Goal: Task Accomplishment & Management: Use online tool/utility

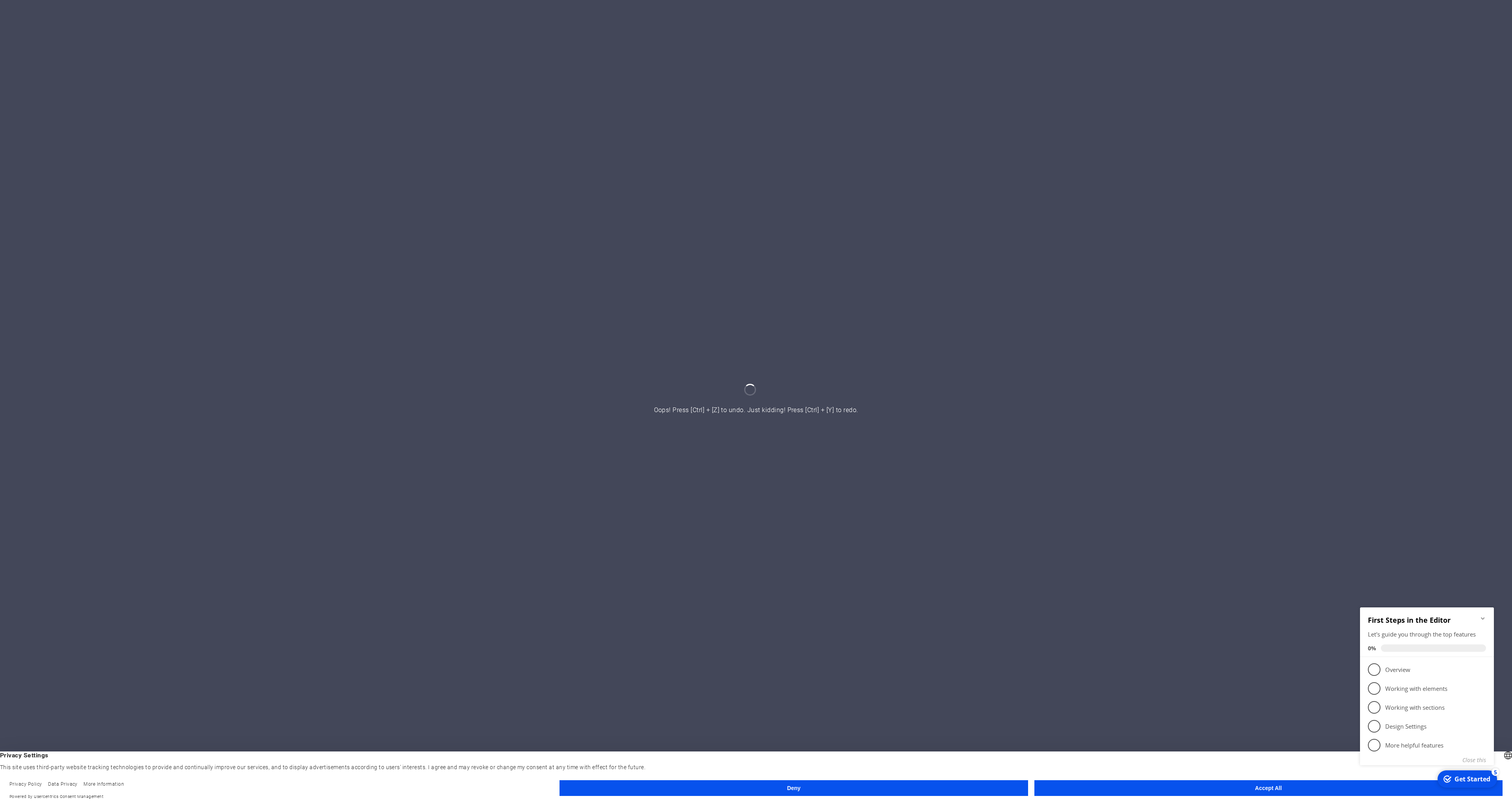
click at [1214, 796] on button "Accept All" at bounding box center [1268, 788] width 468 height 16
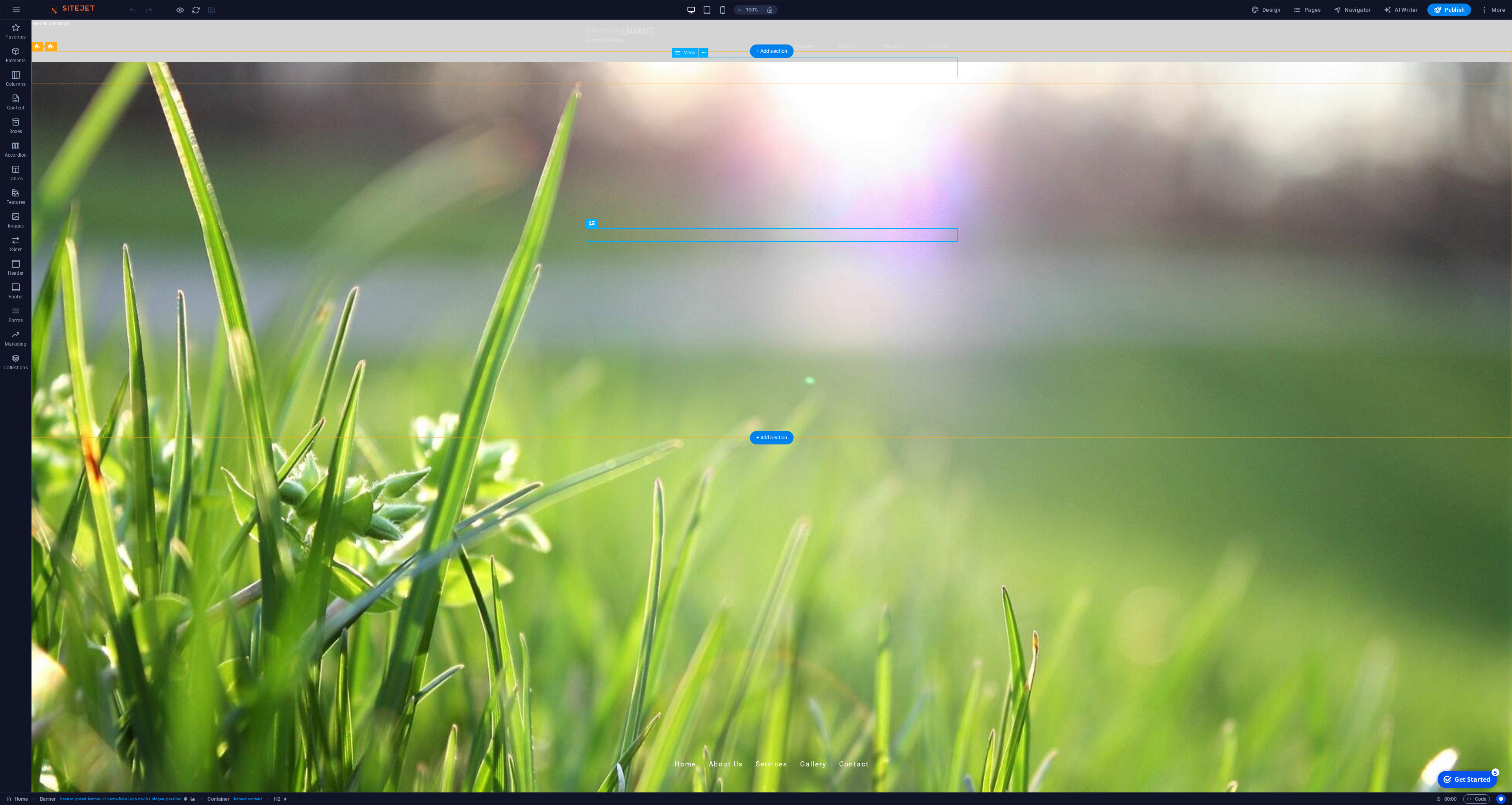
click at [721, 755] on nav "Home About Us Services Gallery Contact" at bounding box center [771, 765] width 372 height 20
click at [721, 755] on nav "Home About Us Services Gallery Contact" at bounding box center [771, 765] width 372 height 20
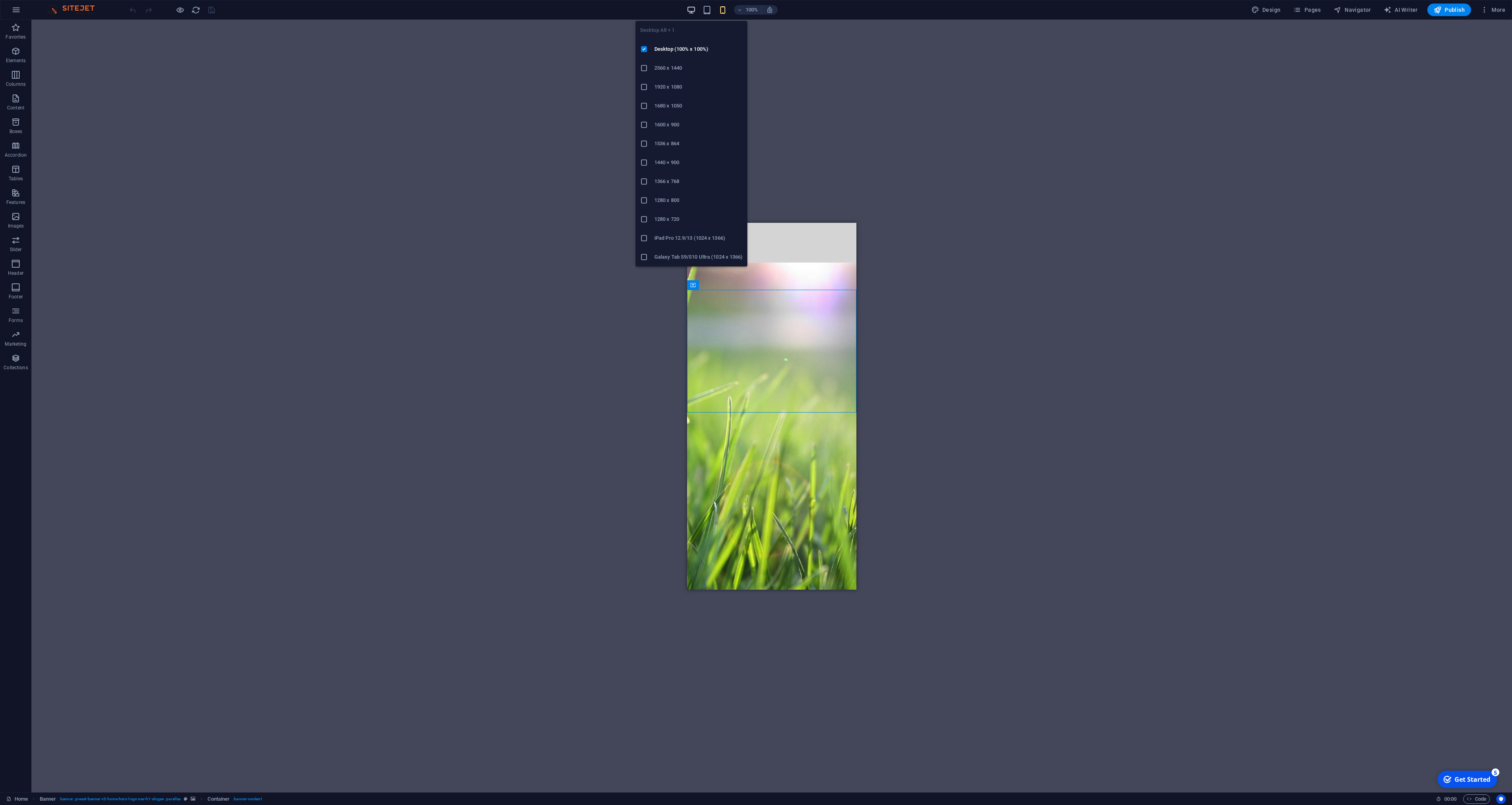
click at [692, 13] on icon "button" at bounding box center [691, 9] width 9 height 9
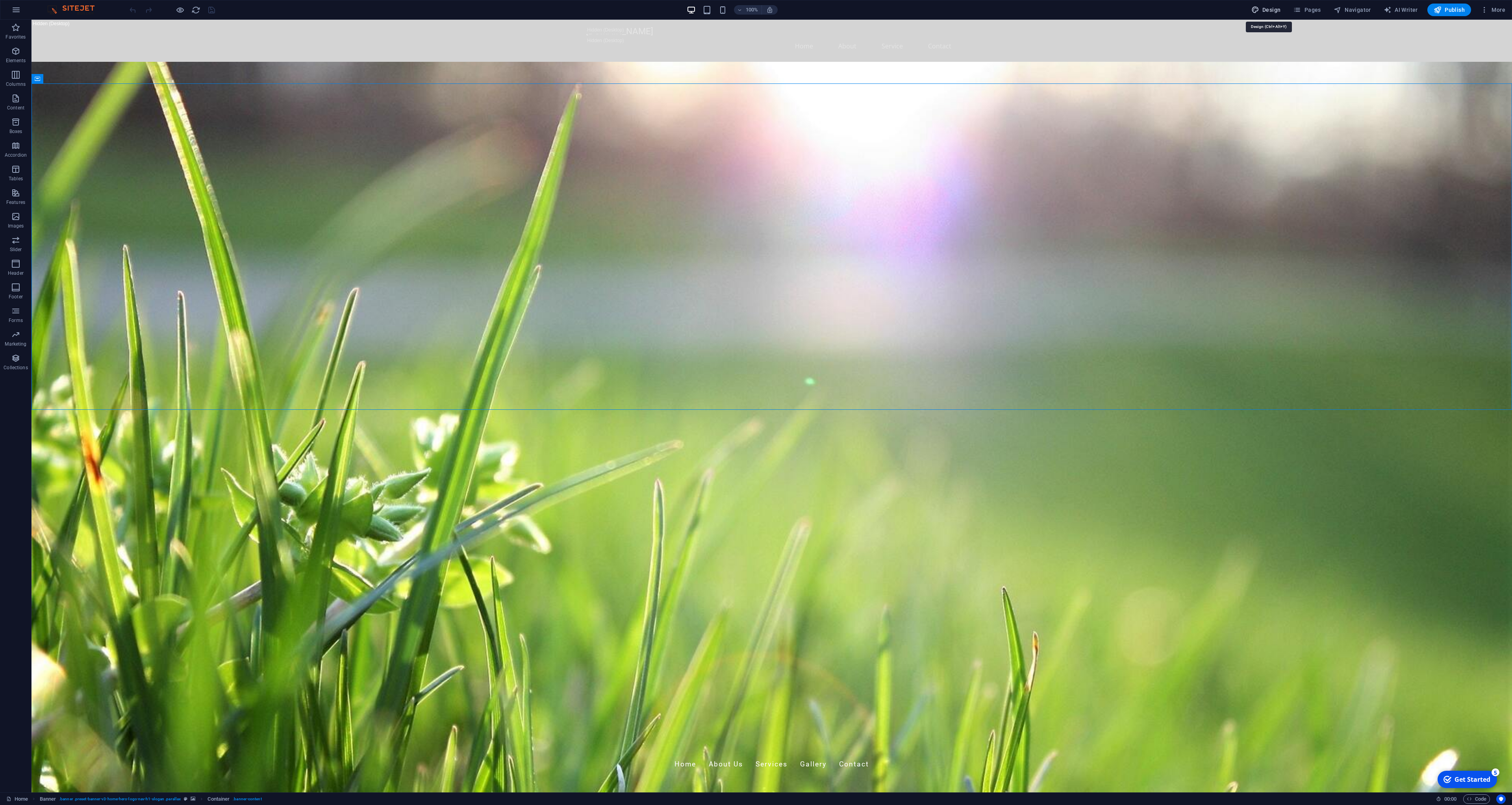
click at [1265, 13] on span "Design" at bounding box center [1266, 9] width 29 height 8
select select "px"
select select "200"
select select "px"
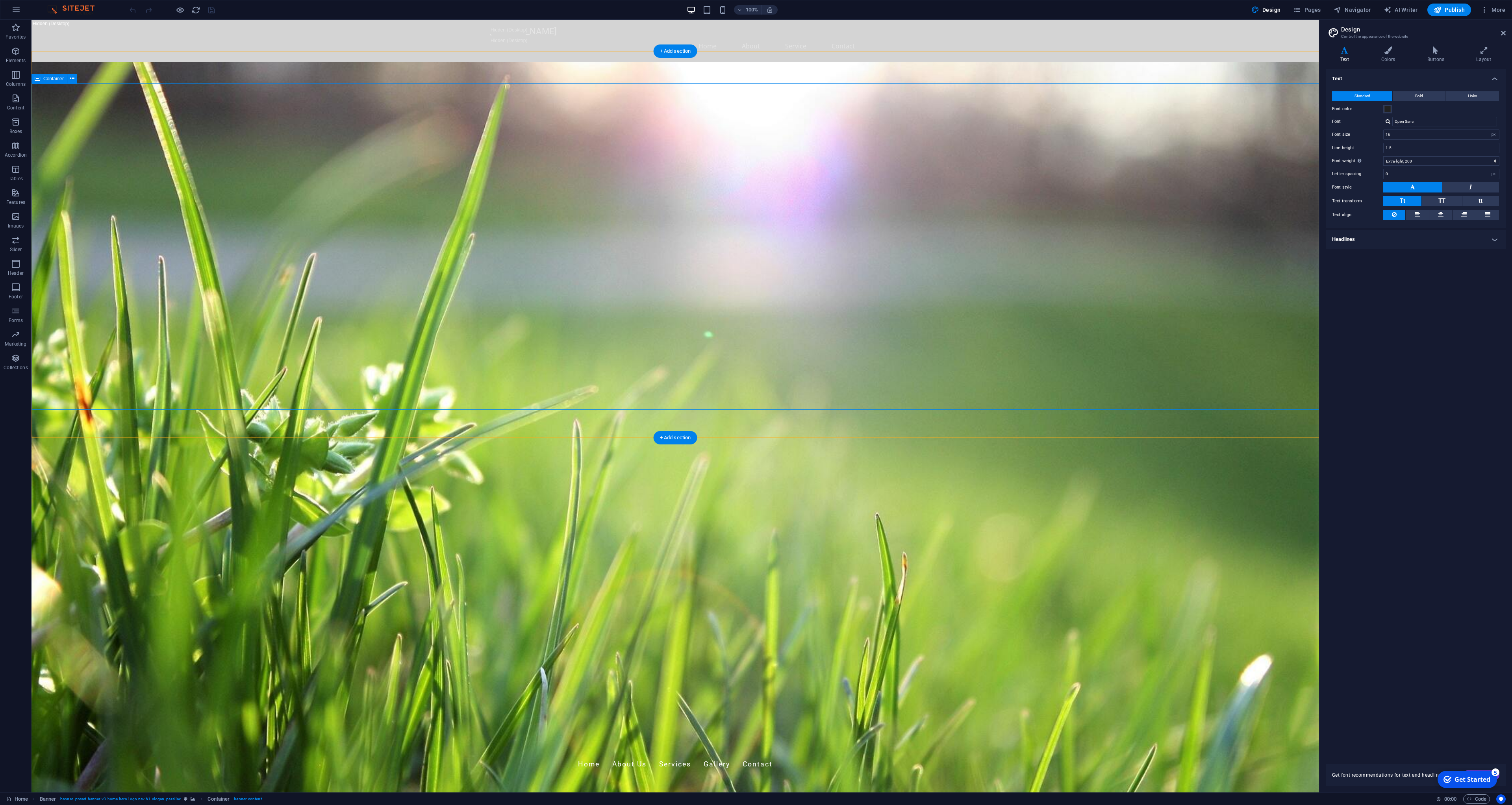
click at [1490, 54] on icon at bounding box center [1484, 50] width 43 height 8
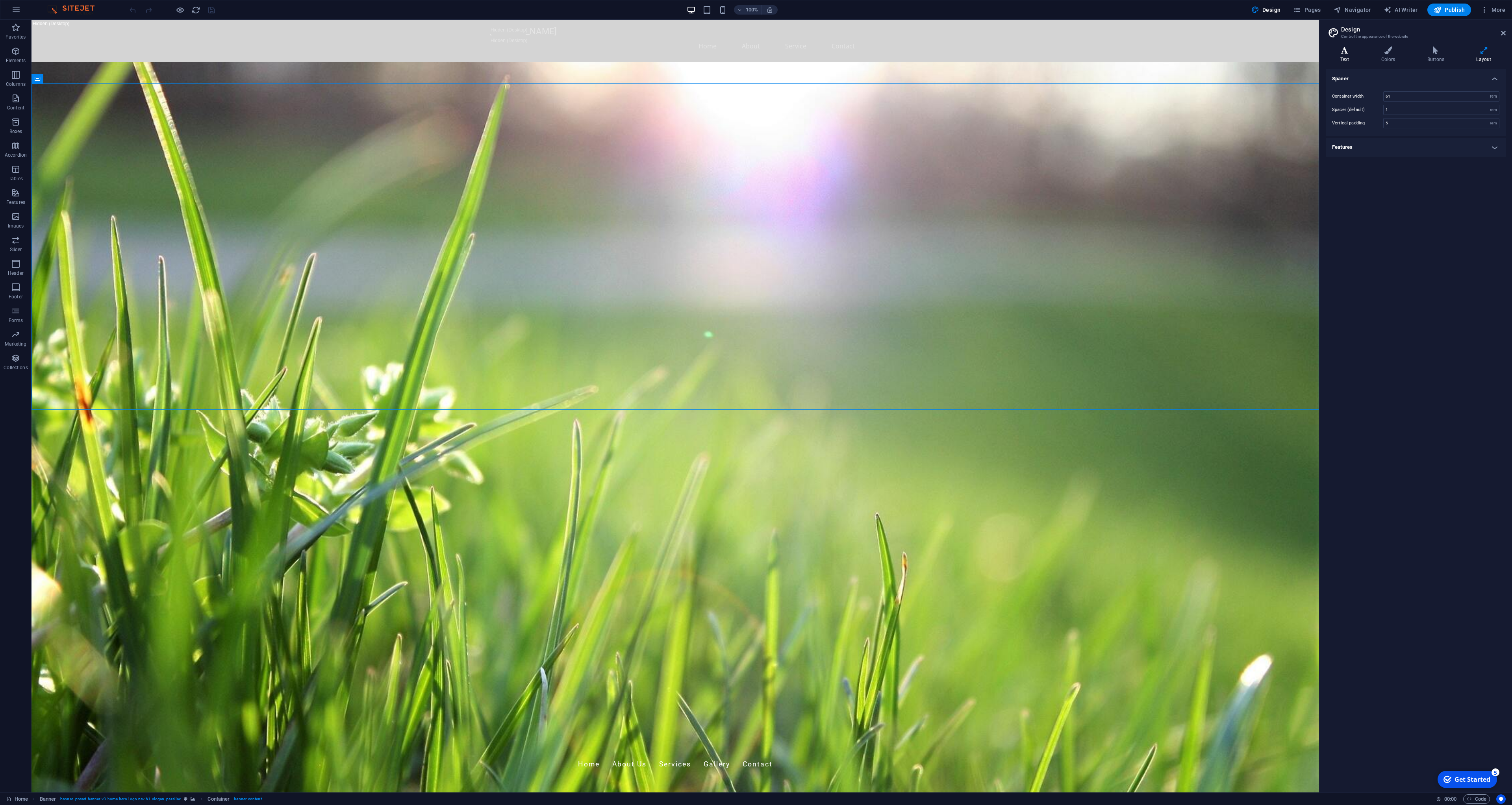
click at [1355, 61] on h4 "Text" at bounding box center [1346, 55] width 41 height 16
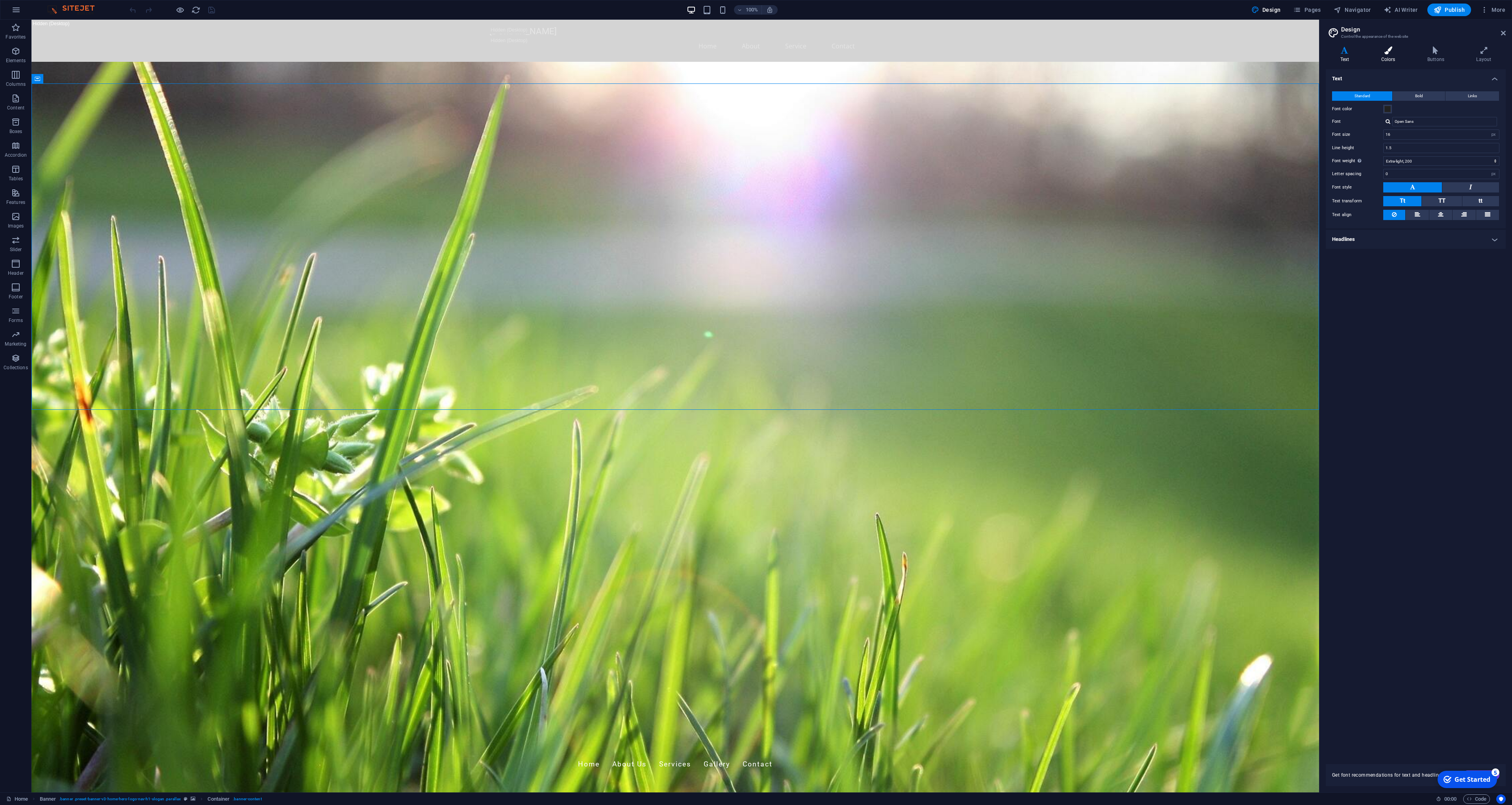
click at [1381, 56] on h4 "Colors" at bounding box center [1389, 55] width 46 height 16
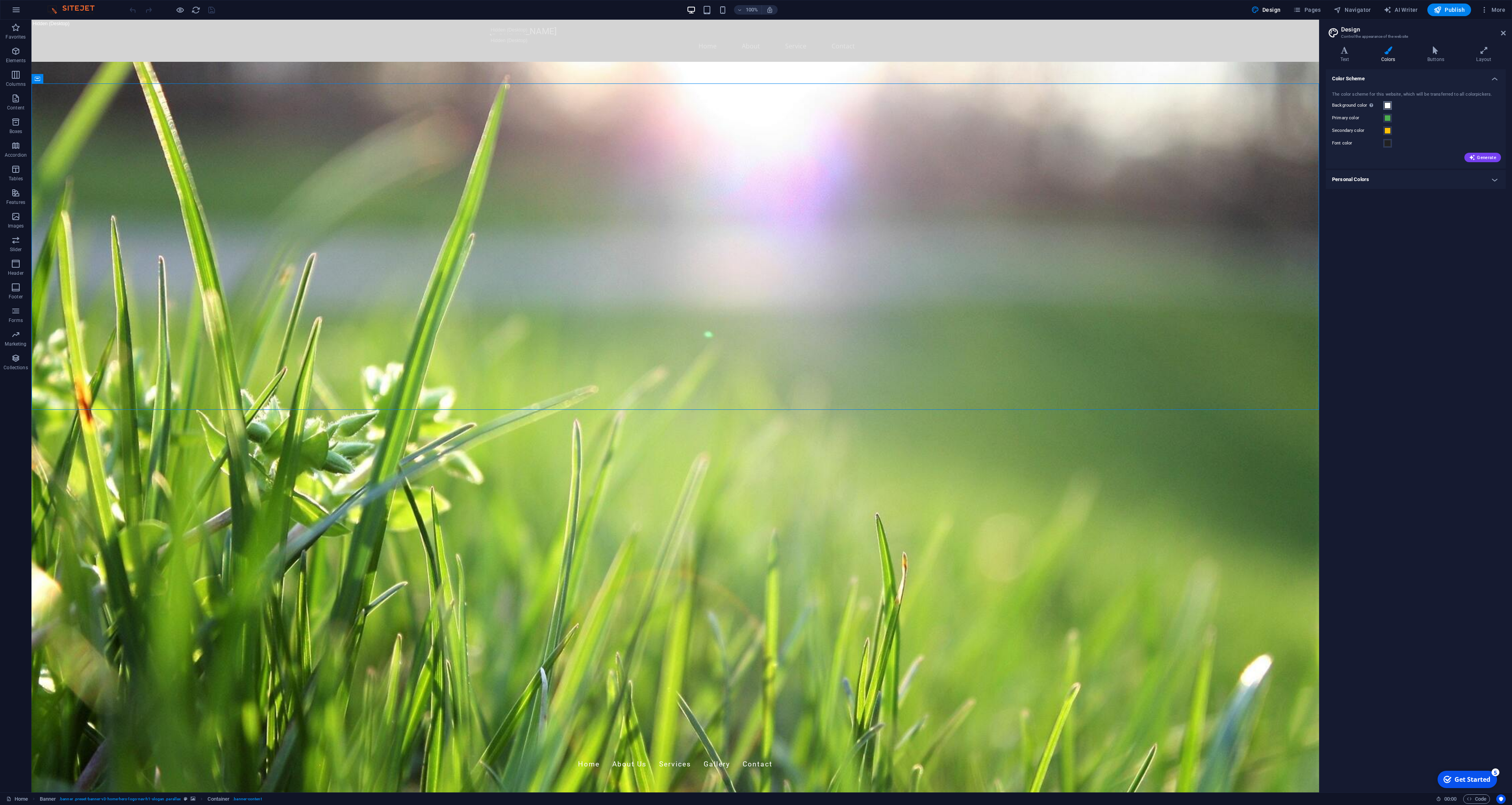
click at [1388, 107] on span at bounding box center [1388, 105] width 6 height 6
click at [1365, 147] on li "Secondary color #FFC107" at bounding box center [1376, 145] width 90 height 12
type input "#ffc107"
click at [0, 0] on button "Apply" at bounding box center [0, 0] width 0 height 0
click at [1390, 120] on span at bounding box center [1388, 118] width 6 height 6
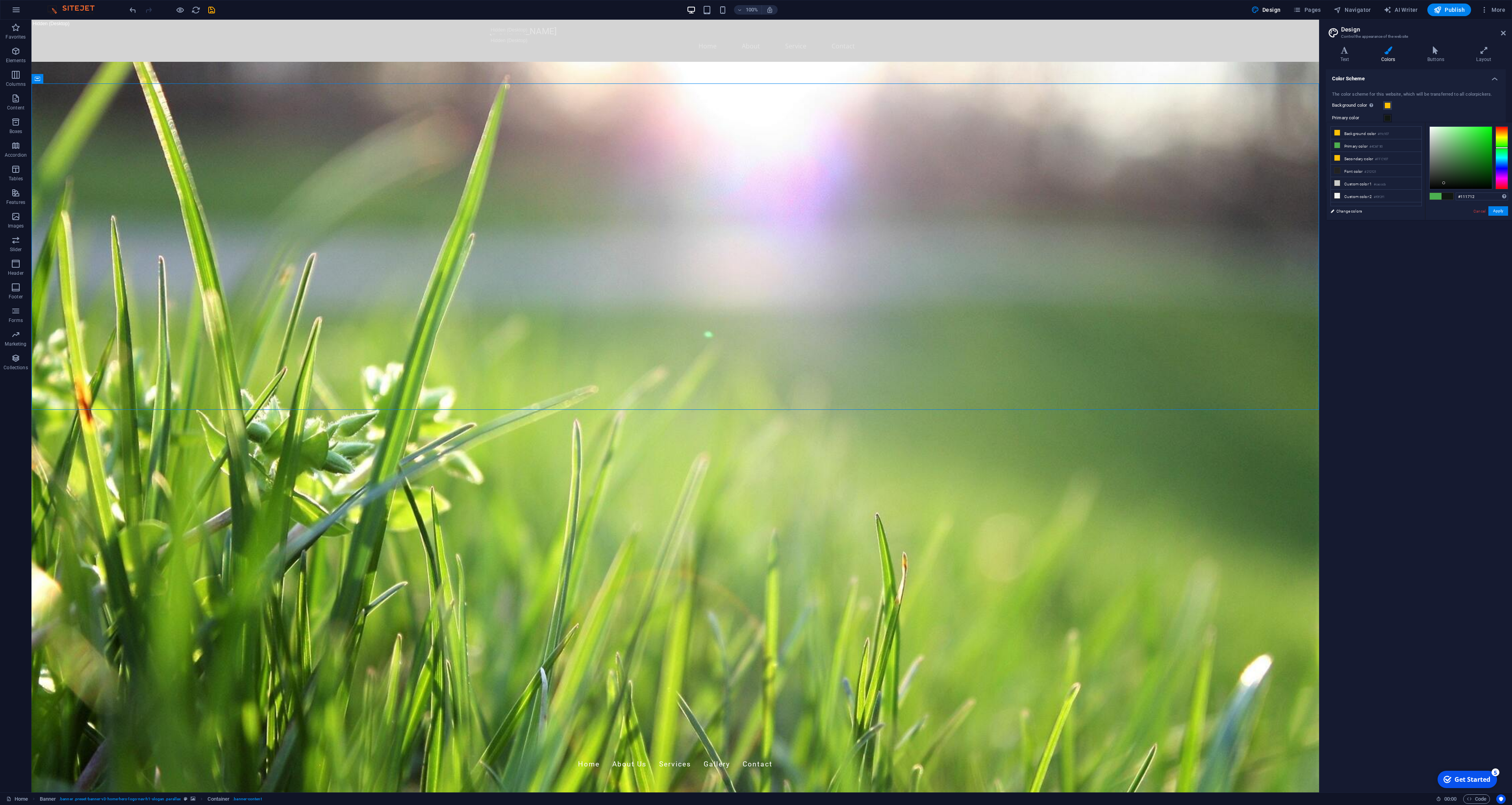
click at [1444, 183] on div at bounding box center [1461, 158] width 62 height 62
type input "#000000"
drag, startPoint x: 1444, startPoint y: 182, endPoint x: 1422, endPoint y: 191, distance: 23.8
click at [1346, 146] on li "Primary color #000000" at bounding box center [1376, 145] width 90 height 12
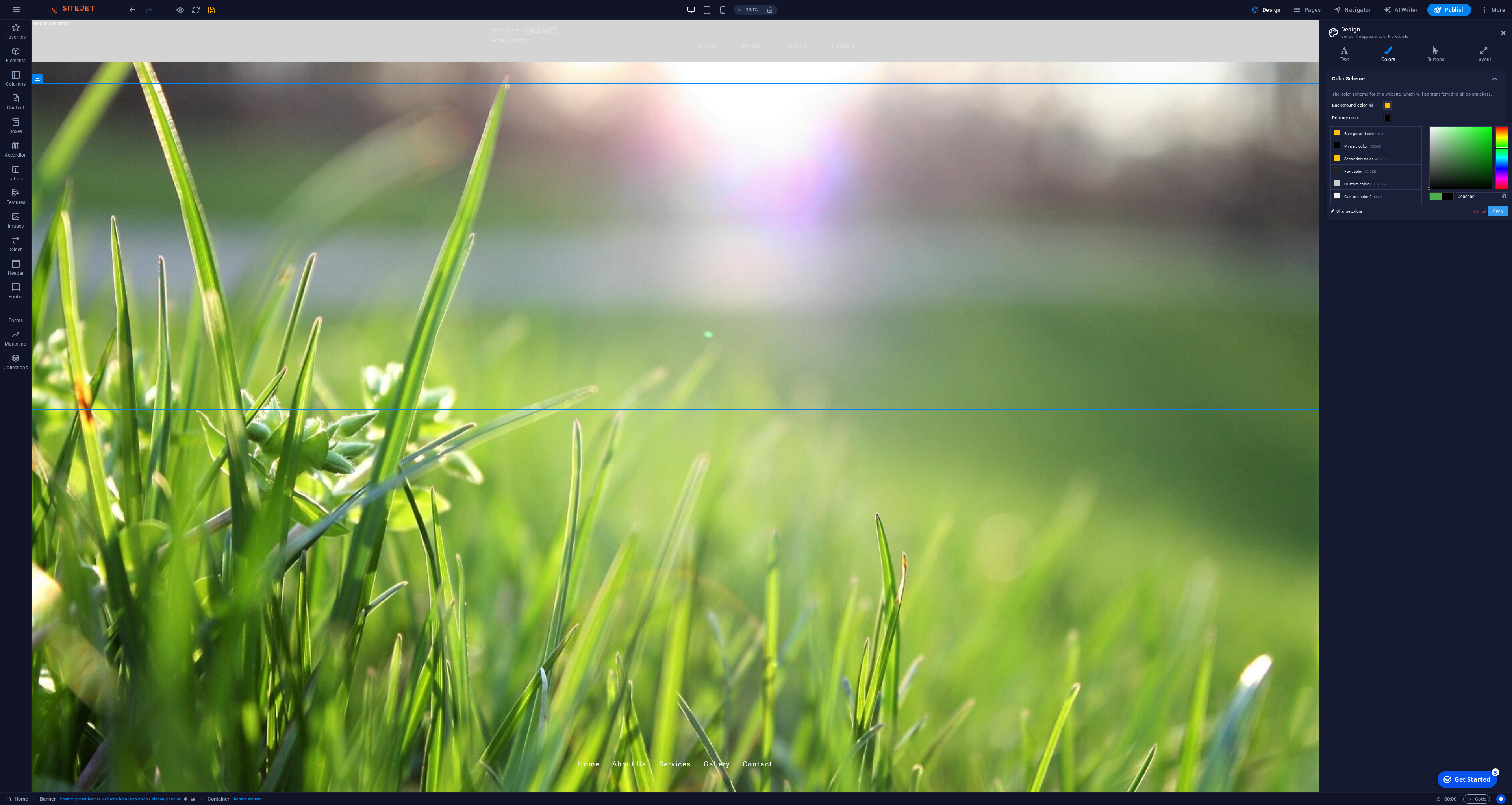
click at [1499, 210] on button "Apply" at bounding box center [1499, 211] width 20 height 9
click at [1483, 162] on button "Generate" at bounding box center [1483, 157] width 36 height 9
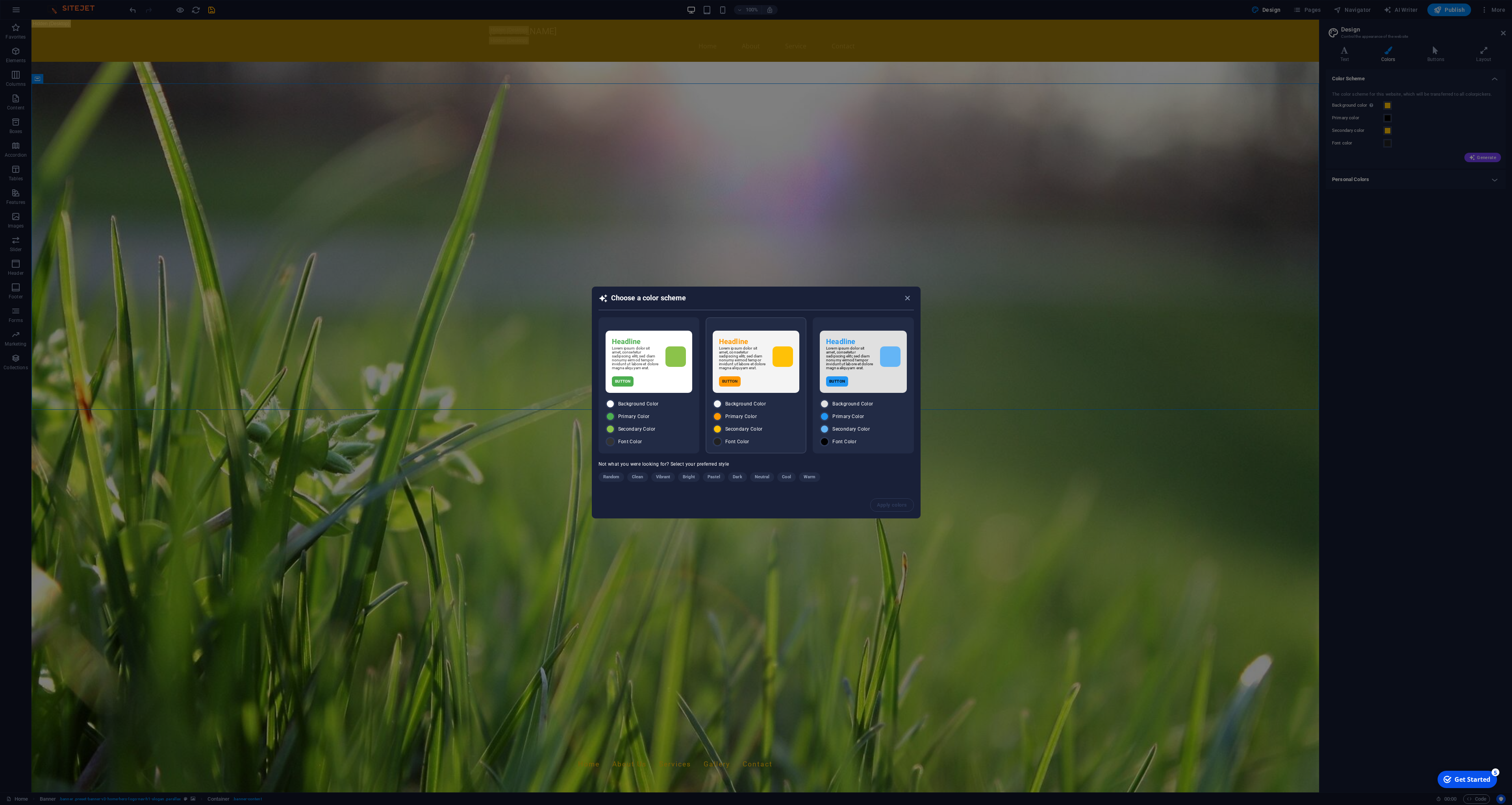
click at [774, 373] on div "Headline Lorem ipsum dolor sit amet, consetetur sadipscing elitr, sed diam nonu…" at bounding box center [756, 362] width 87 height 62
click at [880, 508] on span "Apply colors" at bounding box center [893, 505] width 31 height 6
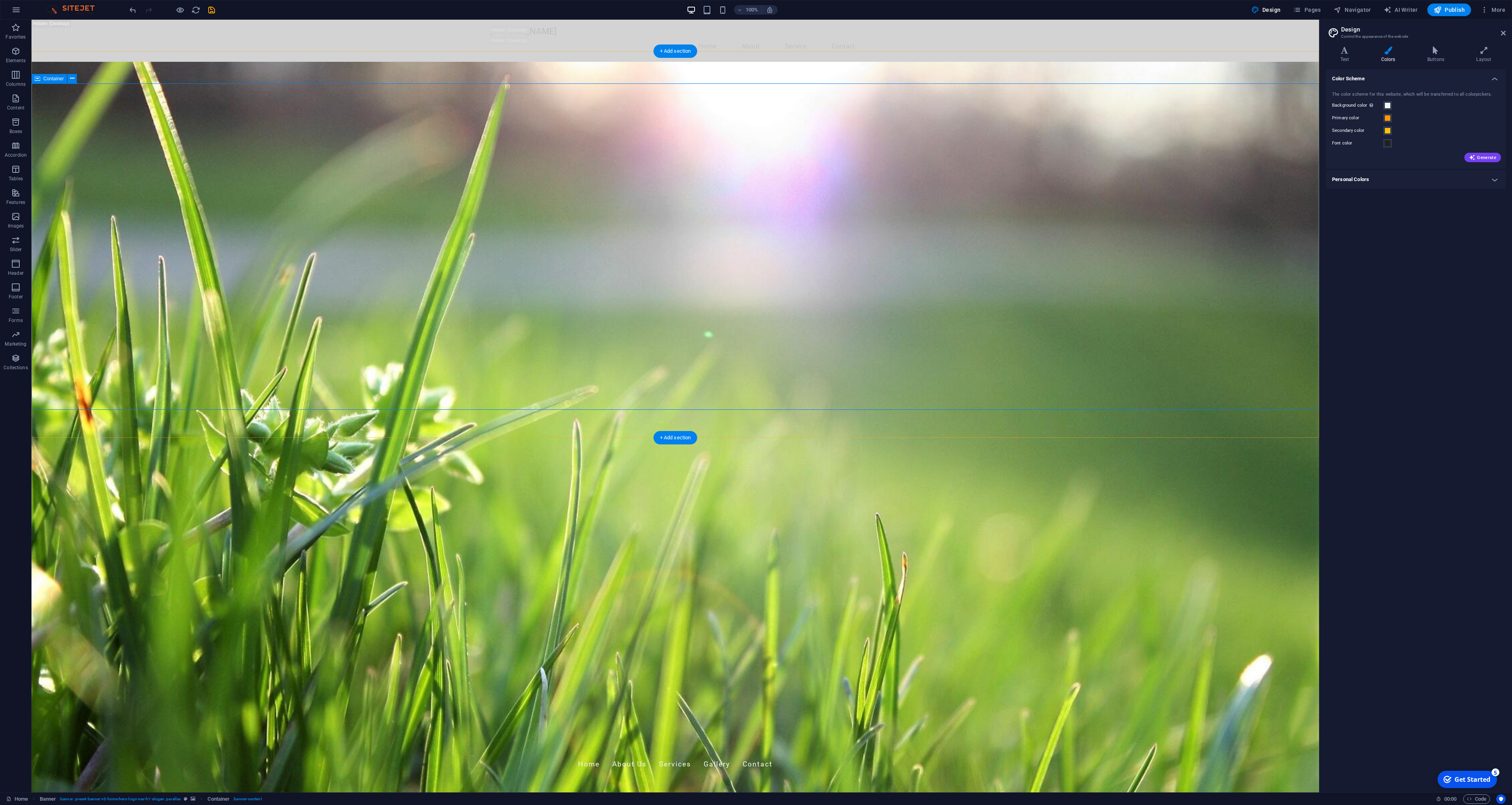
click at [1383, 181] on h4 "Personal Colors" at bounding box center [1416, 180] width 180 height 19
click at [1388, 199] on span at bounding box center [1388, 197] width 6 height 6
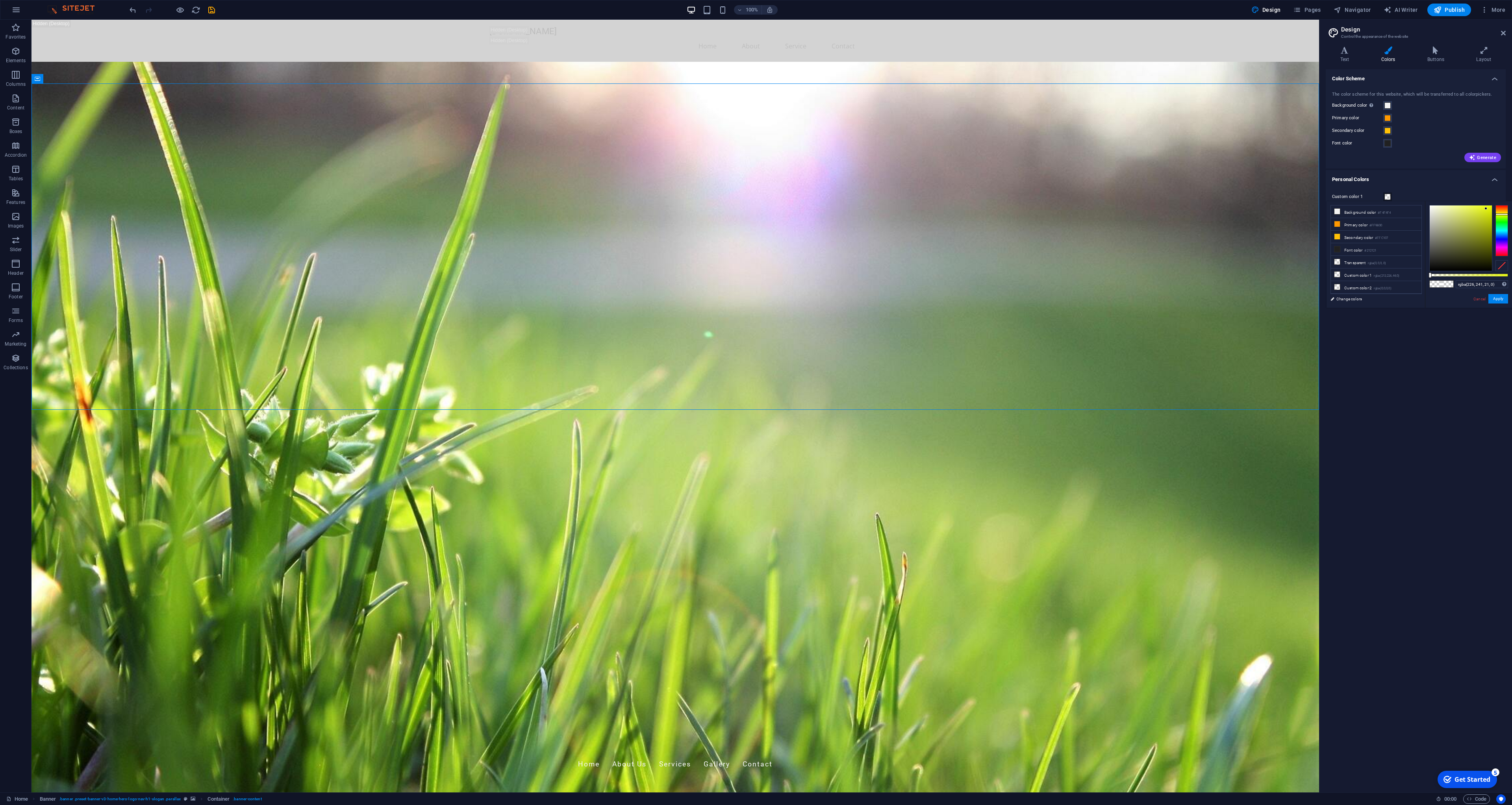
click at [1391, 197] on button "Custom color 1" at bounding box center [1388, 197] width 9 height 9
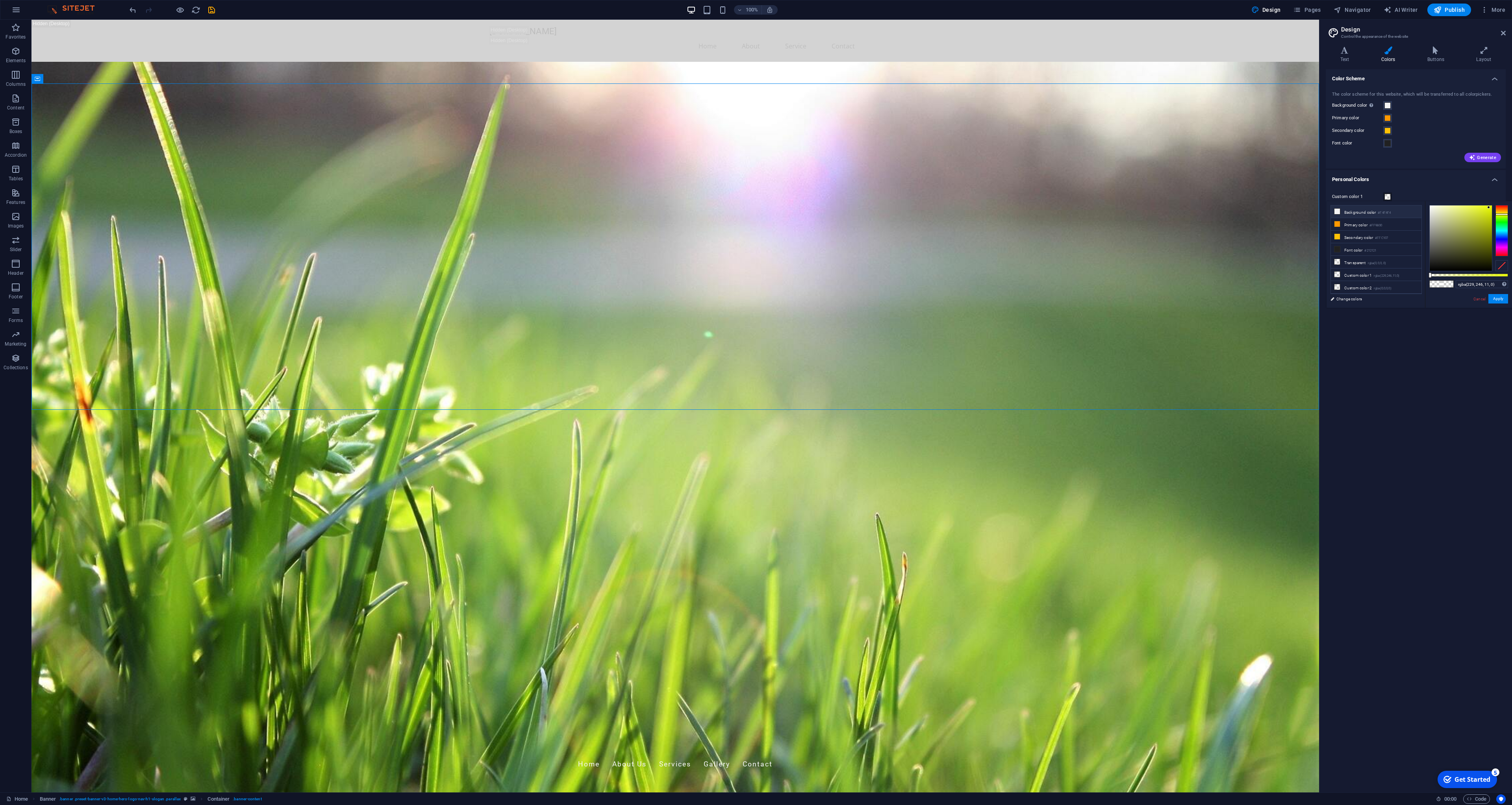
click at [1342, 214] on li "Background color #F4F4F4" at bounding box center [1376, 211] width 90 height 12
click at [1337, 212] on icon at bounding box center [1337, 211] width 5 height 5
drag, startPoint x: 1504, startPoint y: 214, endPoint x: 1500, endPoint y: 214, distance: 4.0
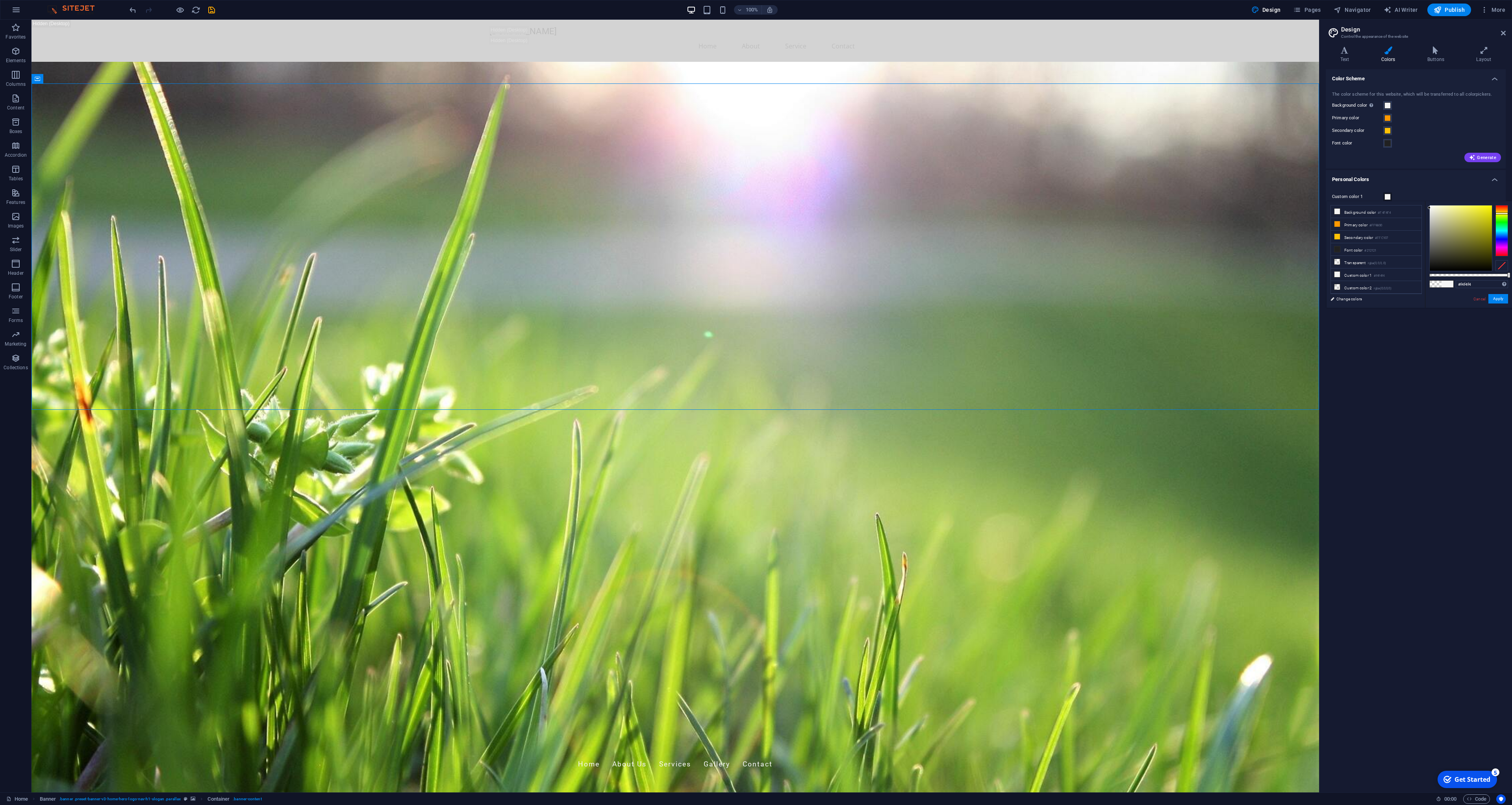
type input "#f9ff10"
drag, startPoint x: 1491, startPoint y: 208, endPoint x: 1487, endPoint y: 202, distance: 7.2
click at [1487, 202] on div "#f9ff10 Supported formats #0852ed rgb(8, 82, 237) rgba(8, 82, 237, 90%) hsv(221…" at bounding box center [1469, 312] width 87 height 221
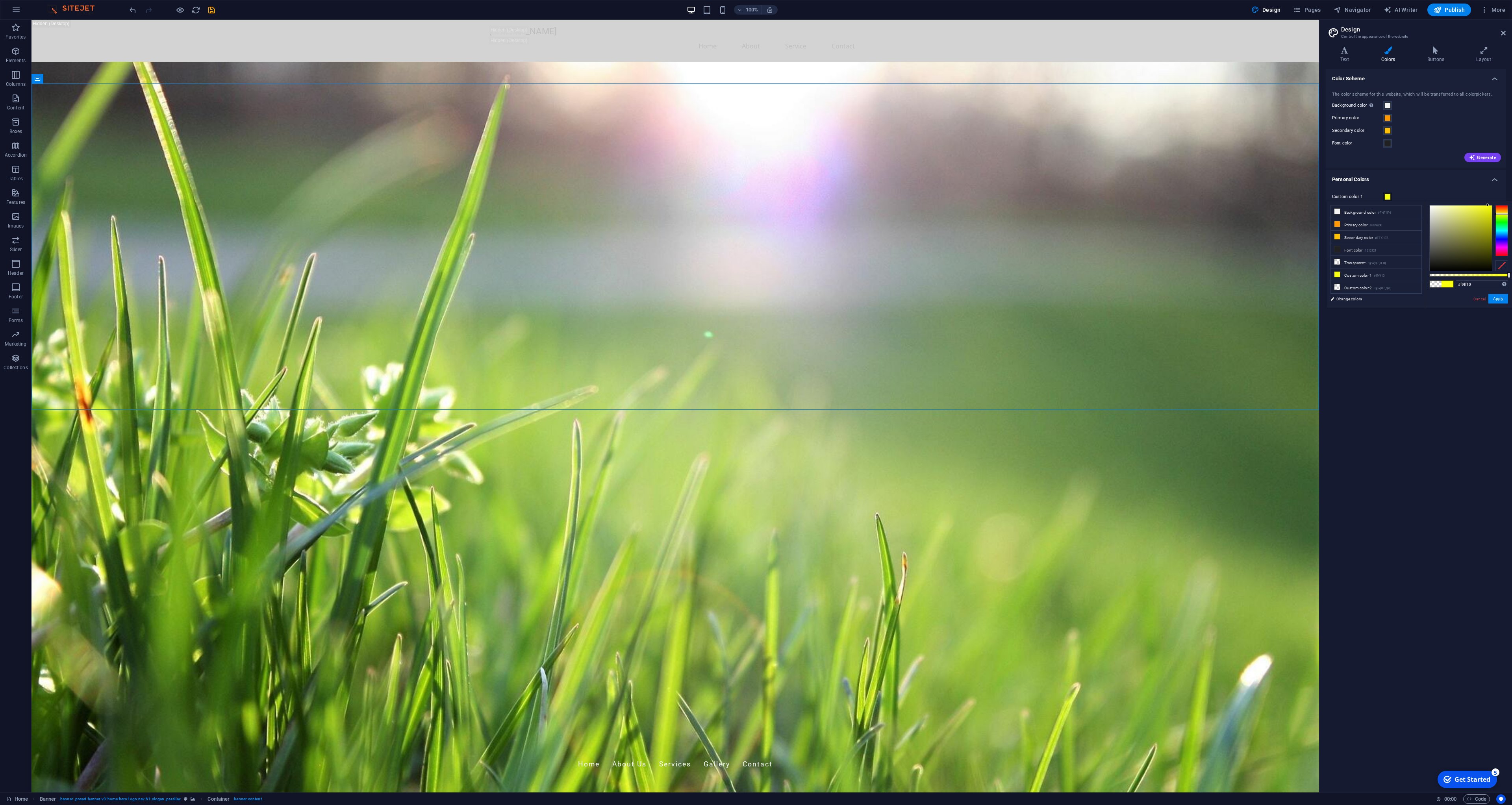
click at [1387, 198] on span at bounding box center [1388, 197] width 6 height 6
click at [1388, 197] on span at bounding box center [1388, 197] width 6 height 6
click at [1387, 109] on button "Background color Only visible if it is not covered by other backgrounds." at bounding box center [1388, 105] width 9 height 9
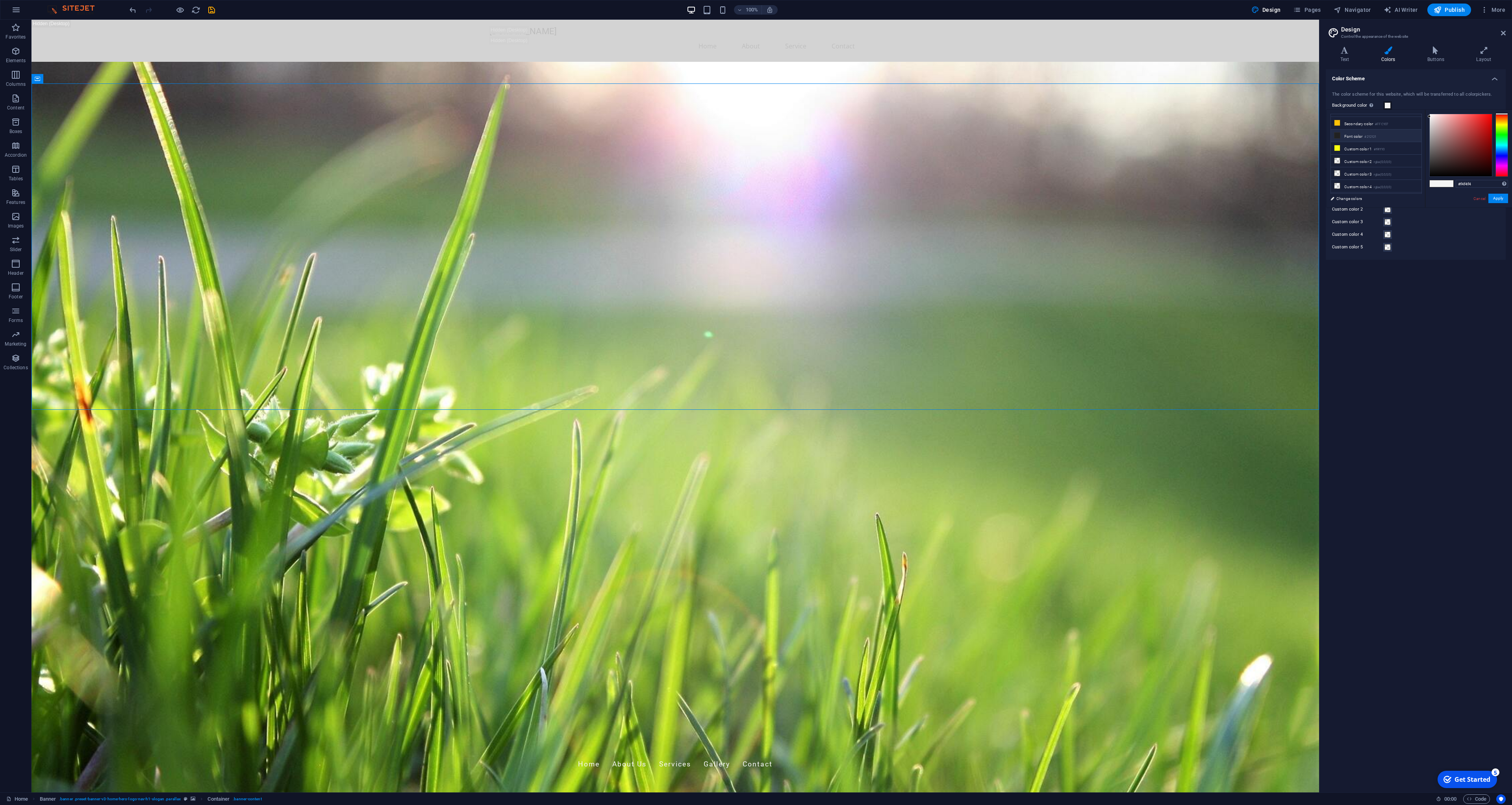
scroll to position [31, 0]
click at [1380, 139] on small "#f9ff10" at bounding box center [1379, 141] width 11 height 5
type input "#f9ff10"
click at [0, 0] on button "Apply" at bounding box center [0, 0] width 0 height 0
click at [1389, 212] on button "Custom color 2" at bounding box center [1388, 209] width 9 height 9
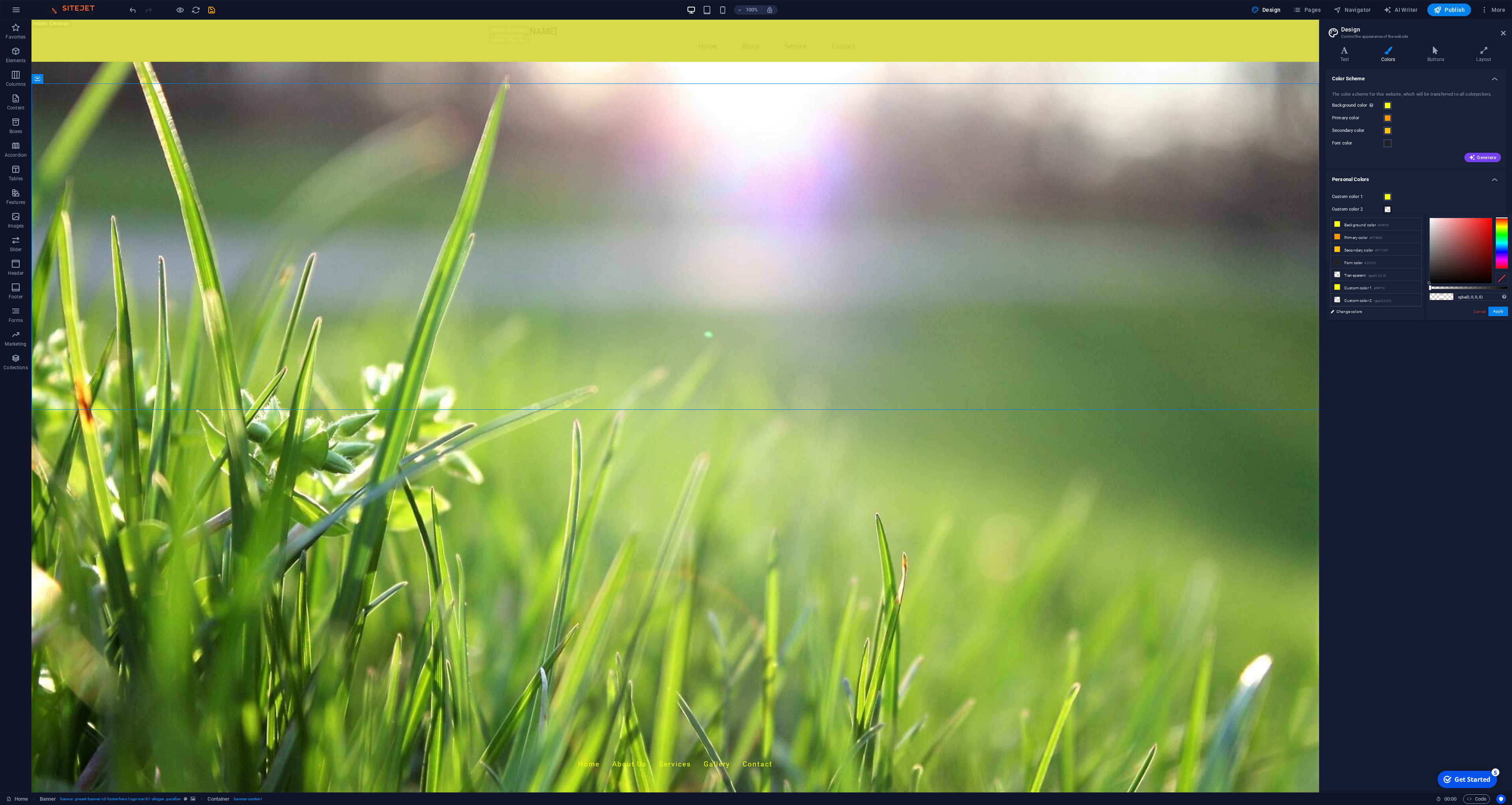
type input "rgba(14, 13, 13, 0)"
click at [1452, 383] on div "Color Scheme The color scheme for this website, which will be transferred to al…" at bounding box center [1416, 428] width 180 height 717
click at [1388, 124] on div "The color scheme for this website, which will be transferred to all colorpicker…" at bounding box center [1416, 126] width 183 height 86
click at [1387, 133] on span at bounding box center [1388, 130] width 6 height 6
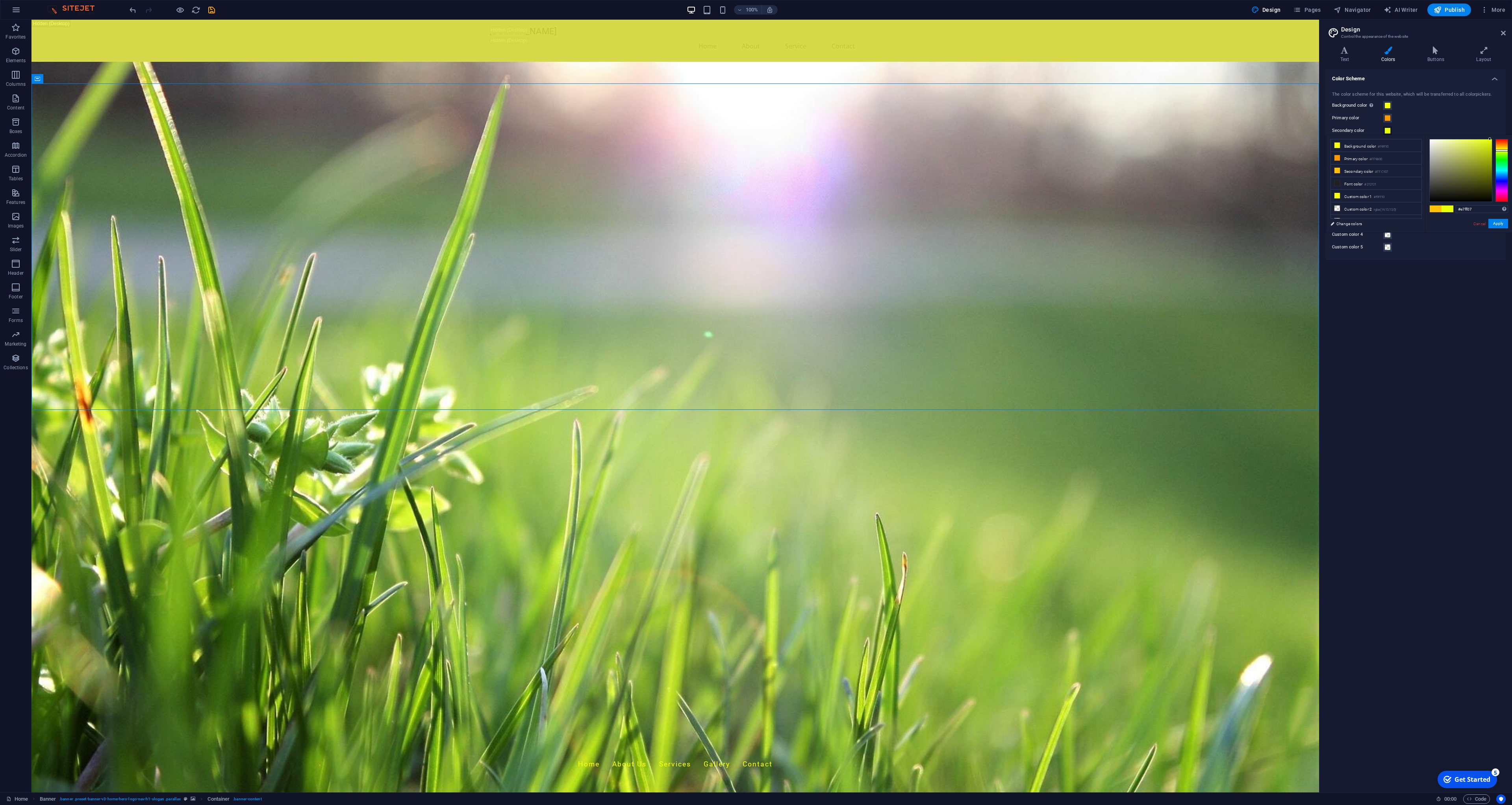
drag, startPoint x: 1503, startPoint y: 150, endPoint x: 1500, endPoint y: 149, distance: 3.2
drag, startPoint x: 1490, startPoint y: 140, endPoint x: 1481, endPoint y: 144, distance: 9.8
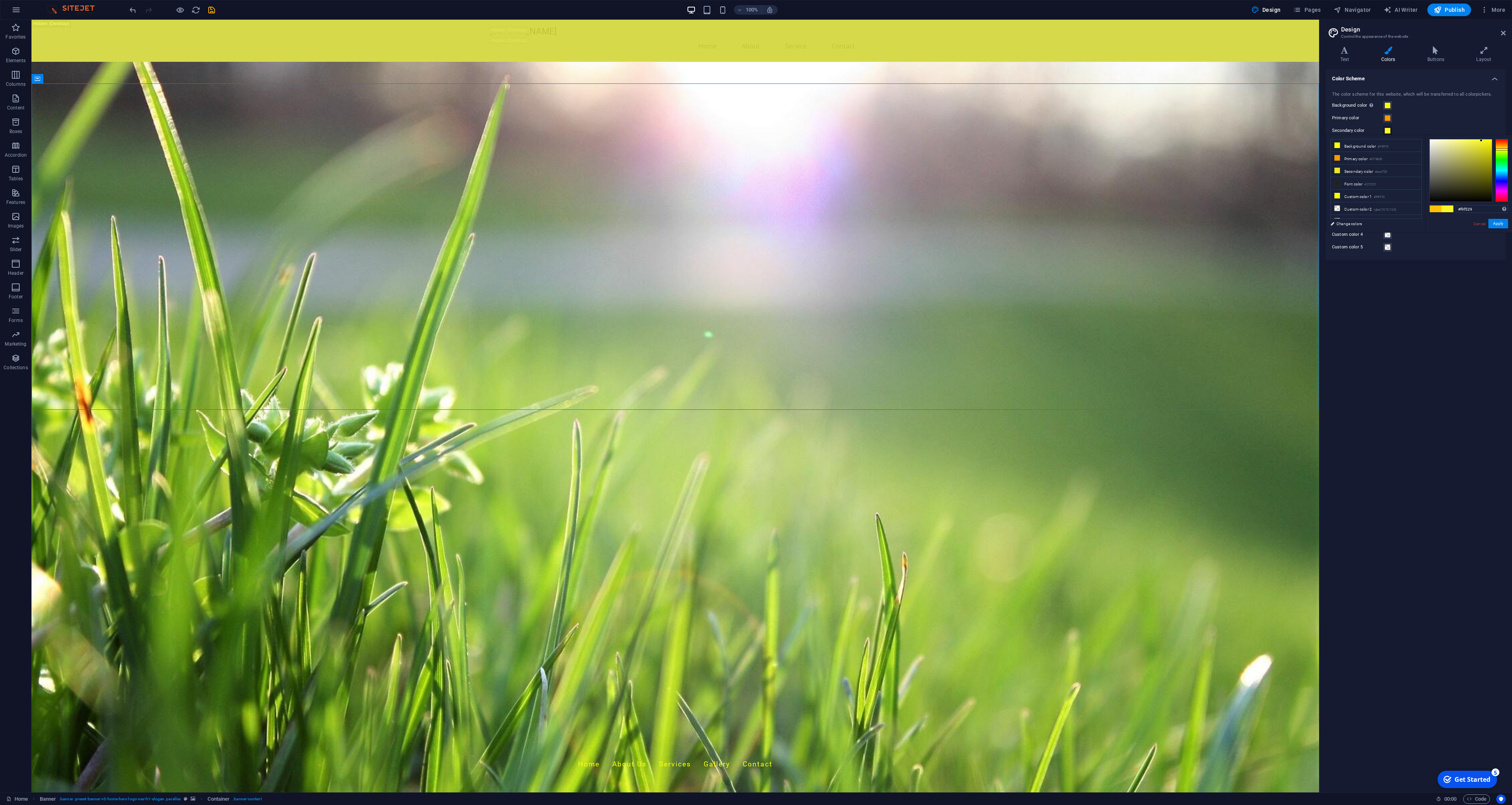
type input "#f7f429"
click at [1387, 104] on span at bounding box center [1388, 105] width 6 height 6
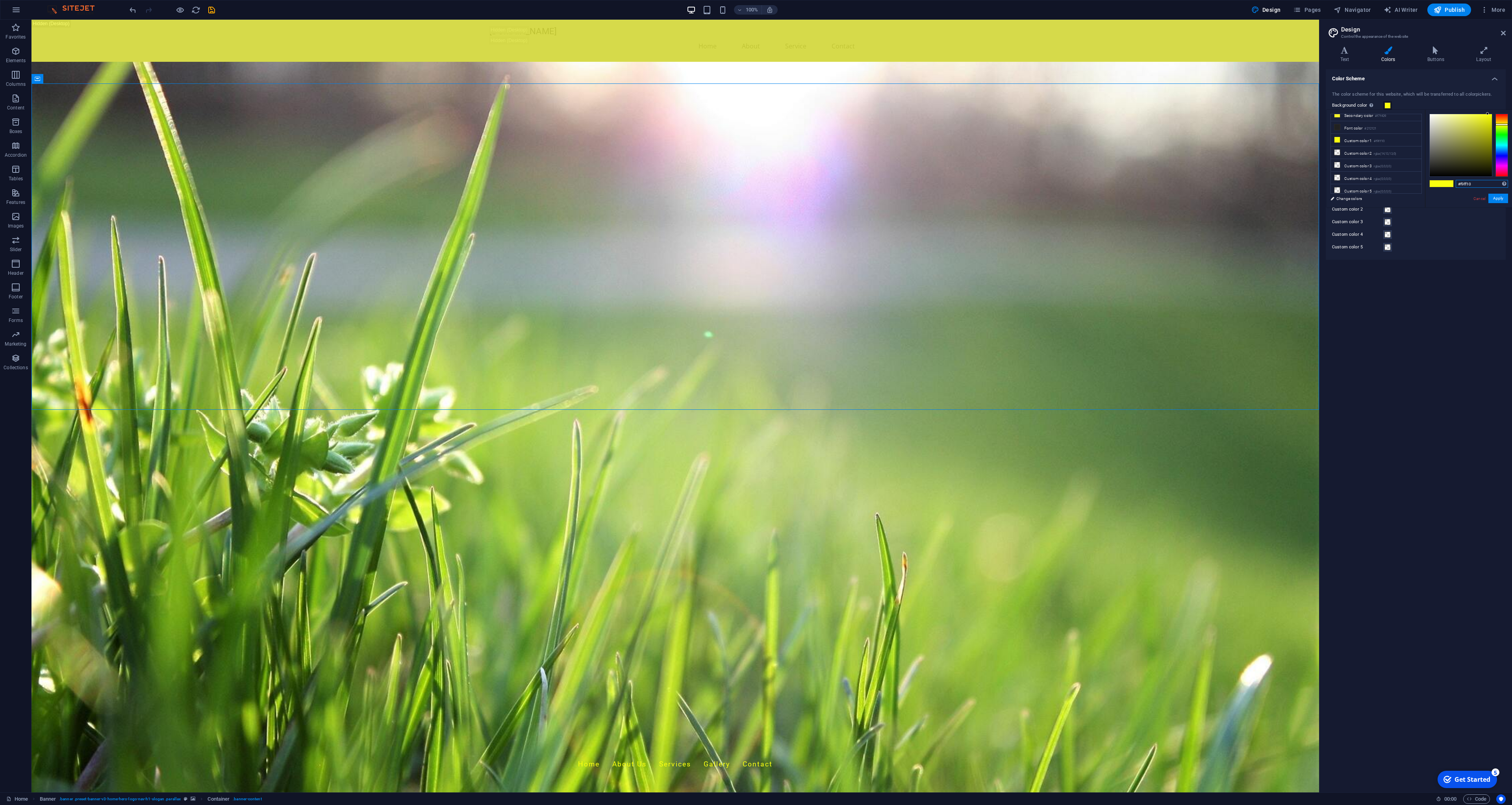
click at [1480, 179] on div "Supported formats #0852ed rgb(8, 82, 237) rgba(8, 82, 237, 90%) hsv(221,97,93) …" at bounding box center [1469, 215] width 87 height 212
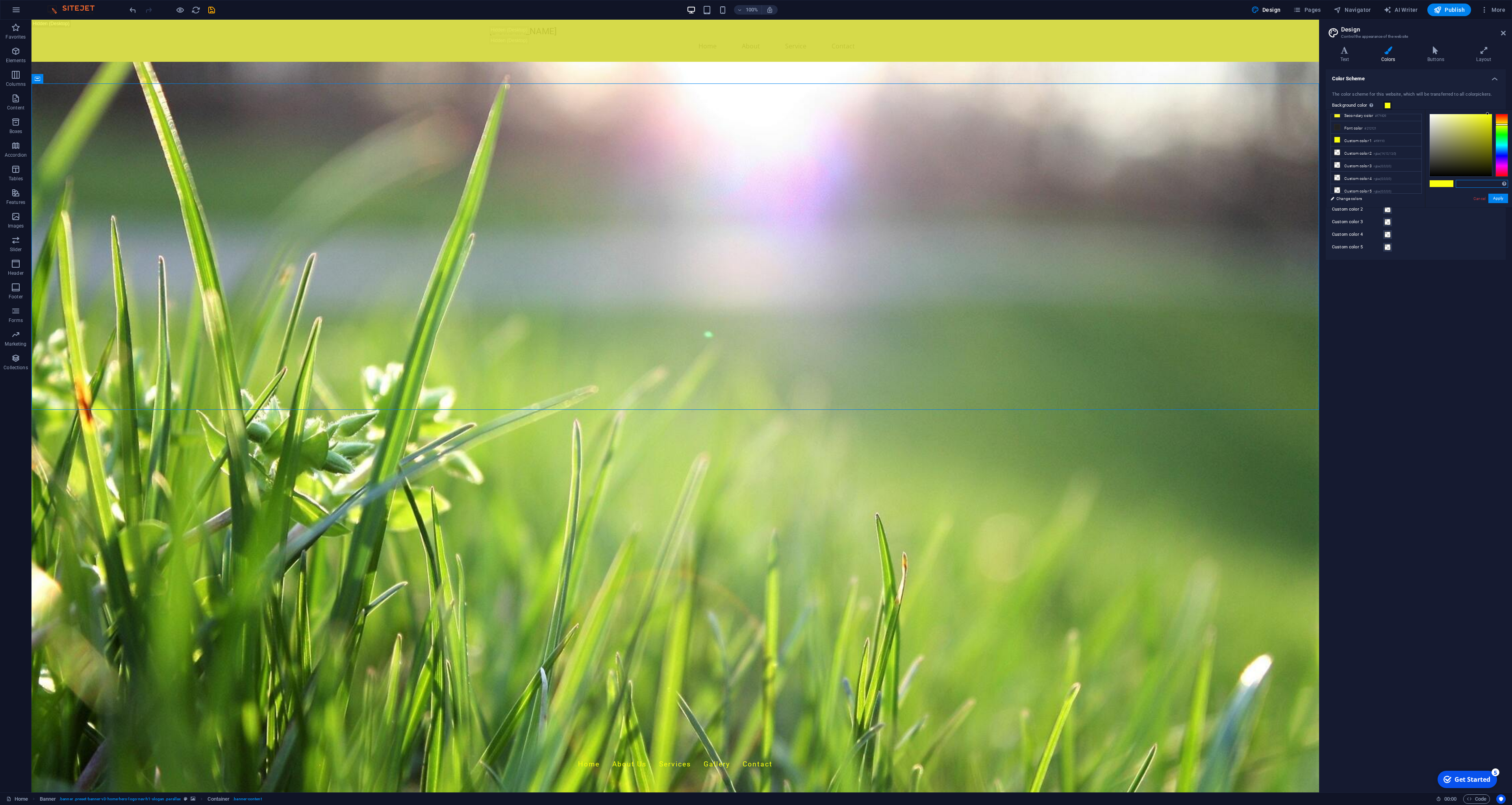
paste input "#ebe134"
type input "#ebe134"
click at [0, 0] on button "Apply" at bounding box center [0, 0] width 0 height 0
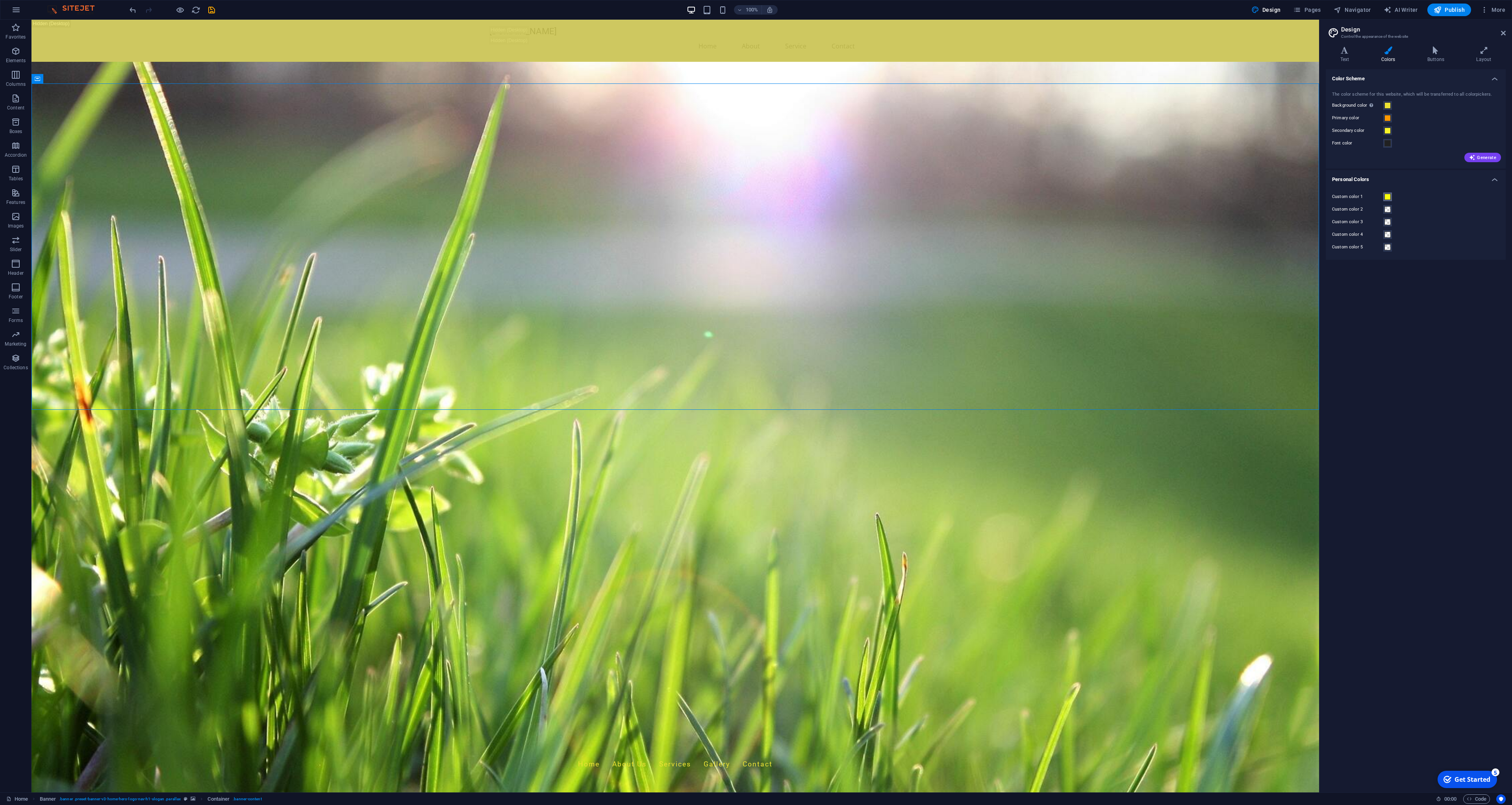
click at [1391, 200] on button "Custom color 1" at bounding box center [1388, 197] width 9 height 9
drag, startPoint x: 1497, startPoint y: 285, endPoint x: 1440, endPoint y: 290, distance: 57.2
click at [1456, 288] on input "#f9ff10" at bounding box center [1481, 284] width 52 height 8
type input "#"
paste input "#ebe134"
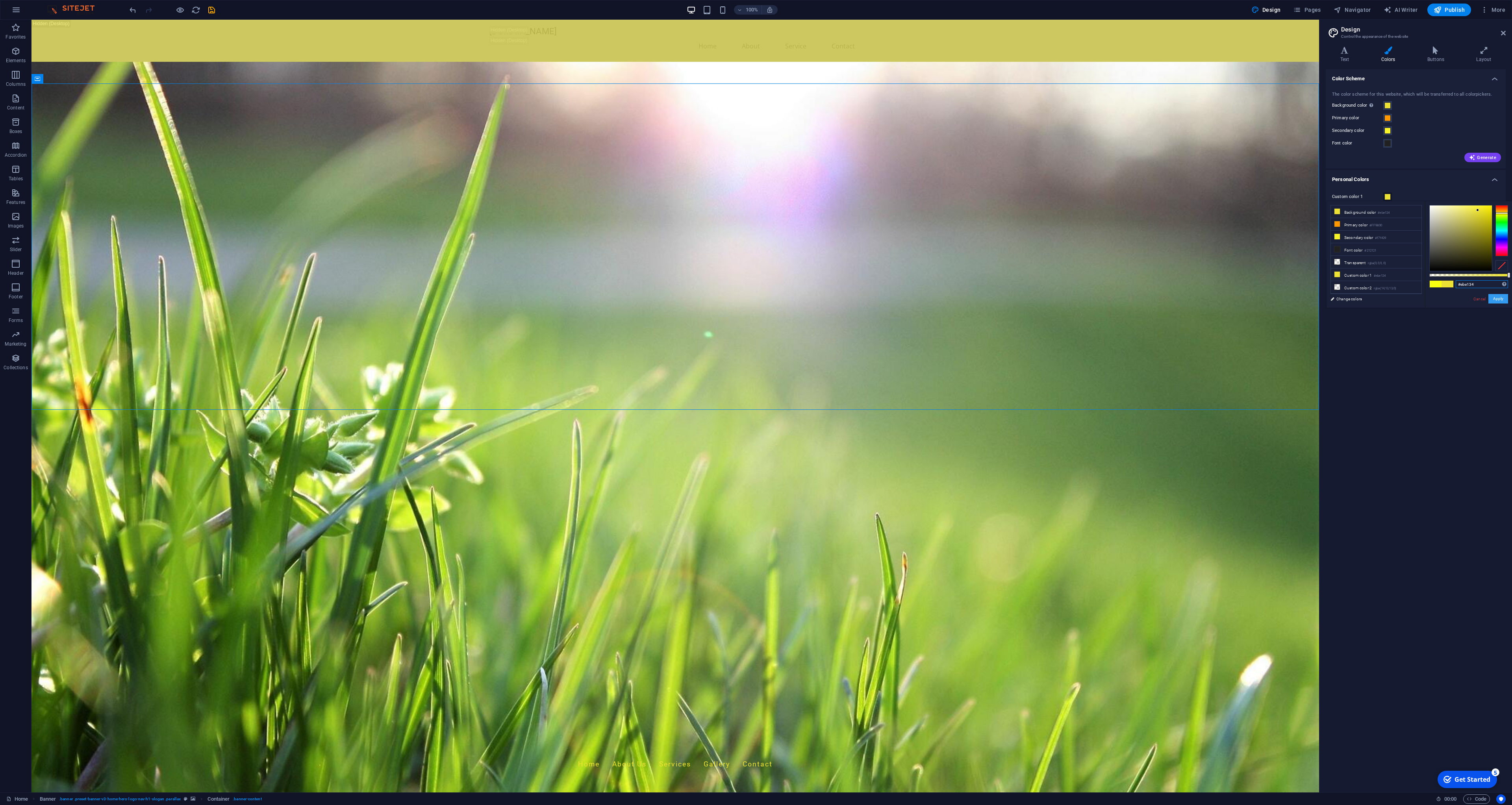
type input "#ebe134"
click at [1391, 107] on button "Background color Only visible if it is not covered by other backgrounds." at bounding box center [1388, 105] width 9 height 9
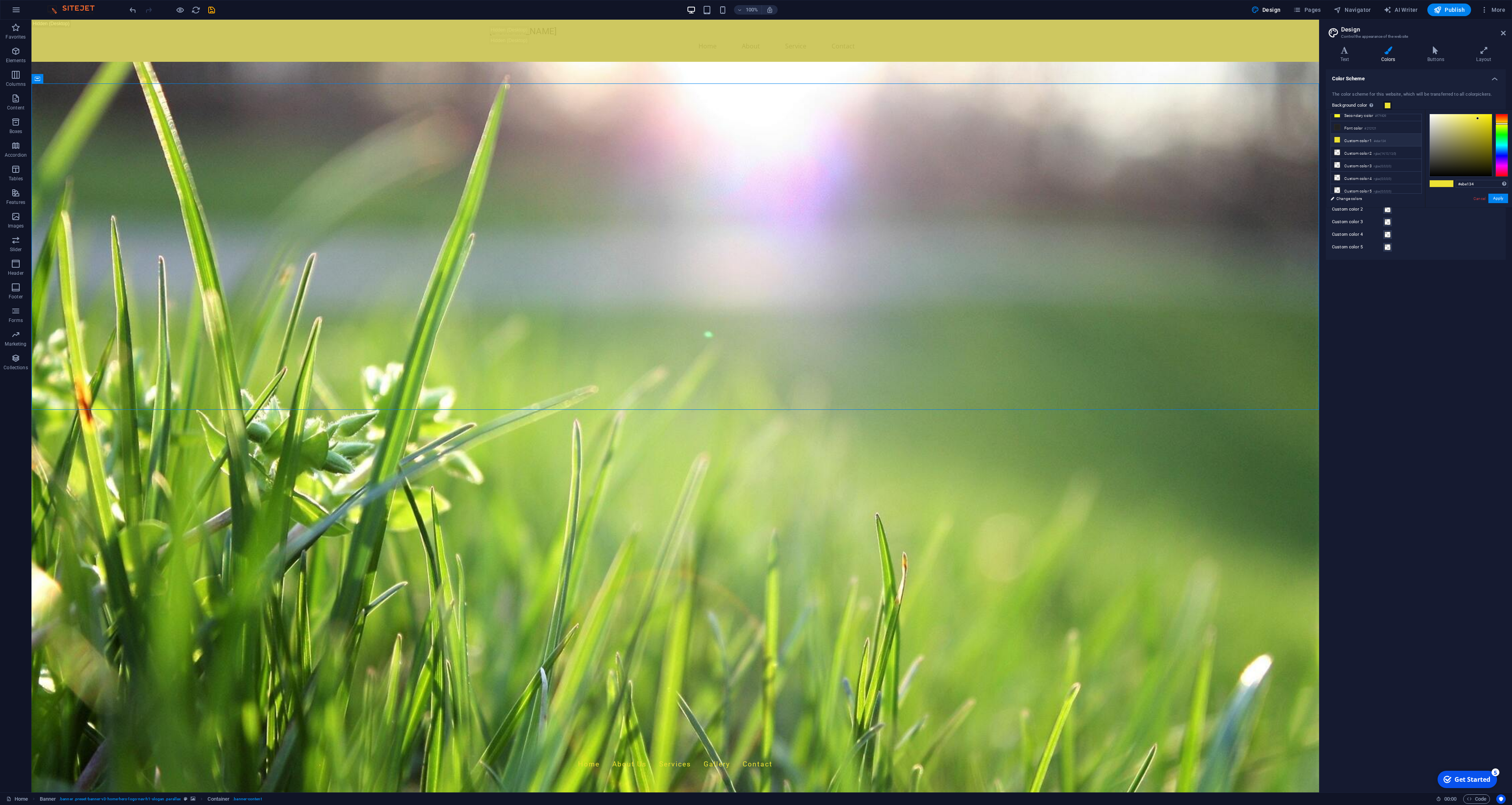
click at [1393, 140] on li "Custom color 1 #ebe134" at bounding box center [1376, 140] width 90 height 12
click at [1339, 140] on icon at bounding box center [1337, 139] width 5 height 5
click at [0, 0] on button "Apply" at bounding box center [0, 0] width 0 height 0
click at [1391, 120] on span at bounding box center [1388, 118] width 6 height 6
click at [1414, 225] on div "Custom color 3" at bounding box center [1415, 222] width 167 height 9
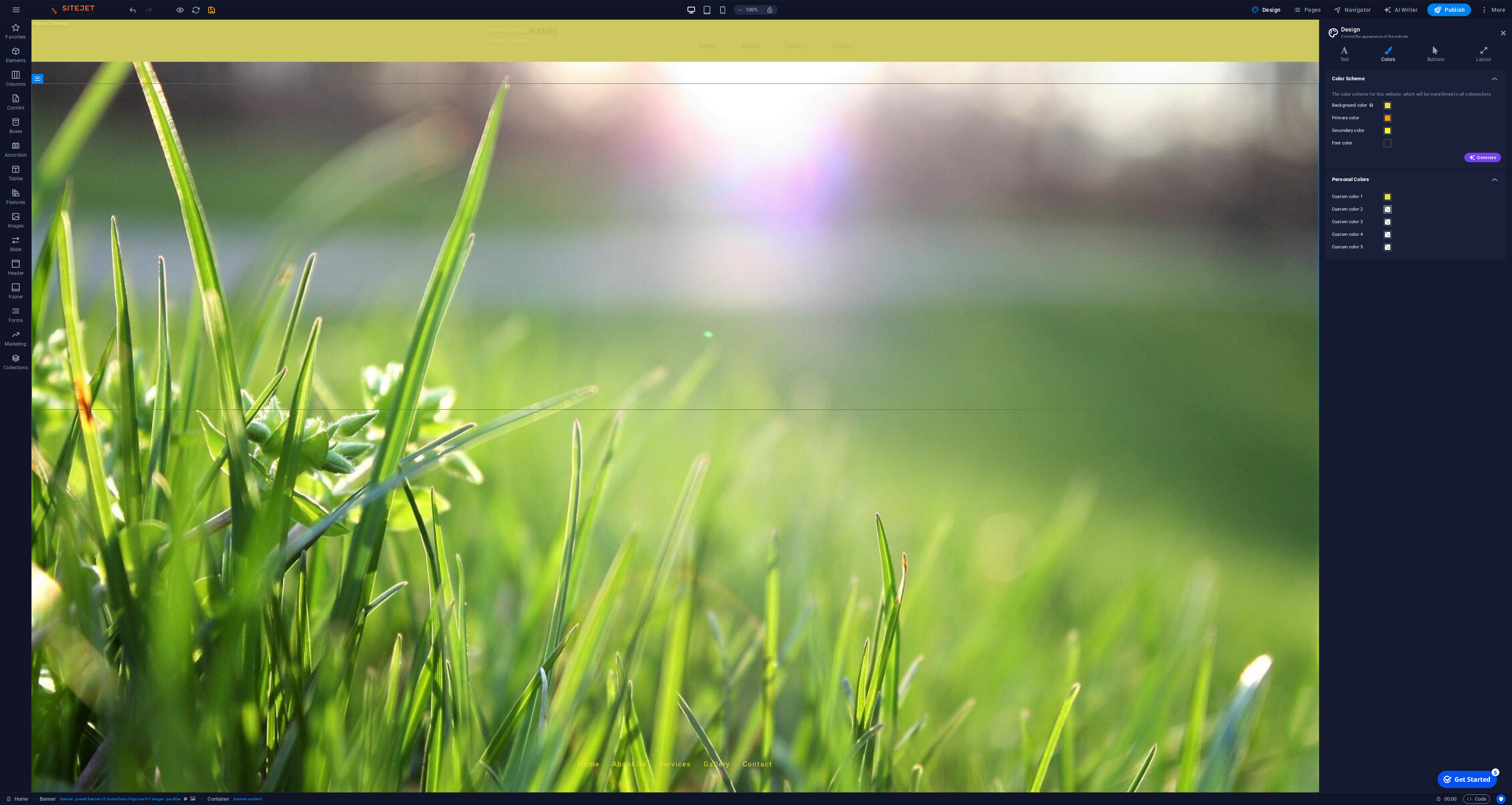
click at [1392, 211] on button "Custom color 2" at bounding box center [1388, 209] width 9 height 9
drag, startPoint x: 1432, startPoint y: 280, endPoint x: 1492, endPoint y: 285, distance: 60.2
click at [0, 0] on div "rgba(0, 0, 0, 0) Supported formats #0852ed rgb(8, 82, 237) rgba(8, 82, 237, 90%…" at bounding box center [0, 0] width 0 height 0
drag, startPoint x: 1491, startPoint y: 280, endPoint x: 1427, endPoint y: 306, distance: 69.1
click at [0, 0] on div "rgba(0, 0, 0, 0) Supported formats #0852ed rgb(8, 82, 237) rgba(8, 82, 237, 90%…" at bounding box center [0, 0] width 0 height 0
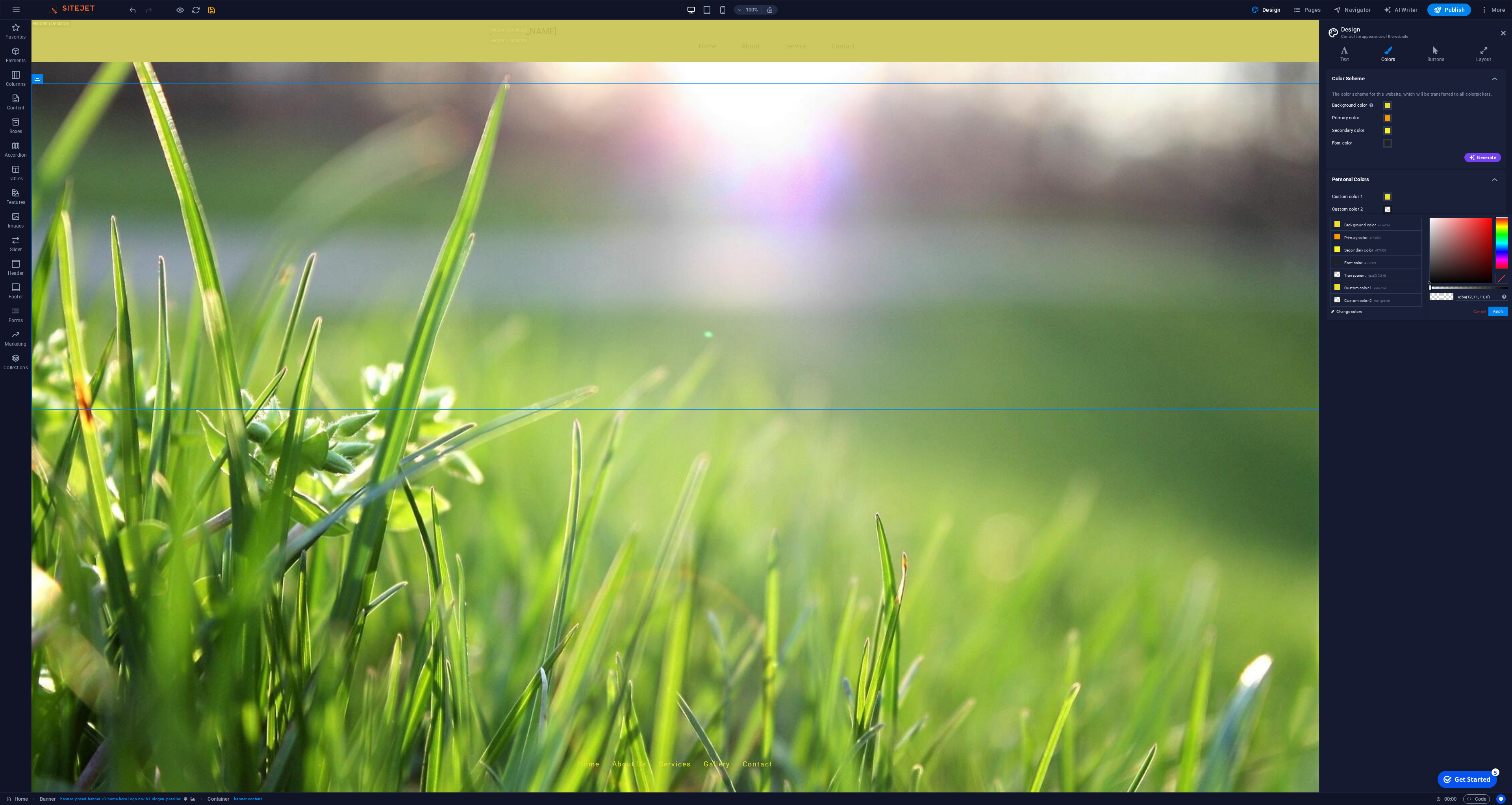
type input "rgba(0, 0, 0, 0)"
drag, startPoint x: 1434, startPoint y: 280, endPoint x: 1429, endPoint y: 292, distance: 13.0
click at [0, 0] on div "rgba(0, 0, 0, 0) Supported formats #0852ed rgb(8, 82, 237) rgba(8, 82, 237, 90%…" at bounding box center [0, 0] width 0 height 0
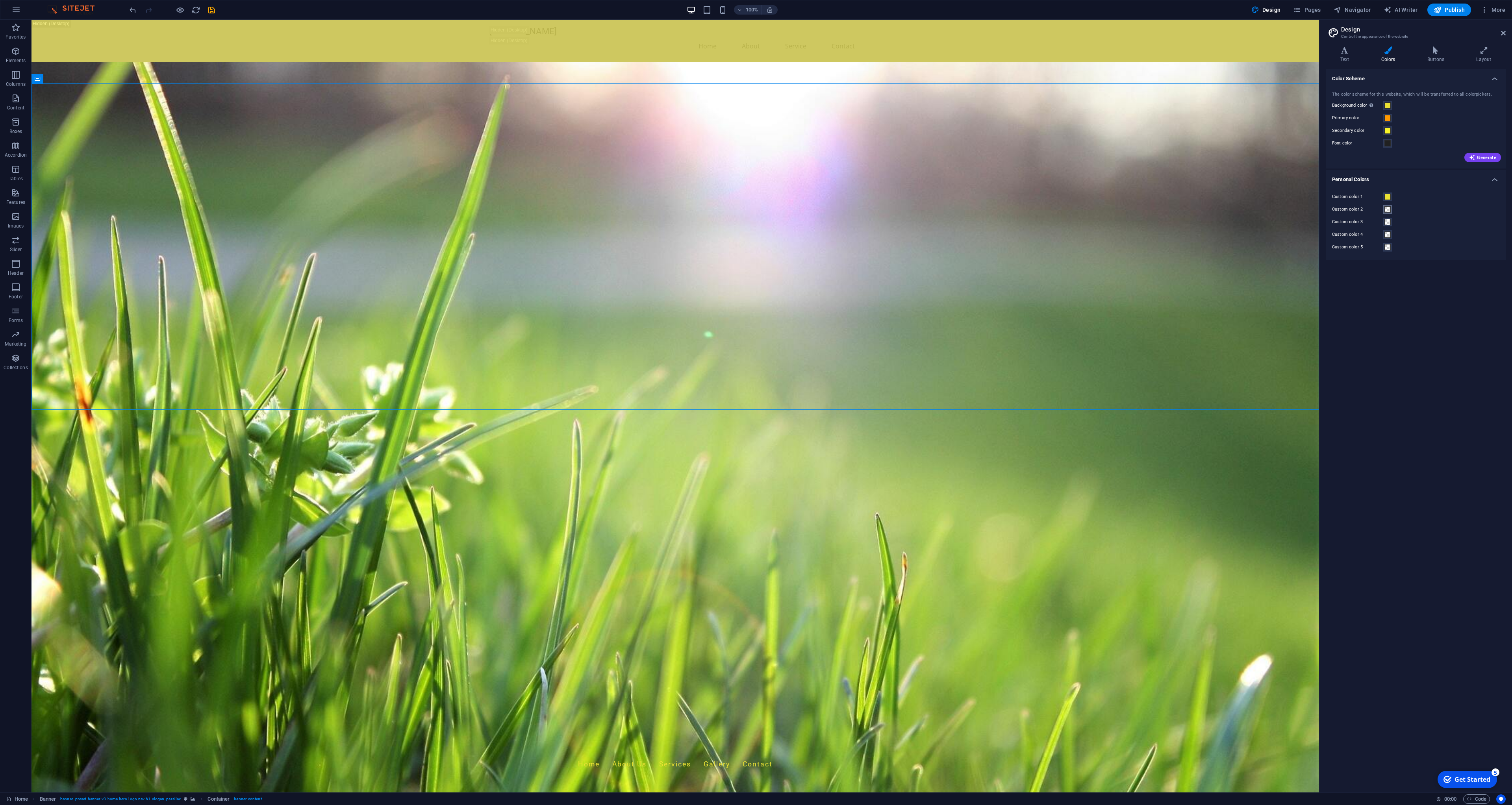
click at [1484, 296] on input "rgba(0, 0, 0, 0)" at bounding box center [1481, 296] width 52 height 8
paste input "#0a0a0a"
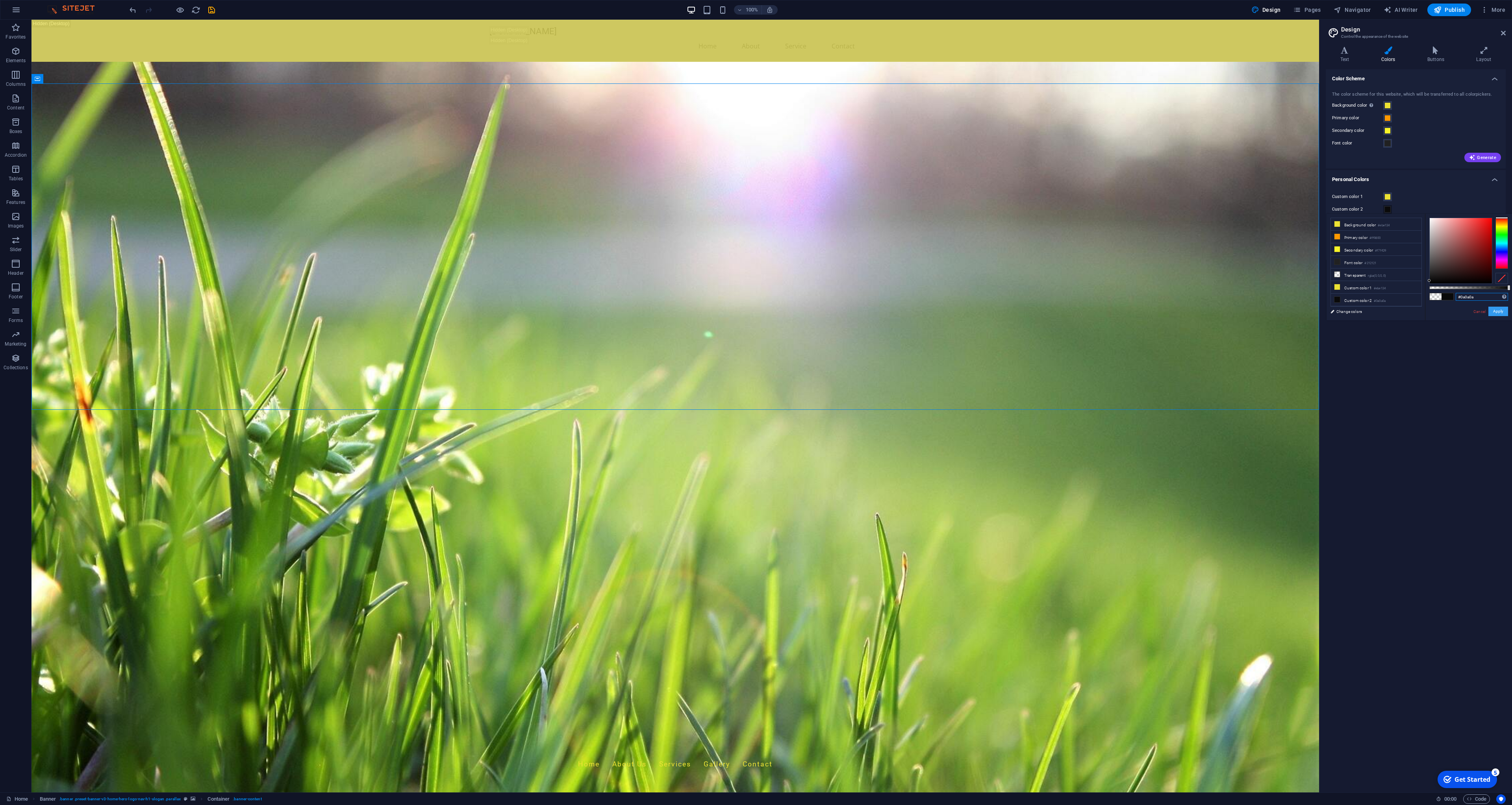
type input "#0a0a0a"
click at [1500, 313] on button "Apply" at bounding box center [1499, 312] width 20 height 9
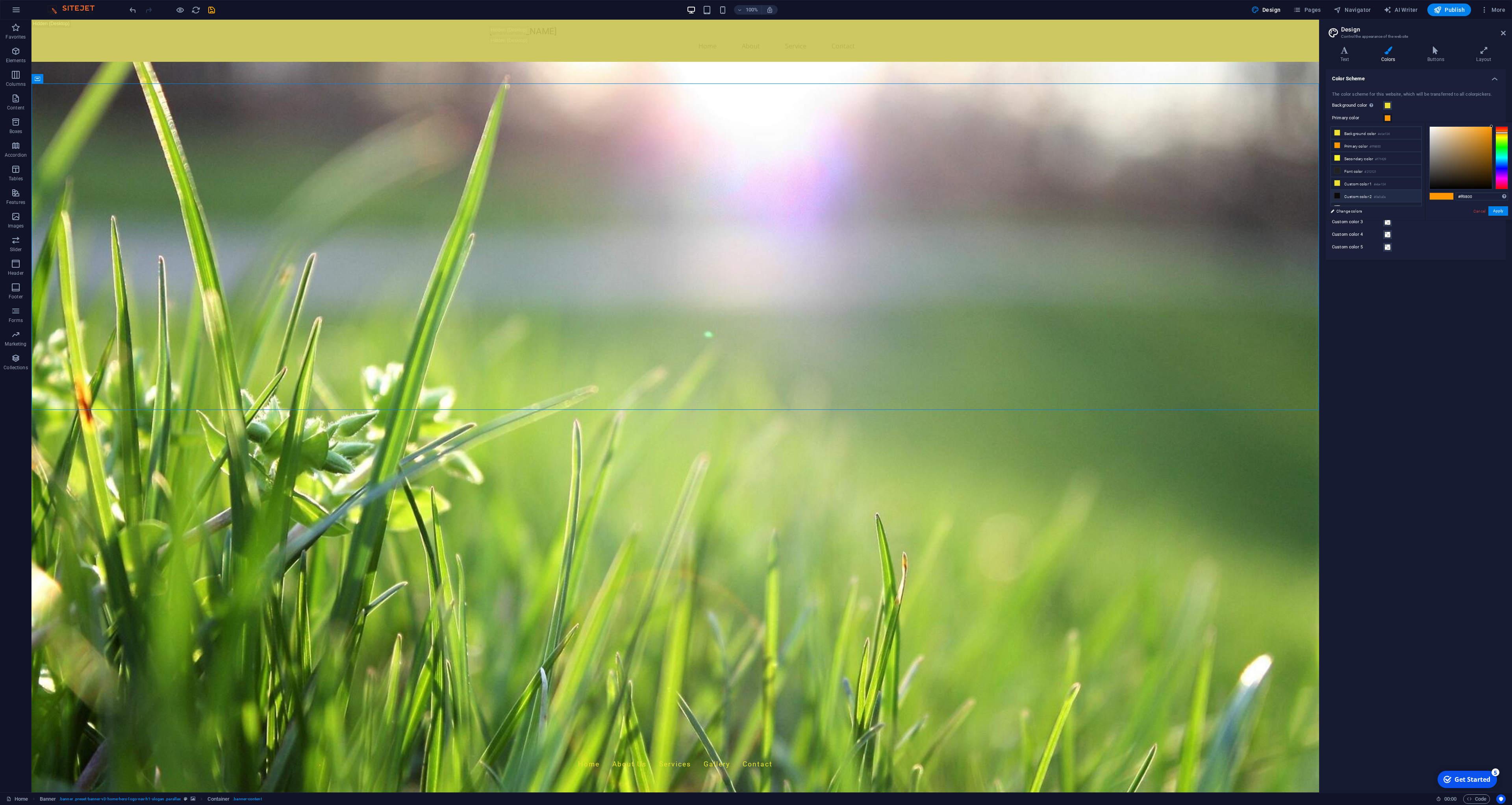
click at [1351, 195] on li "Custom color 2 #0a0a0a" at bounding box center [1376, 195] width 90 height 12
type input "#0a0a0a"
click at [1496, 212] on button "Apply" at bounding box center [1499, 211] width 20 height 9
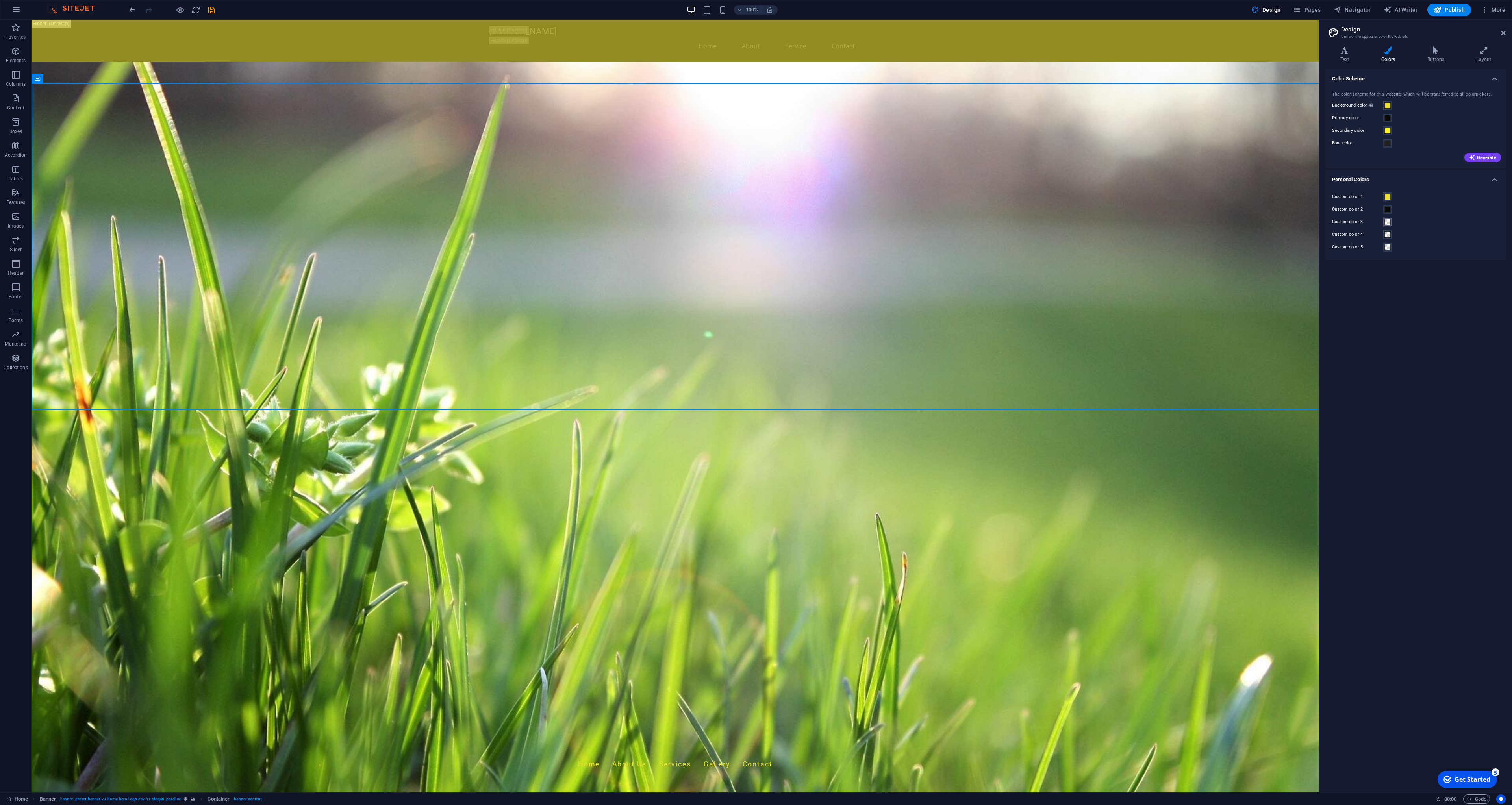
click at [0, 0] on span at bounding box center [0, 0] width 0 height 0
click at [1406, 202] on div "Custom color 1 Custom color 2 Custom color 3 Custom color 4 Custom color 5" at bounding box center [1416, 222] width 183 height 76
click at [0, 0] on span at bounding box center [0, 0] width 0 height 0
click at [1389, 226] on button "Custom color 3" at bounding box center [1388, 222] width 9 height 9
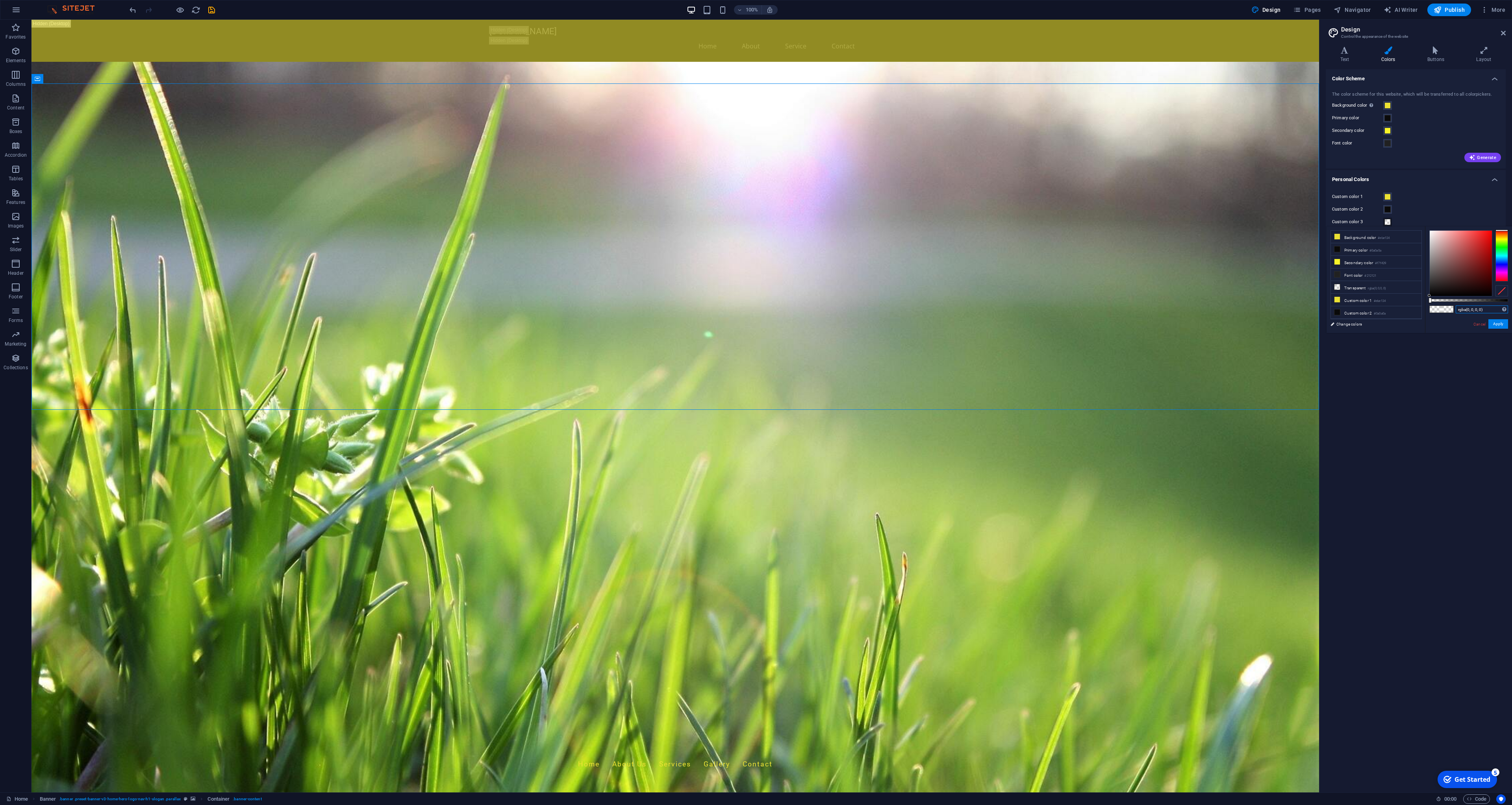
drag, startPoint x: 1489, startPoint y: 309, endPoint x: 1434, endPoint y: 313, distance: 55.1
click at [1456, 313] on input "rgba(0, 0, 0, 0)" at bounding box center [1481, 309] width 52 height 8
type input "r"
paste input "#fcfcfc"
type input "#fcfcfc"
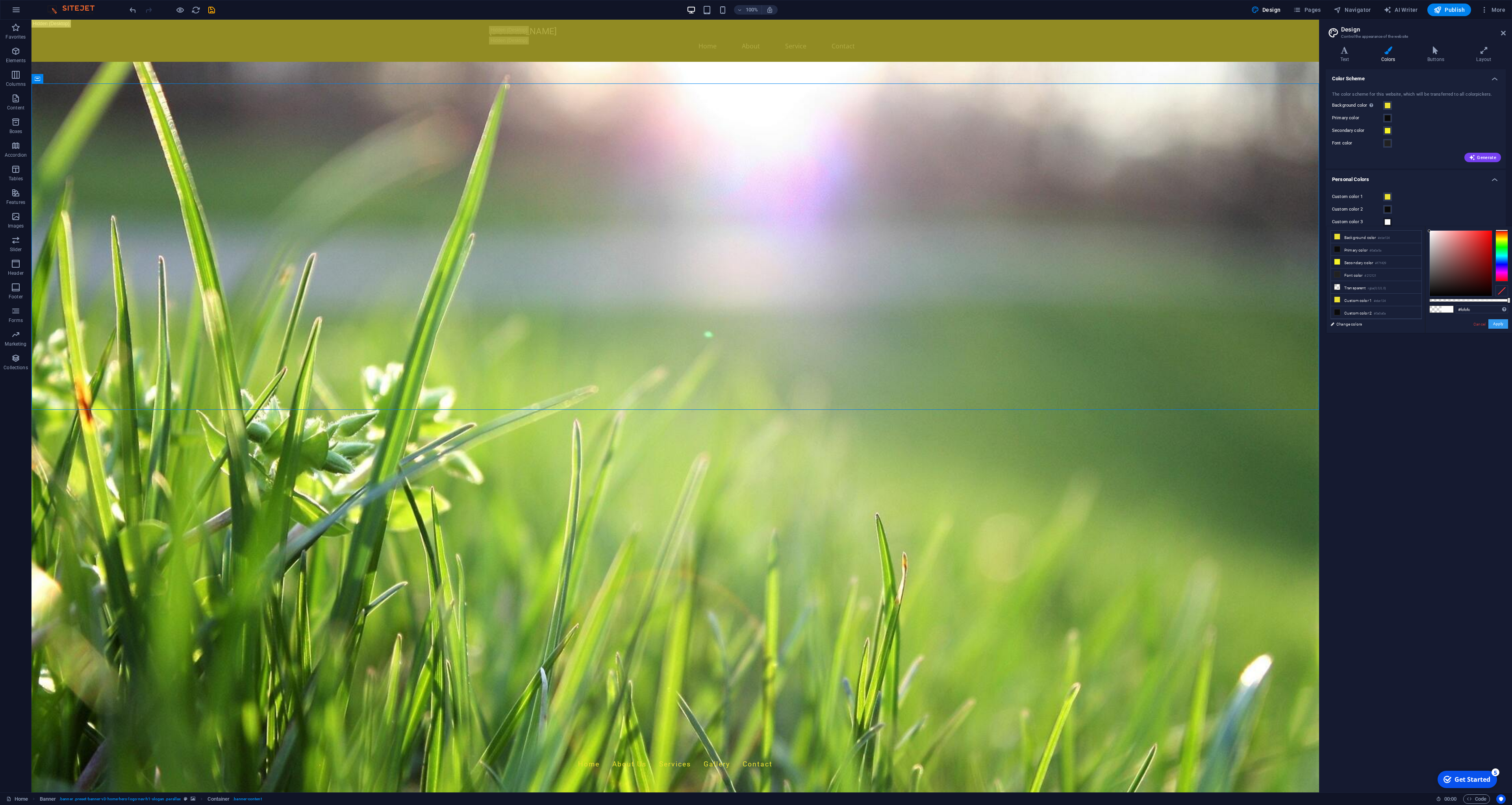
click at [1496, 323] on button "Apply" at bounding box center [1499, 324] width 20 height 9
click at [1467, 320] on input "rgba(0, 0, 0, 0)" at bounding box center [1481, 322] width 52 height 8
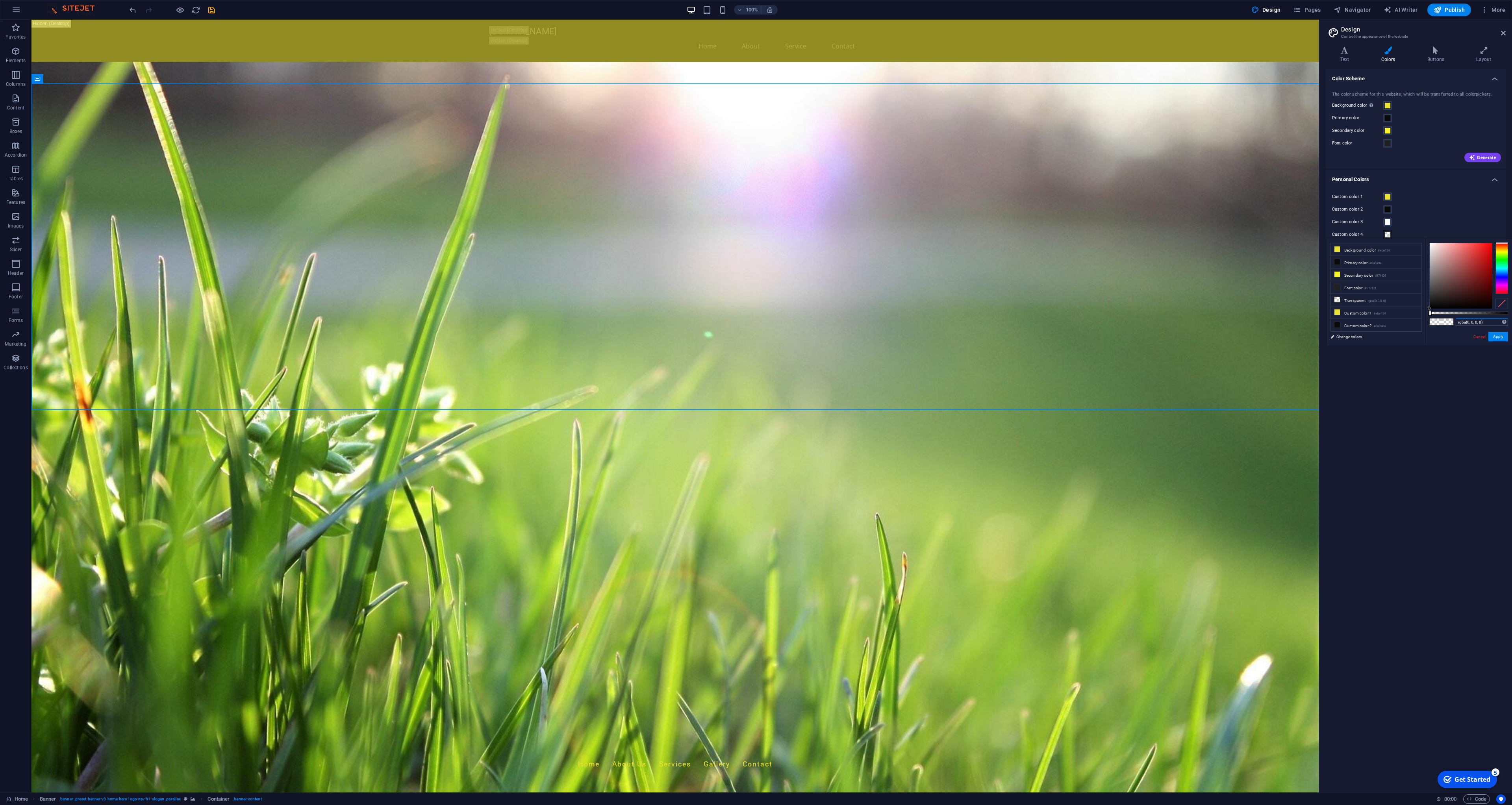
click at [1467, 320] on input "rgba(0, 0, 0, 0)" at bounding box center [1481, 322] width 52 height 8
paste input "#0c6113"
type input "#0c6113"
click at [1496, 339] on button "Apply" at bounding box center [1499, 337] width 20 height 9
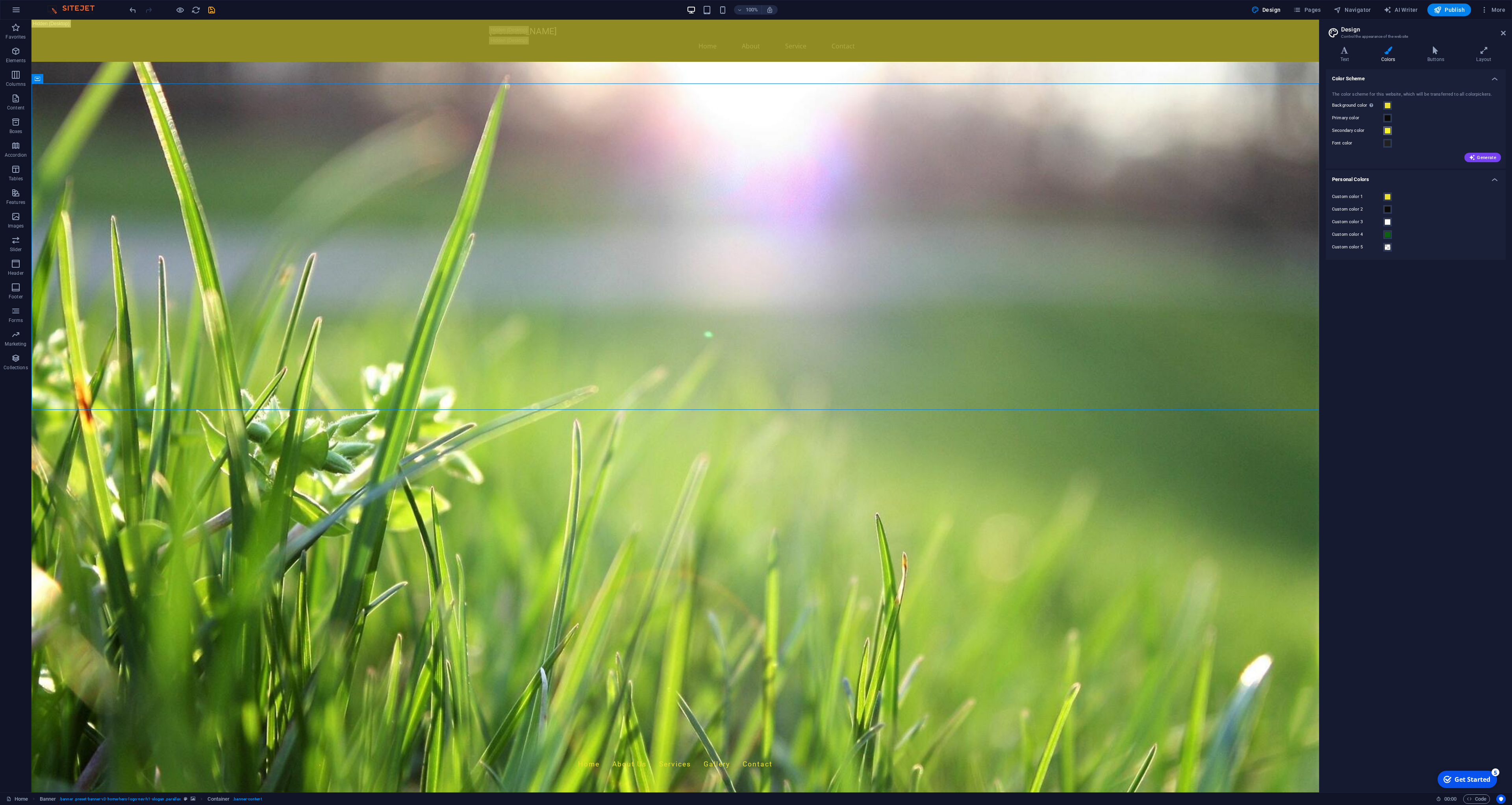
click at [1389, 133] on span at bounding box center [1388, 130] width 6 height 6
click at [1370, 202] on li "Custom color 4 #0c6113" at bounding box center [1376, 202] width 90 height 12
type input "#0c6113"
click at [1503, 226] on button "Apply" at bounding box center [1499, 224] width 20 height 9
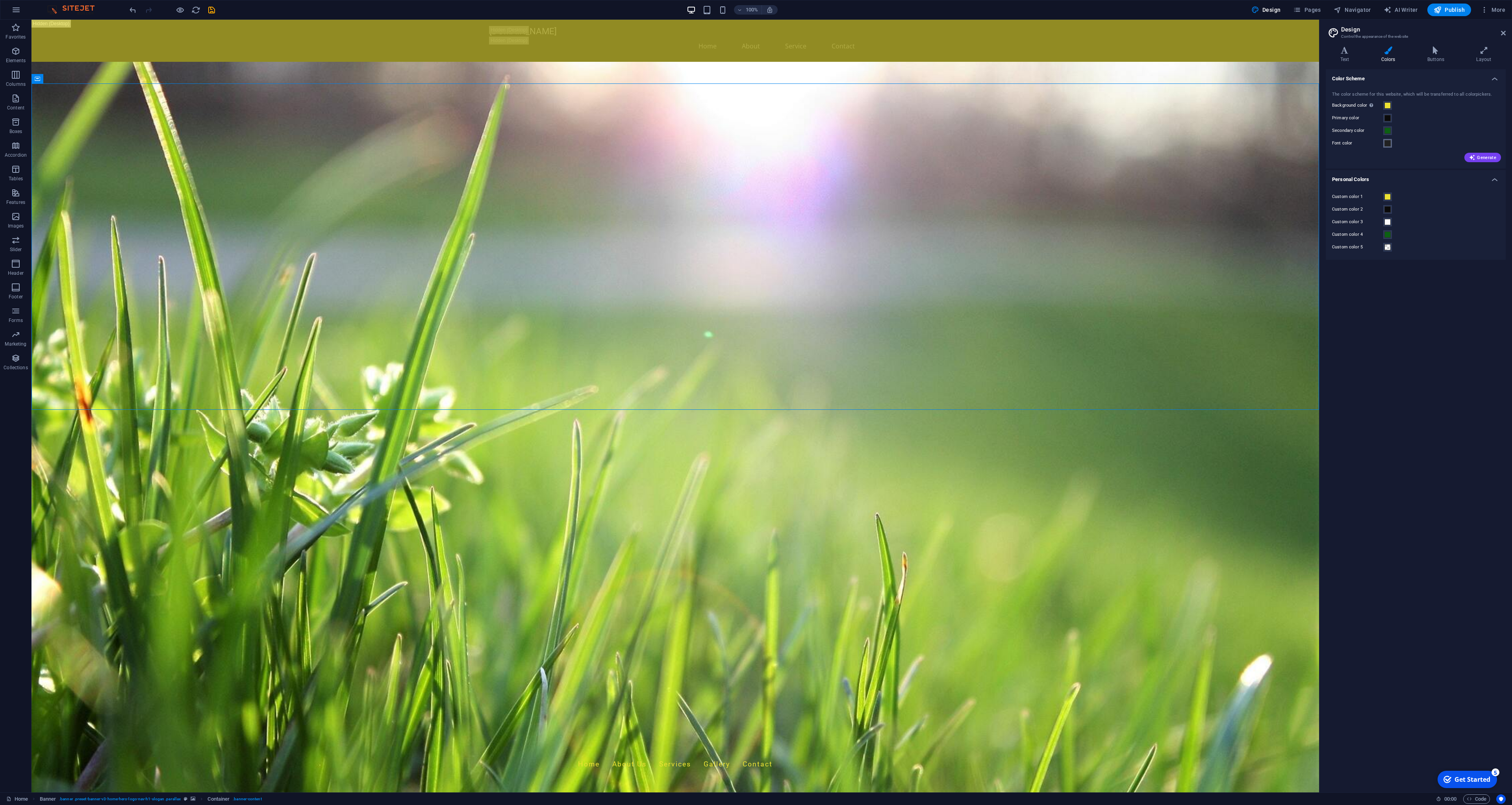
click at [1386, 189] on small "#0a0a0a" at bounding box center [1380, 191] width 12 height 5
type input "#0a0a0a"
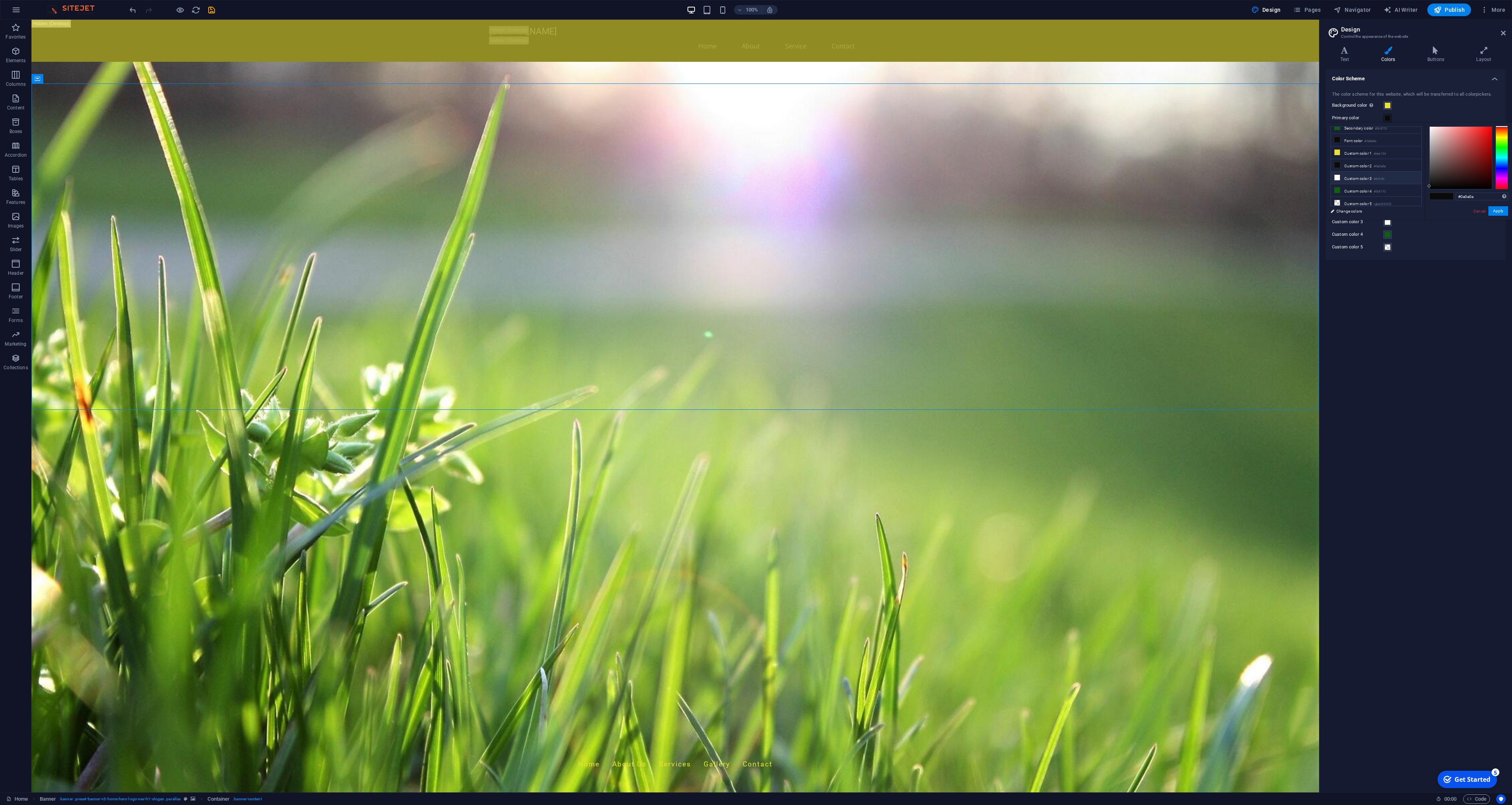
click at [1373, 178] on li "Custom color 3 #fcfcfc" at bounding box center [1376, 177] width 90 height 12
type input "#fcfcfc"
click at [1503, 211] on button "Apply" at bounding box center [1499, 211] width 20 height 9
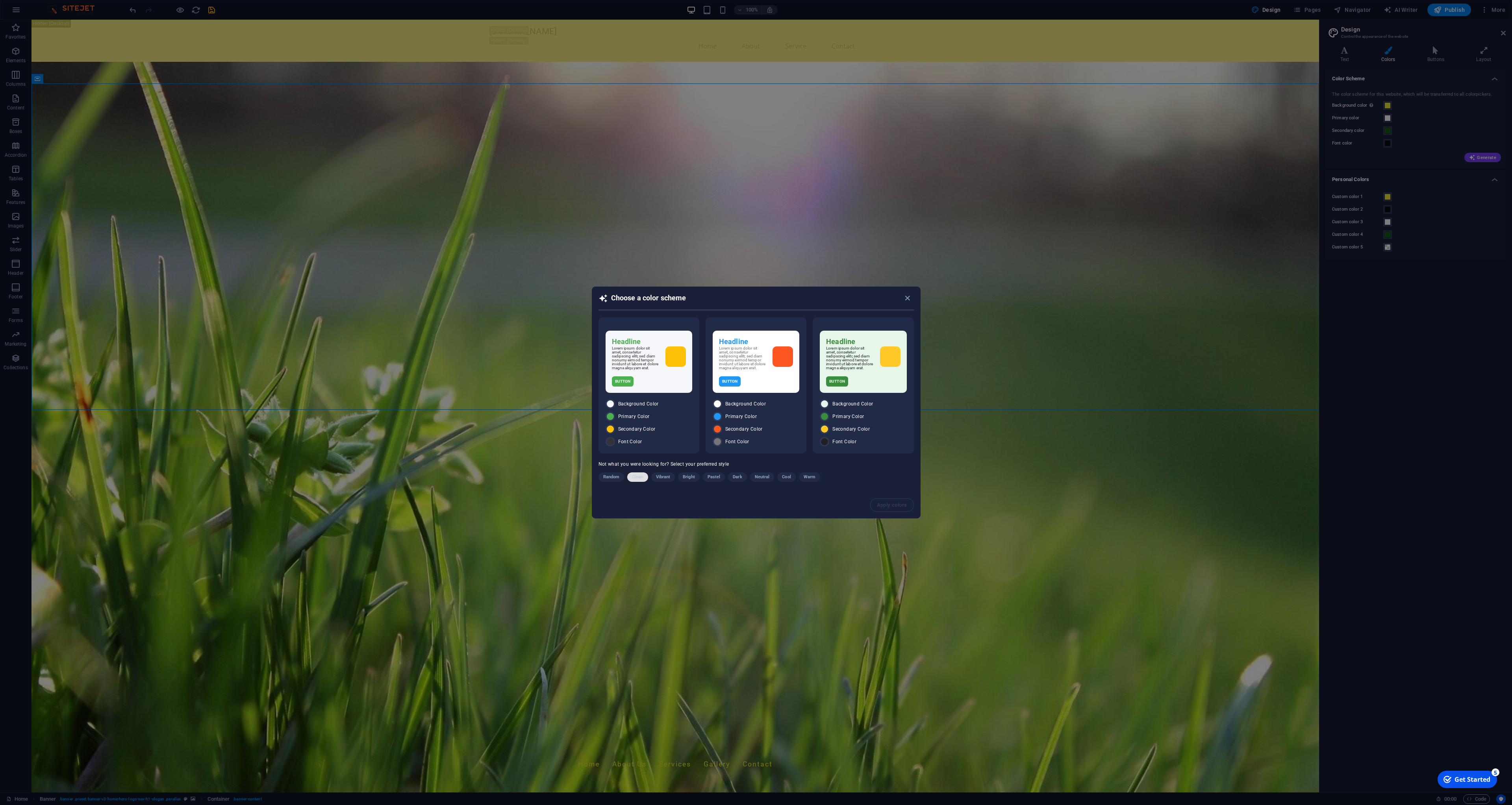
click at [637, 478] on span "Clean" at bounding box center [637, 477] width 11 height 9
click at [906, 297] on icon "button" at bounding box center [907, 297] width 9 height 9
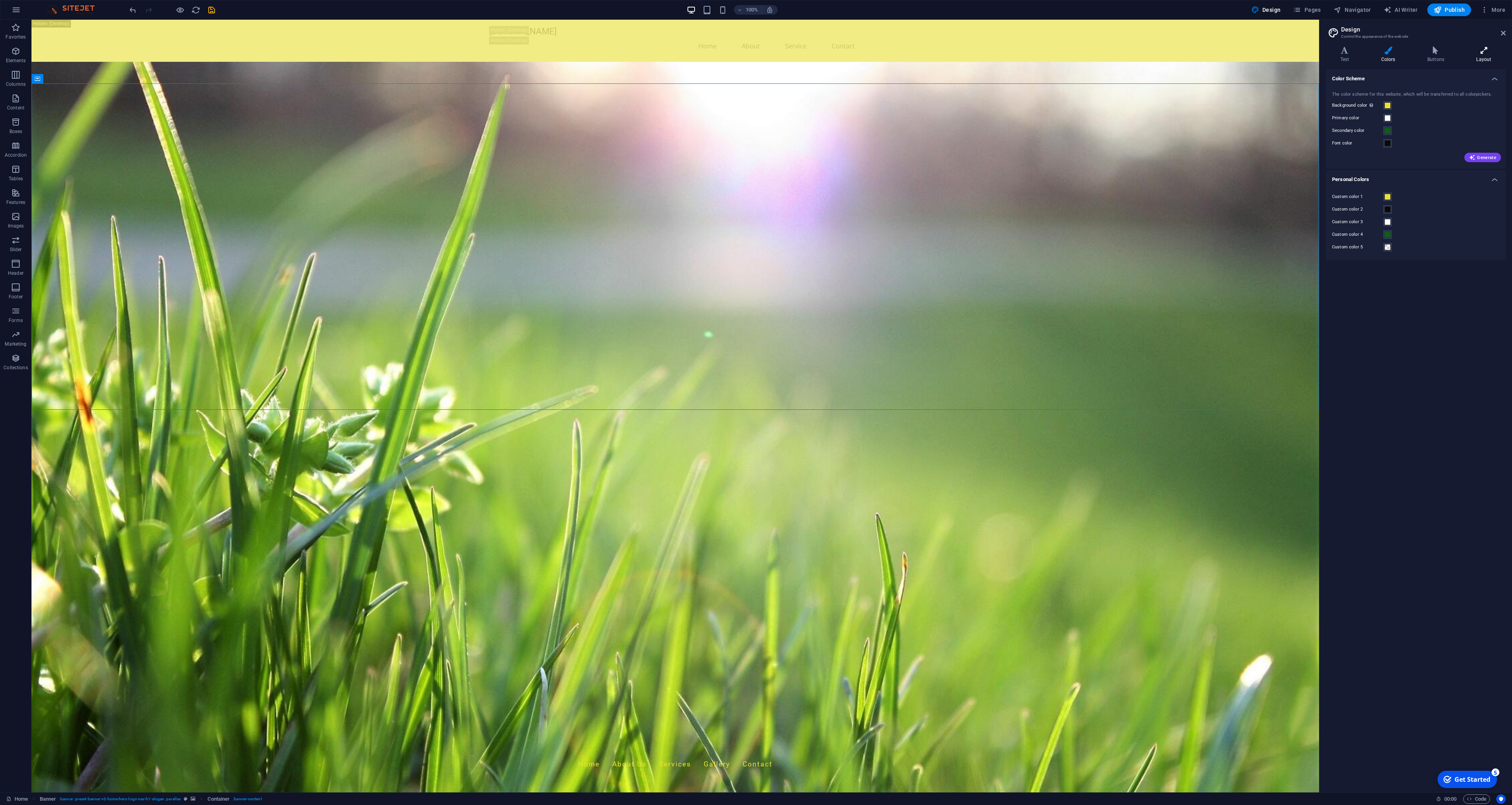
click at [1480, 57] on h4 "Layout" at bounding box center [1484, 55] width 43 height 16
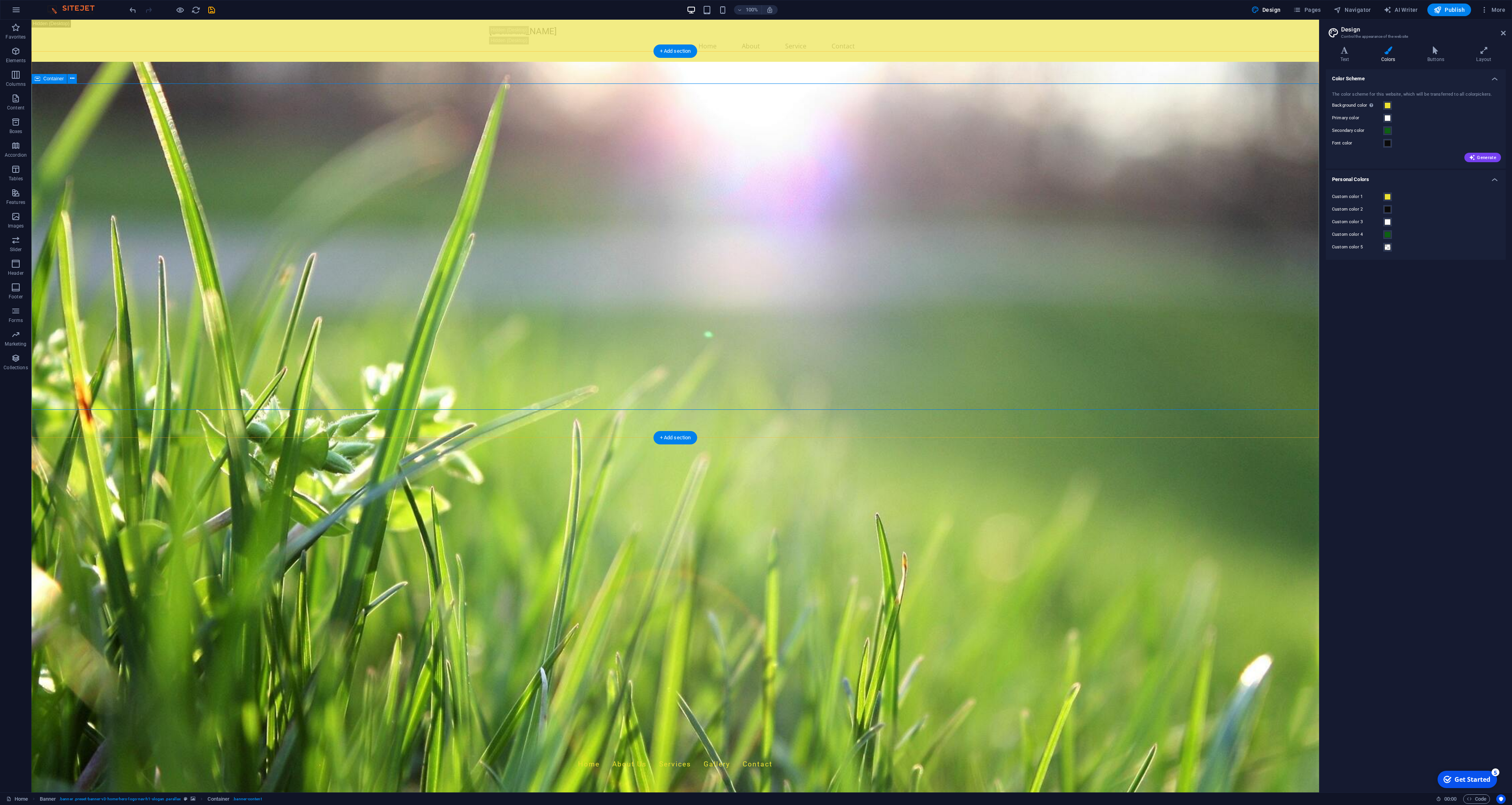
click at [76, 82] on button at bounding box center [72, 79] width 9 height 9
click at [21, 222] on span "Images" at bounding box center [16, 221] width 32 height 19
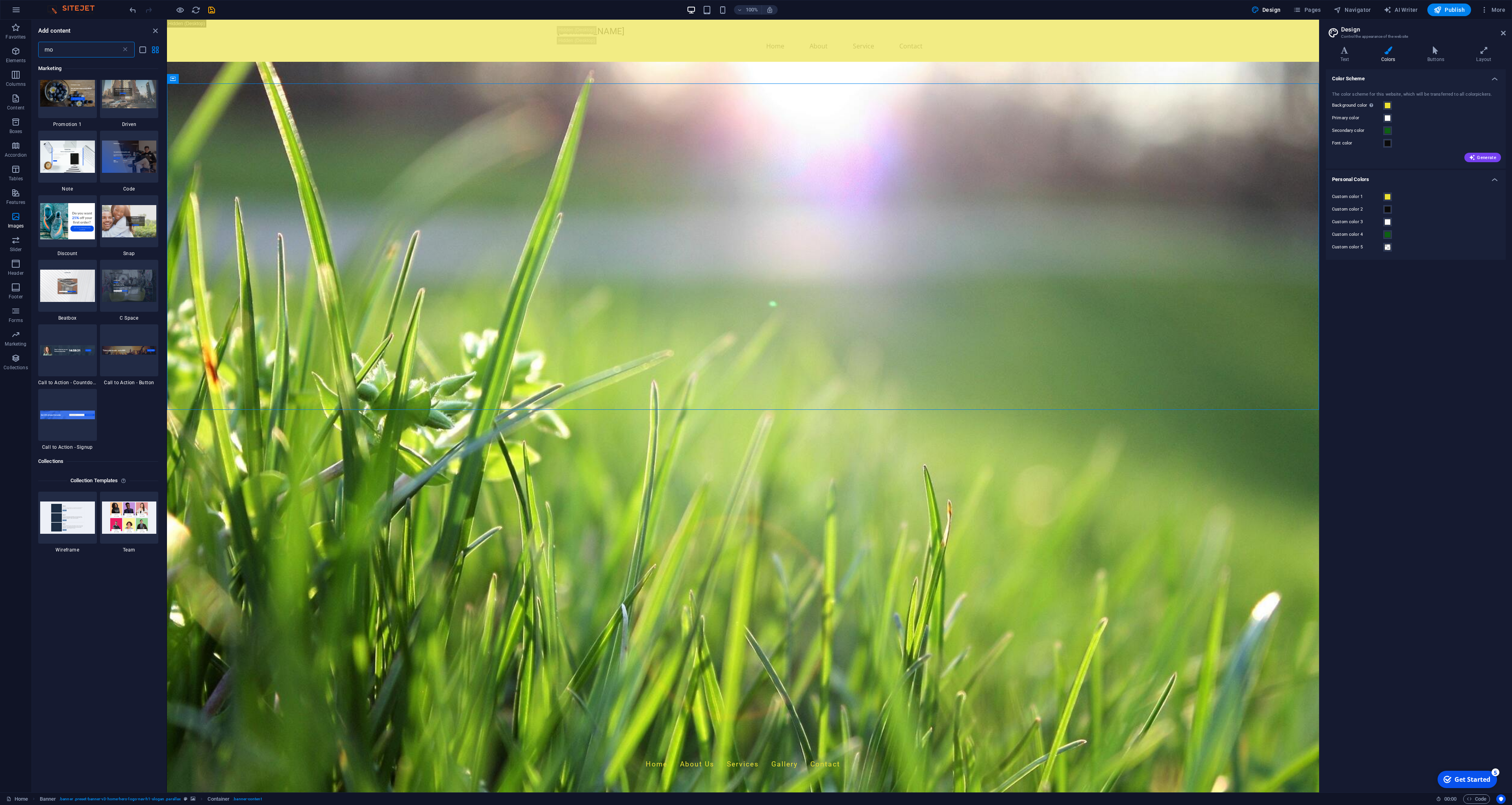
scroll to position [0, 0]
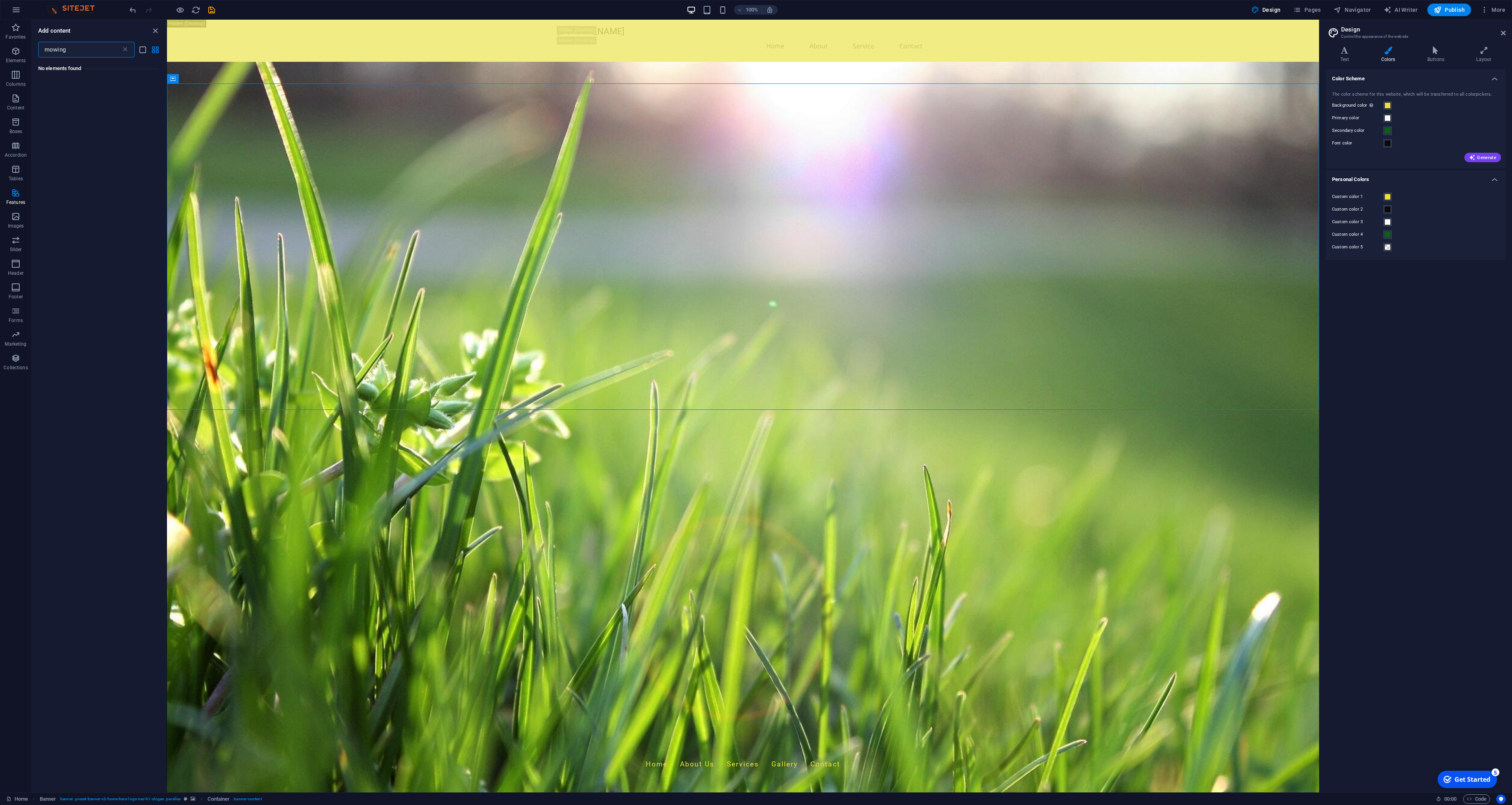
type input "mowing"
click at [125, 55] on div "mowing ​" at bounding box center [86, 49] width 96 height 16
click at [125, 52] on icon at bounding box center [125, 49] width 8 height 8
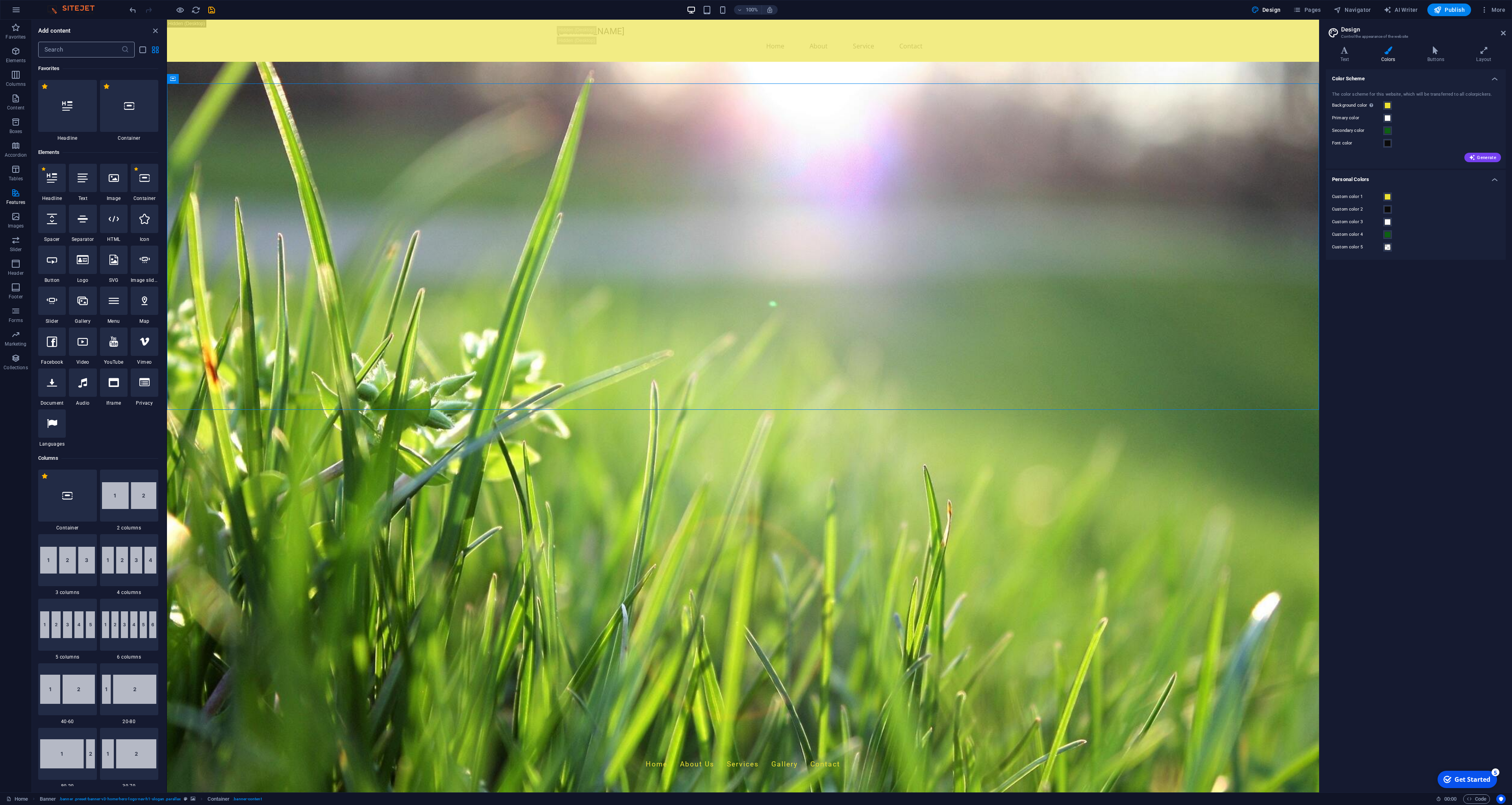
click at [124, 49] on icon at bounding box center [125, 49] width 8 height 8
click at [16, 230] on span "Images" at bounding box center [16, 221] width 32 height 19
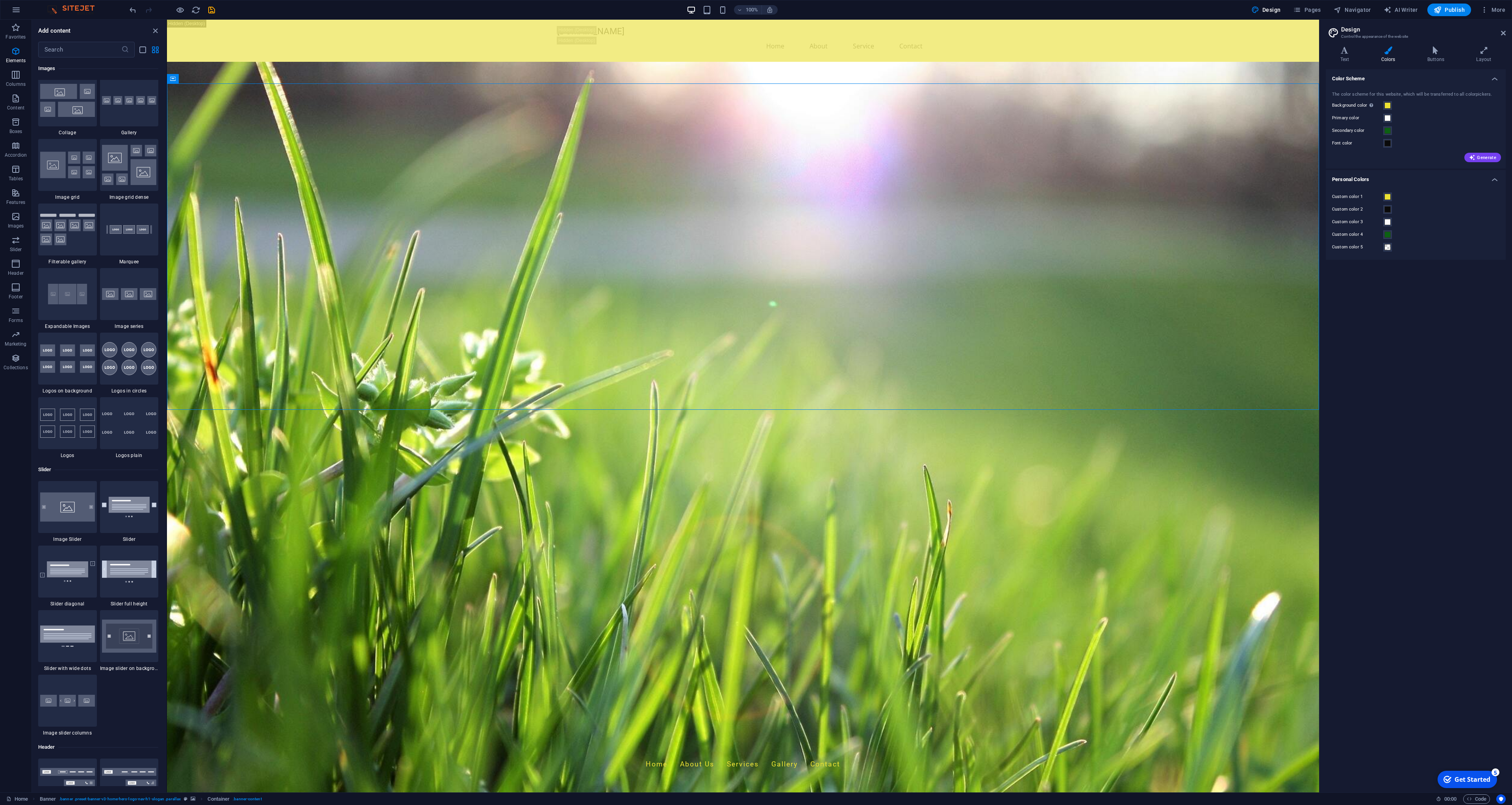
scroll to position [4071, 0]
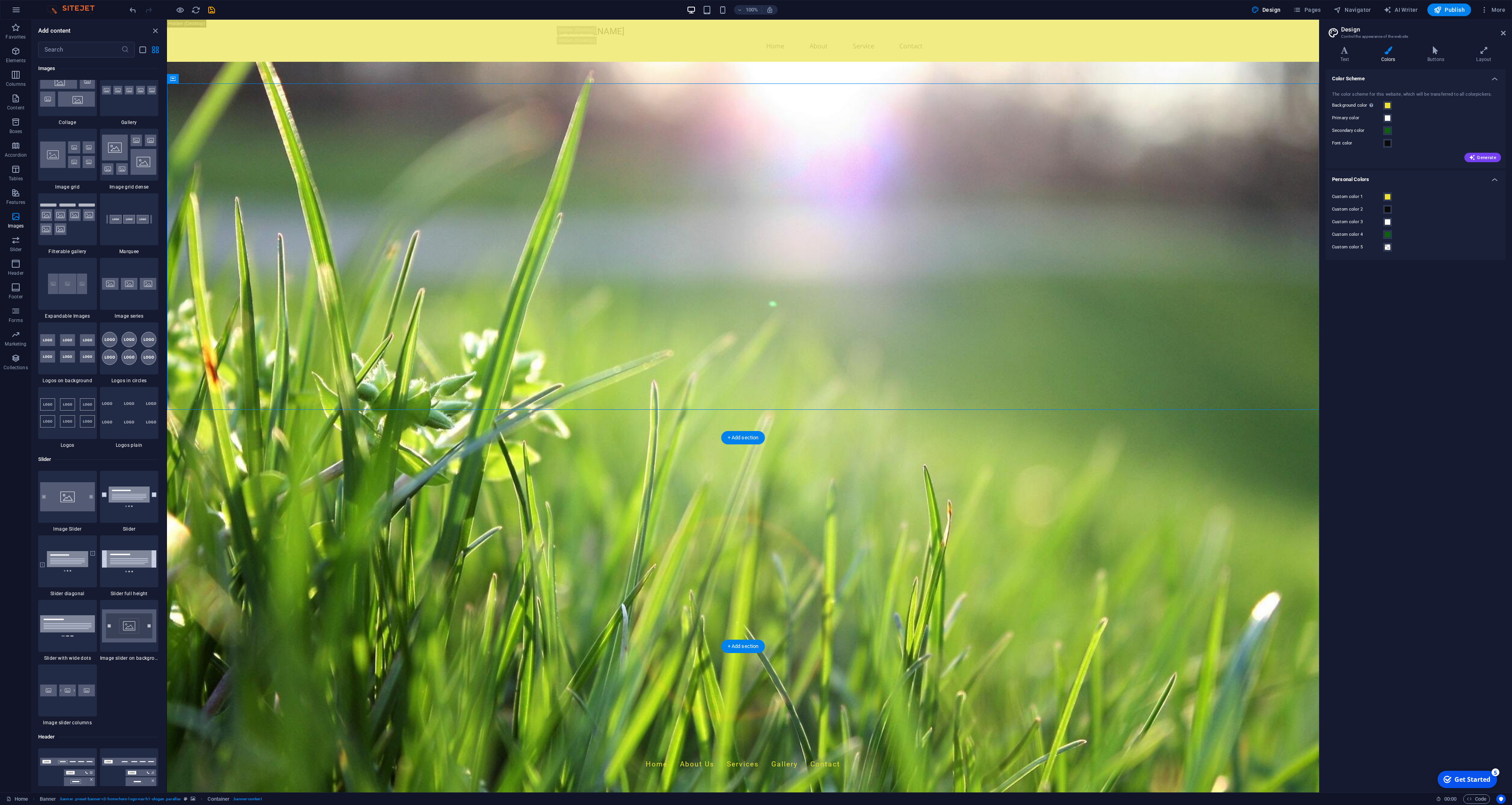
click at [157, 31] on icon "close panel" at bounding box center [155, 31] width 9 height 9
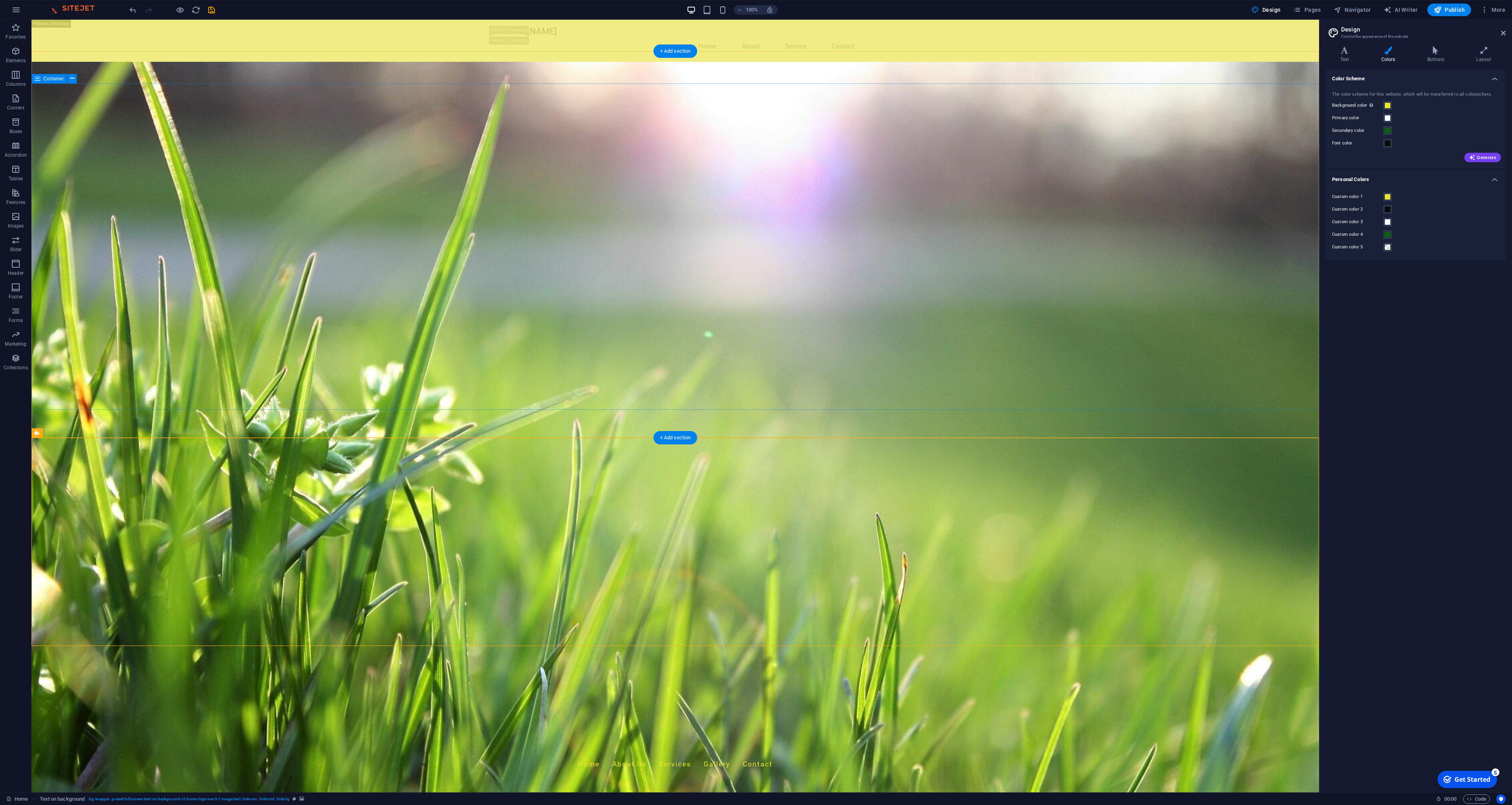
click at [204, 738] on div "louiesmowing.com.au Home About Us Services Gallery Contact" at bounding box center [676, 759] width 1288 height 42
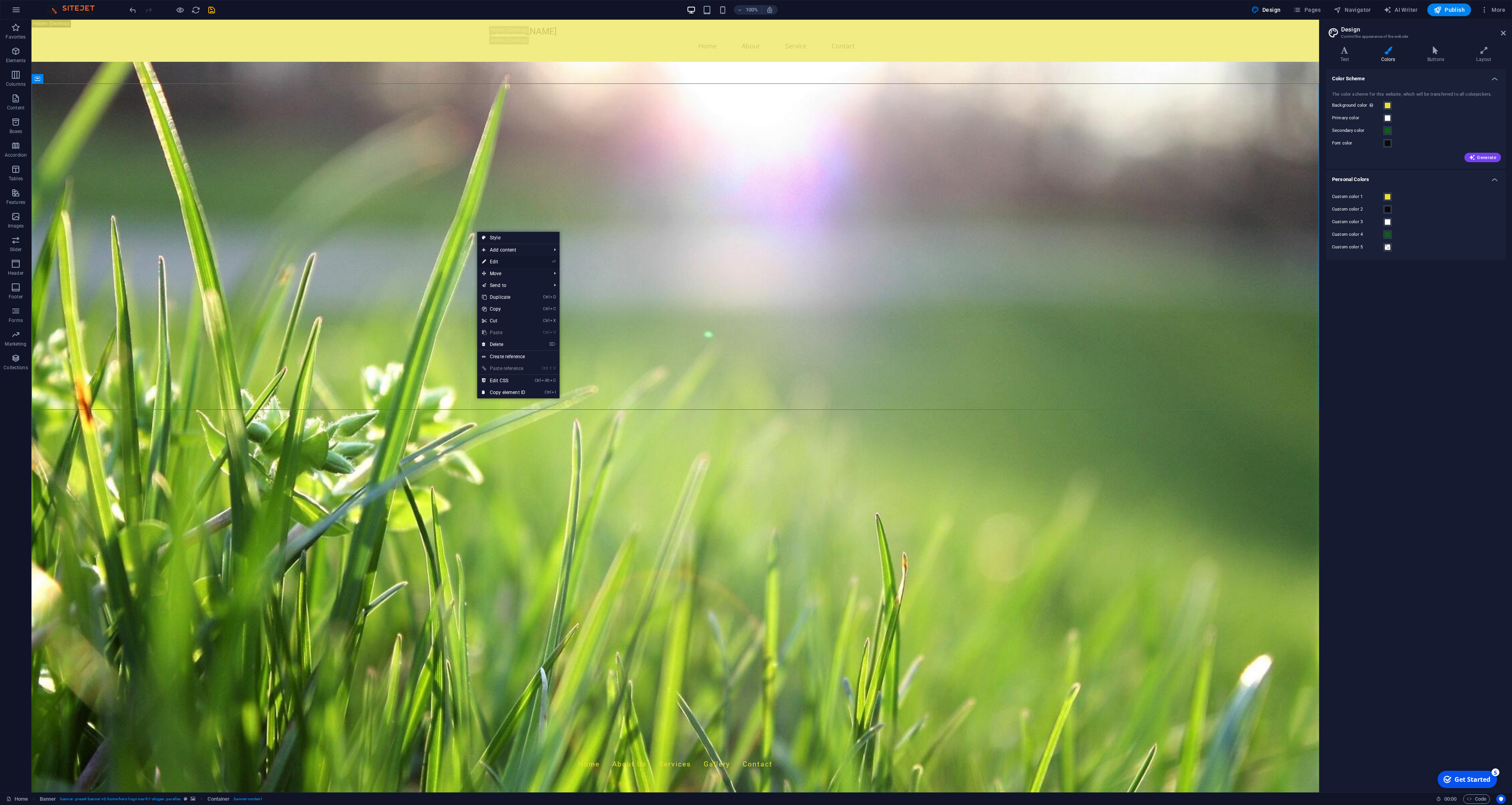
click at [533, 263] on li "⏎ Edit" at bounding box center [518, 262] width 82 height 12
click at [492, 263] on link "⏎ Edit" at bounding box center [504, 262] width 53 height 12
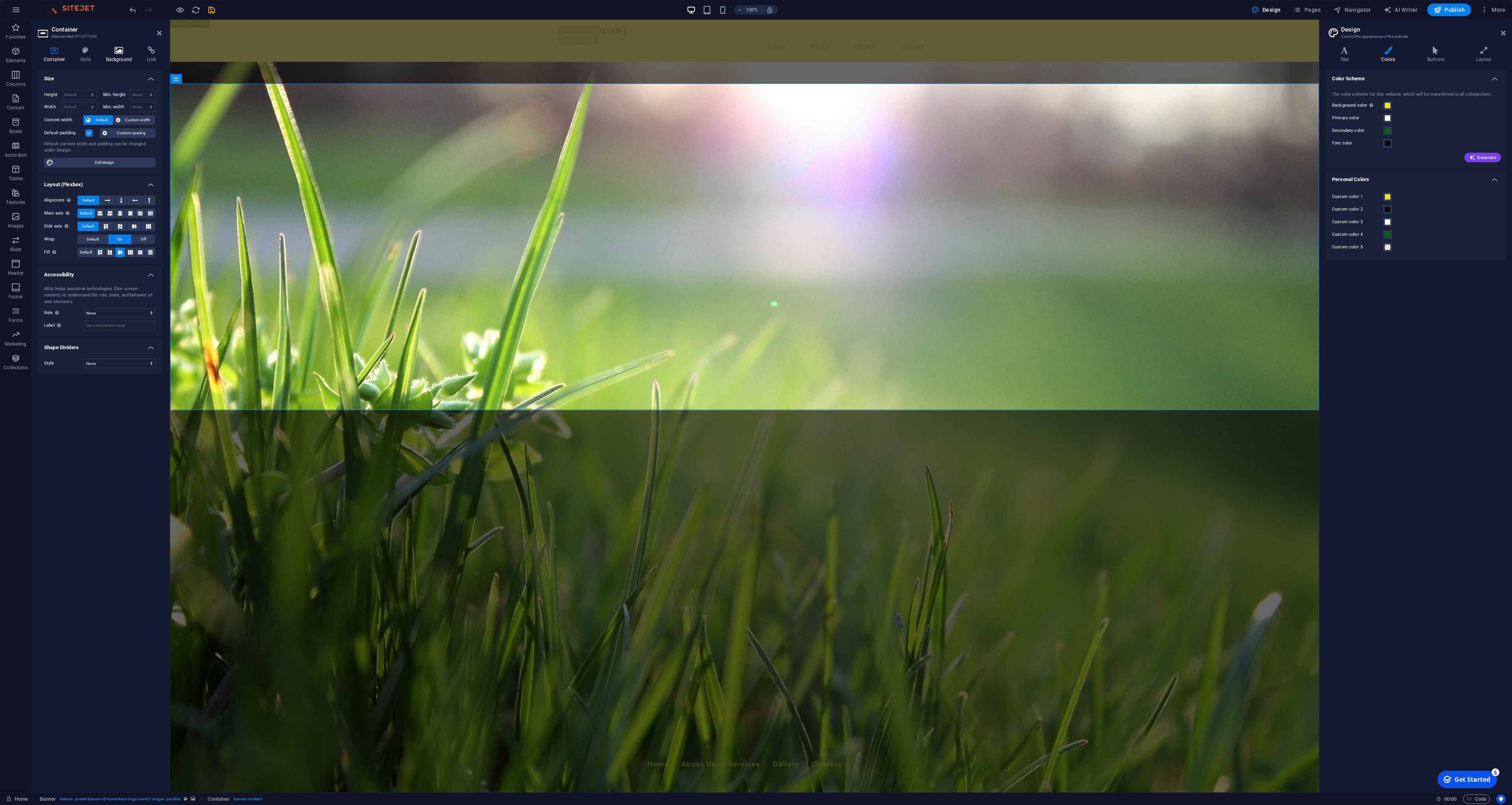
click at [113, 52] on icon at bounding box center [119, 50] width 38 height 8
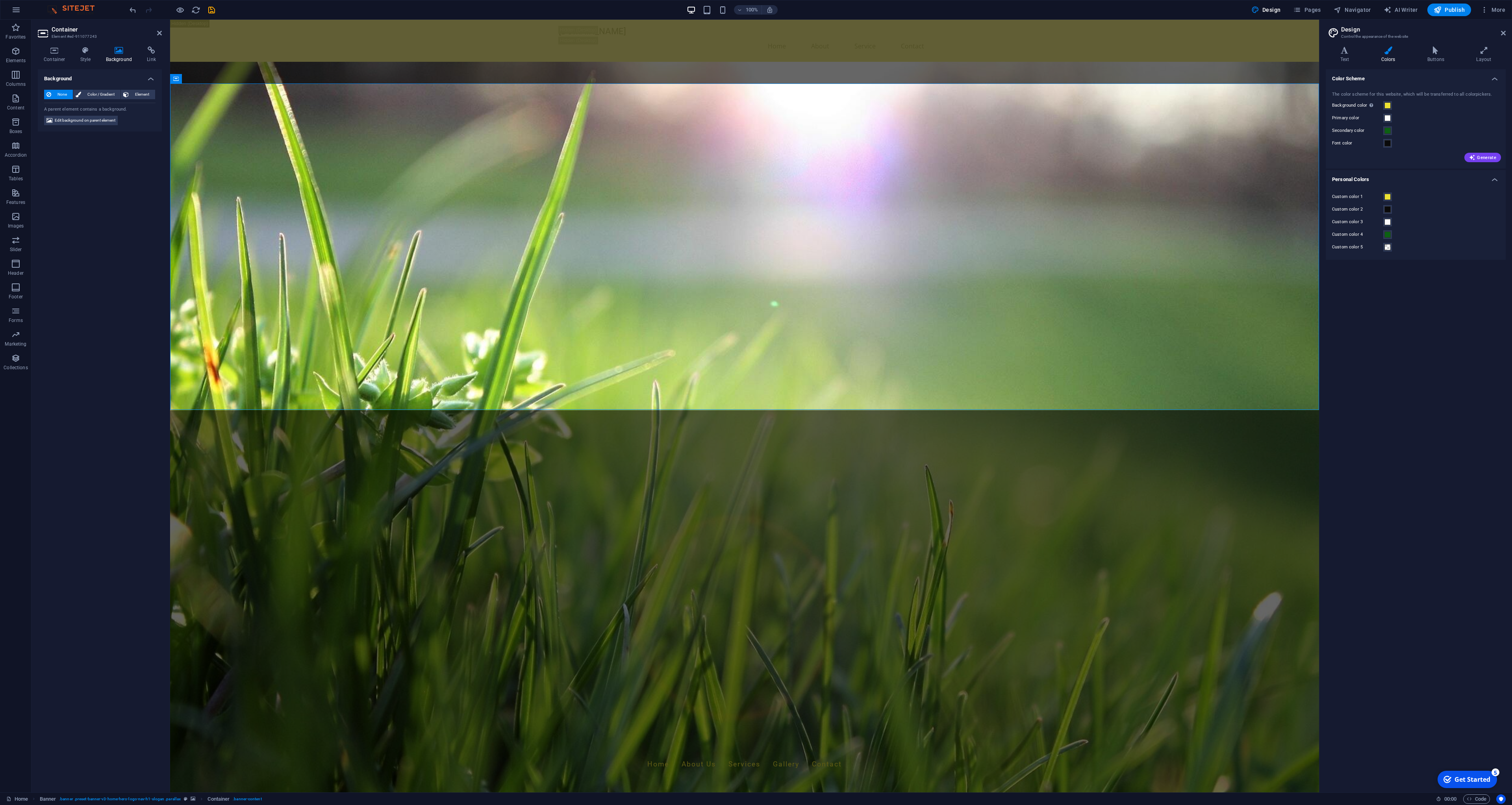
click at [63, 94] on span "None" at bounding box center [62, 94] width 17 height 9
click at [160, 35] on icon at bounding box center [160, 33] width 5 height 6
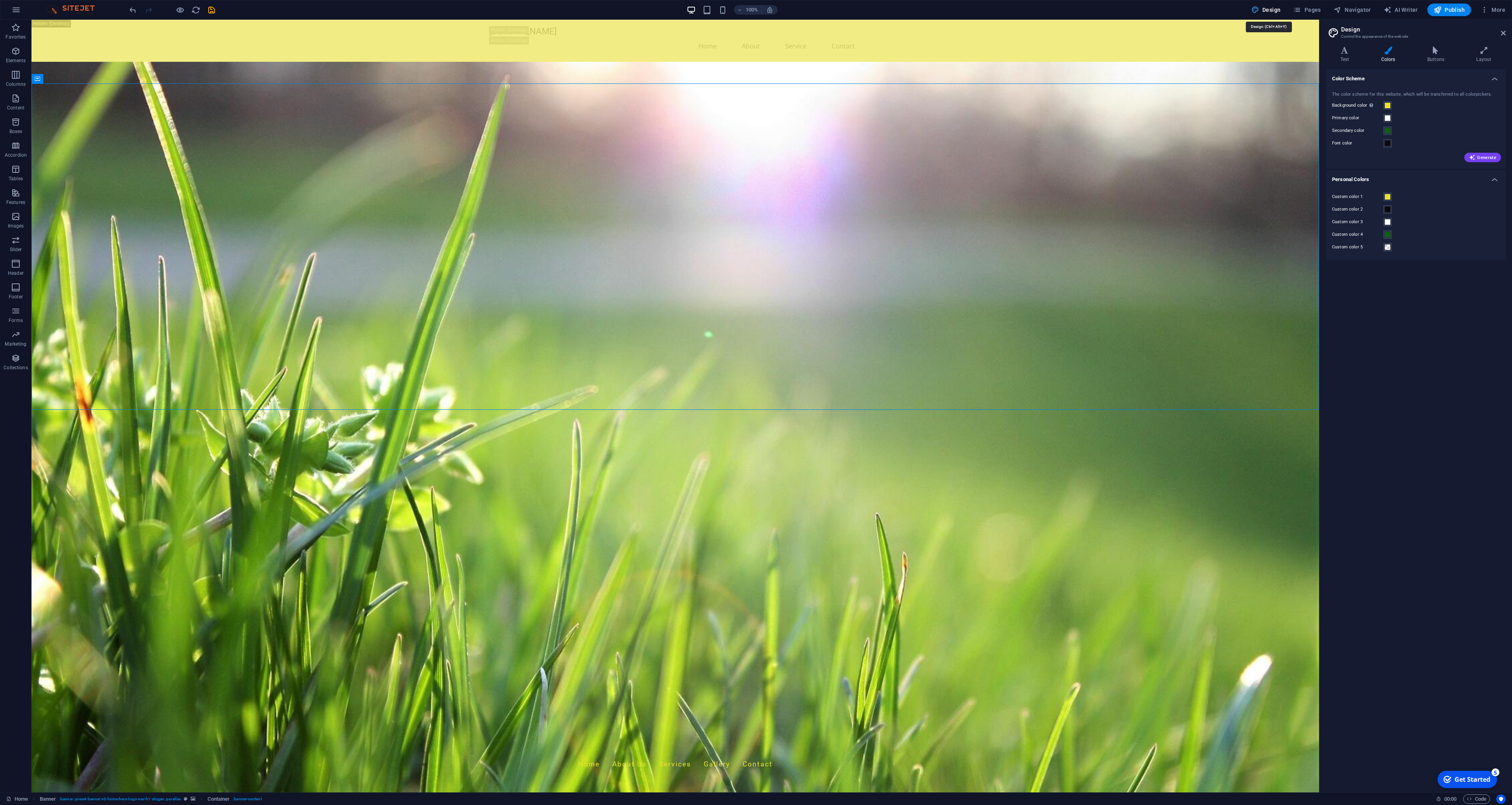
click at [1269, 10] on span "Design" at bounding box center [1266, 9] width 29 height 8
click at [0, 0] on button "Navigator" at bounding box center [0, 0] width 0 height 0
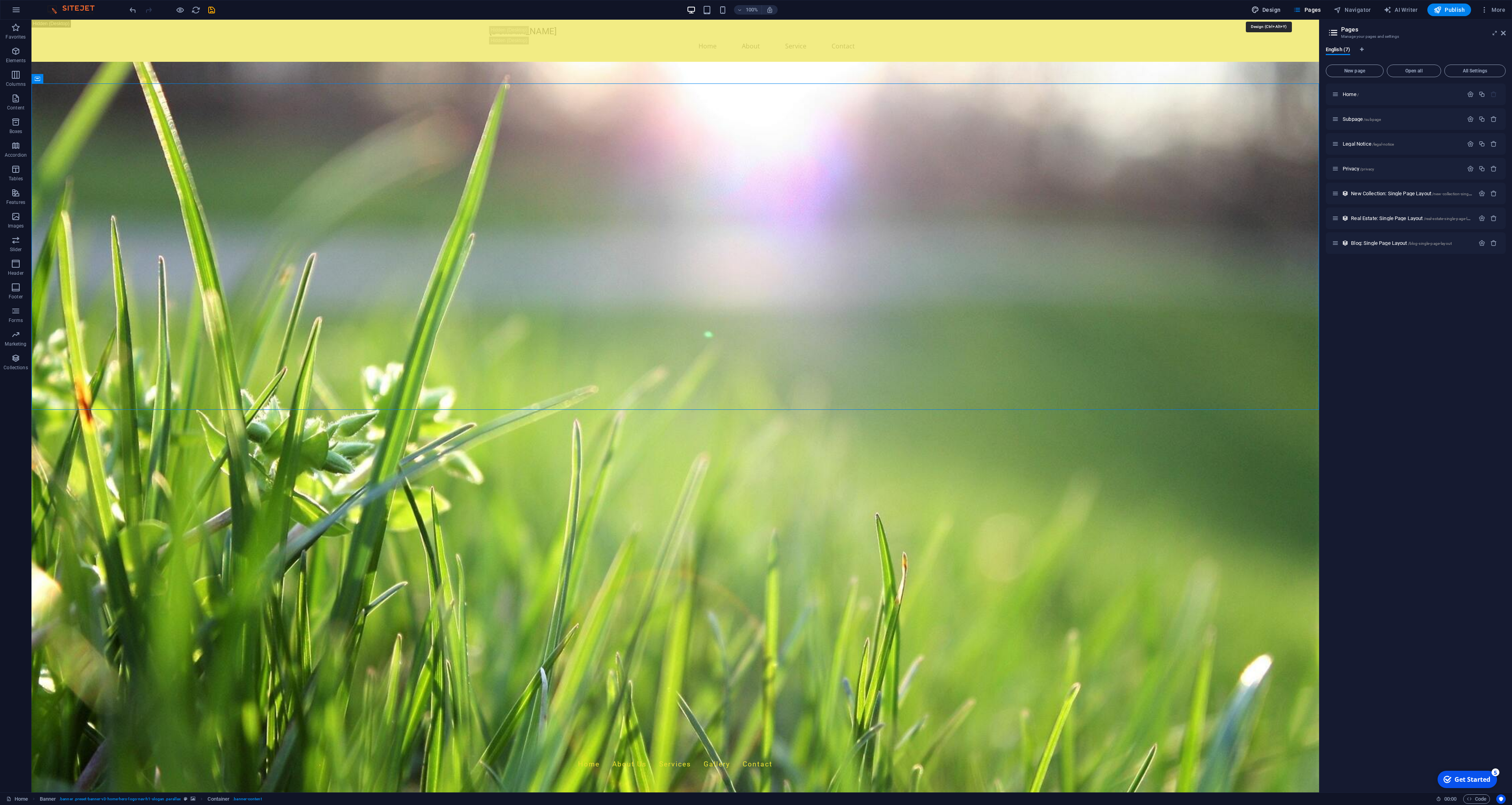
click at [1272, 13] on span "Design" at bounding box center [1266, 9] width 29 height 8
click at [23, 57] on span "Elements" at bounding box center [16, 56] width 32 height 19
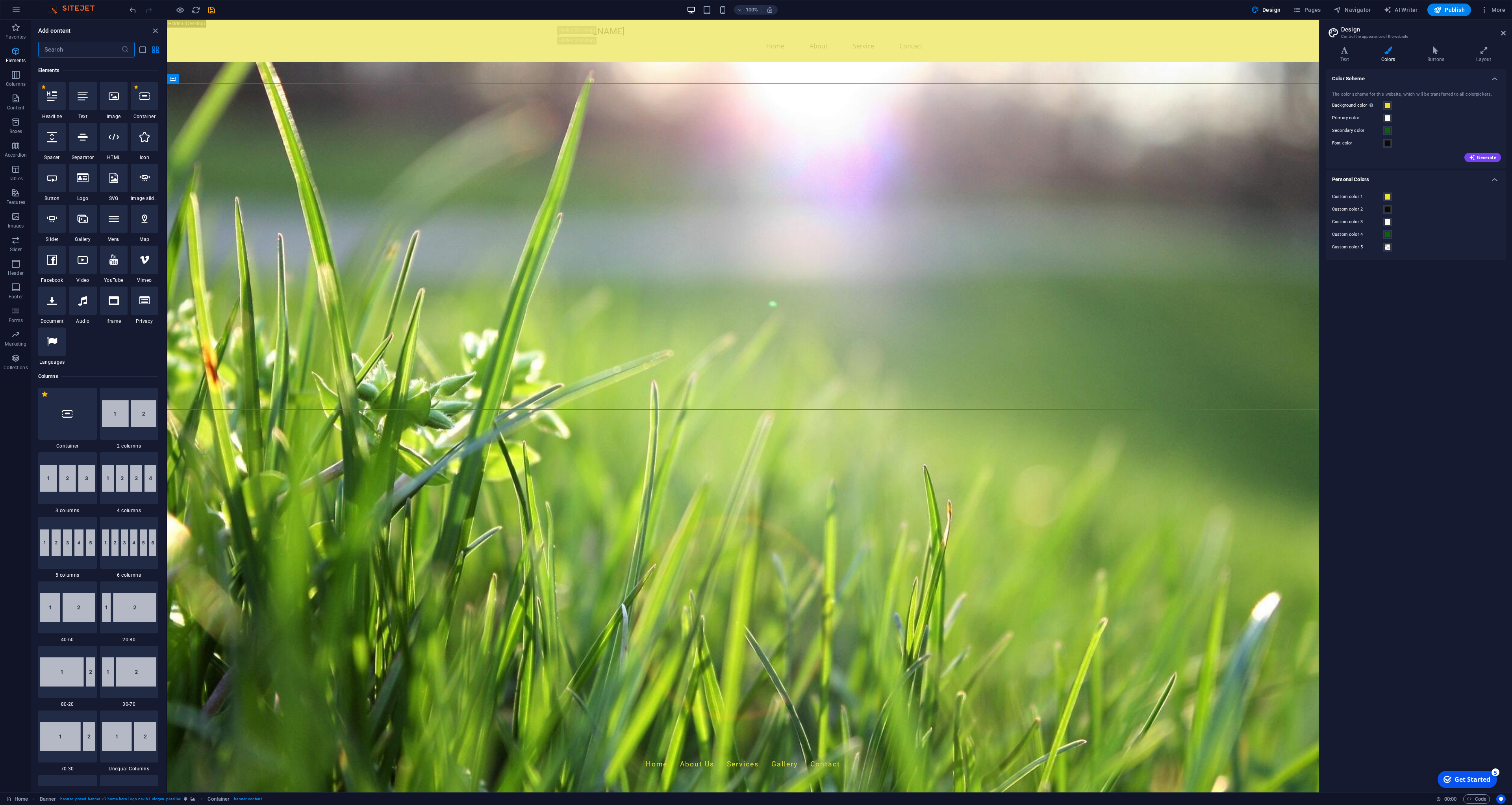
scroll to position [84, 0]
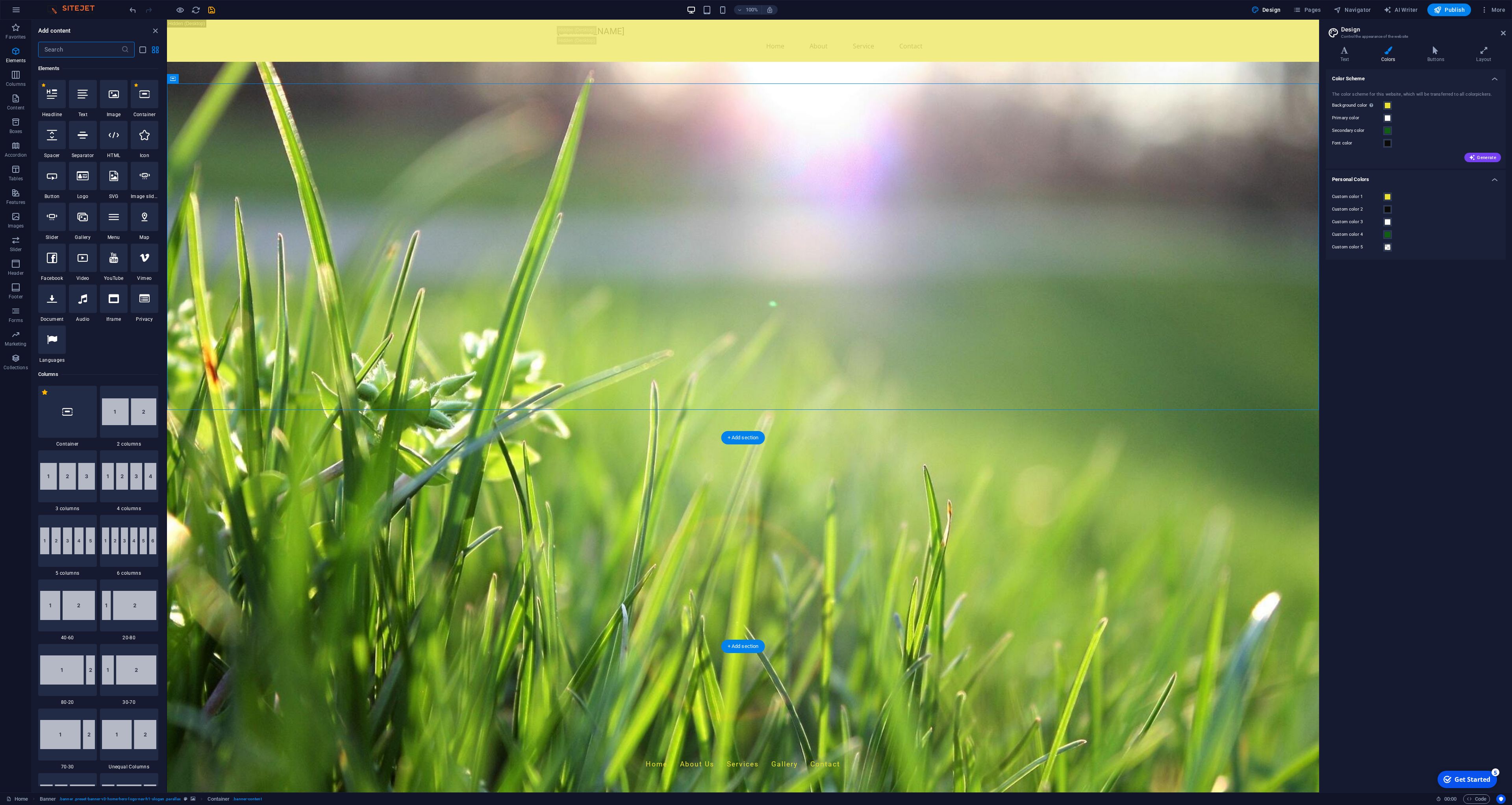
click at [880, 425] on figure at bounding box center [743, 448] width 1152 height 773
click at [155, 34] on icon "close panel" at bounding box center [155, 31] width 9 height 9
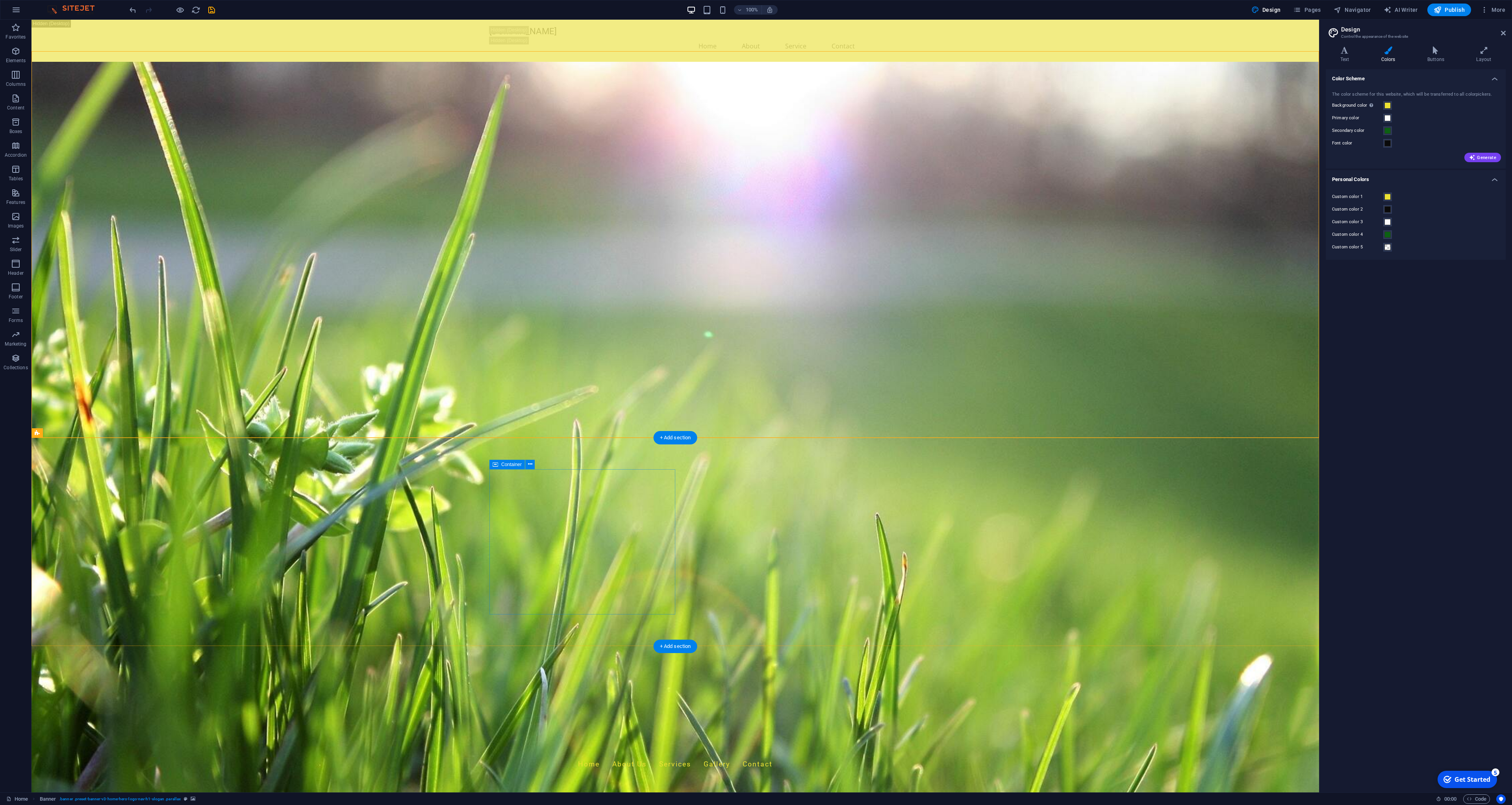
click at [0, 0] on span "AI Writer" at bounding box center [0, 0] width 0 height 0
select select "English"
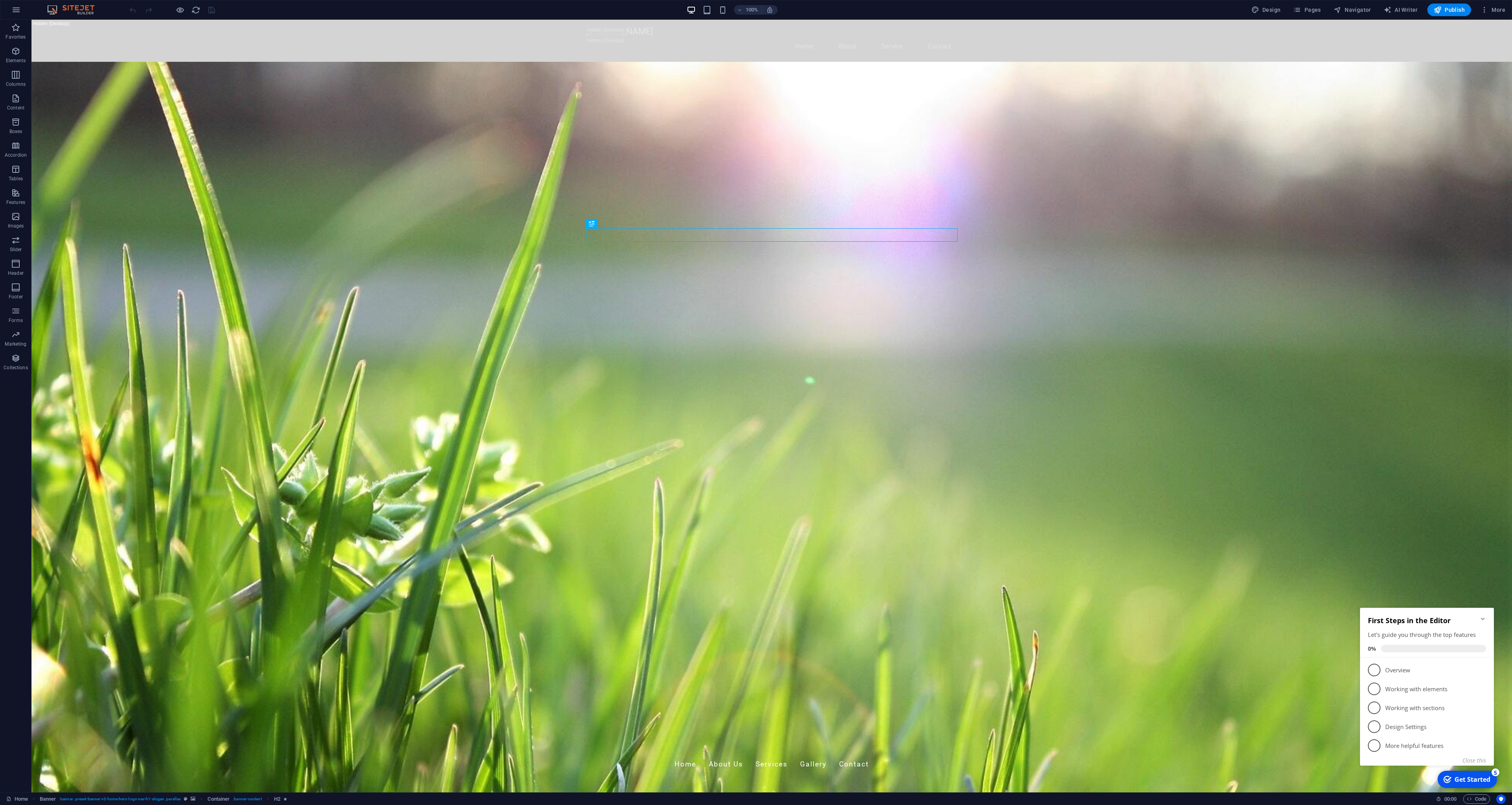
click at [1487, 19] on div "100% Design Pages Navigator AI Writer Publish More" at bounding box center [756, 10] width 1511 height 19
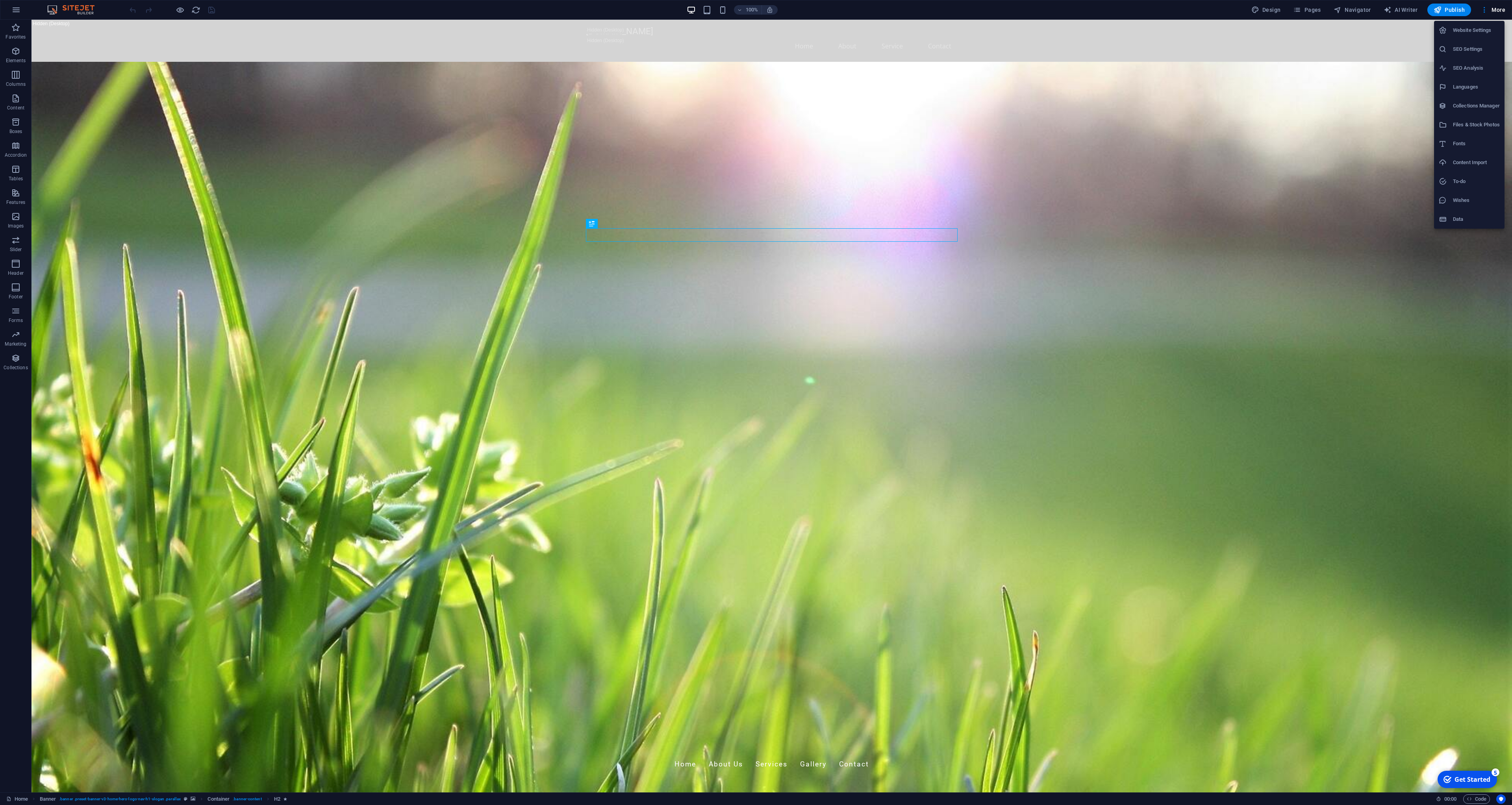
click at [1337, 15] on div at bounding box center [756, 402] width 1512 height 805
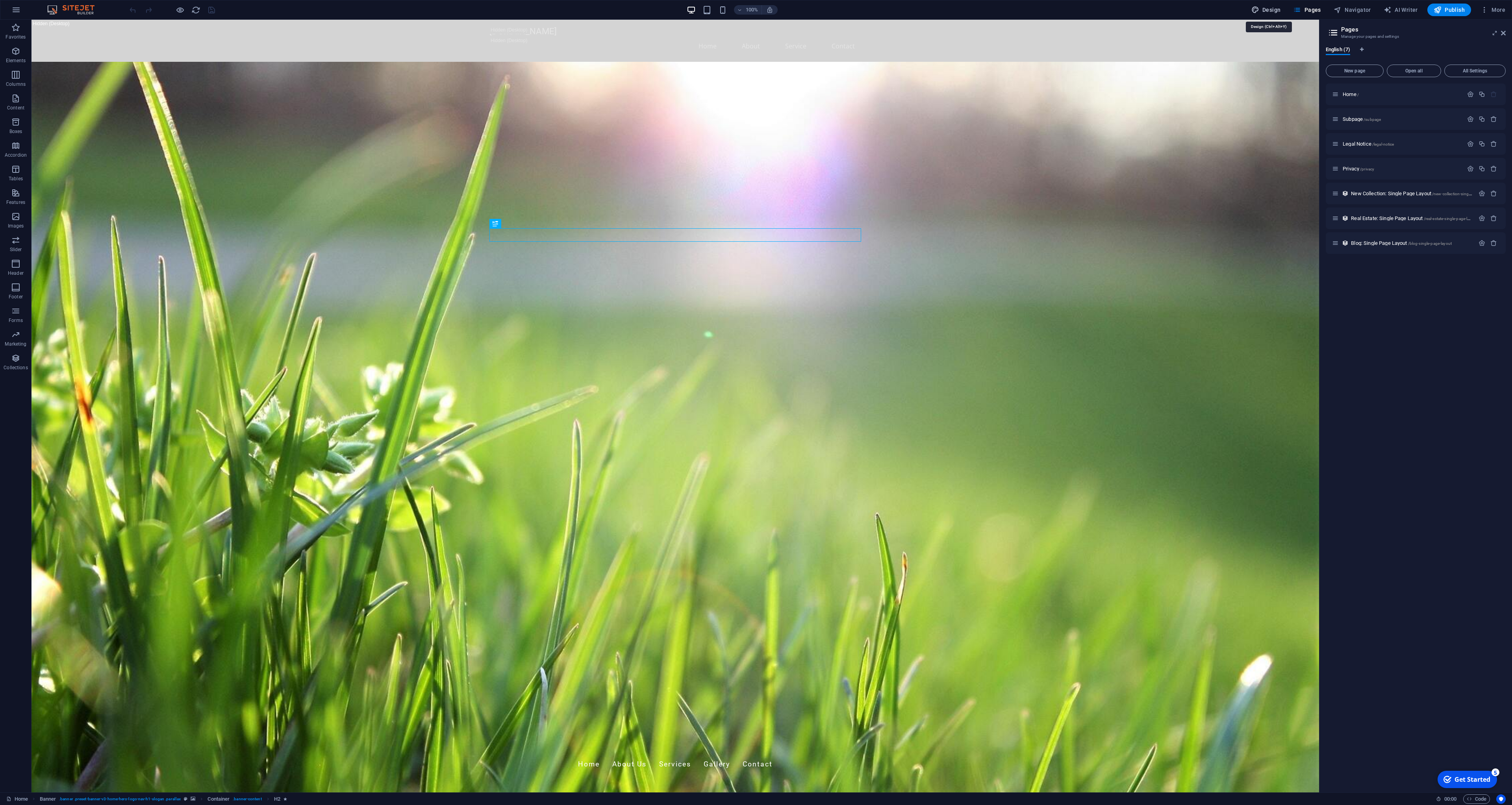
click at [1274, 12] on span "Design" at bounding box center [1266, 9] width 29 height 8
select select "px"
select select "200"
select select "px"
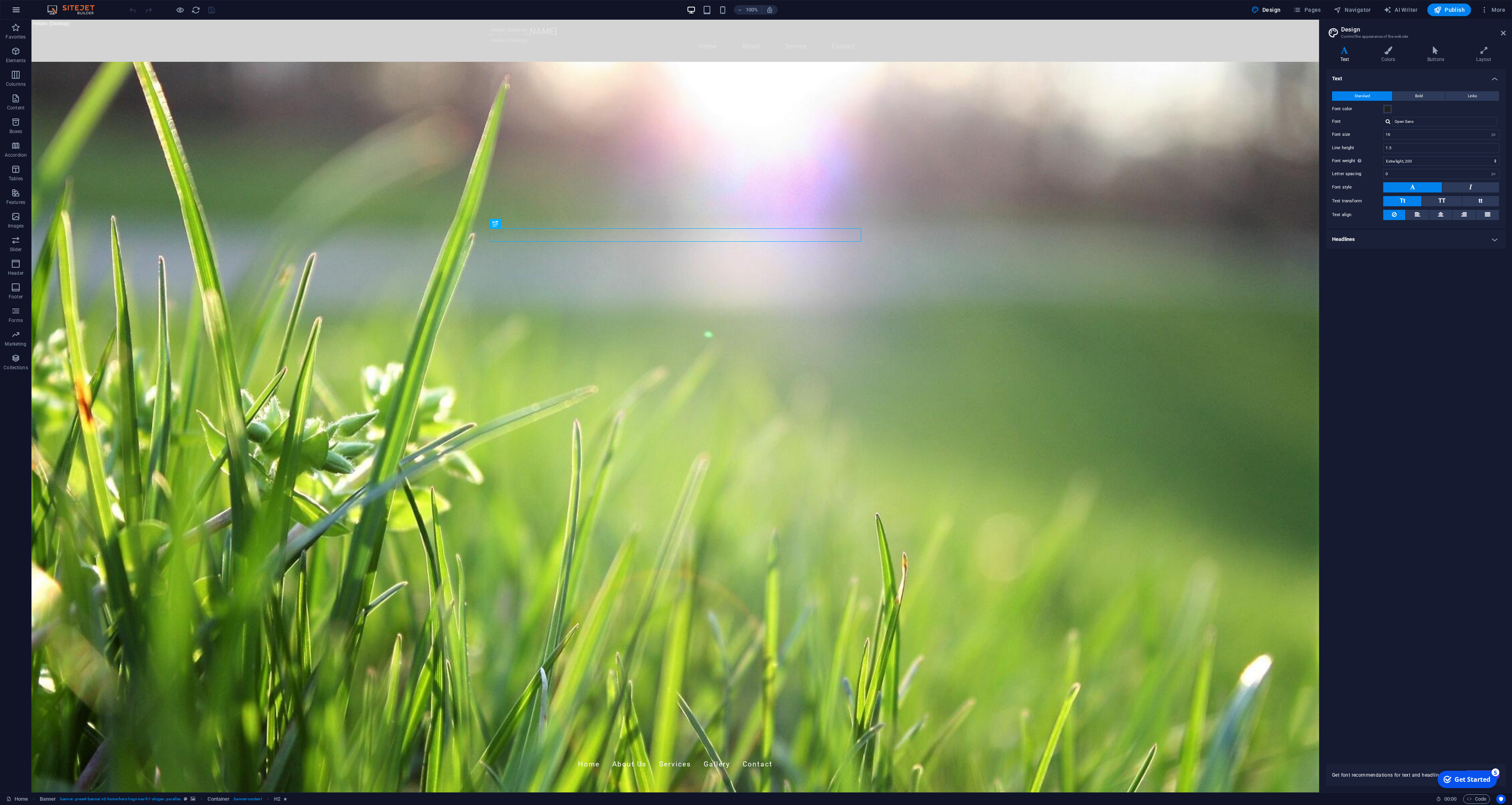
click at [0, 0] on icon "button" at bounding box center [0, 0] width 0 height 0
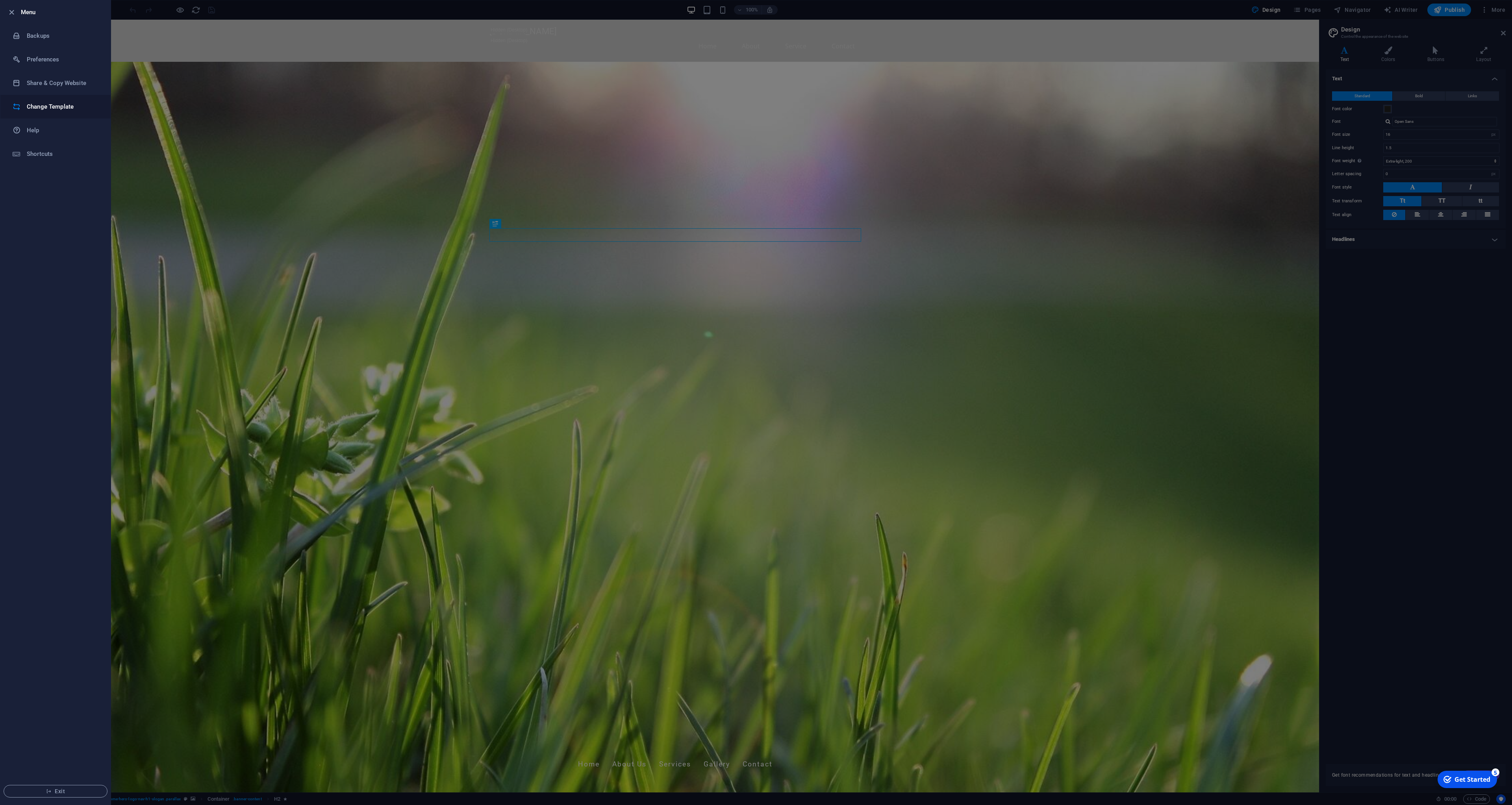
click at [53, 108] on h6 "Change Template" at bounding box center [63, 107] width 73 height 9
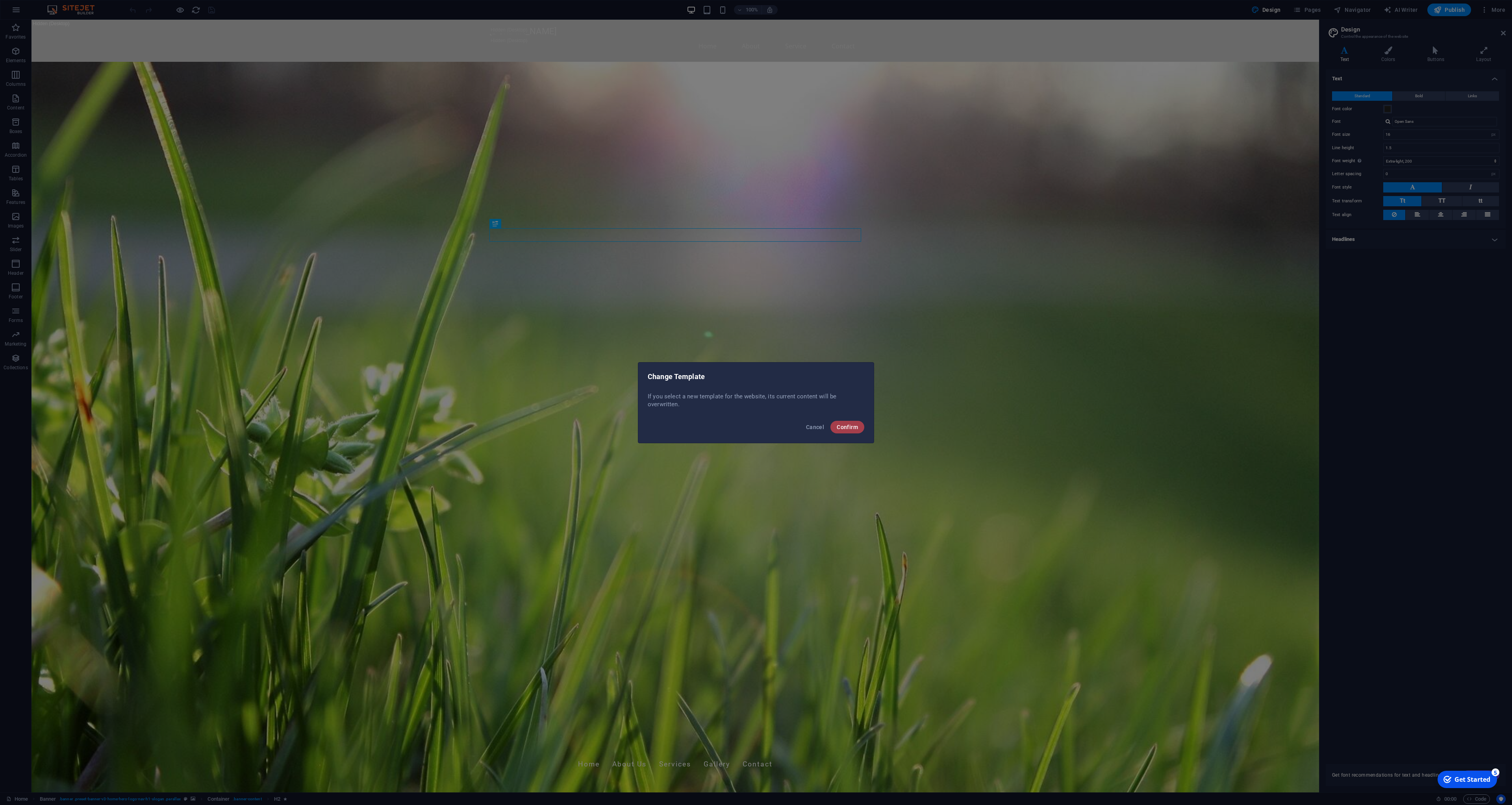
click at [844, 430] on span "Confirm" at bounding box center [848, 427] width 21 height 6
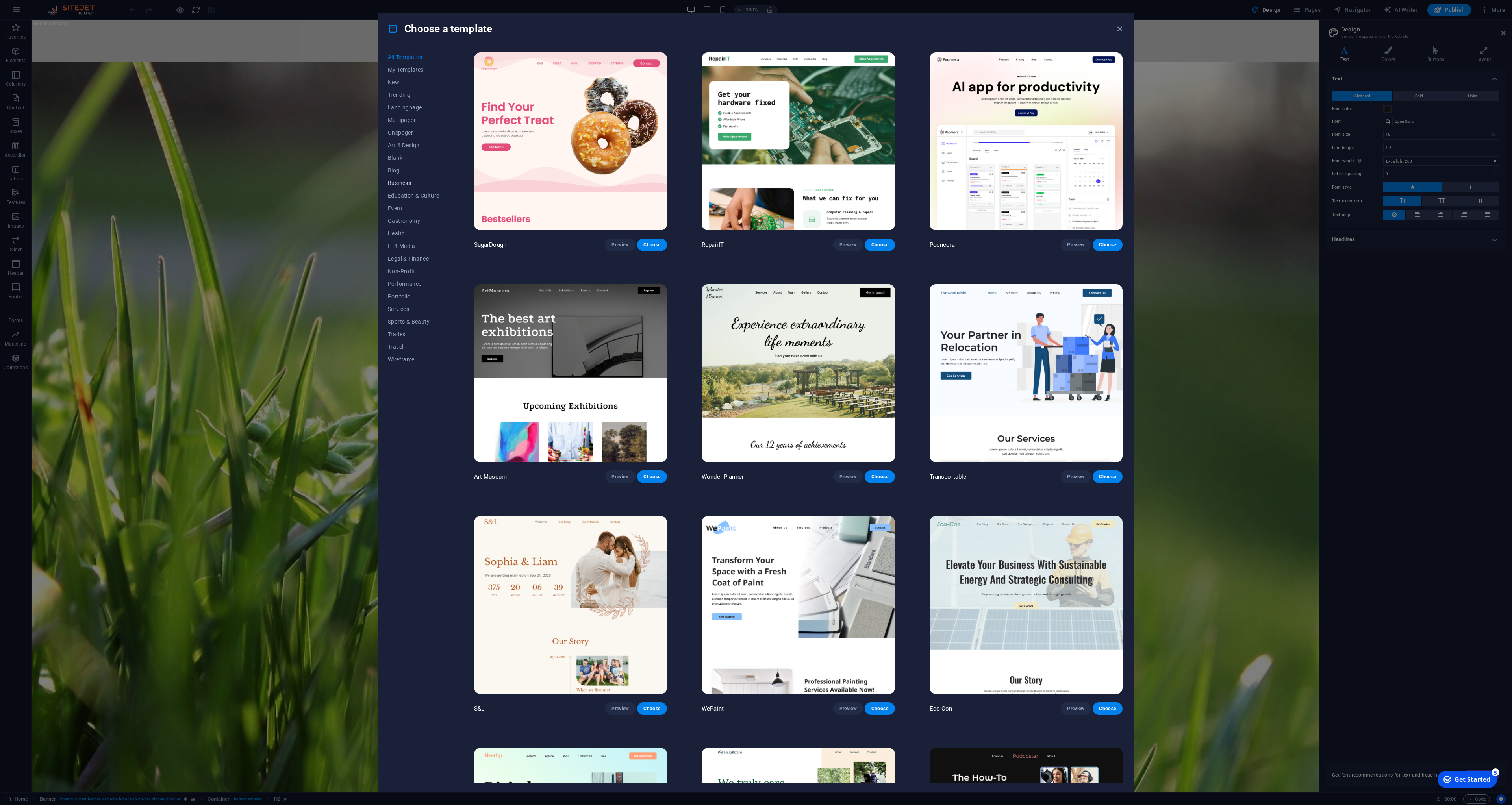
click at [399, 185] on span "Business" at bounding box center [414, 183] width 52 height 6
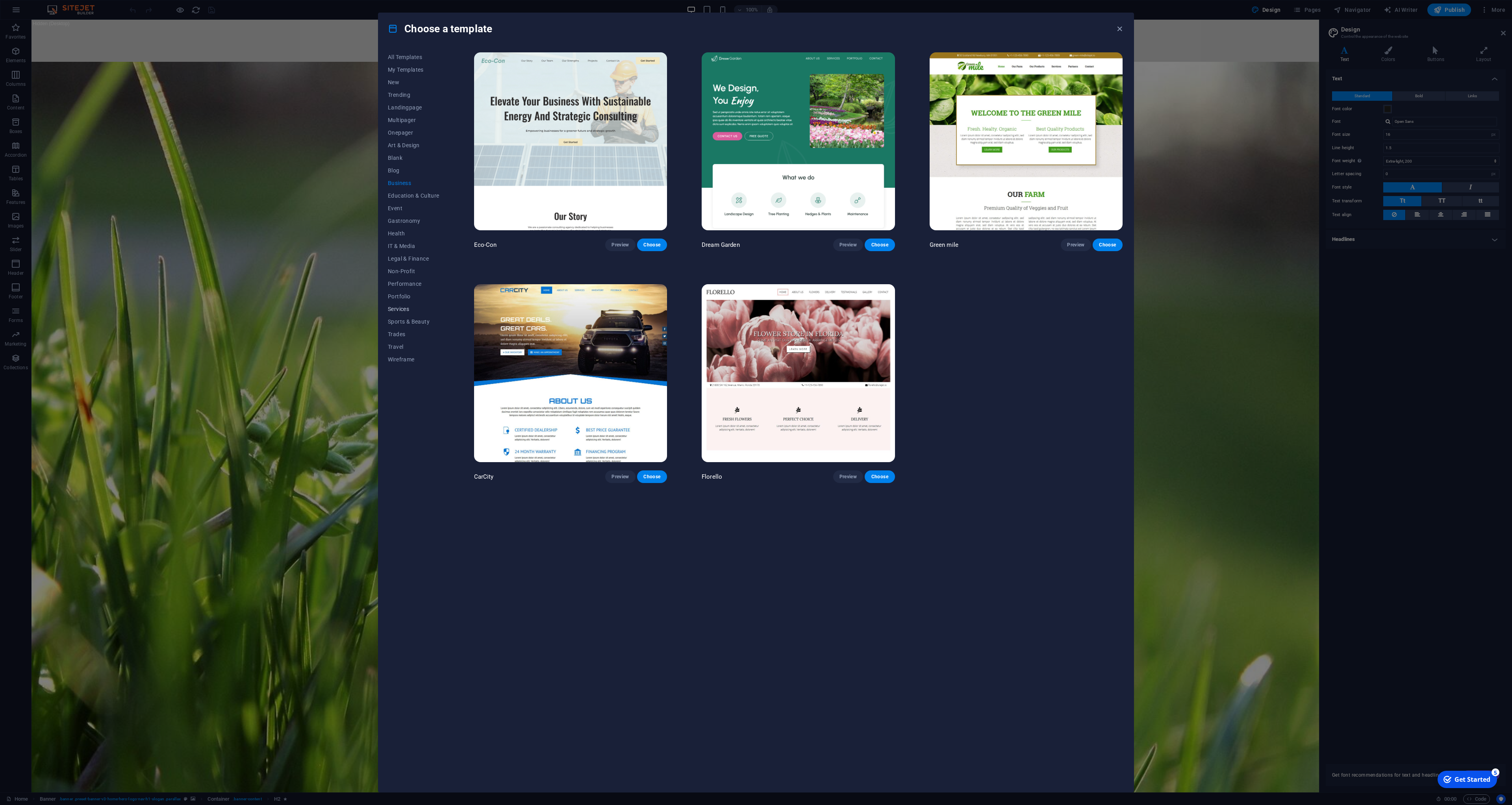
click at [407, 310] on span "Services" at bounding box center [414, 309] width 52 height 6
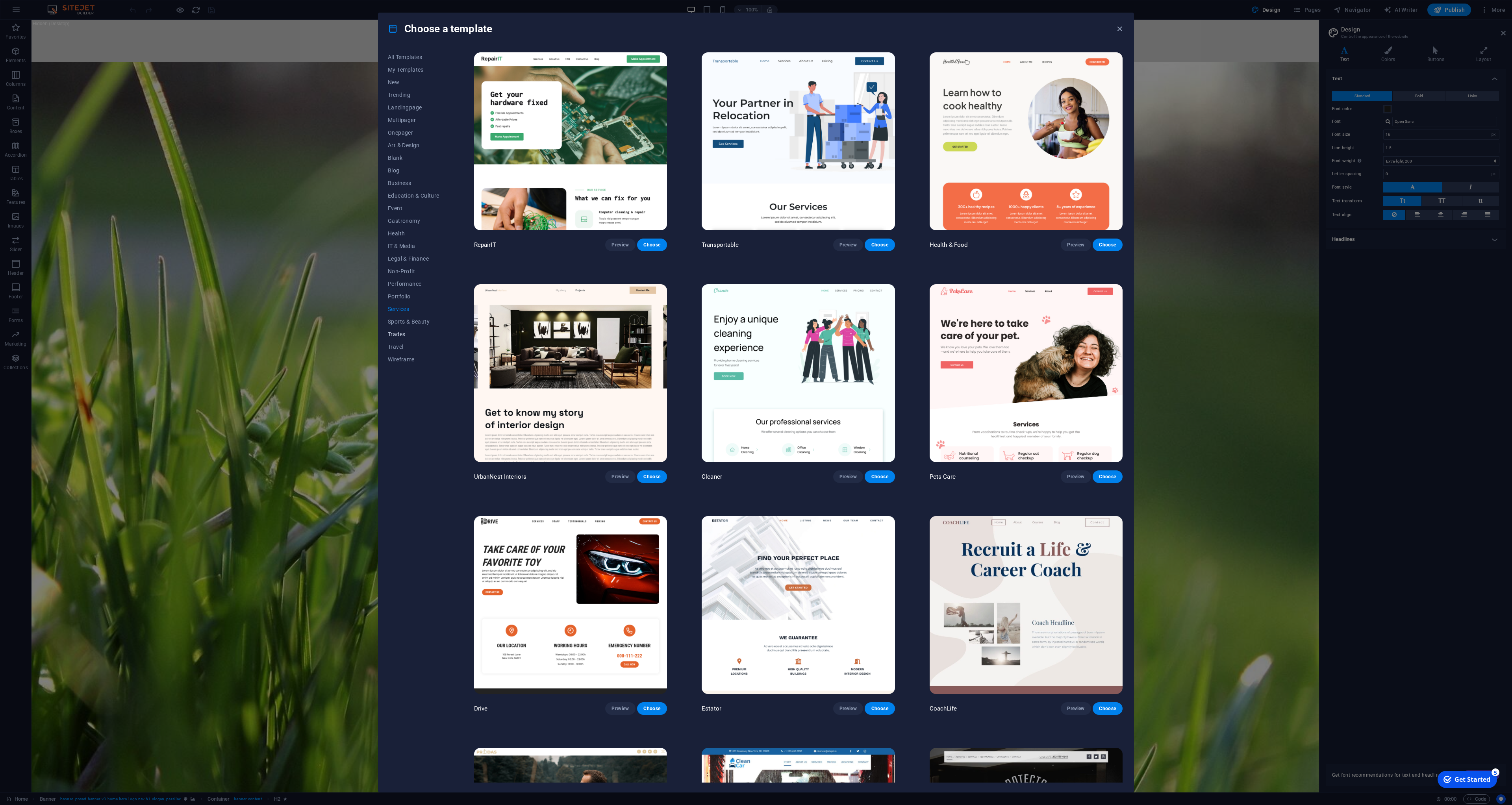
click at [400, 335] on span "Trades" at bounding box center [414, 334] width 52 height 6
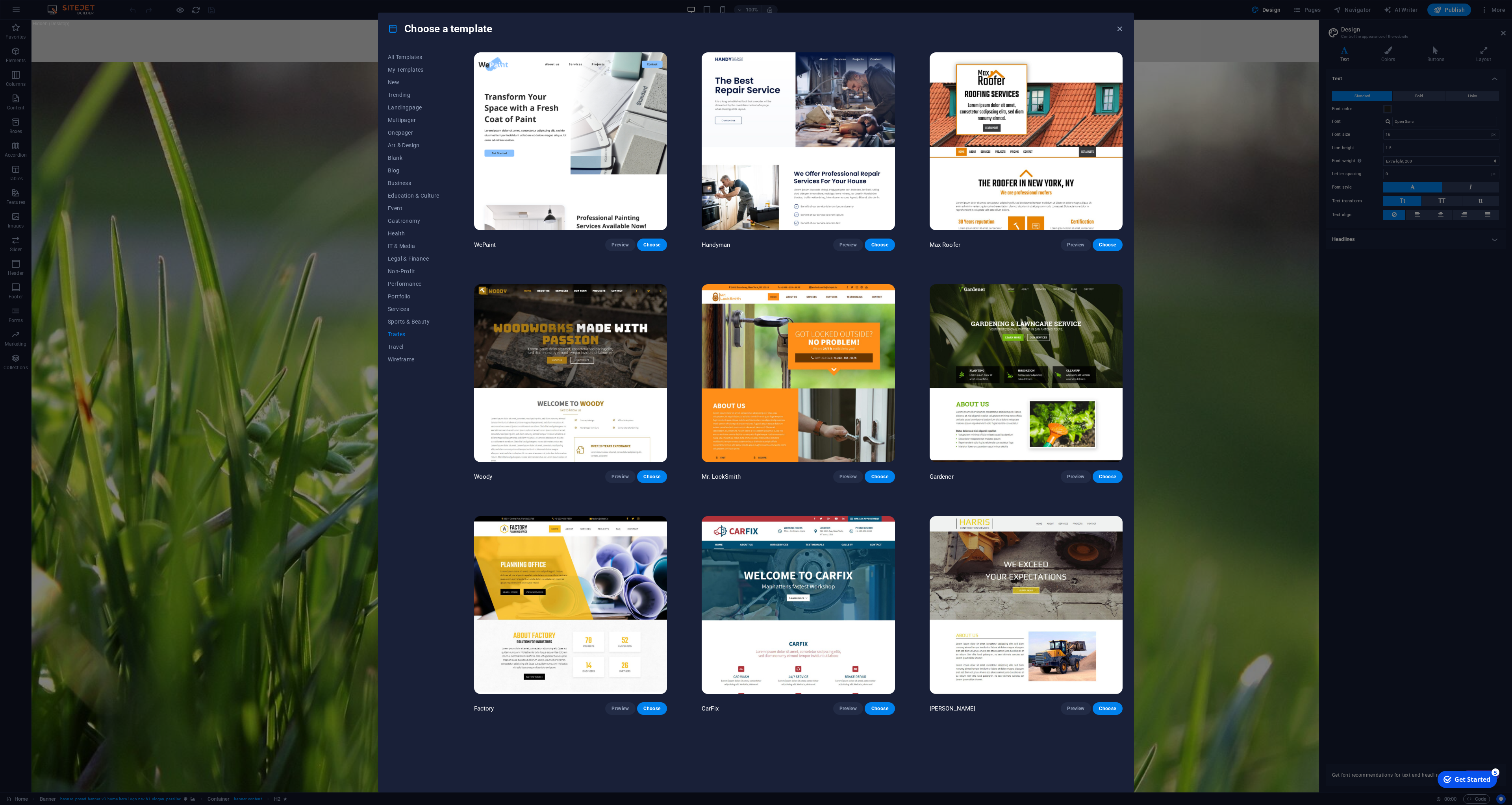
click at [1077, 351] on img at bounding box center [1026, 373] width 193 height 178
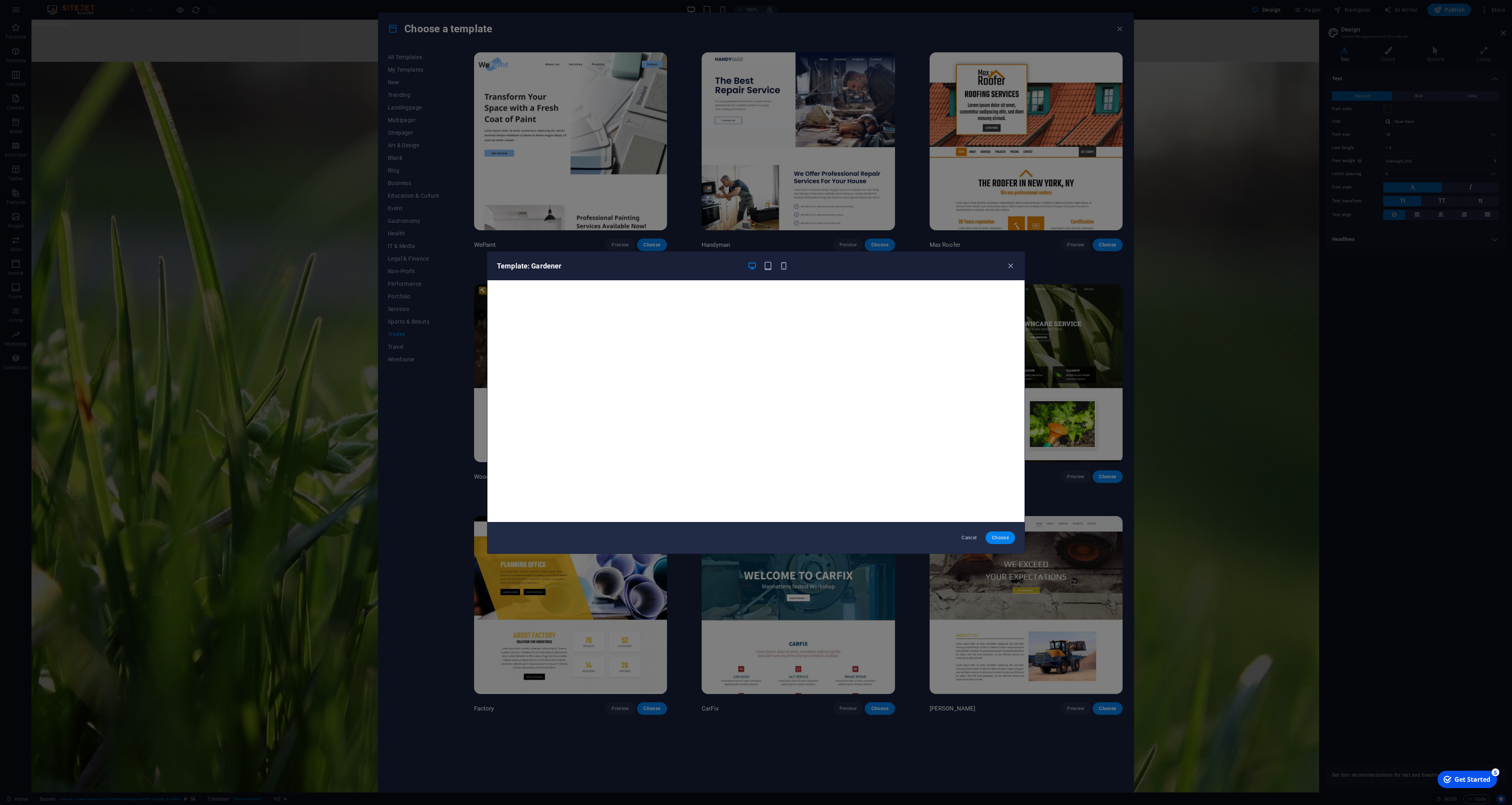
click at [1005, 539] on span "Choose" at bounding box center [1000, 537] width 17 height 6
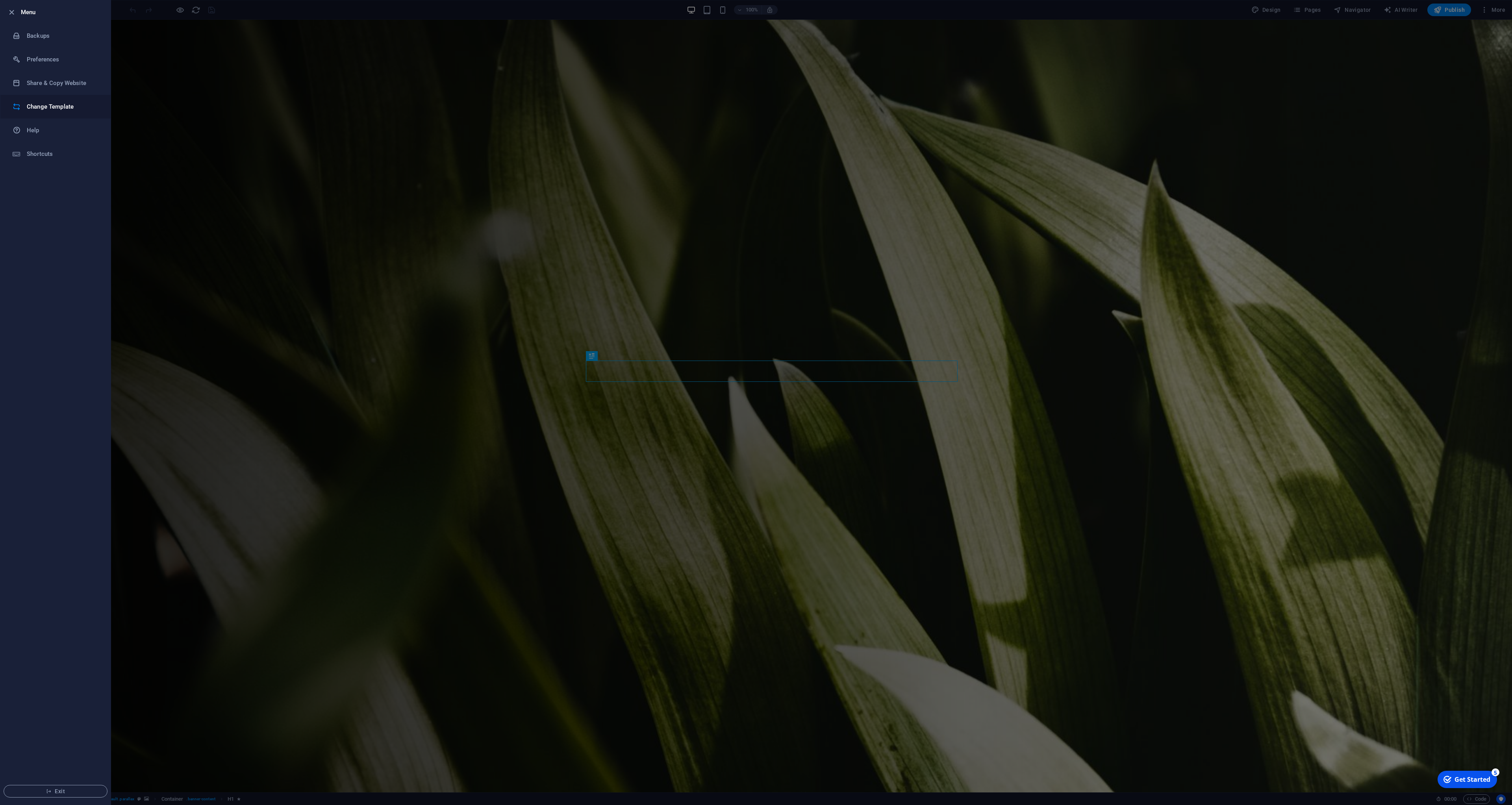
click at [0, 0] on h6 "Change Template" at bounding box center [0, 0] width 0 height 0
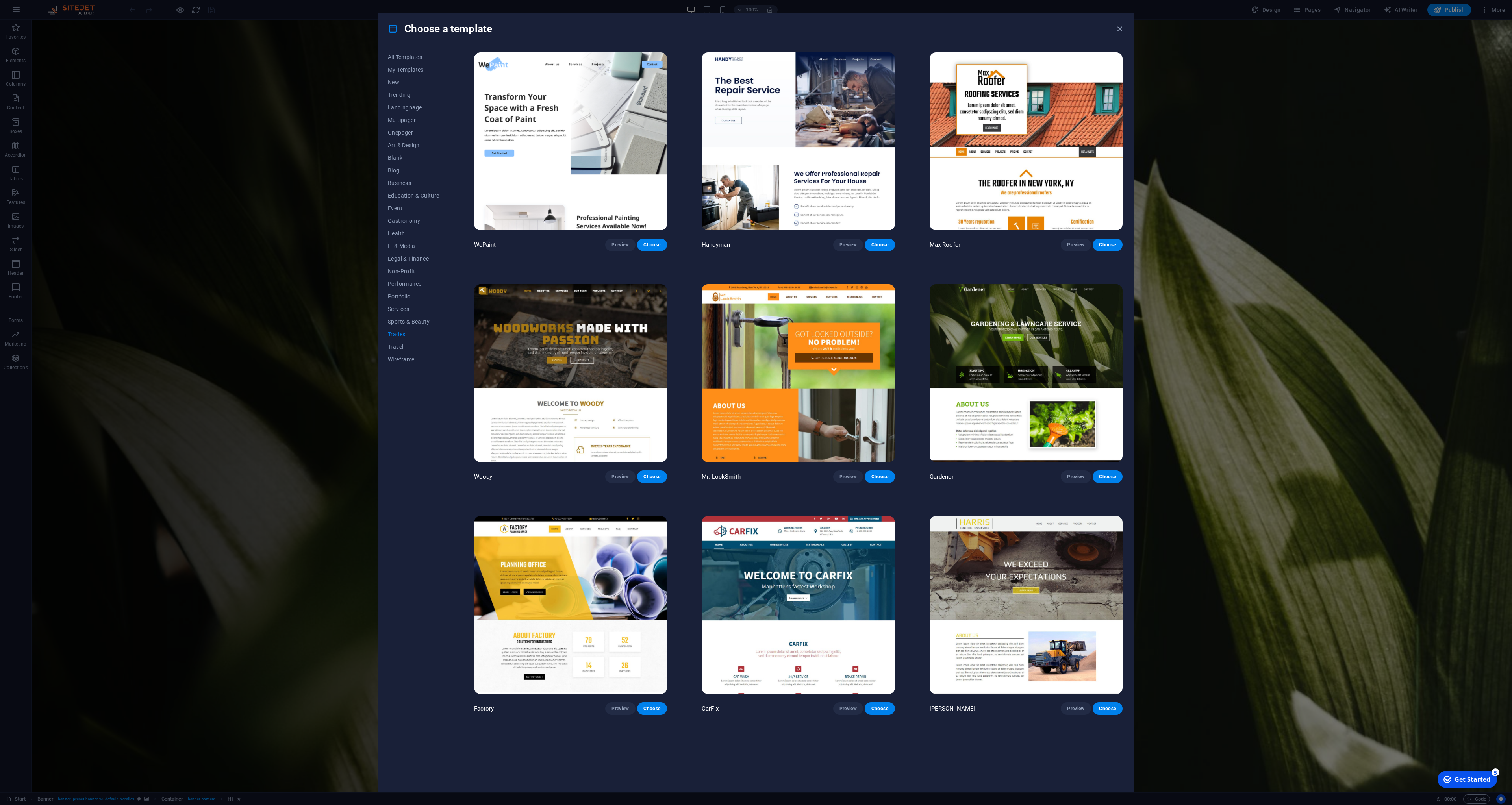
click at [575, 554] on img at bounding box center [571, 604] width 193 height 178
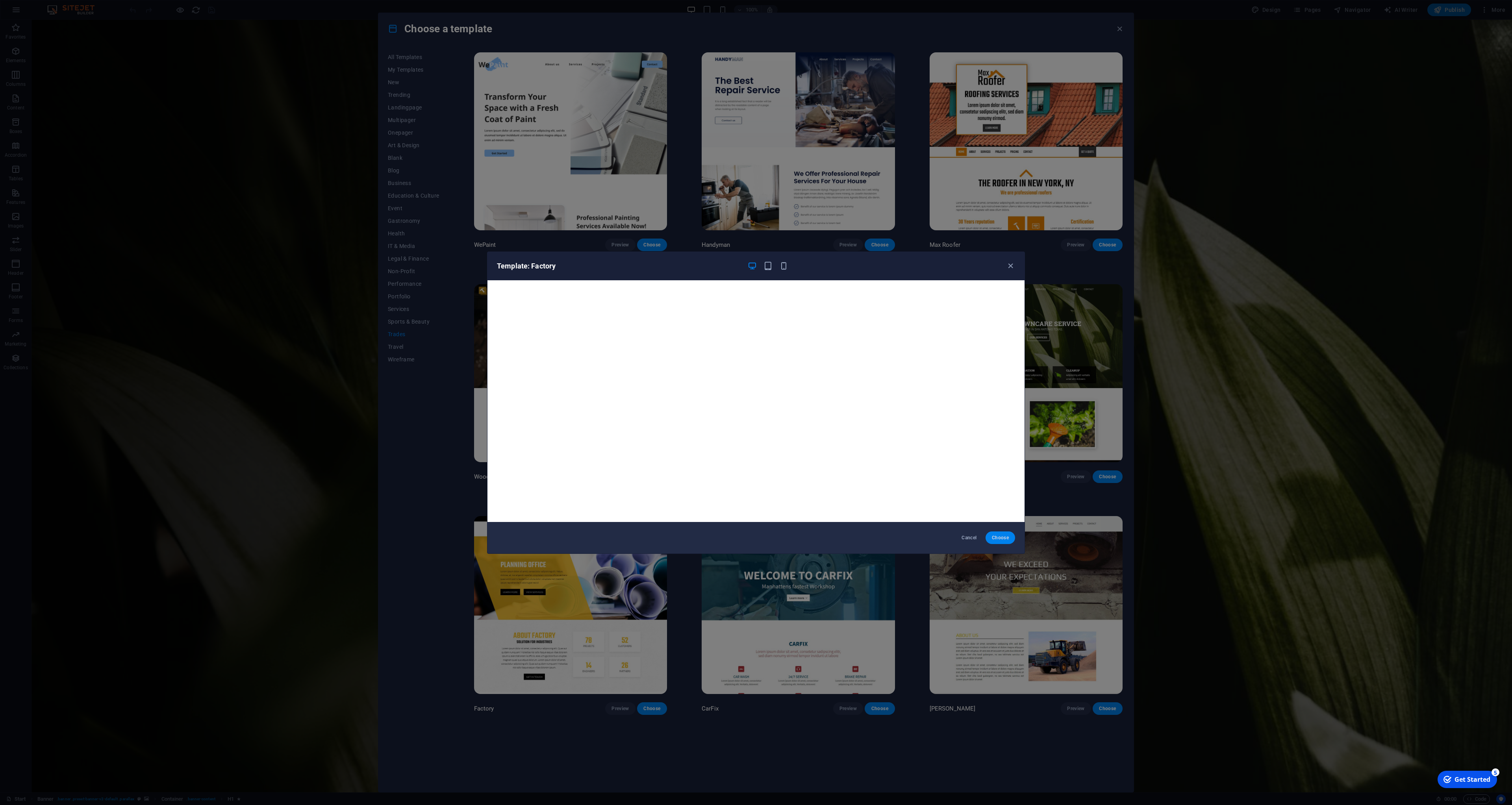
click at [1001, 537] on span "Choose" at bounding box center [1000, 537] width 17 height 6
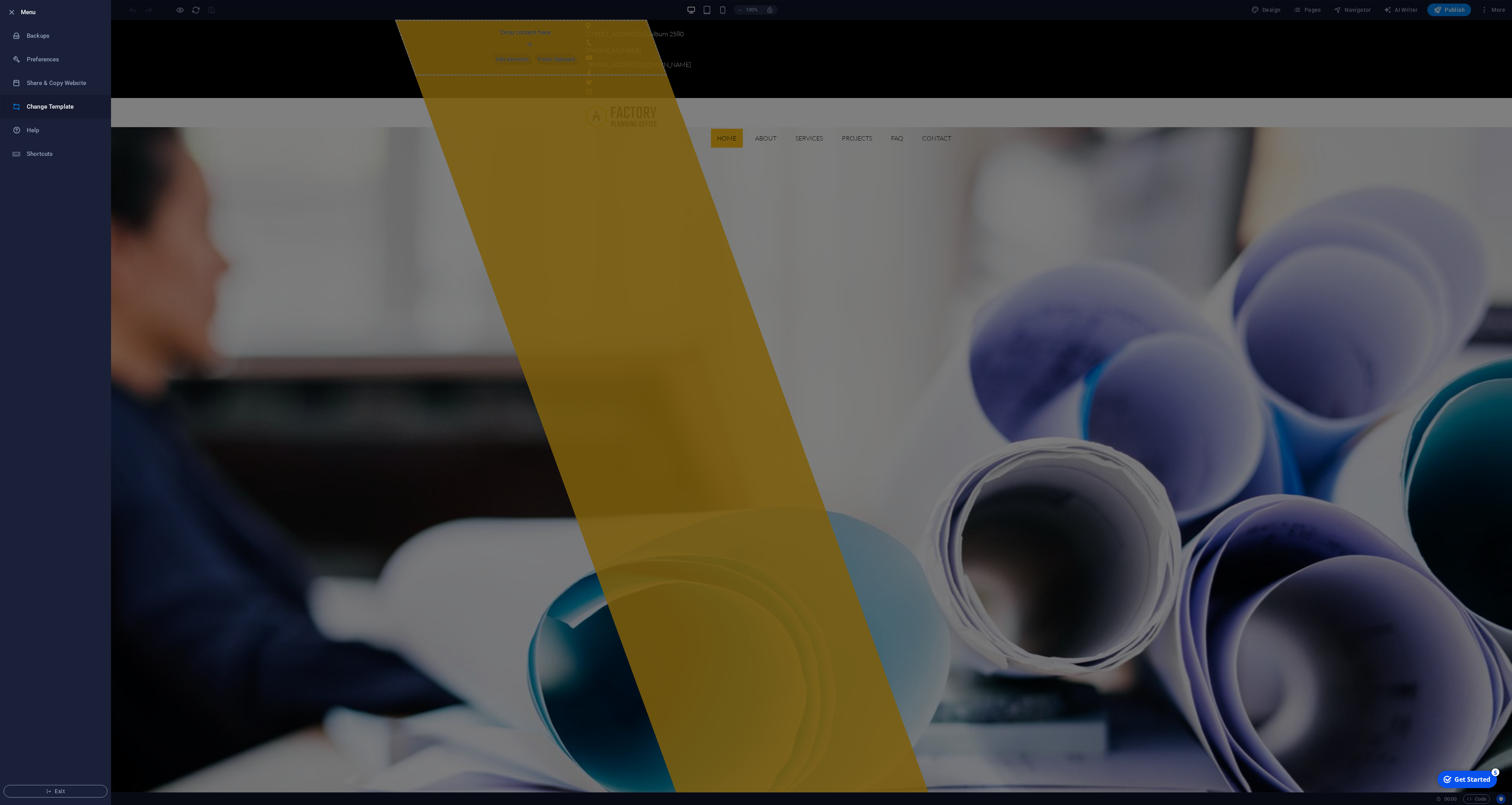
click at [76, 111] on li "Change Template" at bounding box center [56, 107] width 110 height 23
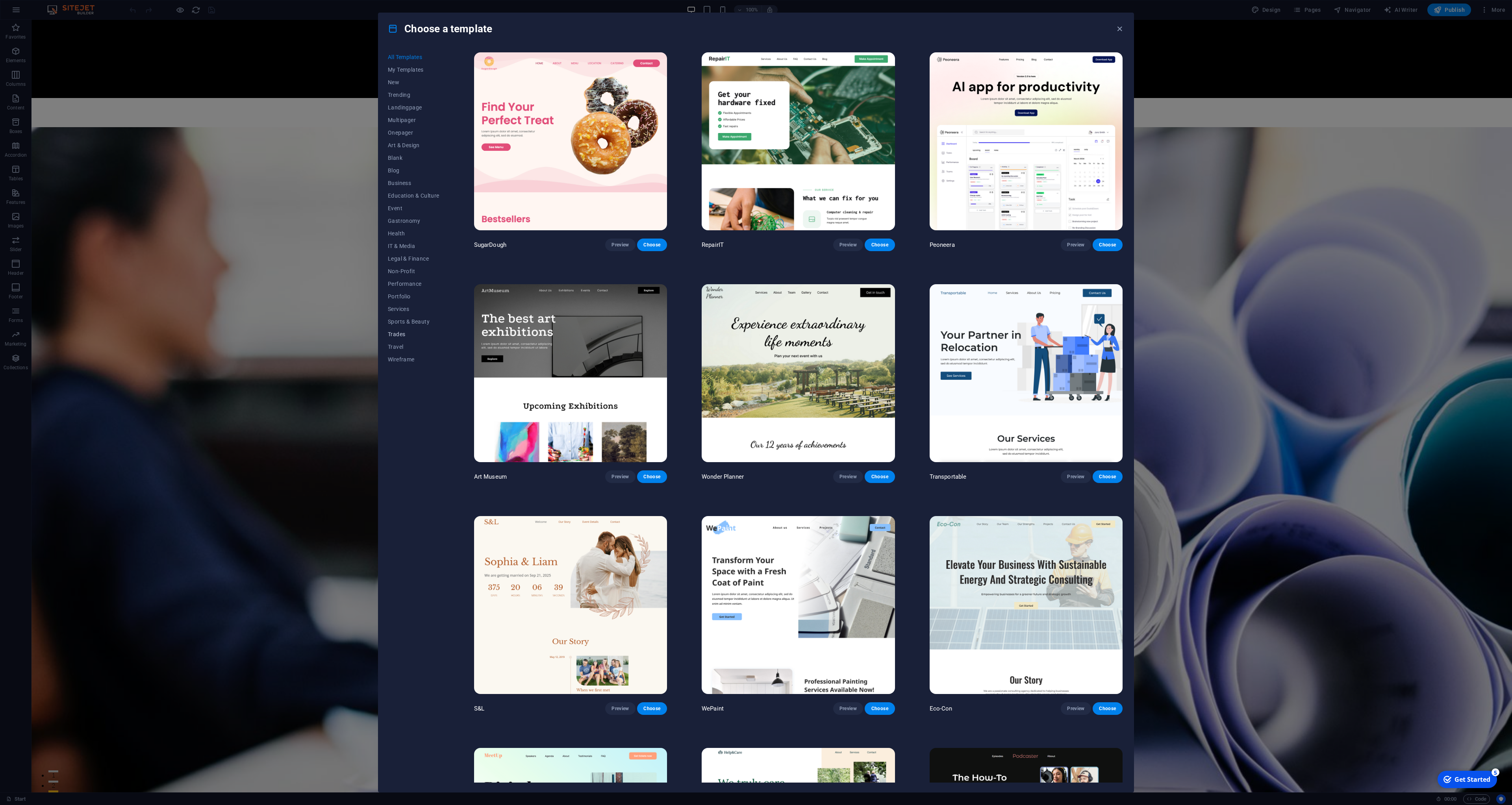
click at [397, 337] on span "Trades" at bounding box center [414, 334] width 52 height 6
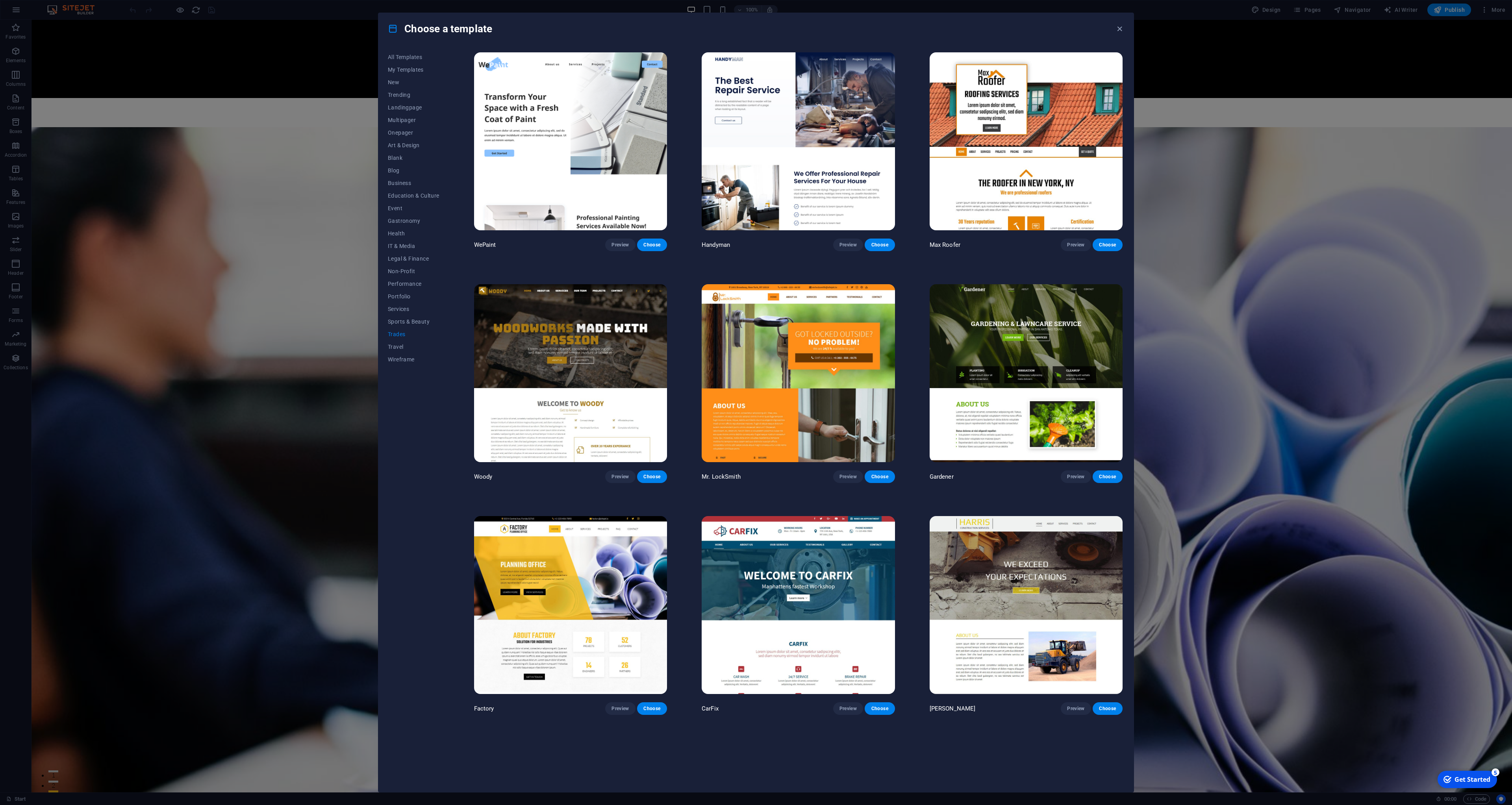
click at [605, 326] on img at bounding box center [571, 373] width 193 height 178
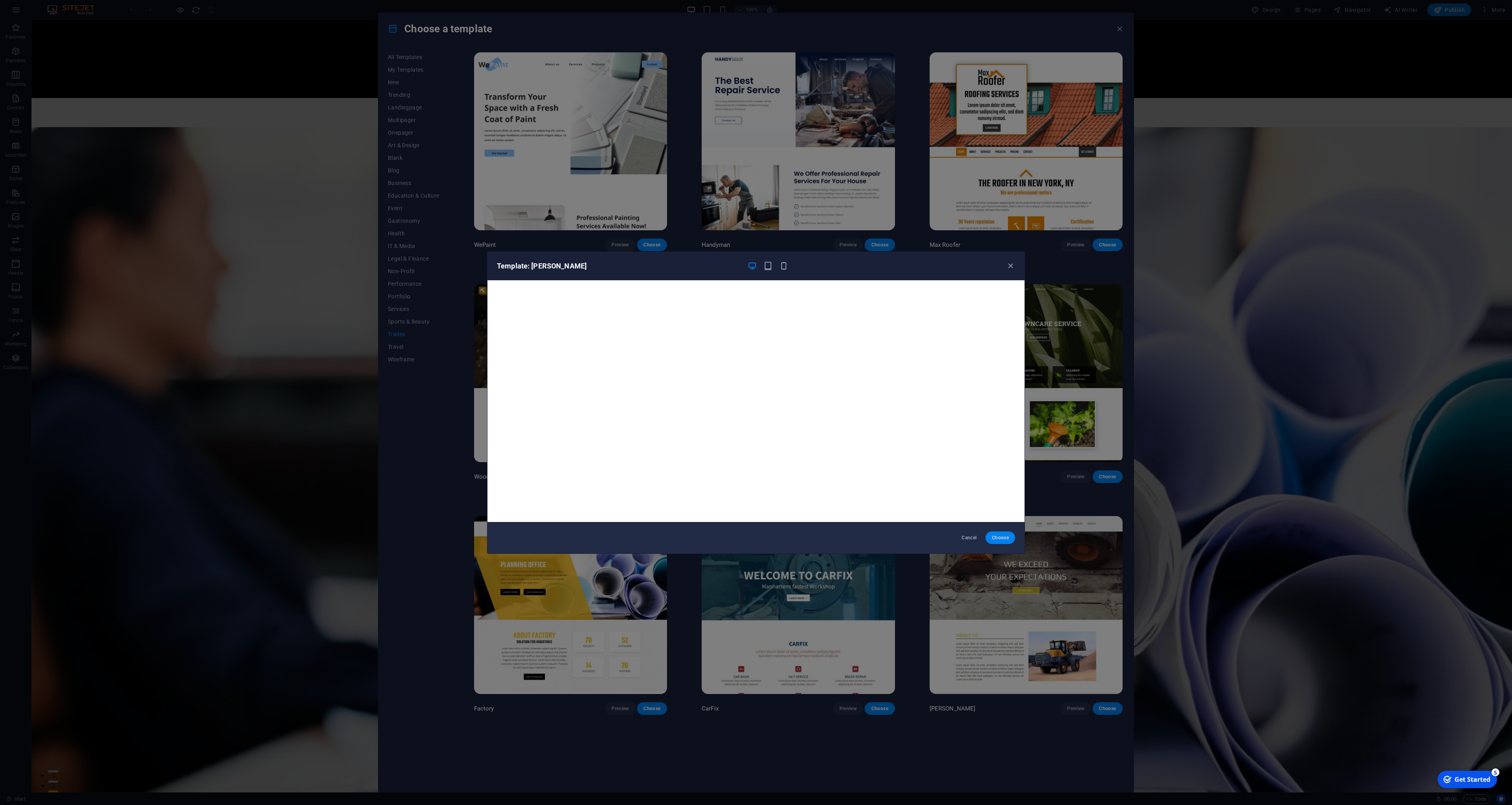
click at [1000, 542] on button "Choose" at bounding box center [1000, 537] width 29 height 12
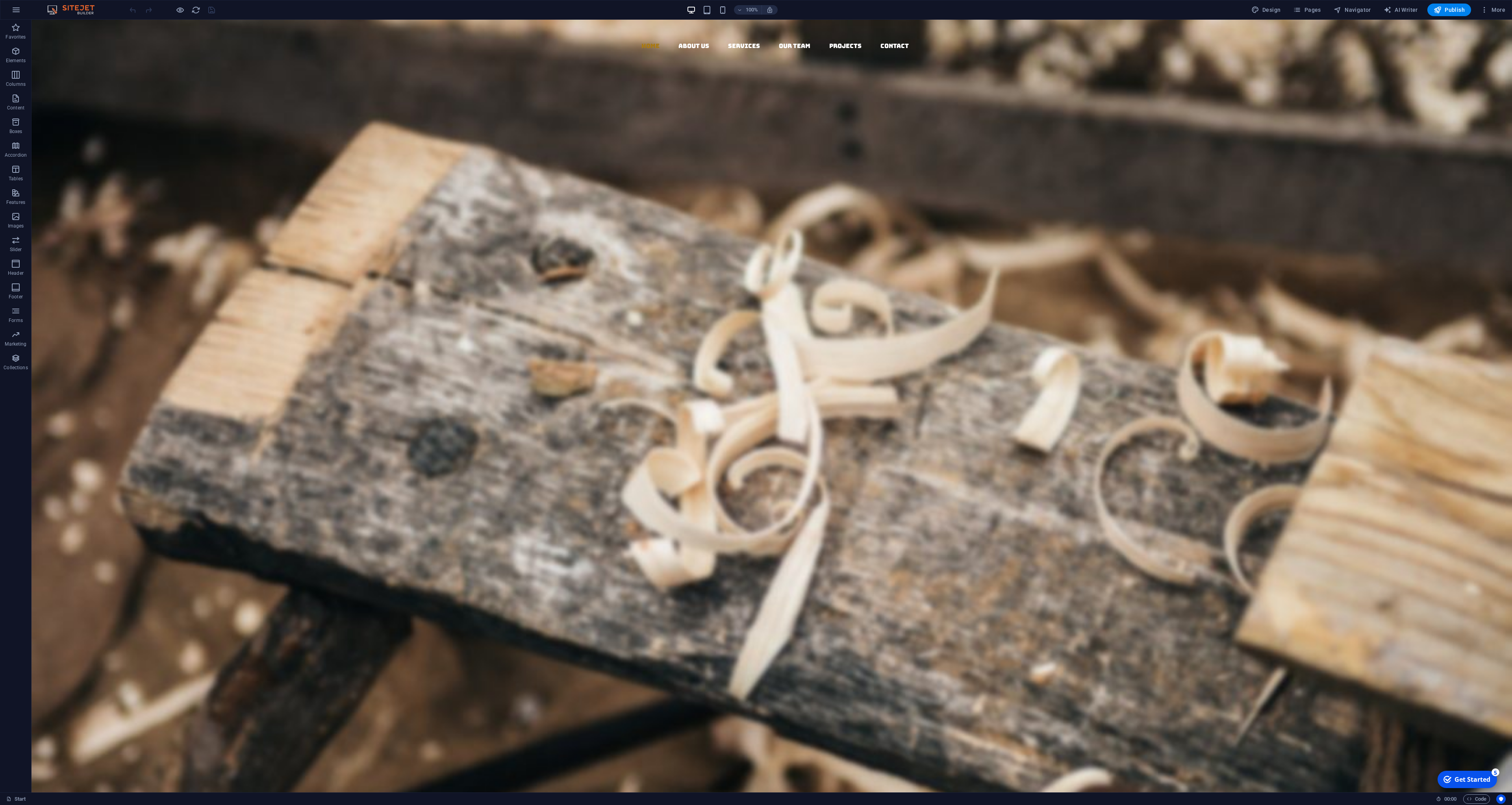
click at [1482, 777] on div "Get Started" at bounding box center [1472, 779] width 36 height 9
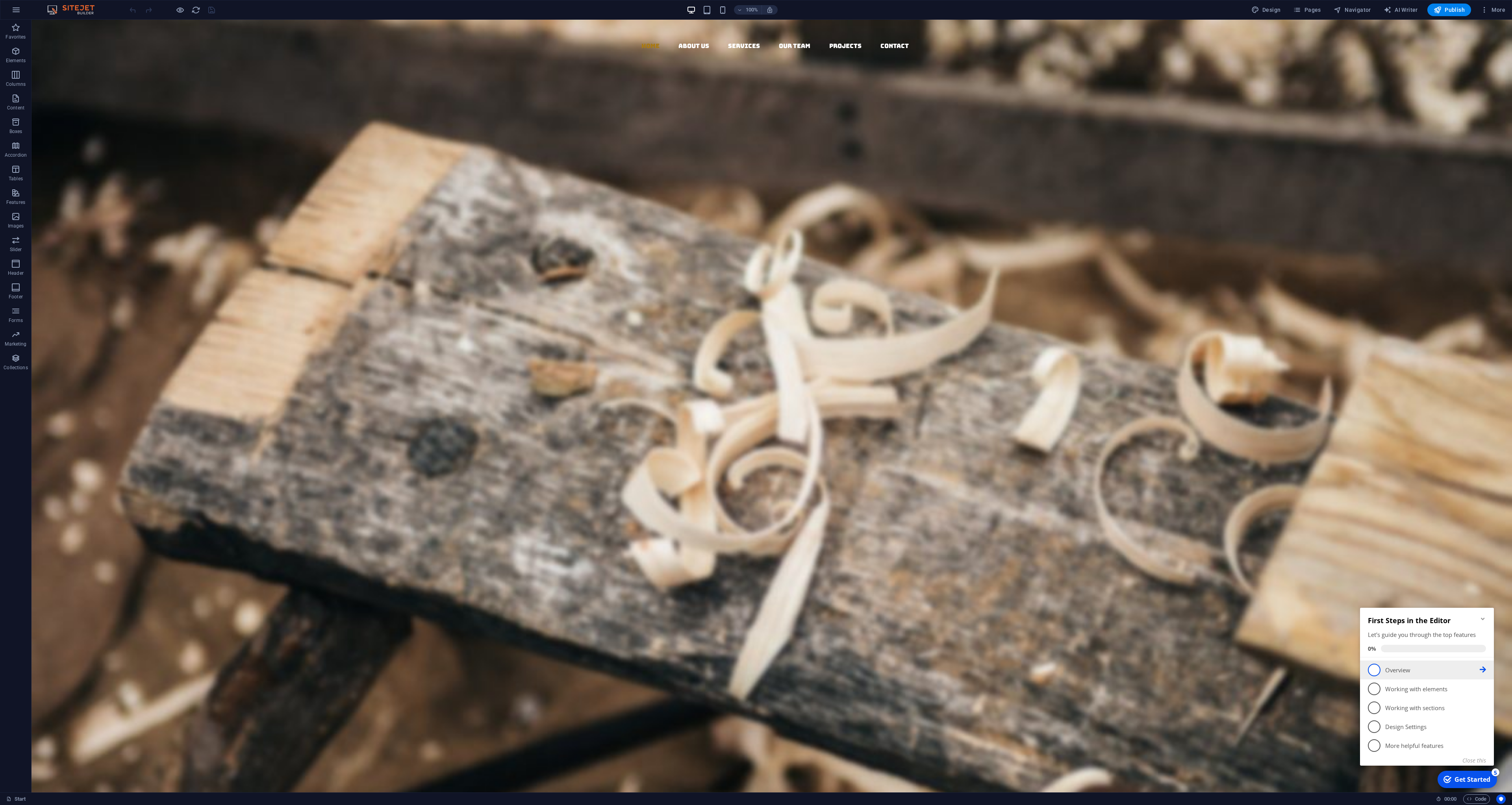
click at [1375, 671] on span "1" at bounding box center [1373, 669] width 12 height 12
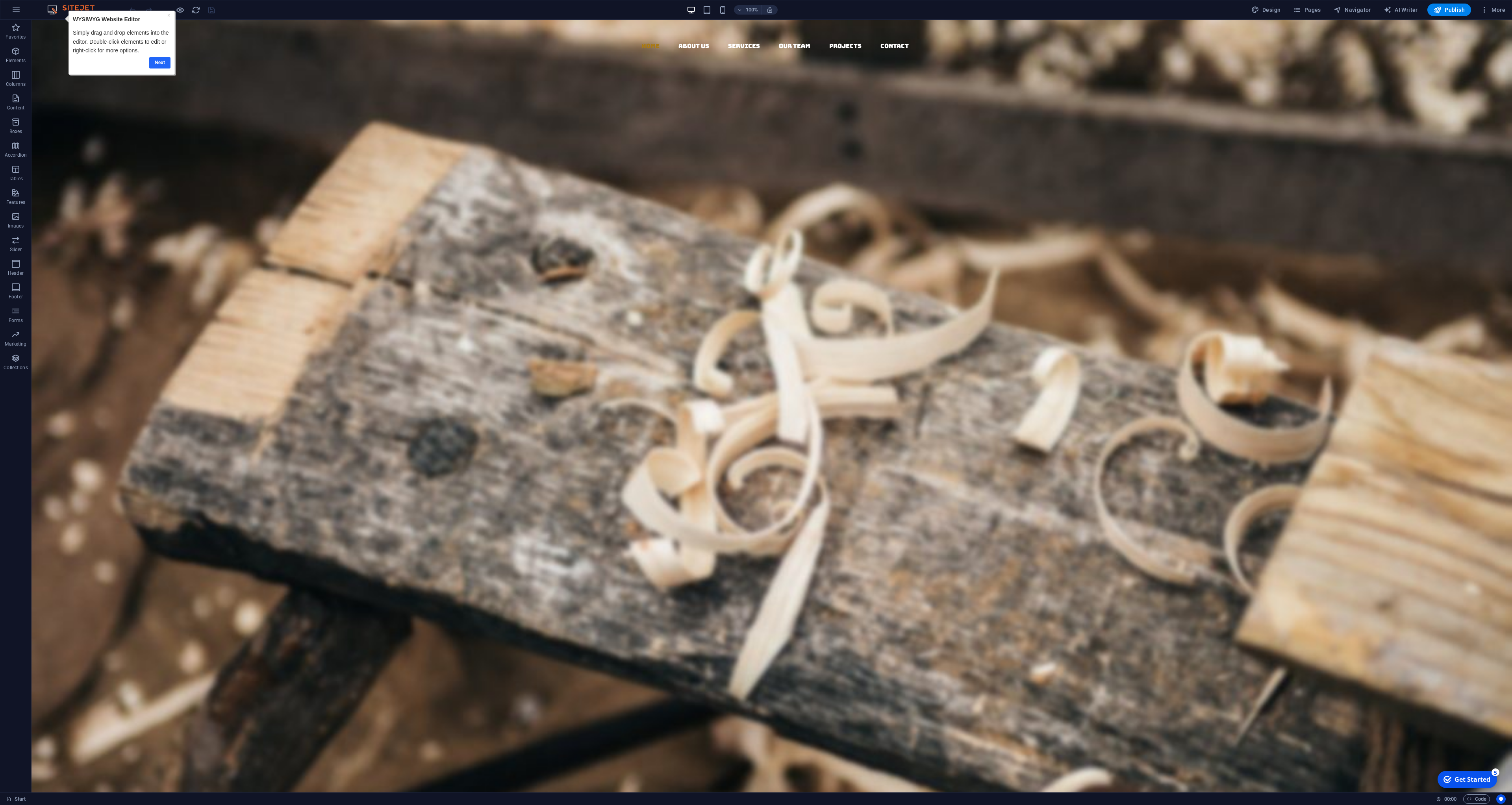
click at [160, 64] on link "Next" at bounding box center [160, 62] width 21 height 11
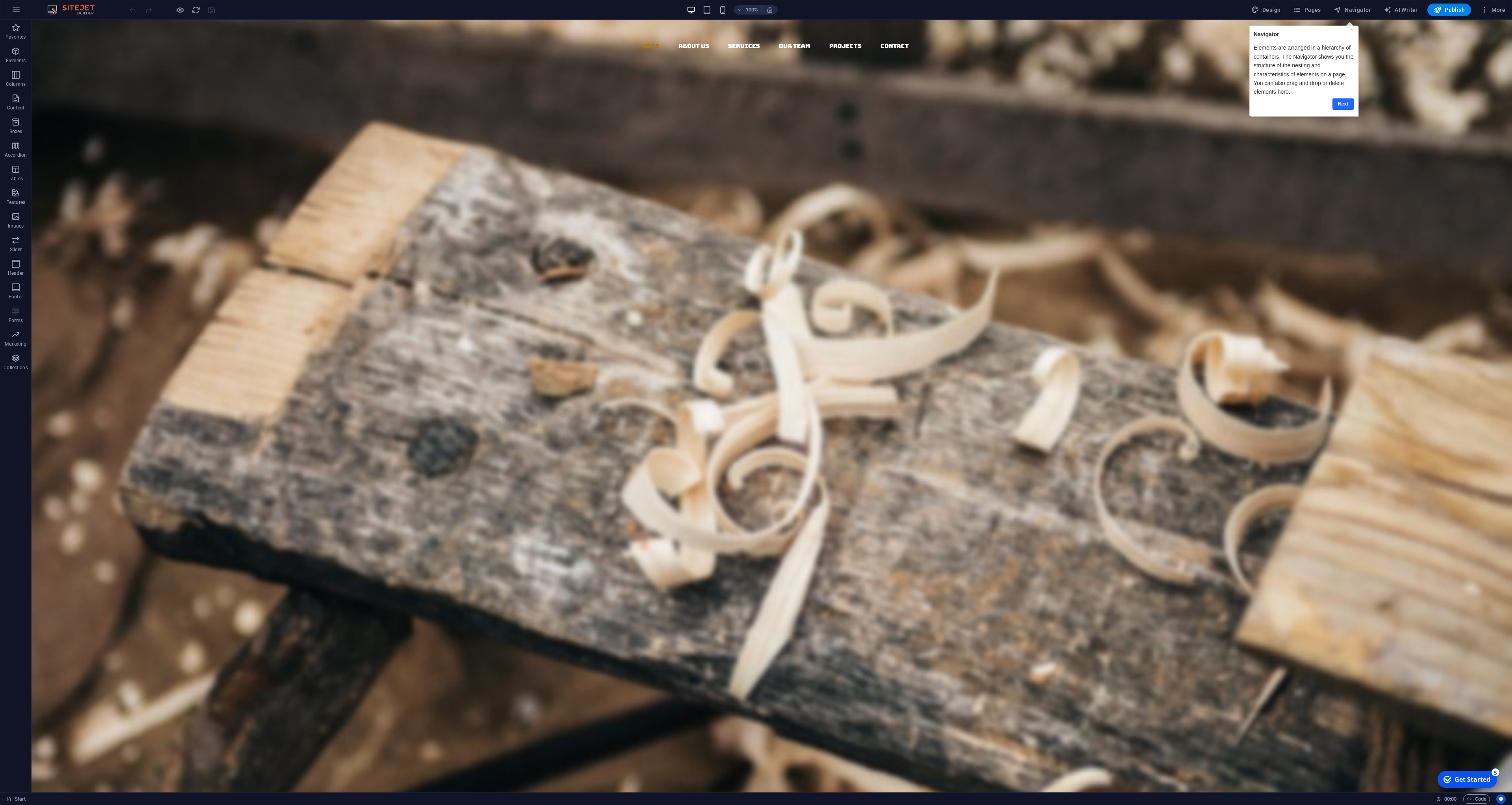
click at [1351, 106] on link "Next" at bounding box center [1343, 104] width 21 height 11
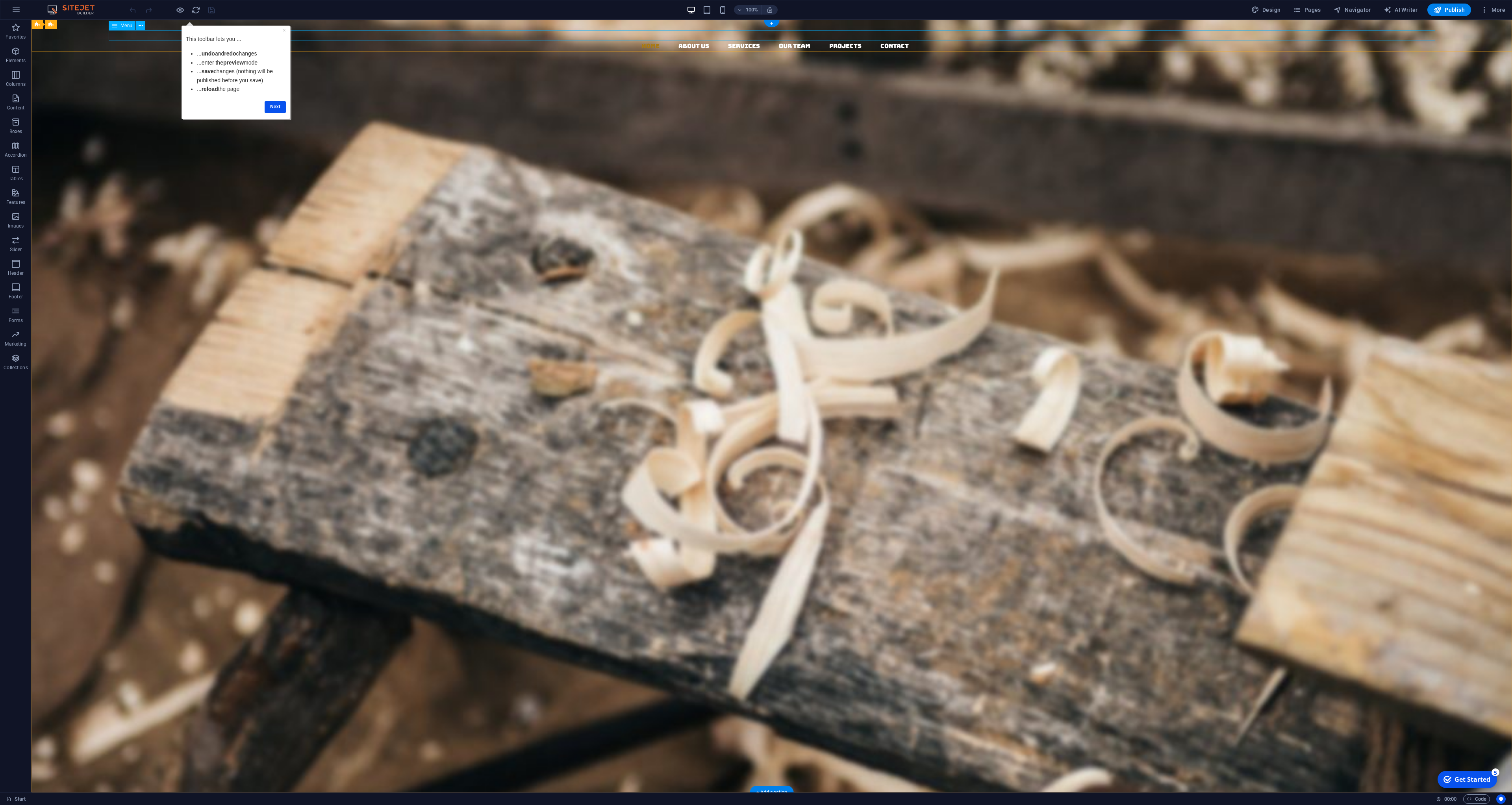
click at [841, 41] on nav "Home About us Services Our Team Projects Contact" at bounding box center [775, 46] width 1474 height 10
click at [275, 109] on link "Next" at bounding box center [275, 106] width 21 height 11
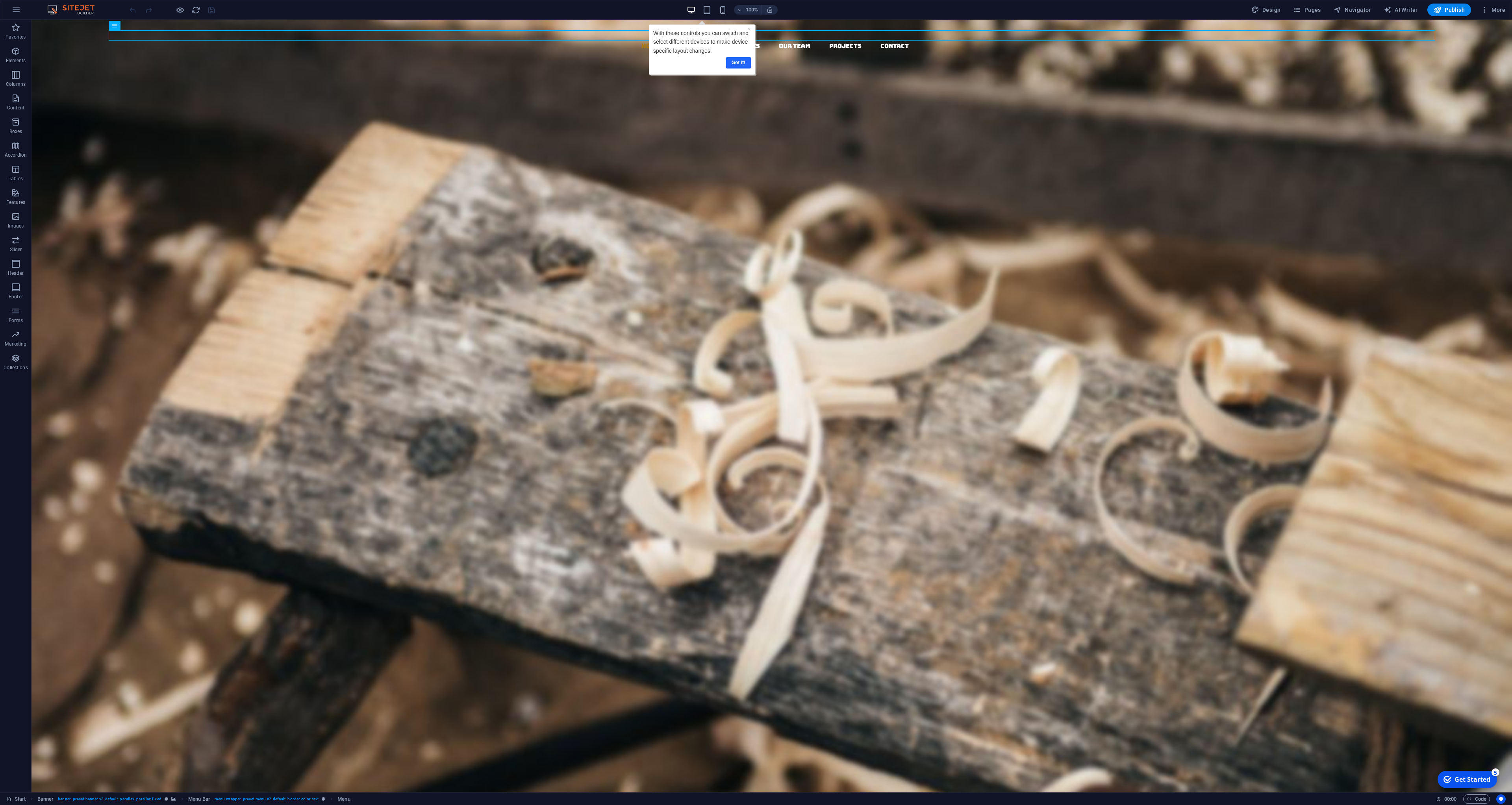
click at [733, 68] on link "Got it!" at bounding box center [738, 62] width 25 height 11
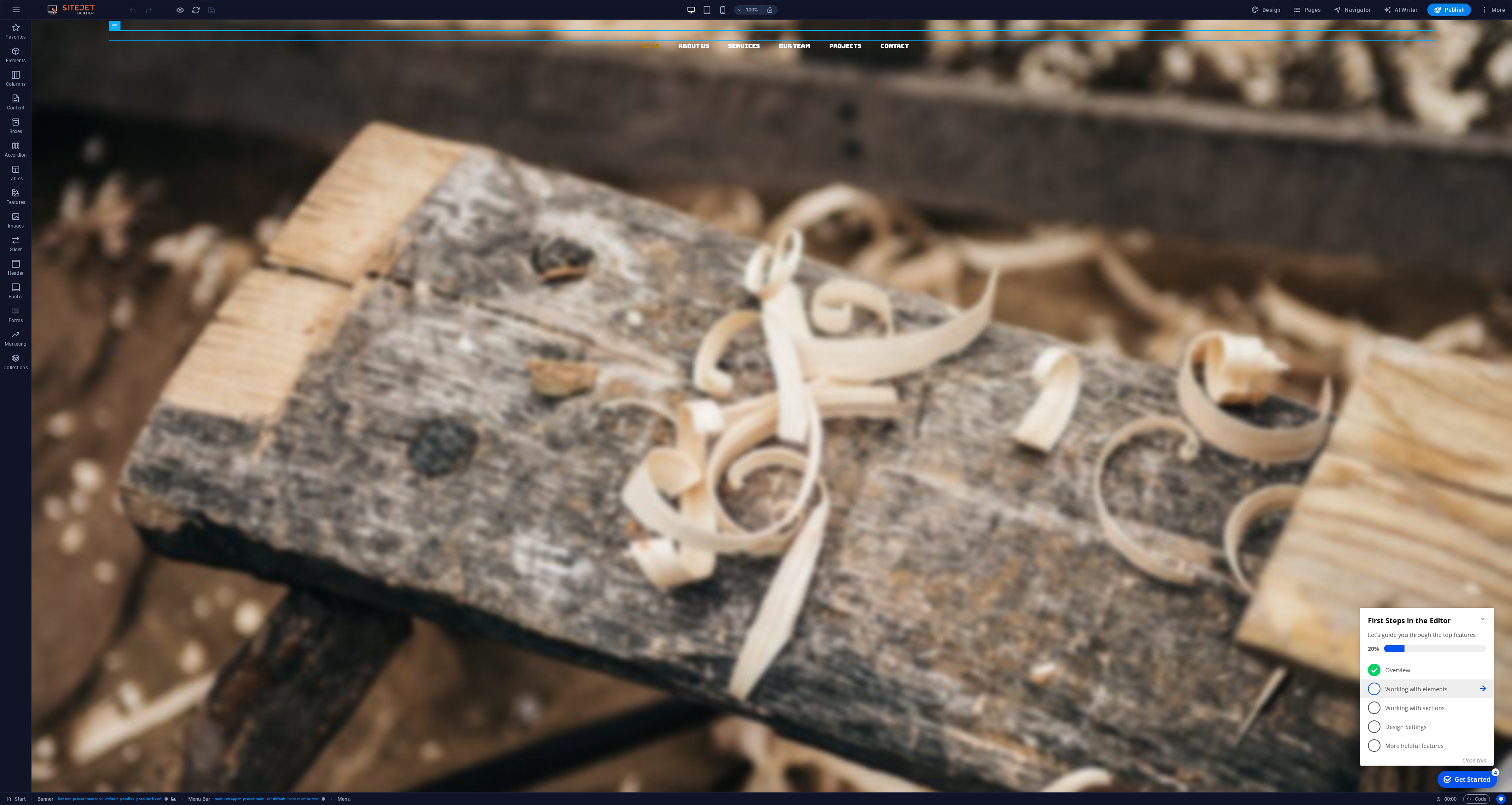
click at [1376, 689] on span "2" at bounding box center [1373, 688] width 12 height 12
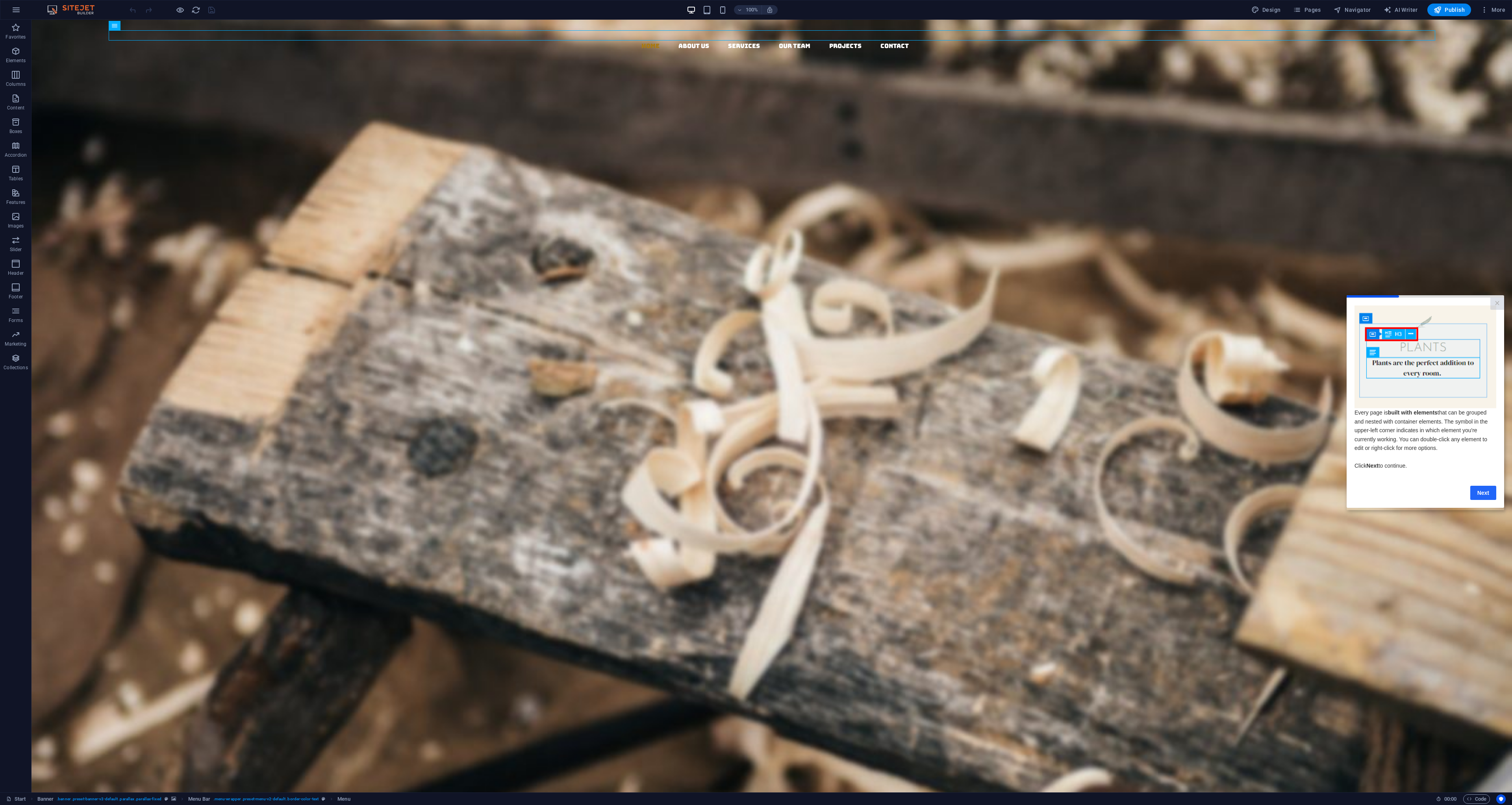
click at [1483, 493] on link "Next" at bounding box center [1483, 492] width 26 height 14
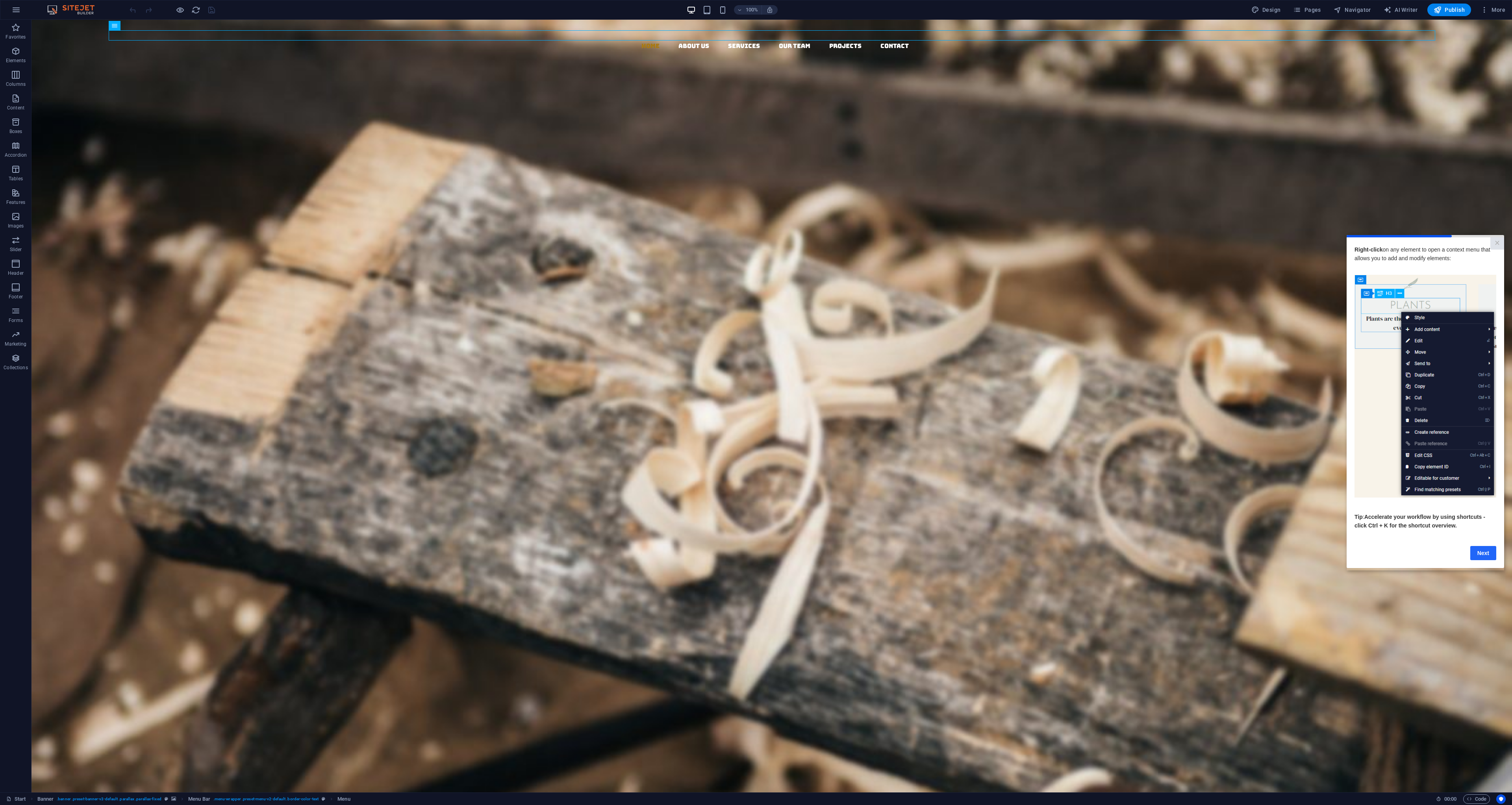
click at [1481, 556] on link "Next" at bounding box center [1483, 553] width 26 height 14
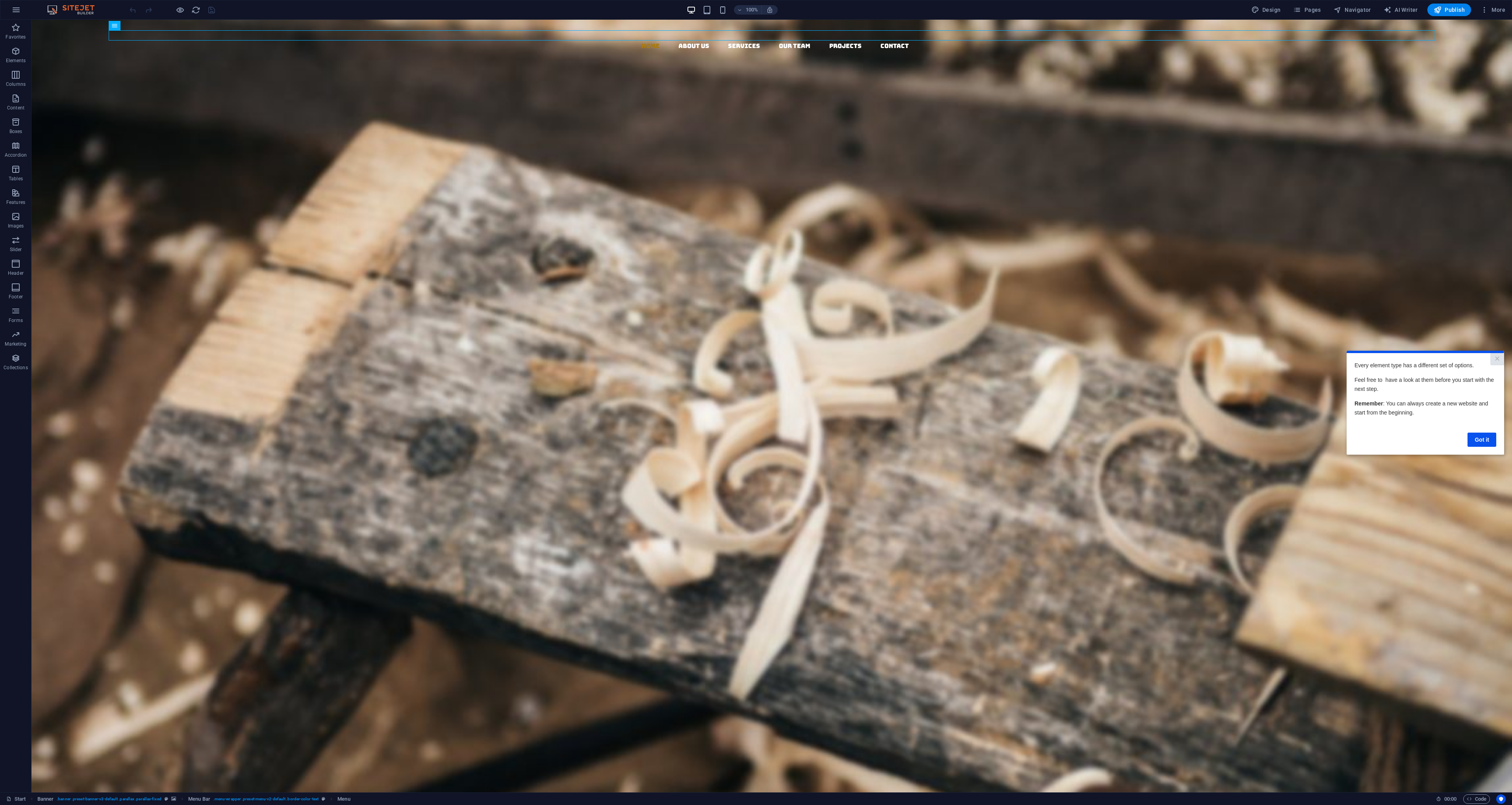
drag, startPoint x: 1484, startPoint y: 444, endPoint x: 1483, endPoint y: 449, distance: 5.1
click at [1483, 445] on link "Got it" at bounding box center [1481, 439] width 29 height 14
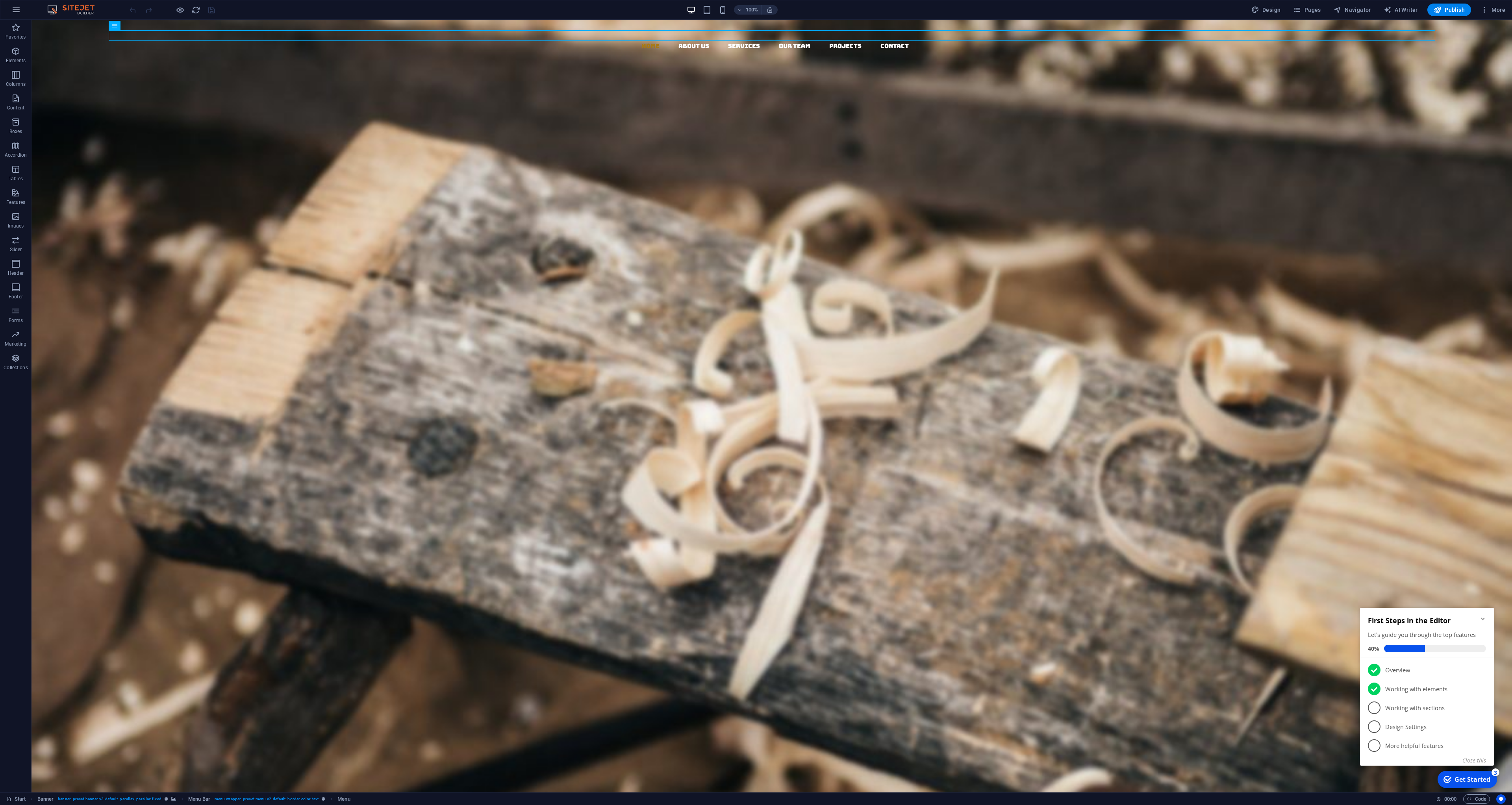
click at [23, 11] on button "button" at bounding box center [16, 10] width 19 height 19
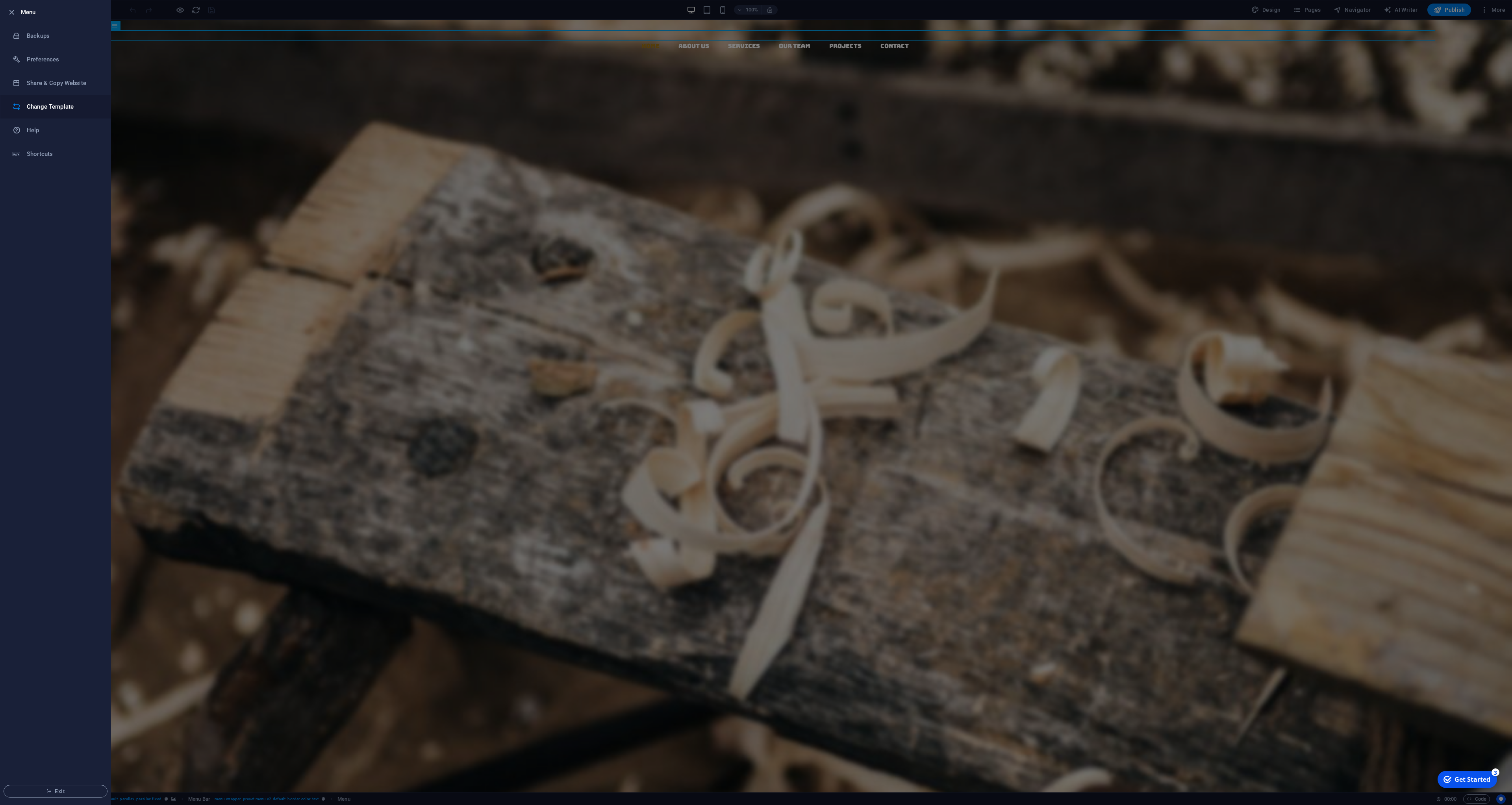
click at [43, 110] on h6 "Change Template" at bounding box center [63, 107] width 73 height 9
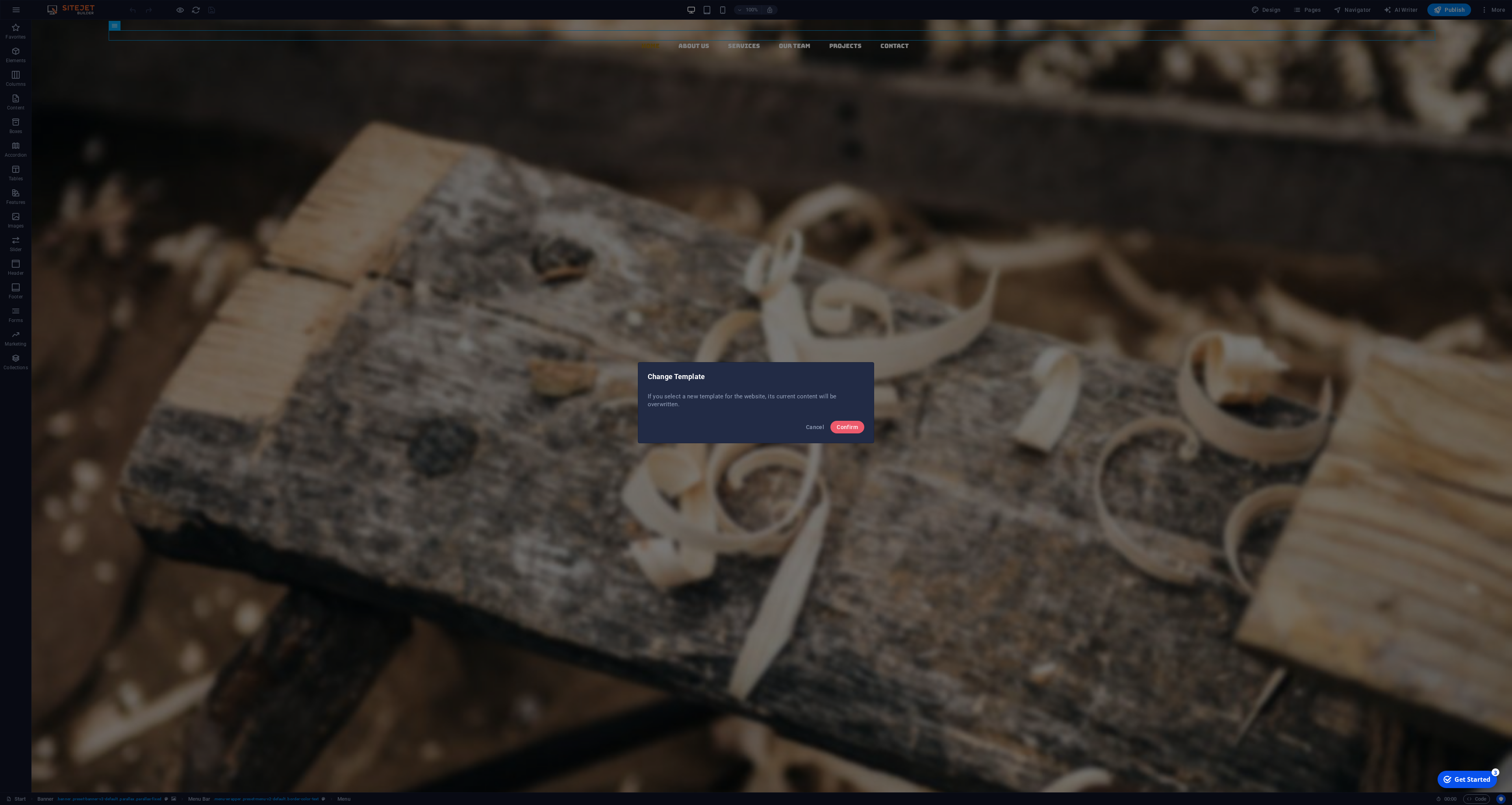
click at [862, 433] on div "Cancel Confirm" at bounding box center [755, 429] width 235 height 27
click at [848, 425] on span "Confirm" at bounding box center [848, 427] width 21 height 6
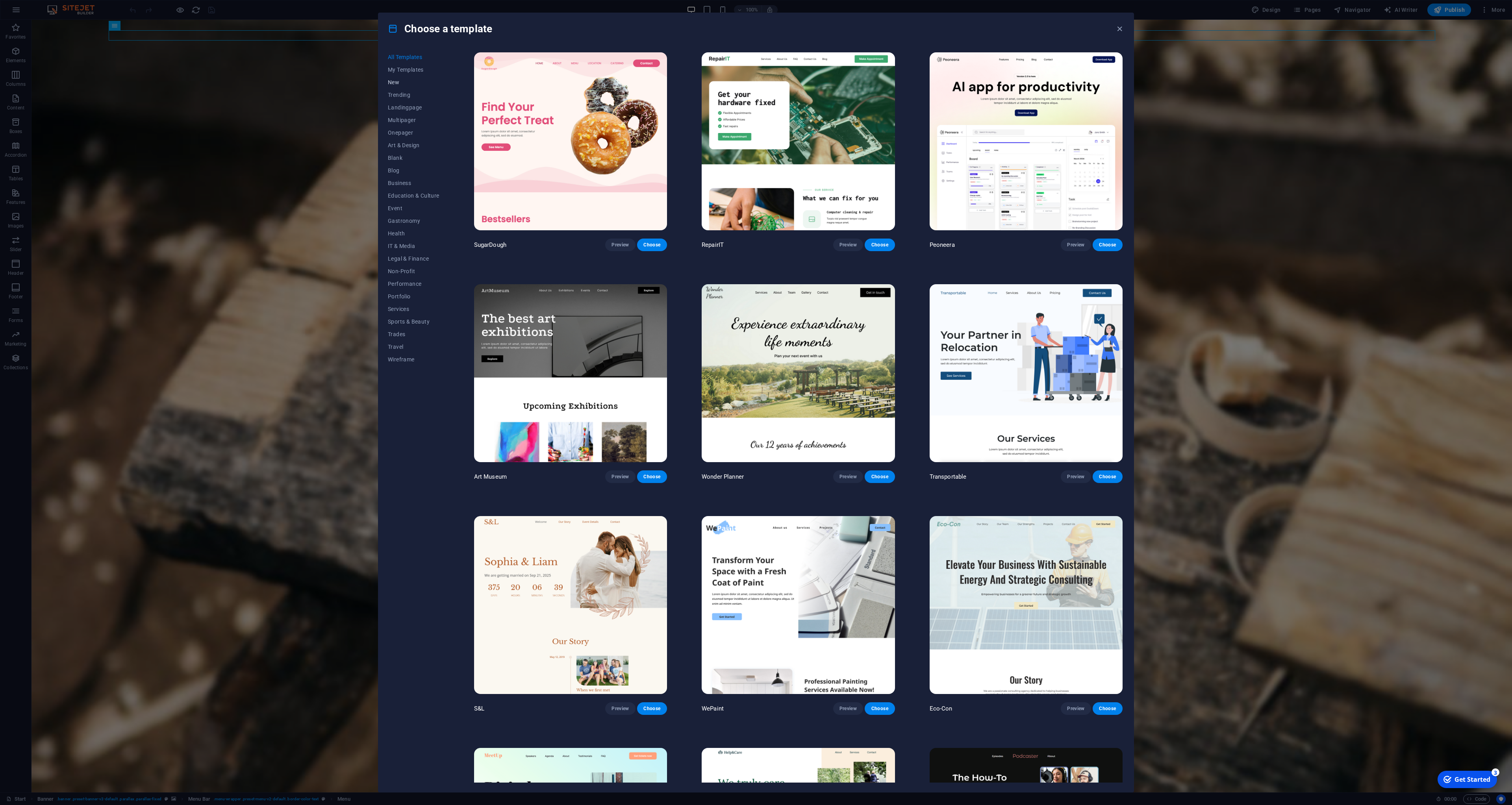
click at [399, 81] on span "New" at bounding box center [414, 82] width 52 height 6
click at [393, 82] on span "New" at bounding box center [414, 82] width 52 height 6
click at [404, 63] on button "All Templates" at bounding box center [414, 57] width 52 height 12
click at [404, 73] on button "My Templates" at bounding box center [414, 69] width 52 height 12
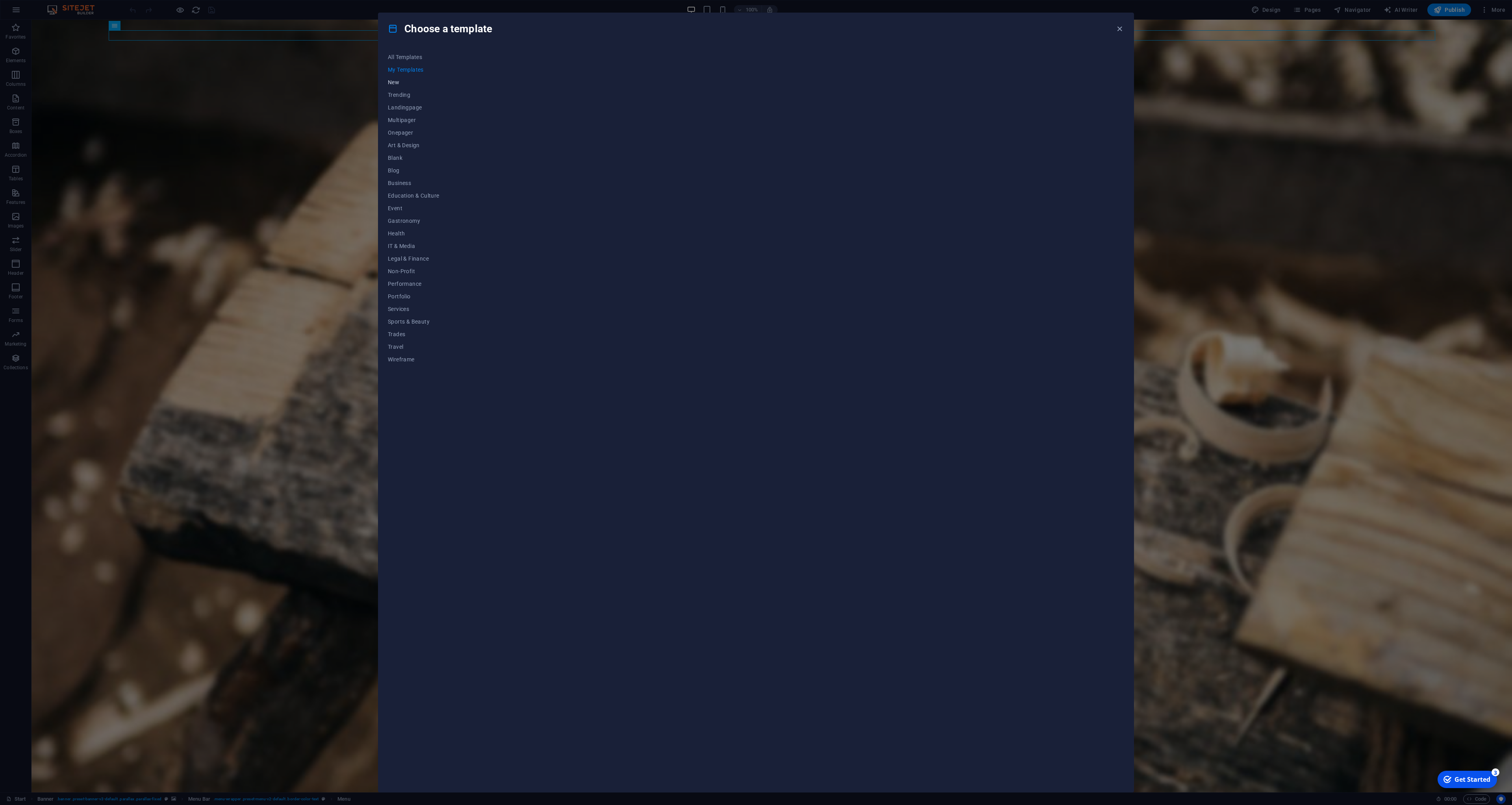
click at [396, 82] on span "New" at bounding box center [414, 82] width 52 height 6
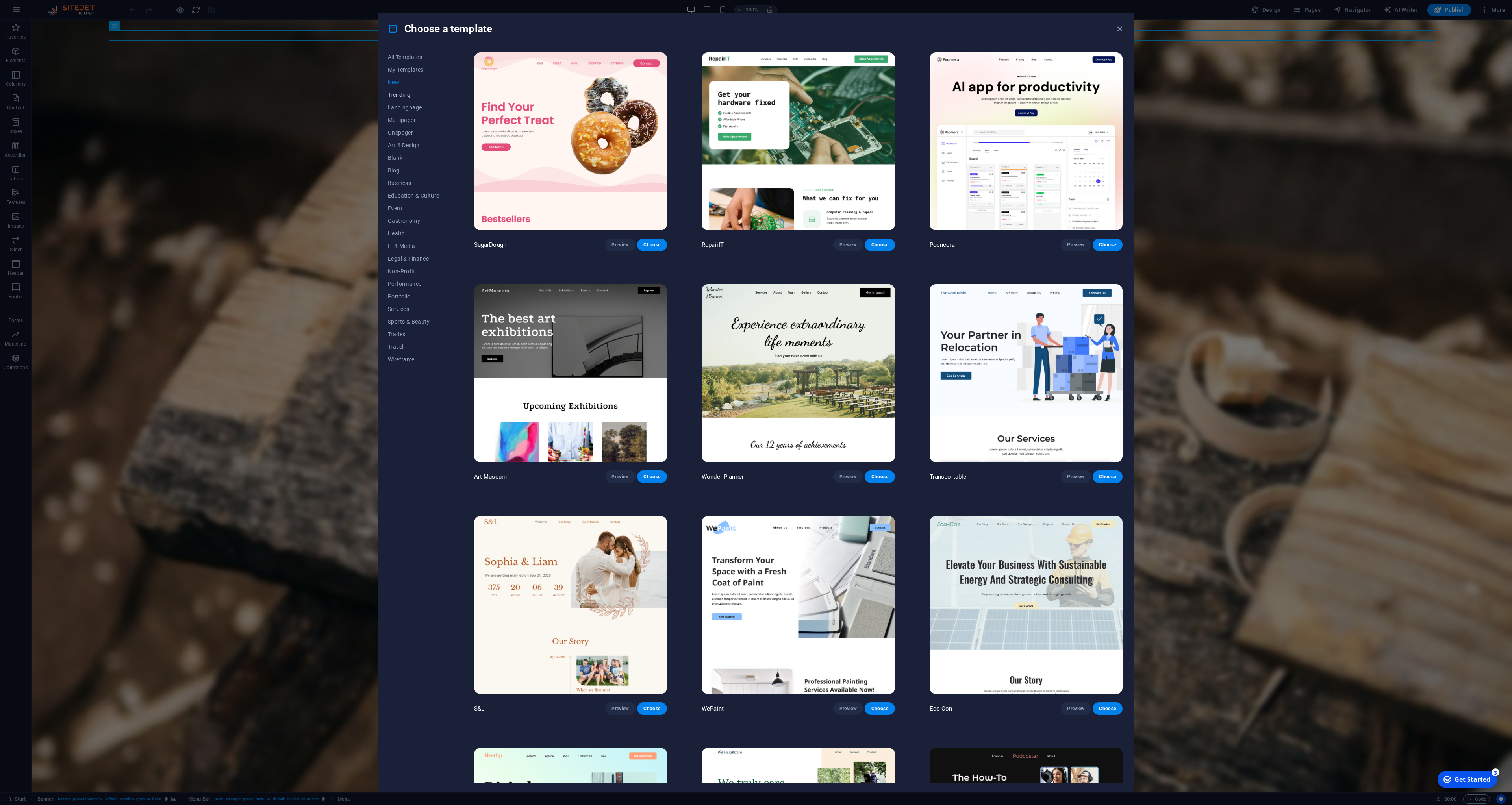
click at [399, 97] on span "Trending" at bounding box center [414, 94] width 52 height 6
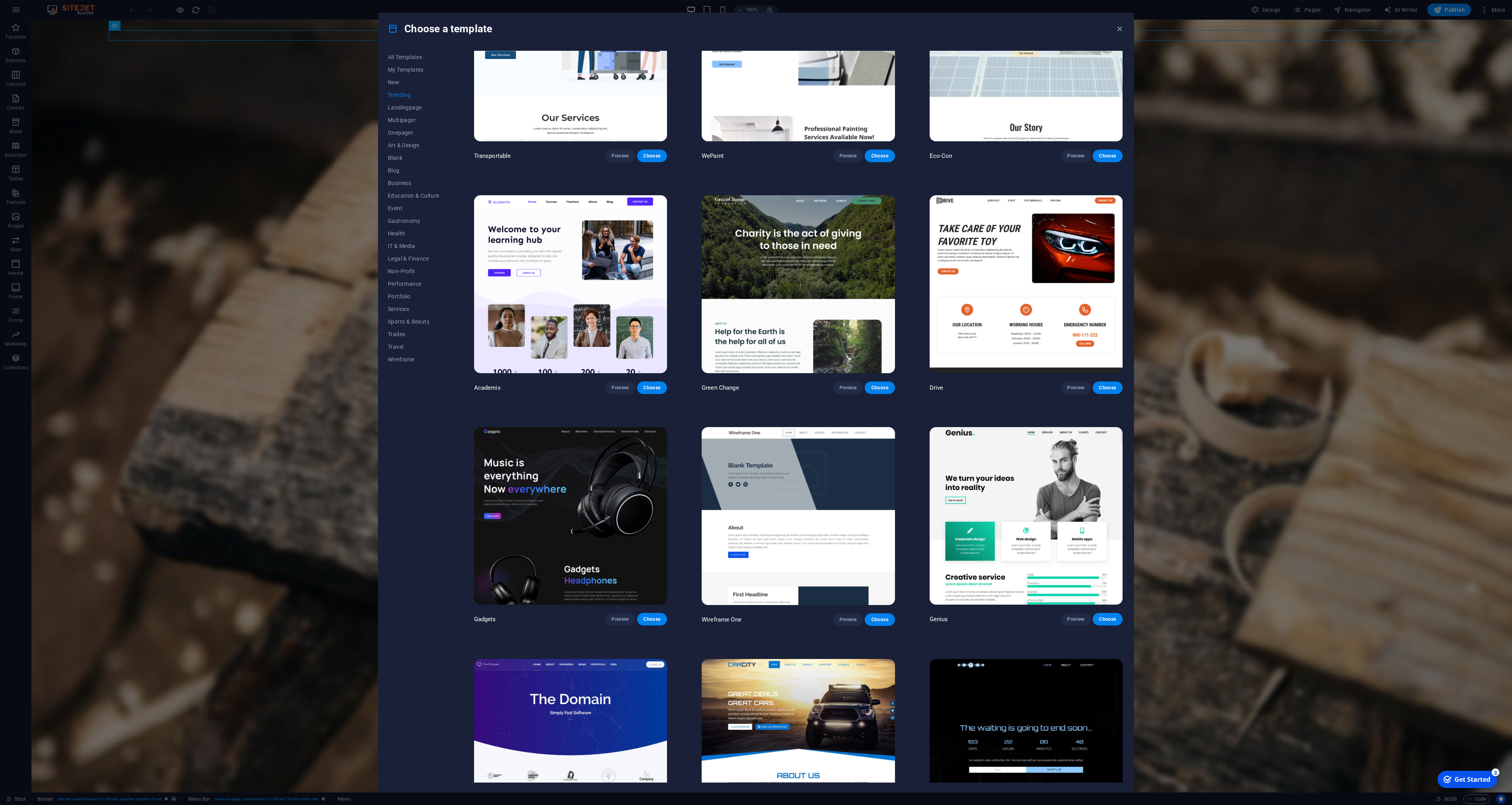
scroll to position [267, 0]
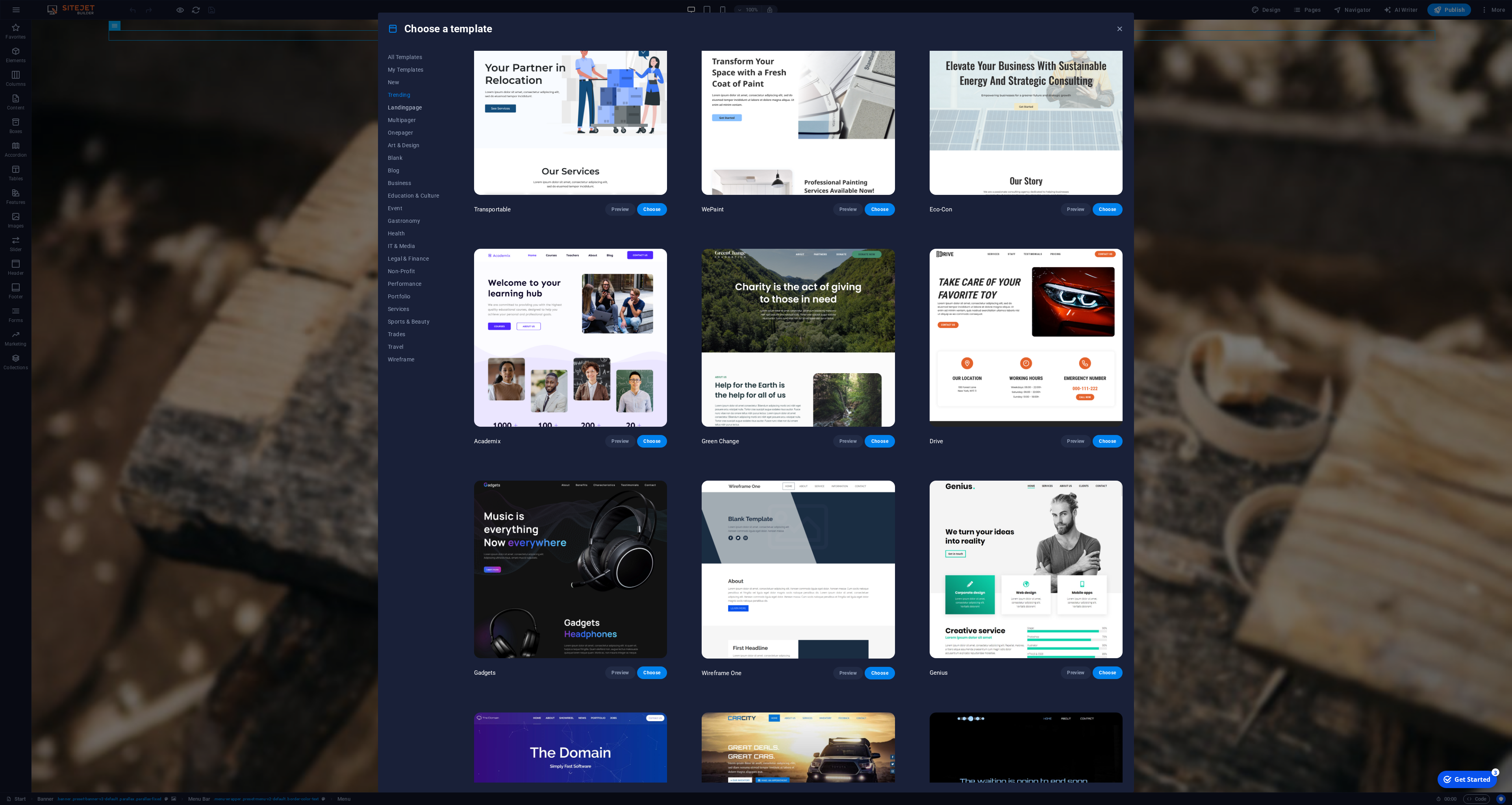
click at [413, 109] on span "Landingpage" at bounding box center [414, 107] width 52 height 6
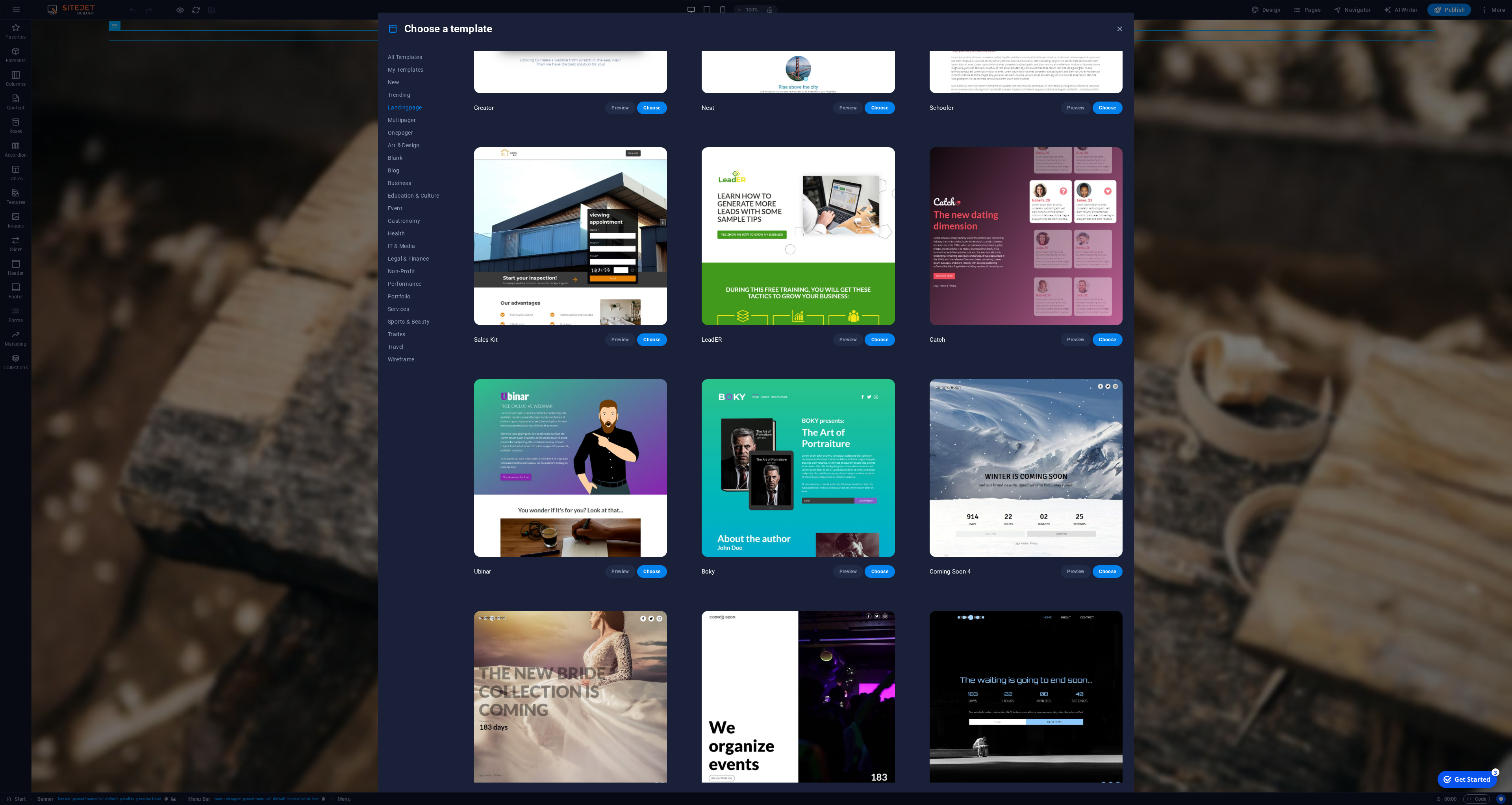
scroll to position [1324, 0]
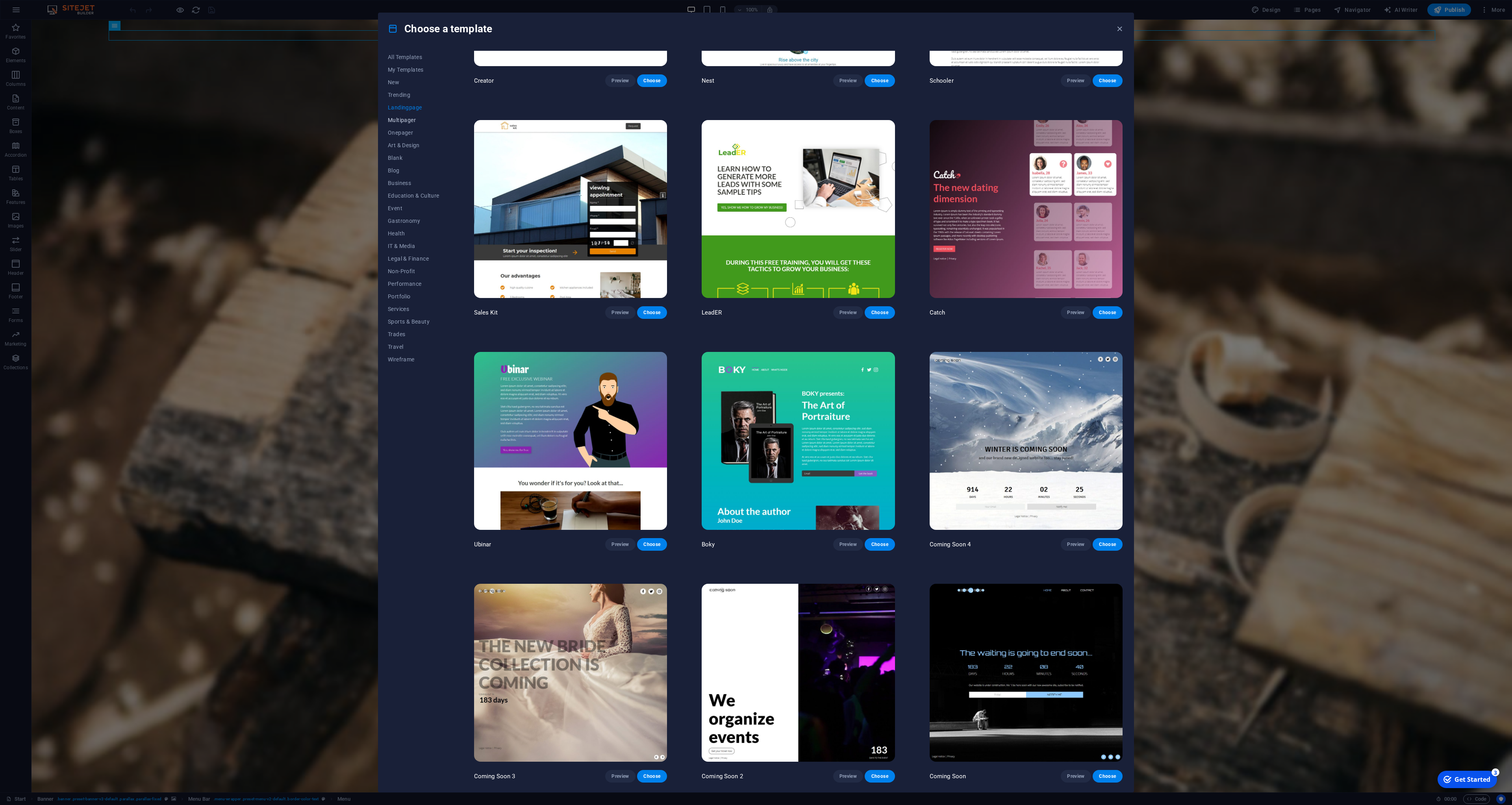
click at [405, 124] on button "Multipager" at bounding box center [414, 120] width 52 height 12
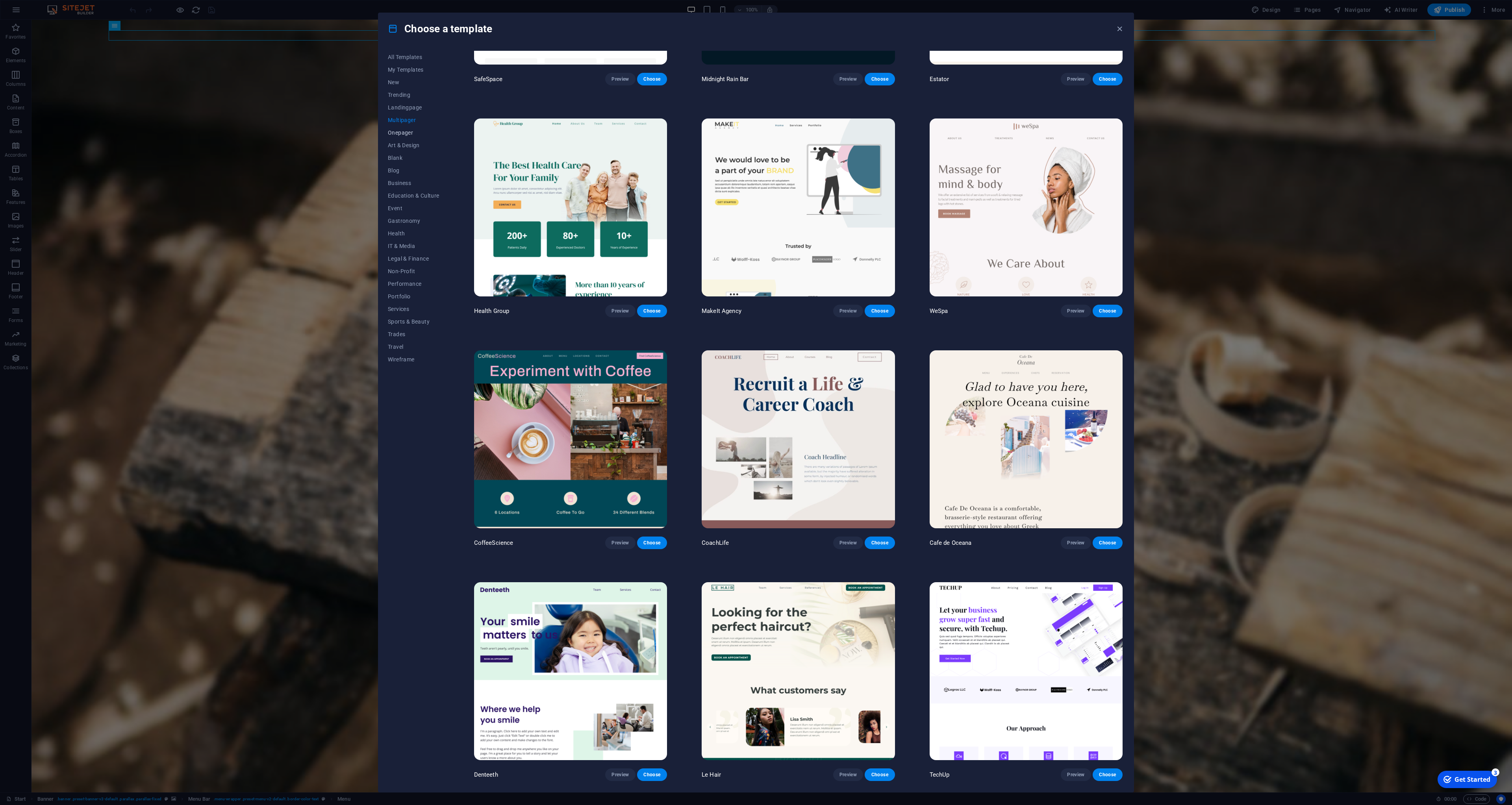
click at [407, 133] on span "Onepager" at bounding box center [414, 133] width 52 height 6
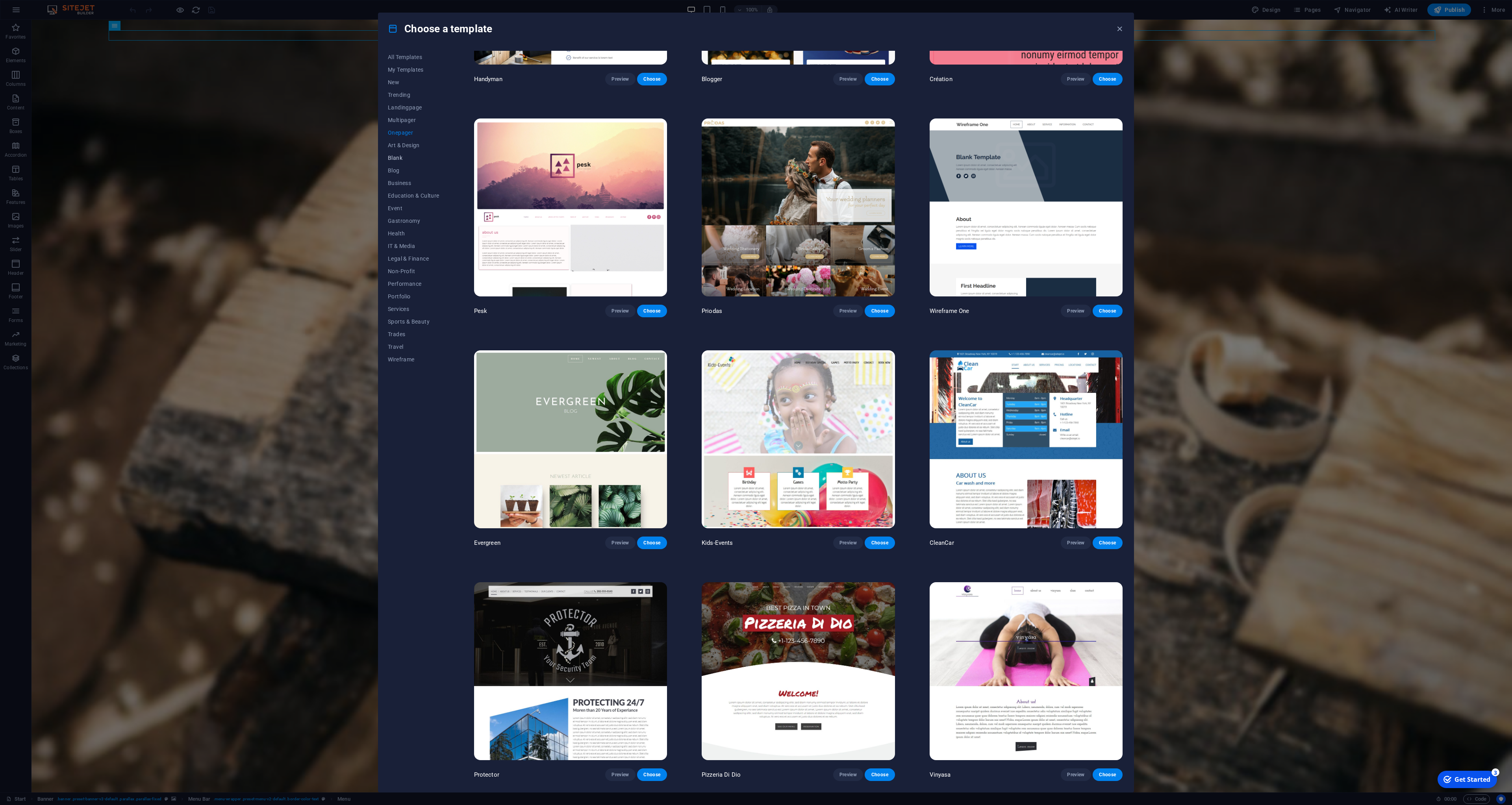
click at [399, 162] on button "Blank" at bounding box center [414, 157] width 52 height 12
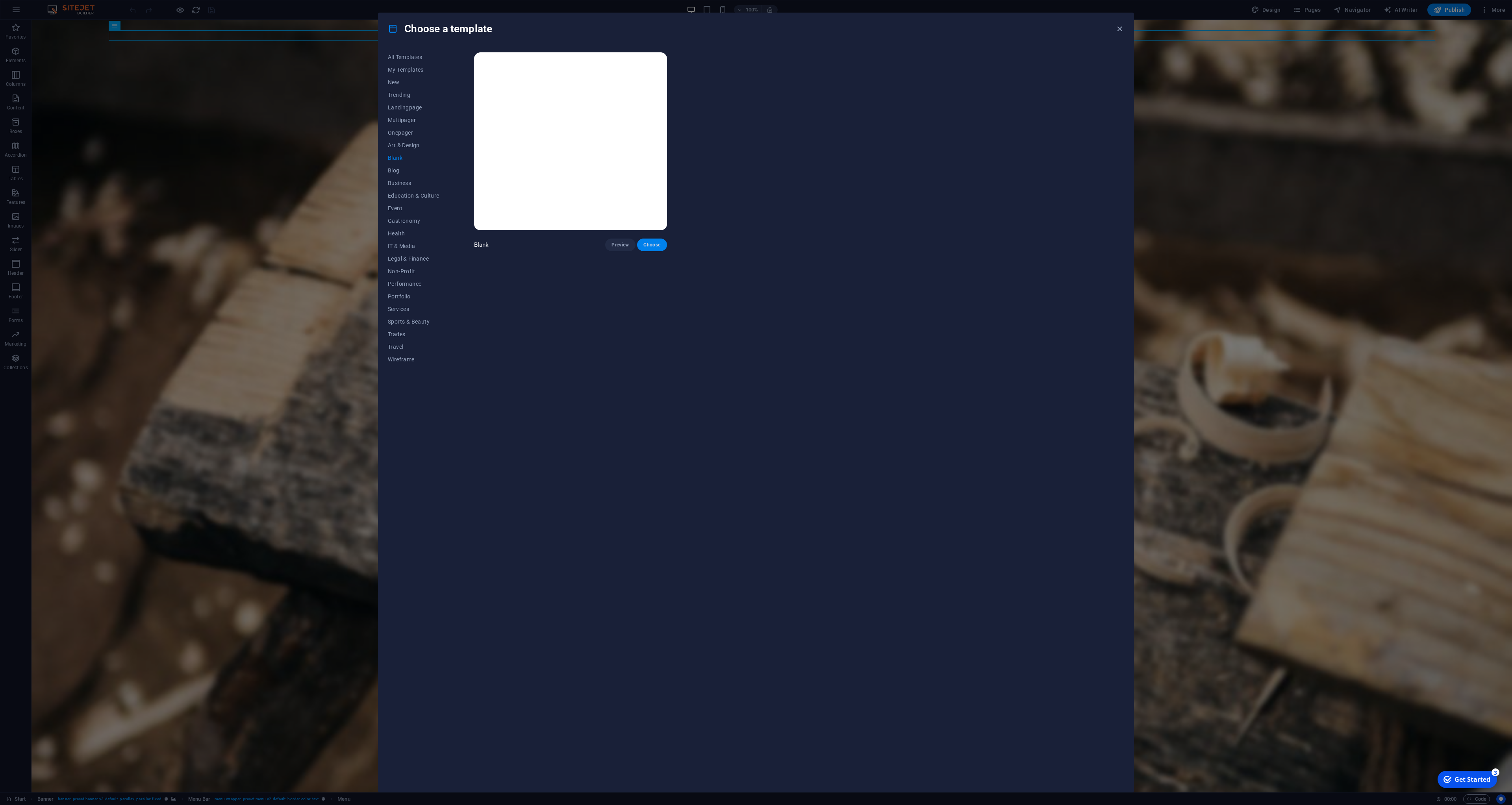
click at [660, 246] on span "Choose" at bounding box center [652, 245] width 18 height 6
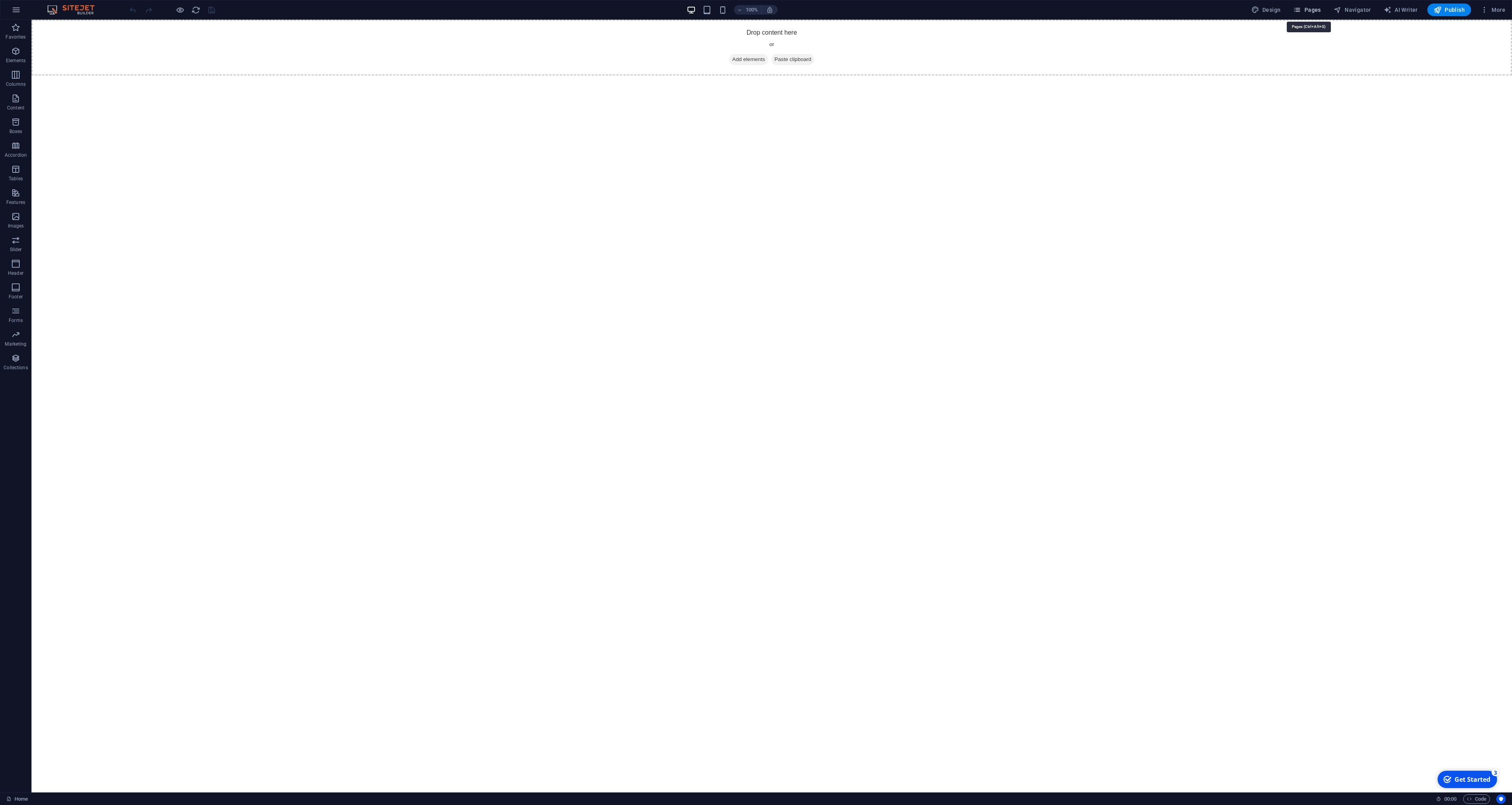
click at [1295, 10] on icon "button" at bounding box center [1297, 9] width 8 height 8
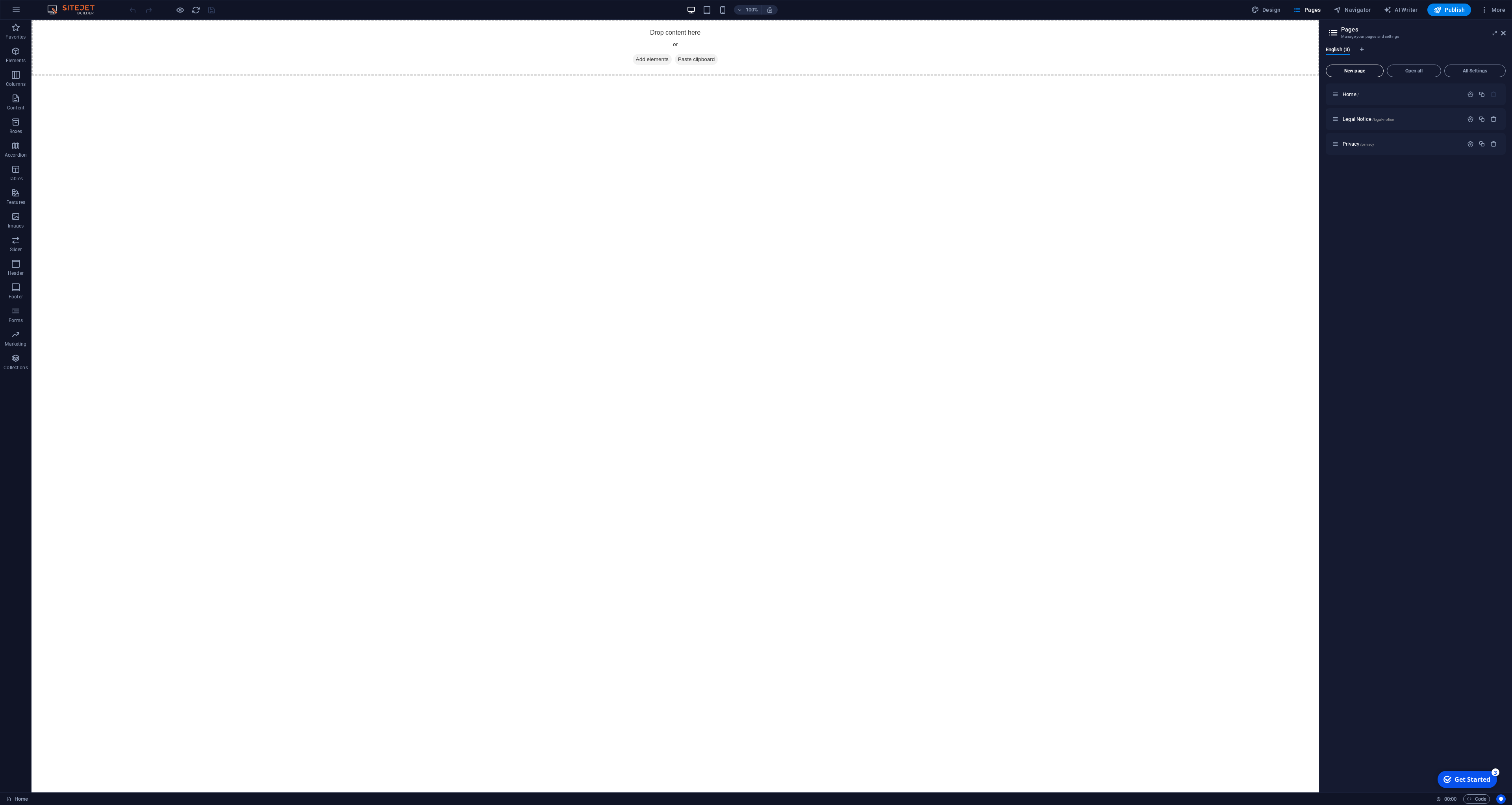
click at [1373, 73] on span "New page" at bounding box center [1355, 71] width 51 height 5
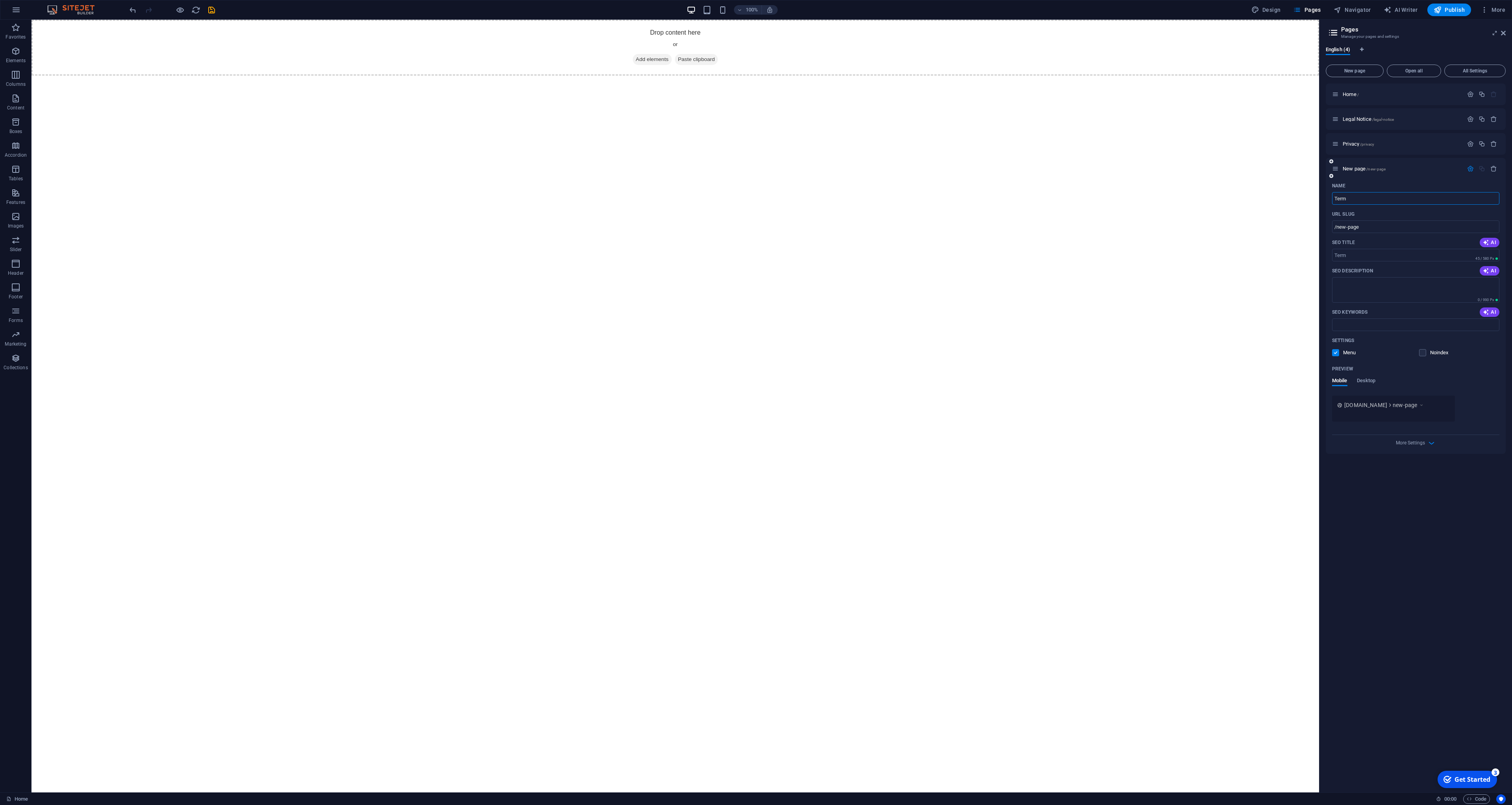
type input "Term"
type input "/term"
type input "Terms"
type input "/terms"
type input "Terms & conditions"
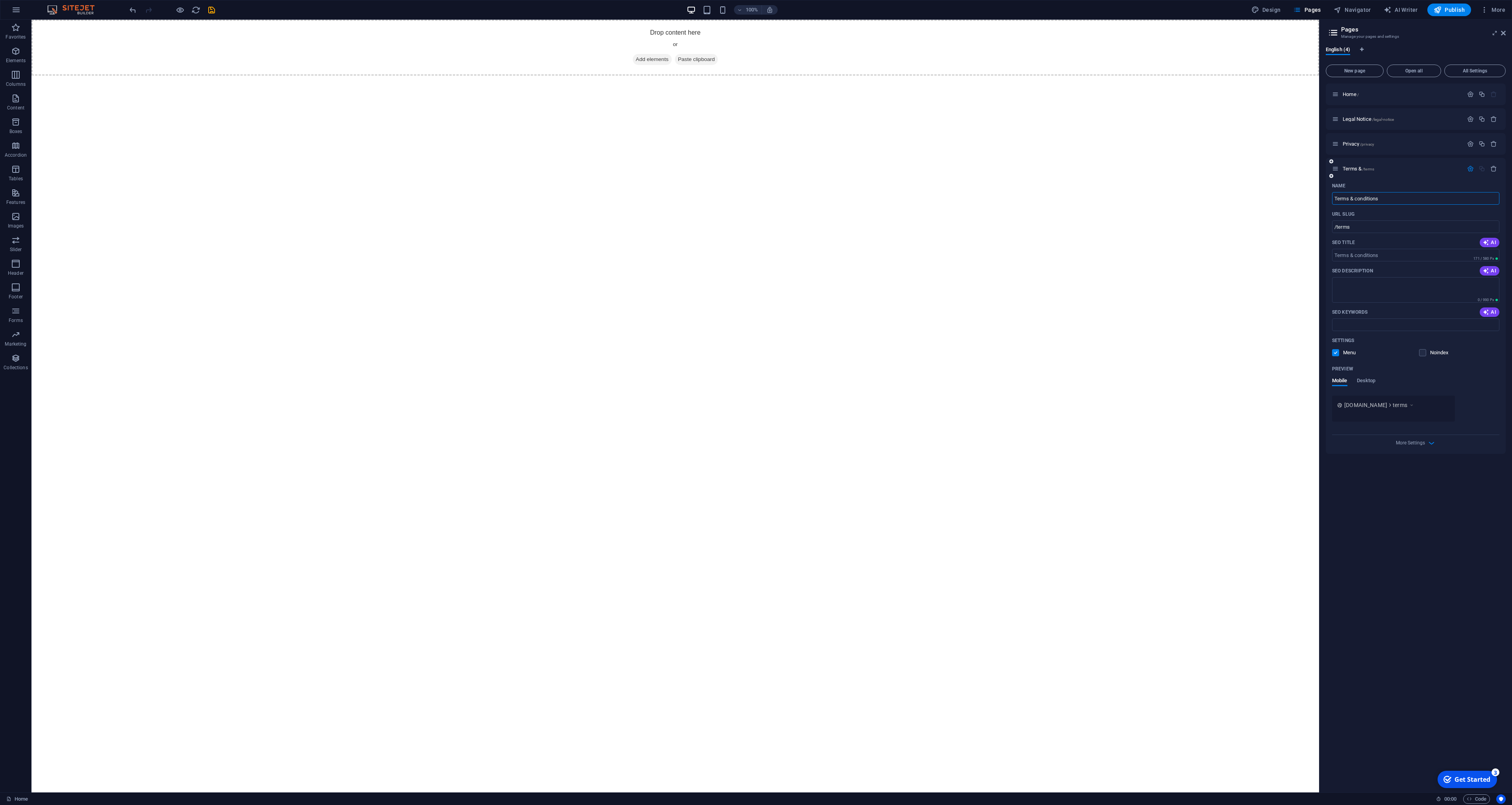
type input "/terms-conditions"
click at [1406, 141] on div "Privacy /privacy" at bounding box center [1397, 143] width 131 height 9
click at [1406, 150] on div "Privacy /privacy" at bounding box center [1416, 144] width 180 height 22
click at [1403, 143] on p "Privacy /privacy" at bounding box center [1402, 144] width 118 height 5
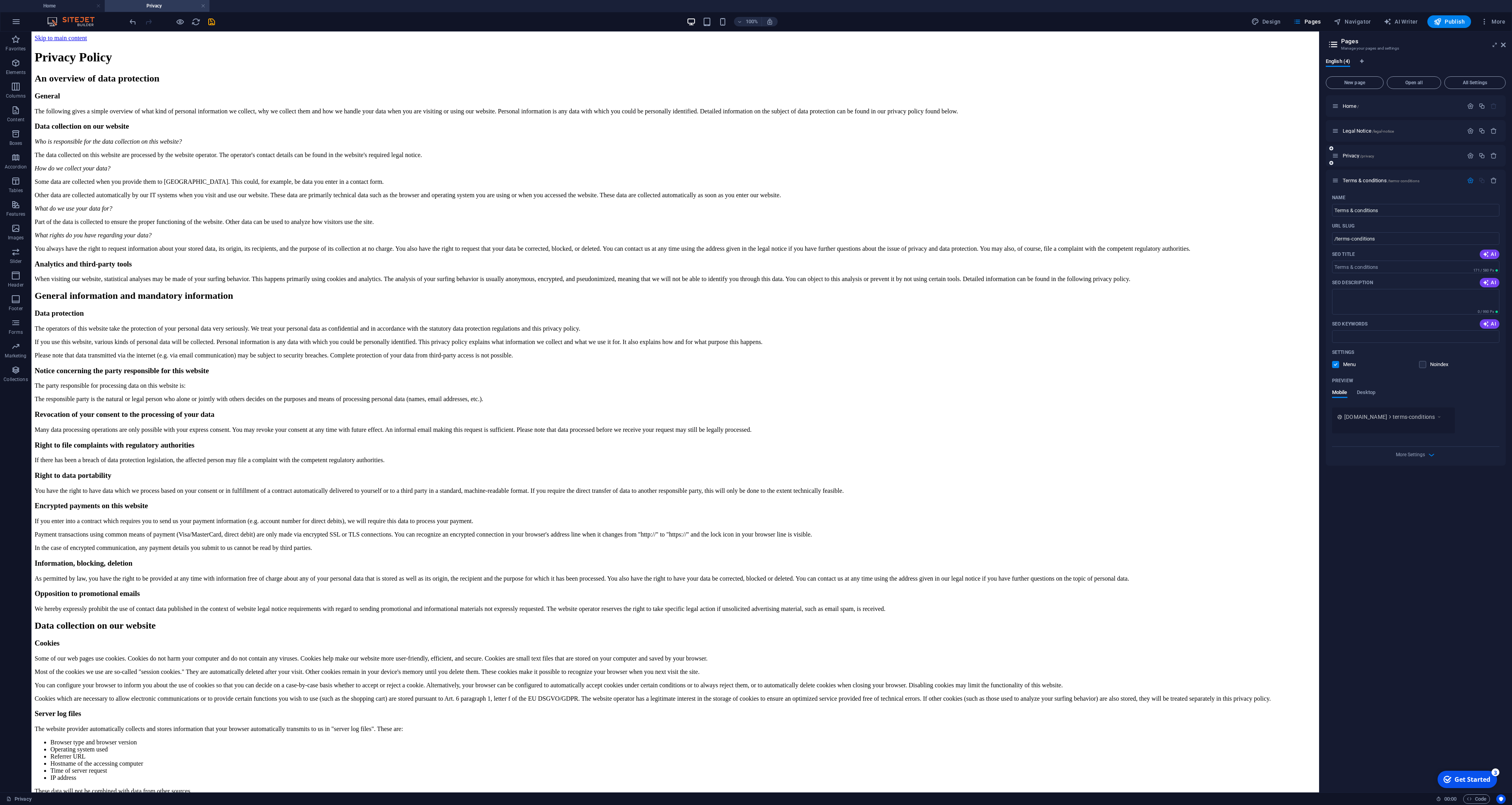
click at [1360, 160] on div "Privacy /privacy" at bounding box center [1397, 155] width 131 height 9
click at [1359, 155] on span "Privacy /privacy" at bounding box center [1359, 155] width 32 height 6
click at [1352, 134] on div "Legal Notice /legal-notice" at bounding box center [1397, 130] width 131 height 9
click at [1336, 131] on icon at bounding box center [1335, 130] width 6 height 6
click at [1343, 110] on div "Home /" at bounding box center [1397, 106] width 131 height 9
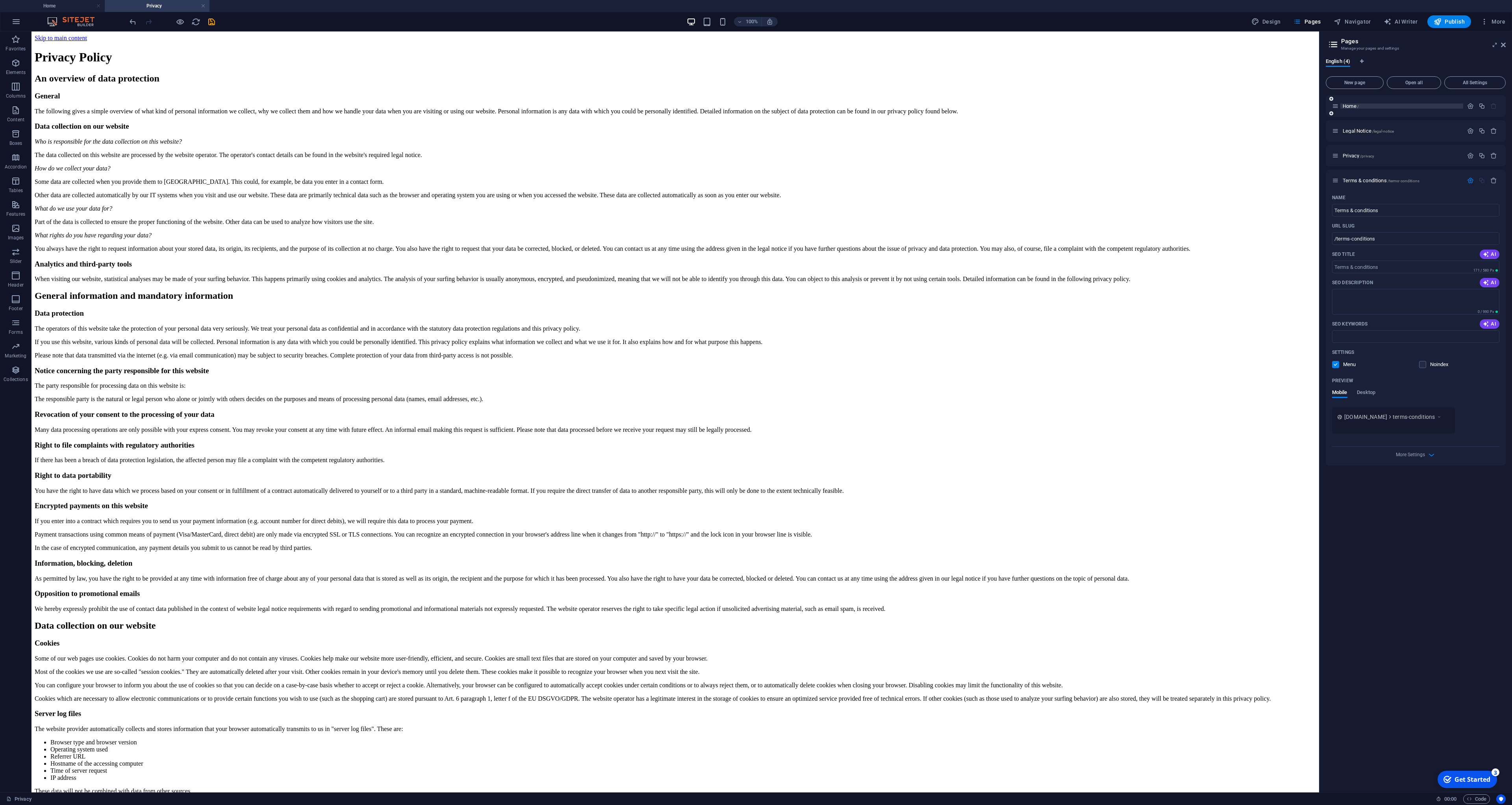
click at [1359, 105] on p "Home /" at bounding box center [1402, 106] width 118 height 5
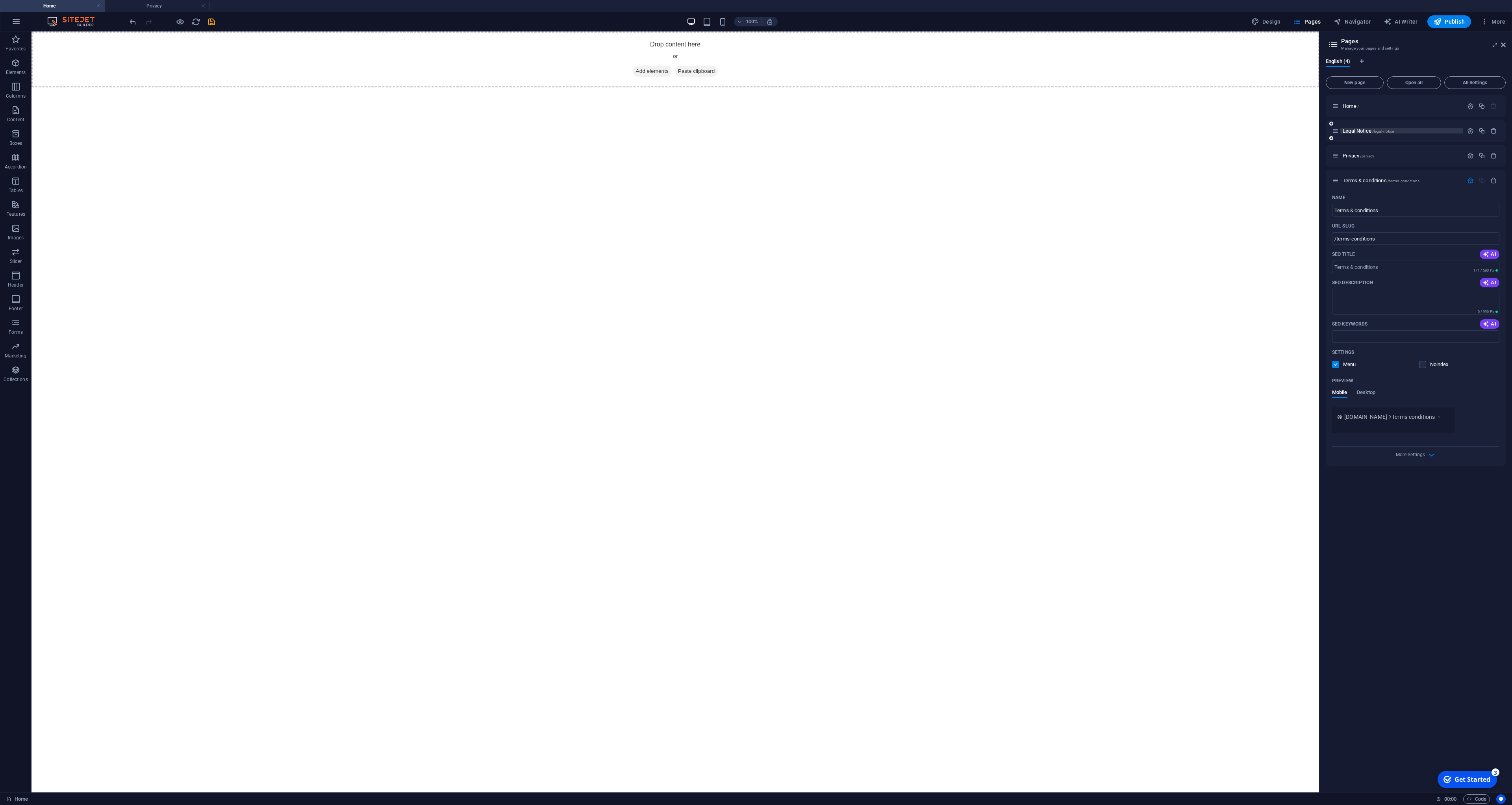
click at [1372, 130] on span "Legal Notice /legal-notice" at bounding box center [1368, 131] width 51 height 6
click at [1380, 157] on p "Privacy /privacy" at bounding box center [1402, 155] width 118 height 5
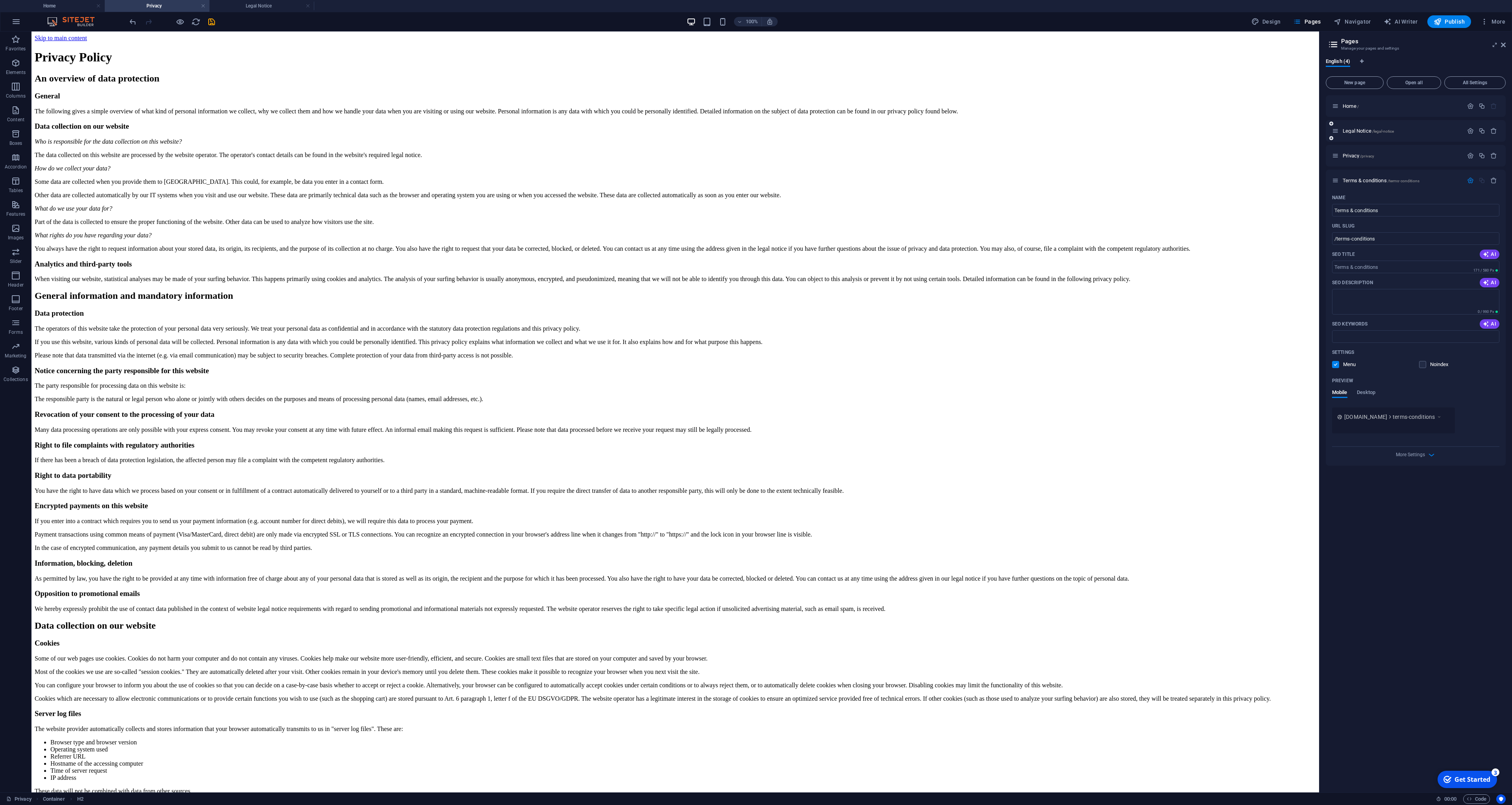
click at [1383, 133] on div "Legal Notice /legal-notice" at bounding box center [1397, 130] width 131 height 9
click at [1383, 130] on span "/legal-notice" at bounding box center [1383, 131] width 22 height 4
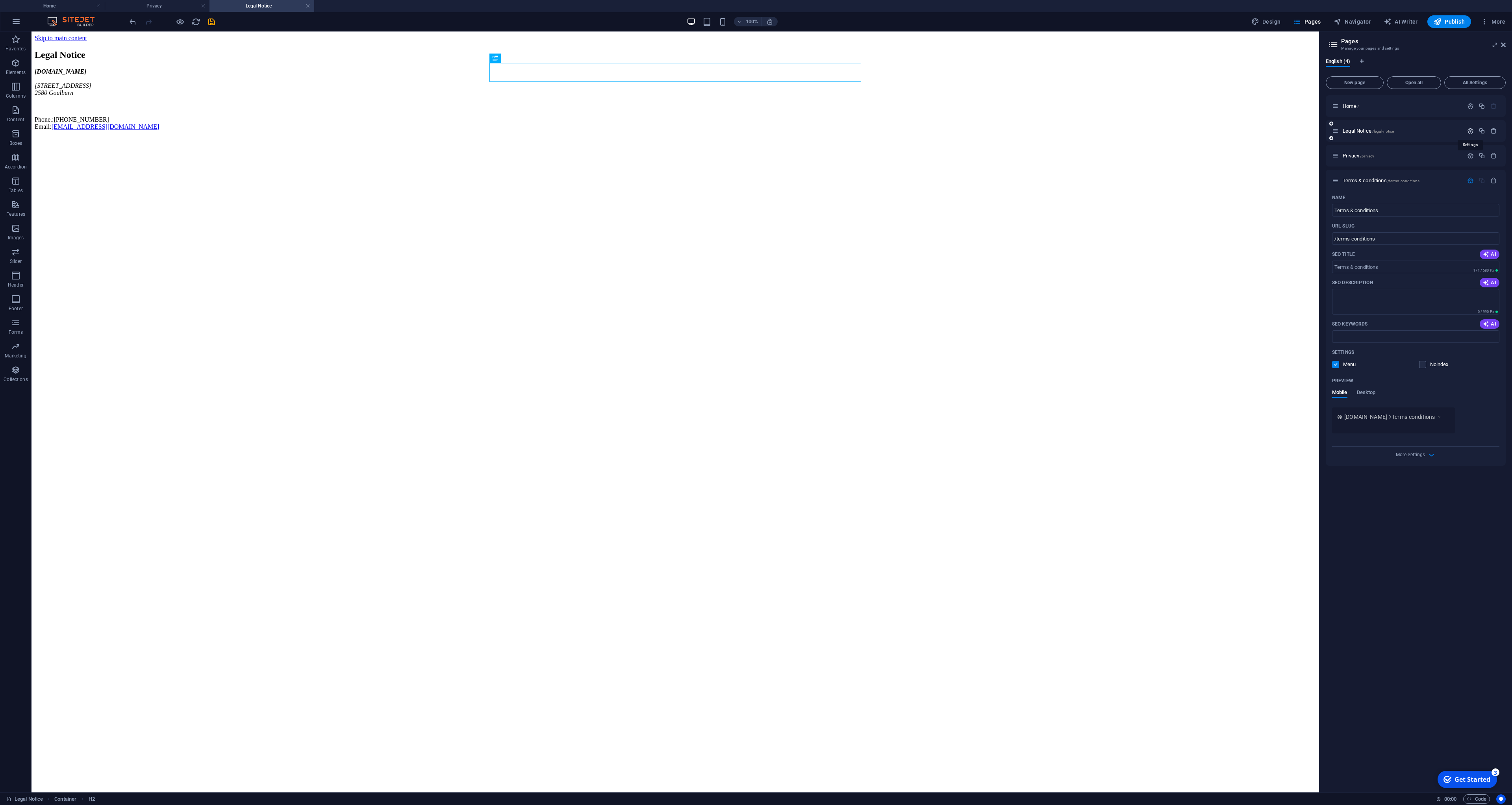
click at [1471, 131] on icon "button" at bounding box center [1470, 130] width 6 height 6
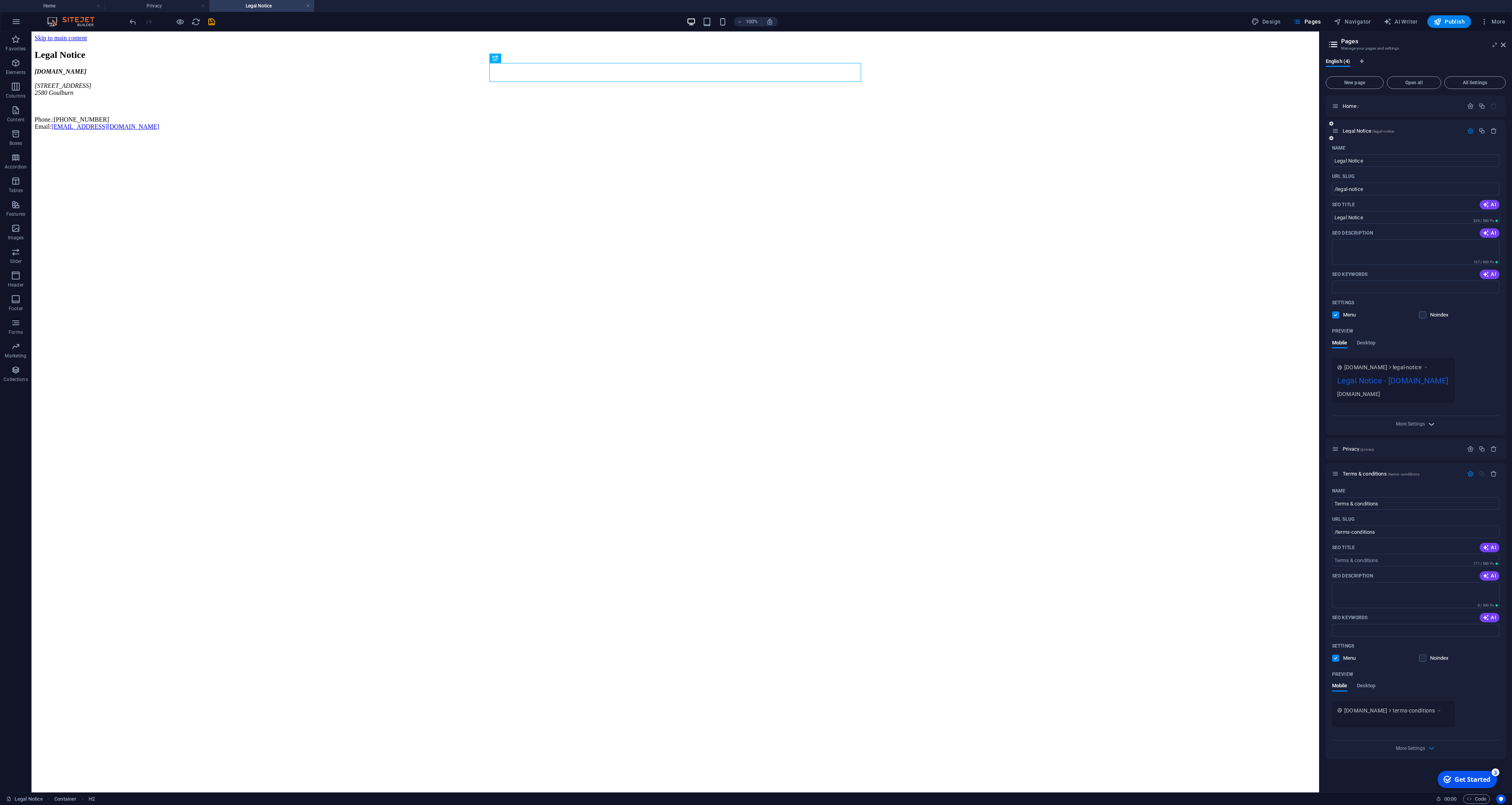
click at [1415, 429] on span "More Settings" at bounding box center [1416, 424] width 9 height 9
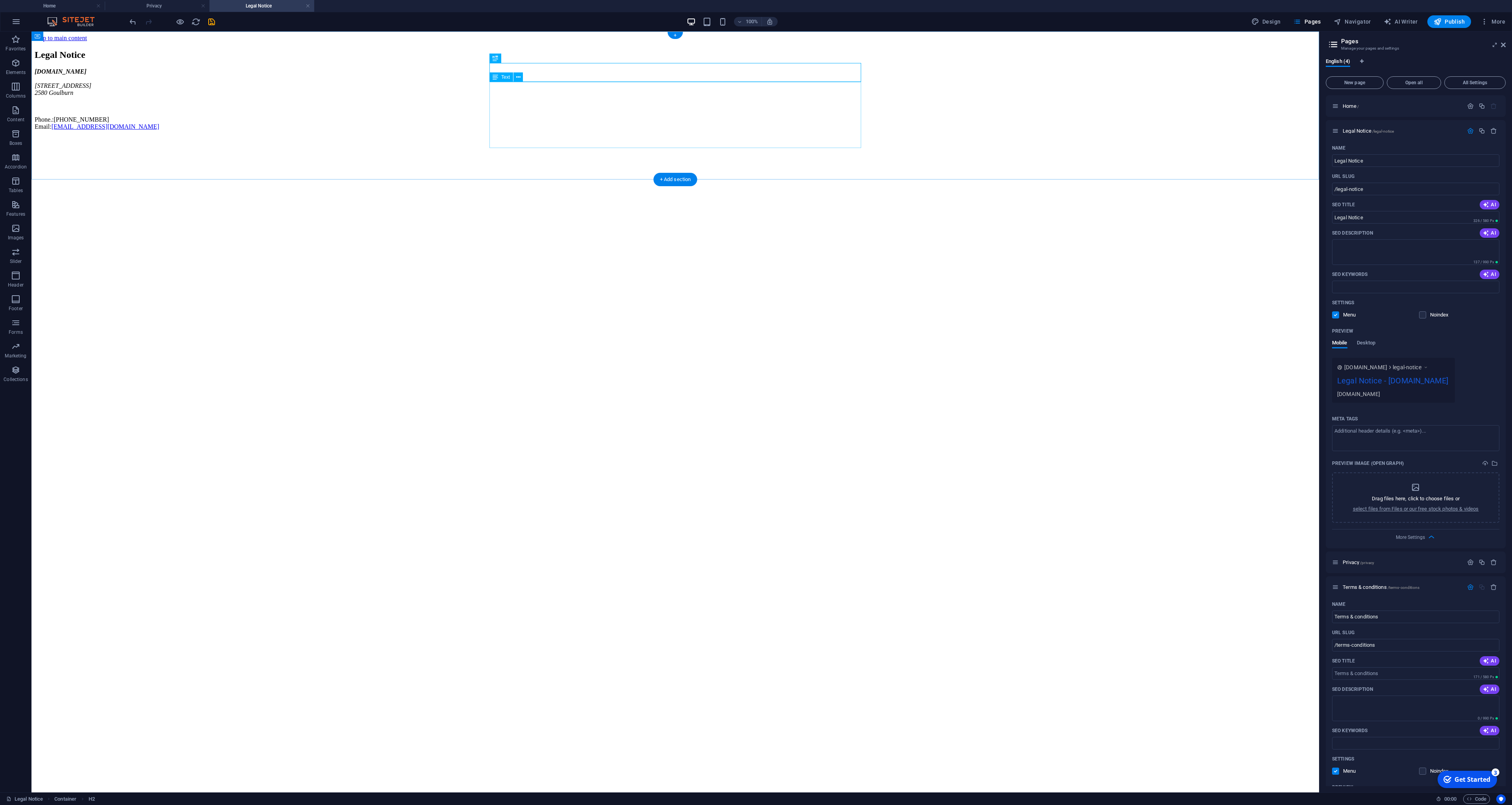
click at [522, 114] on div "[DOMAIN_NAME] [STREET_ADDRESS] Phone.: [PHONE_NUMBER] Email: [EMAIL_ADDRESS][DO…" at bounding box center [675, 99] width 1281 height 62
click at [505, 79] on span "Text" at bounding box center [505, 77] width 9 height 5
click at [507, 107] on div "[DOMAIN_NAME] [STREET_ADDRESS] Phone.: [PHONE_NUMBER] Email: [EMAIL_ADDRESS][DO…" at bounding box center [675, 99] width 1281 height 62
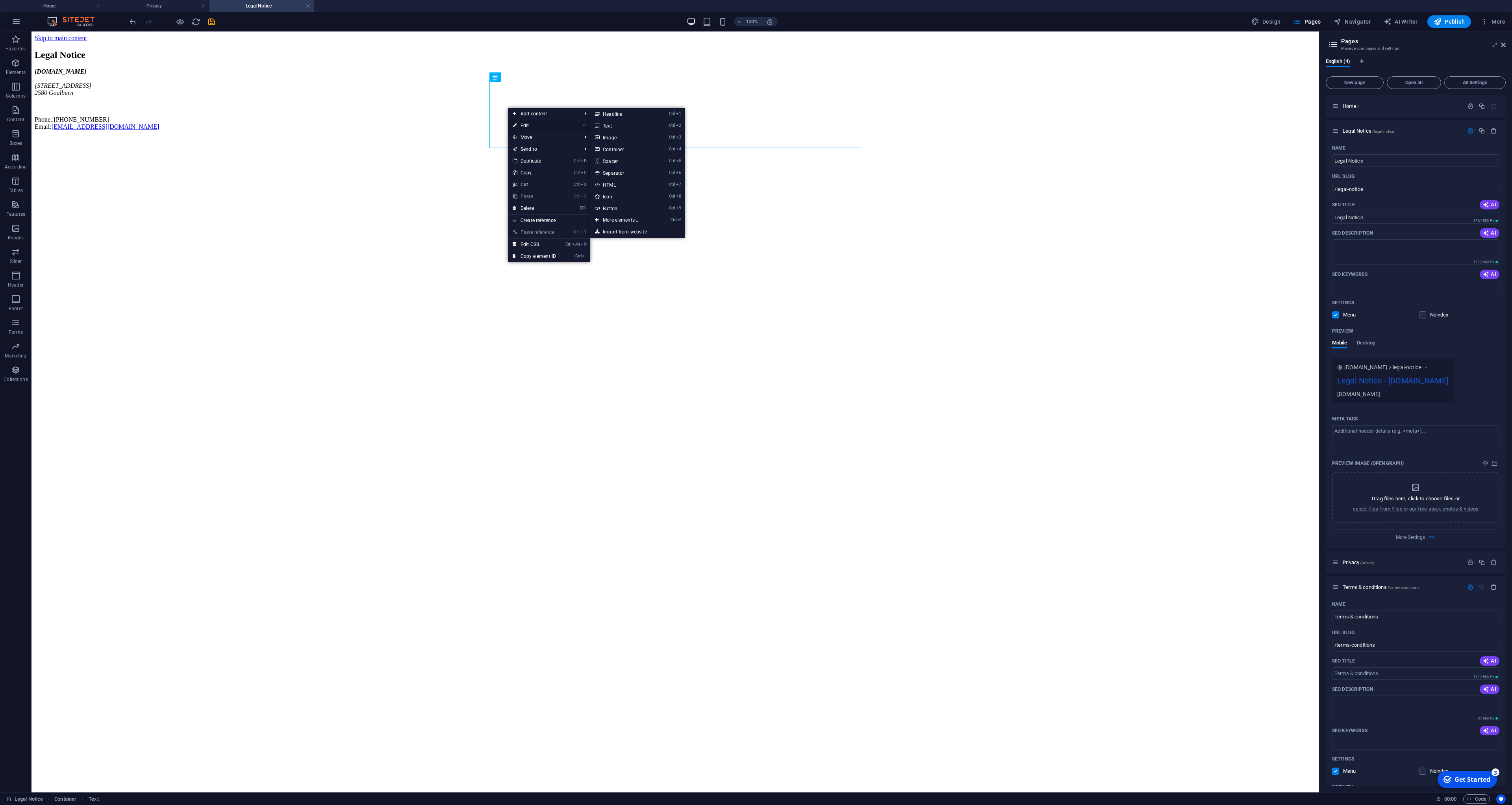
click at [524, 130] on link "⏎ Edit" at bounding box center [534, 126] width 53 height 12
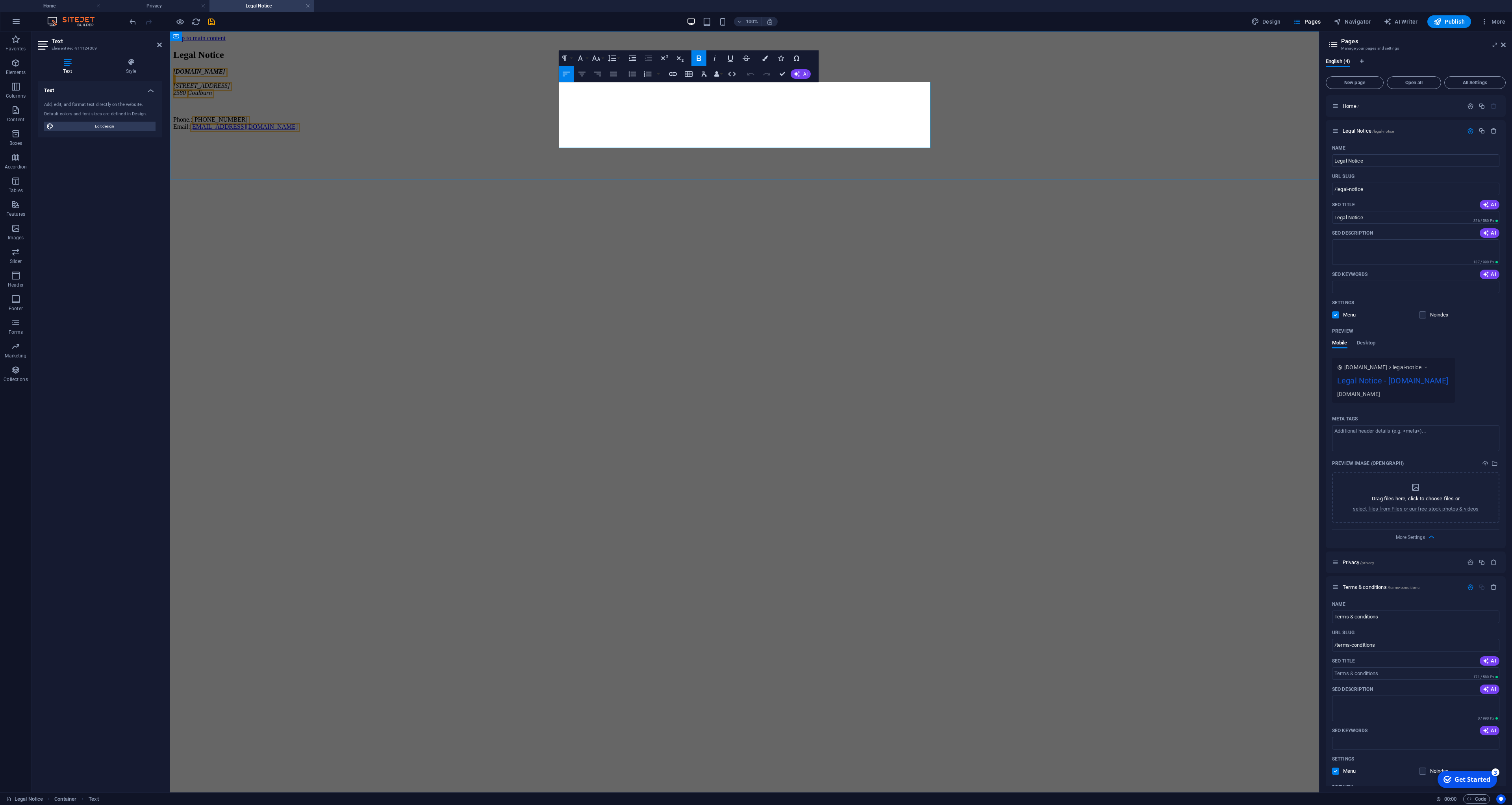
click at [614, 96] on address "[DOMAIN_NAME] [STREET_ADDRESS]" at bounding box center [744, 82] width 1143 height 28
drag, startPoint x: 606, startPoint y: 116, endPoint x: 563, endPoint y: 102, distance: 45.2
click at [563, 96] on address "[DOMAIN_NAME] [STREET_ADDRESS]" at bounding box center [744, 82] width 1143 height 28
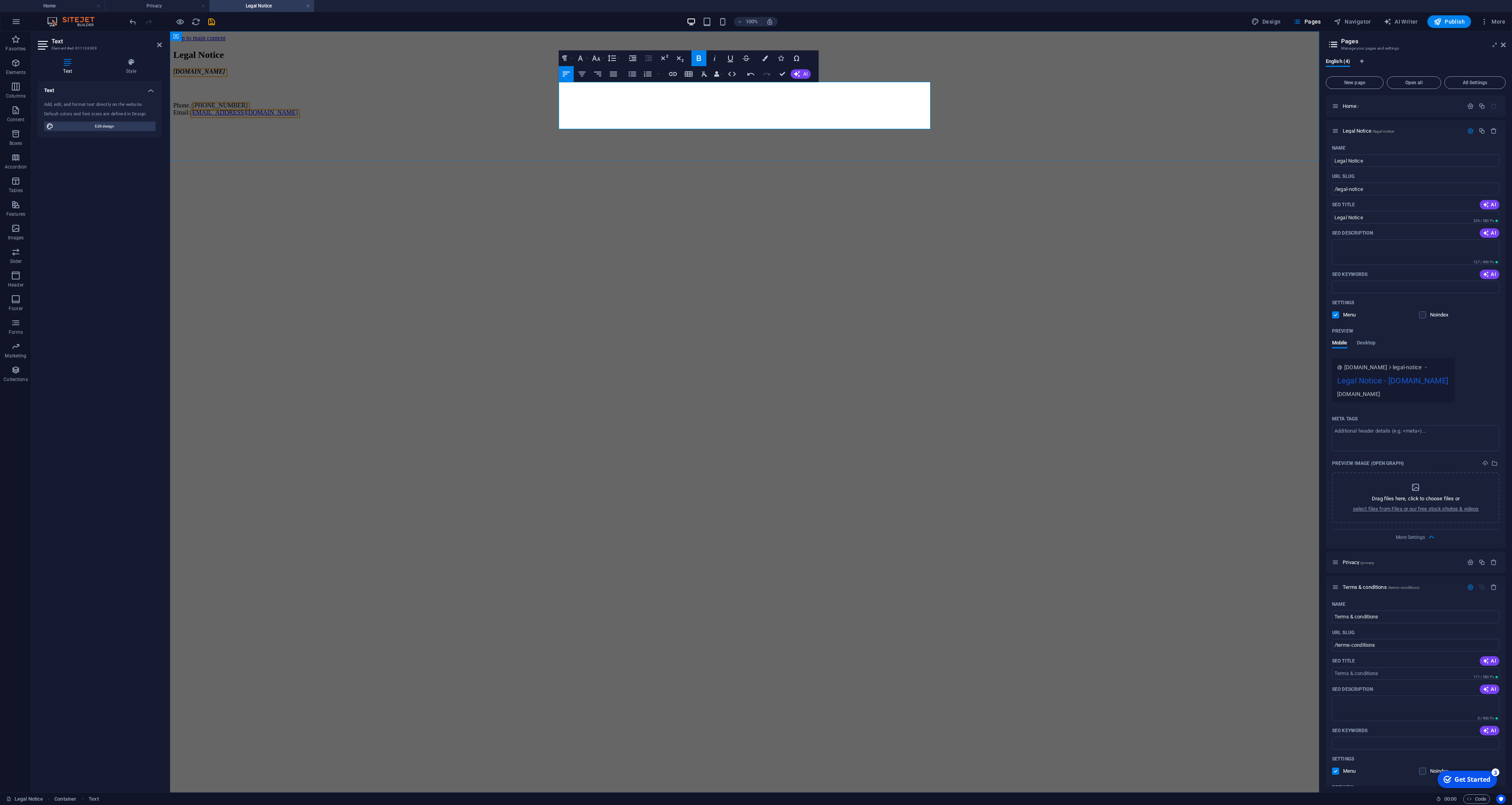
click at [564, 96] on p at bounding box center [744, 92] width 1143 height 7
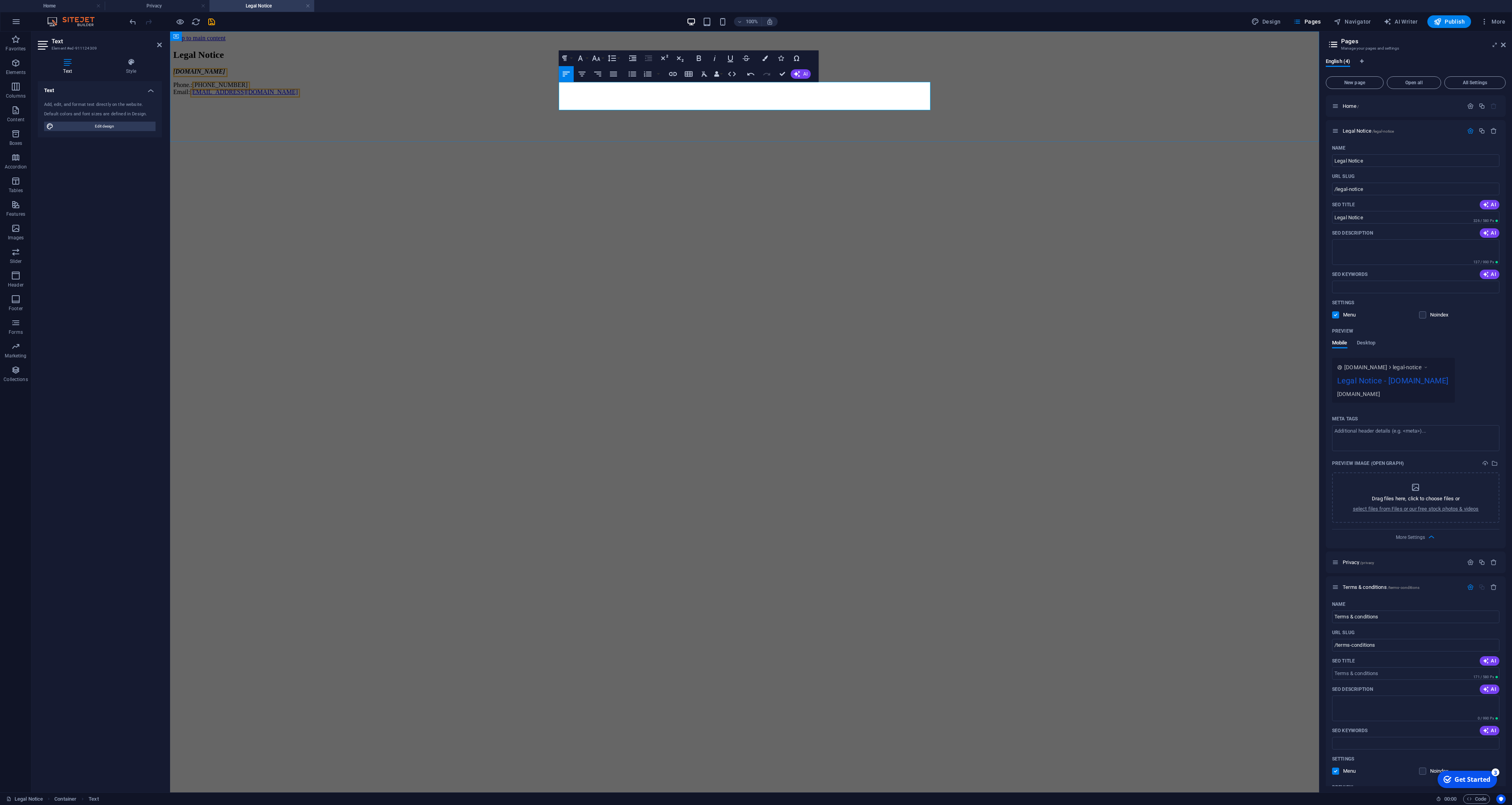
click at [642, 75] on address "[DOMAIN_NAME]" at bounding box center [744, 72] width 1143 height 7
click at [629, 103] on p "Phone.: [PHONE_NUMBER] Email: [EMAIL_ADDRESS][DOMAIN_NAME]" at bounding box center [744, 96] width 1143 height 14
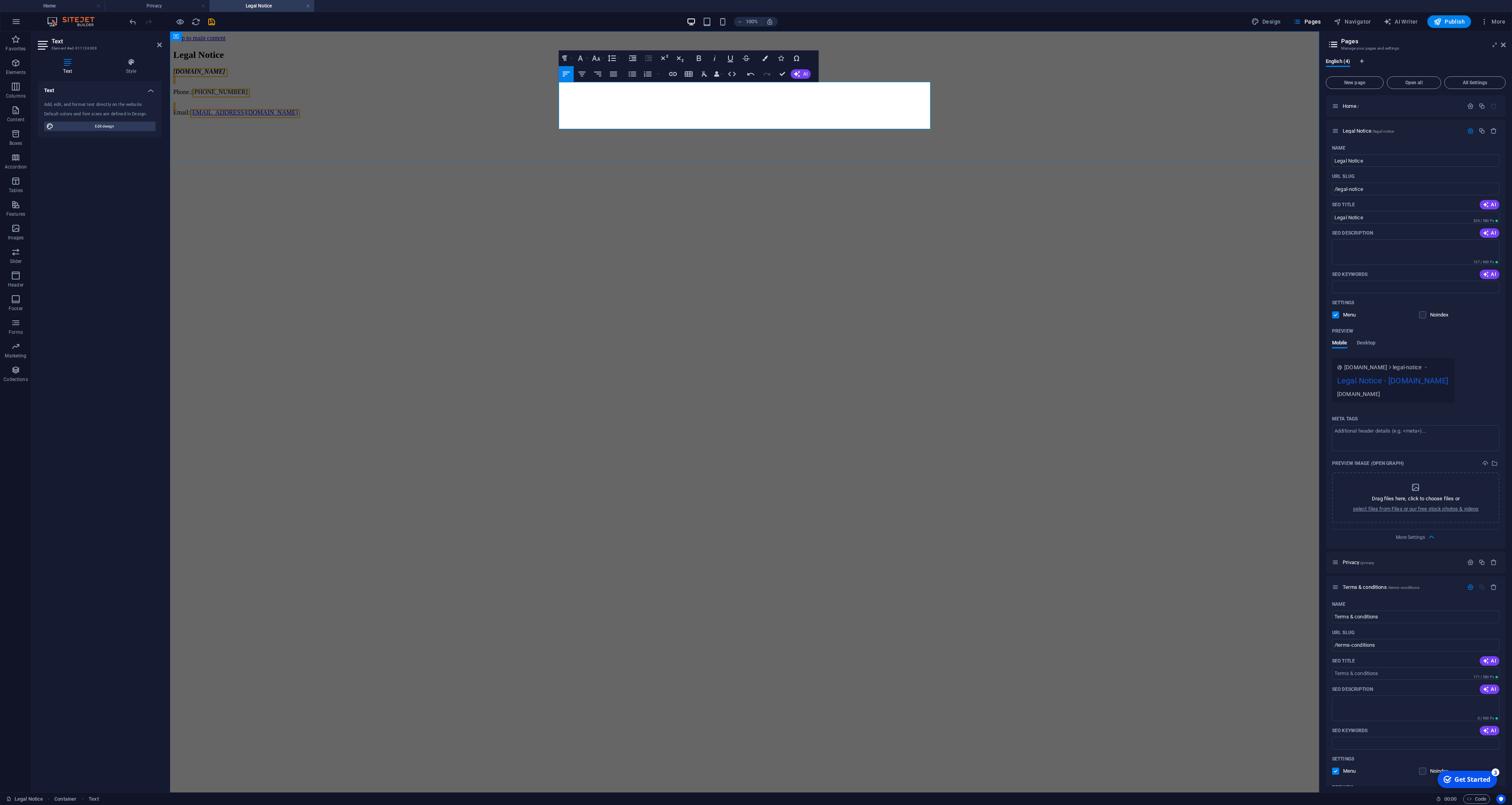
click at [643, 112] on p "​ Email: [EMAIL_ADDRESS][DOMAIN_NAME]" at bounding box center [744, 109] width 1143 height 14
click at [628, 96] on p "Phone.: [PHONE_NUMBER]" at bounding box center [744, 92] width 1143 height 7
click at [1377, 132] on span "/legal-notice" at bounding box center [1383, 131] width 22 height 4
click at [1332, 131] on div "Home / Legal Notice /legal-notice Name Legal Notice ​ URL SLUG /legal-notice ​ …" at bounding box center [1416, 483] width 180 height 777
click at [1334, 136] on div "Home / Legal Notice /legal-notice Name Legal Notice ​ URL SLUG /legal-notice ​ …" at bounding box center [1416, 483] width 180 height 777
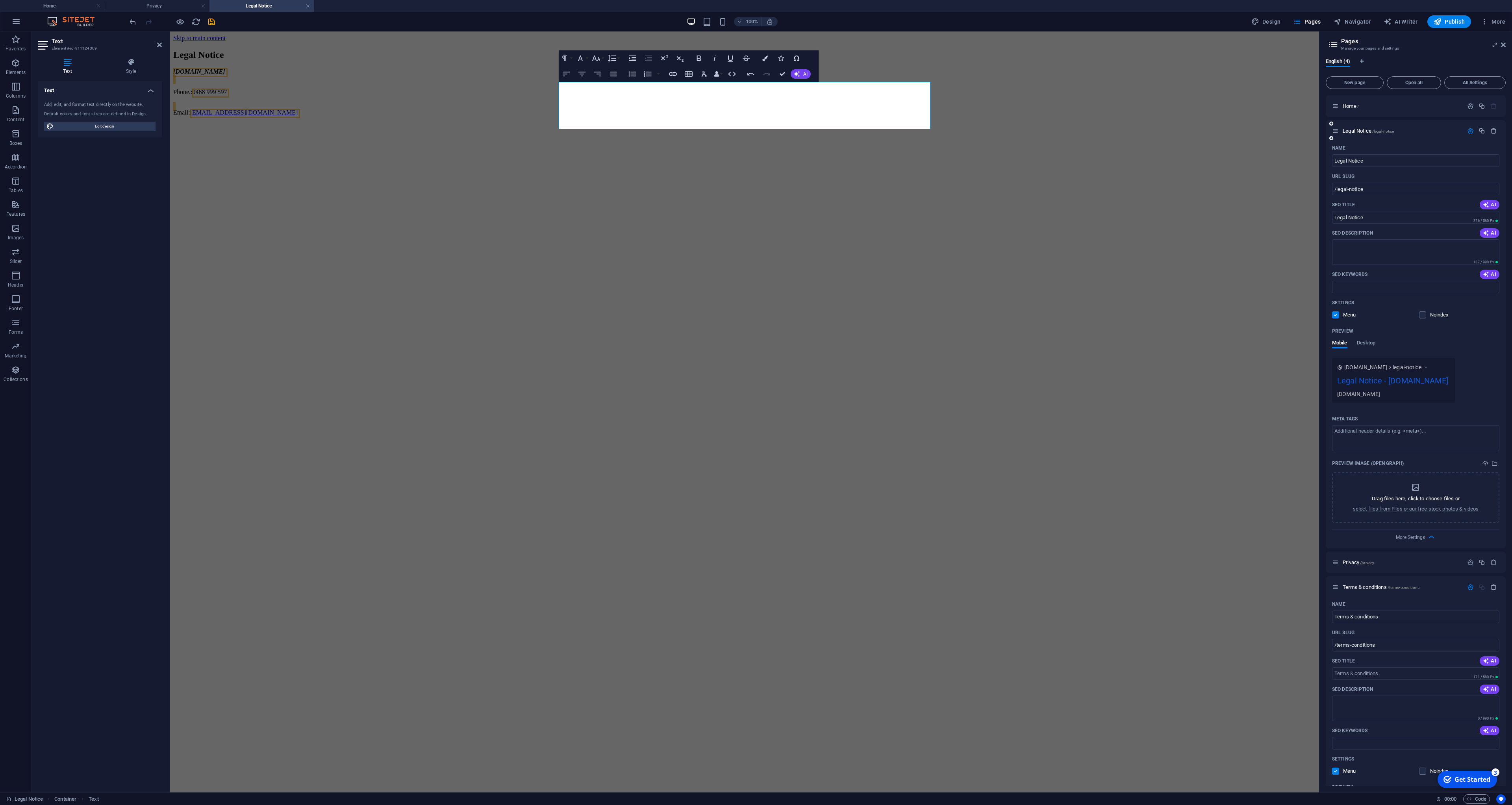
click at [1336, 131] on icon at bounding box center [1335, 130] width 6 height 6
click at [1337, 131] on icon at bounding box center [1335, 130] width 6 height 6
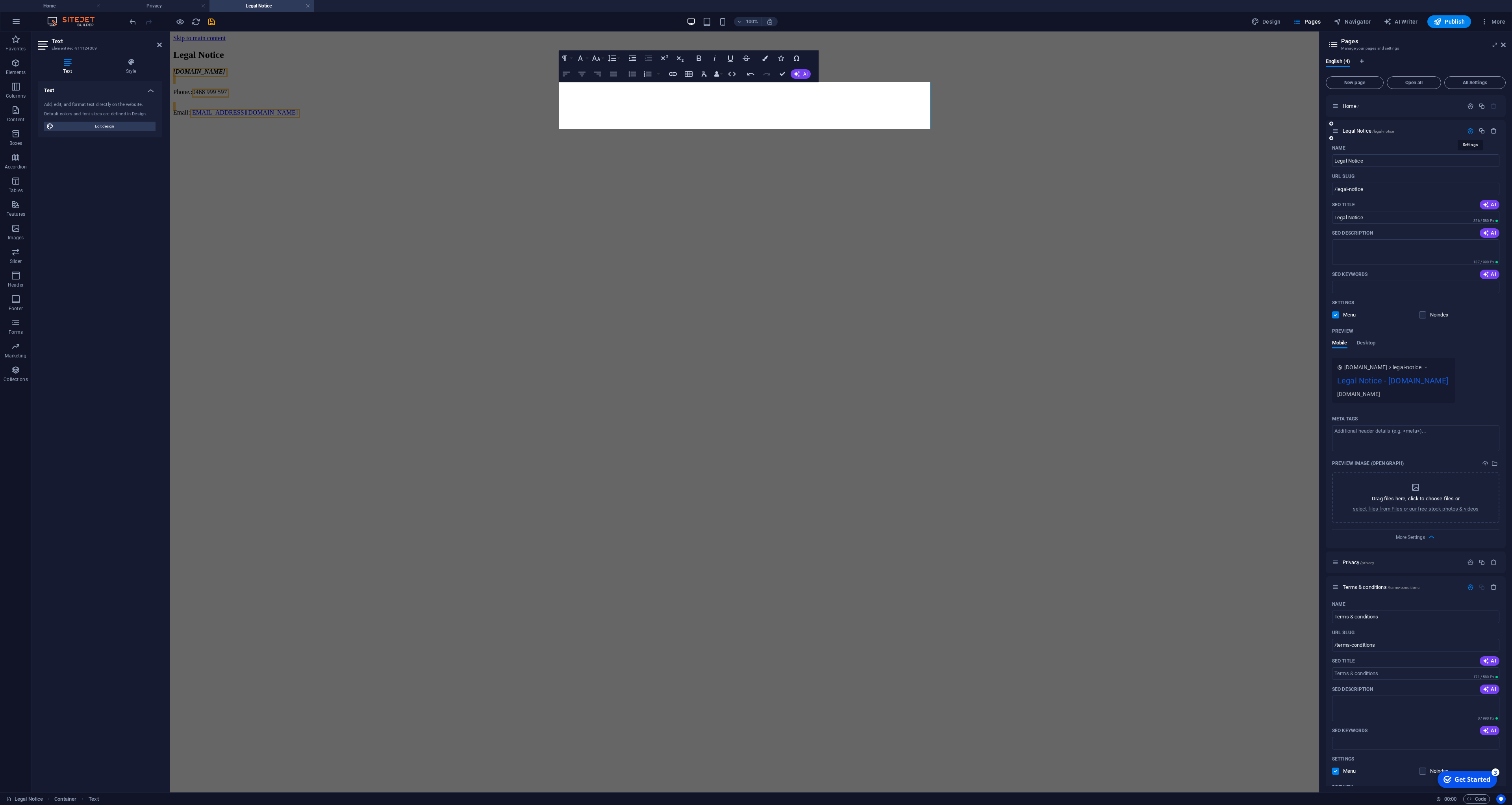
click at [1472, 131] on icon "button" at bounding box center [1470, 130] width 6 height 6
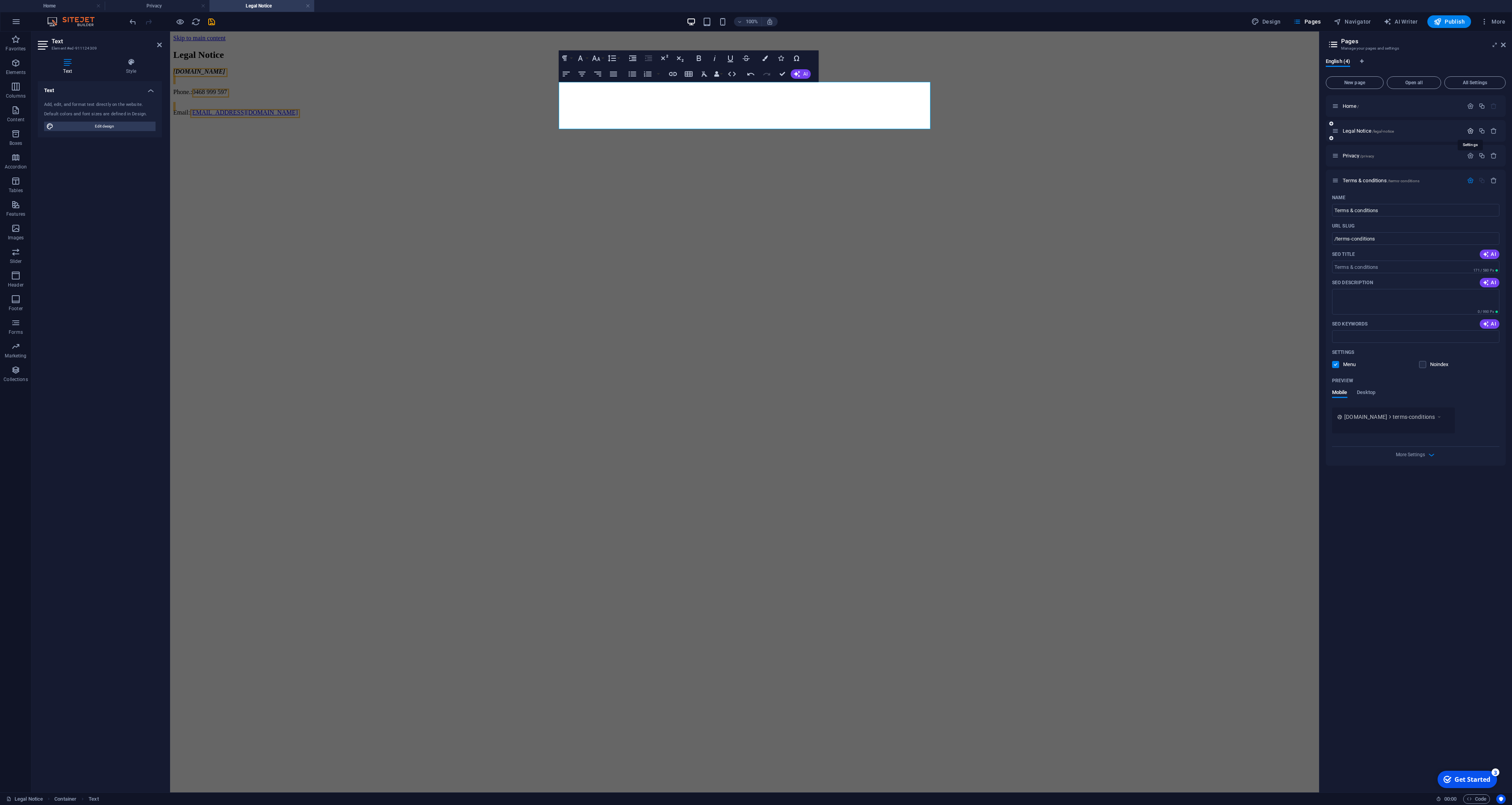
click at [1472, 131] on icon "button" at bounding box center [1470, 130] width 6 height 6
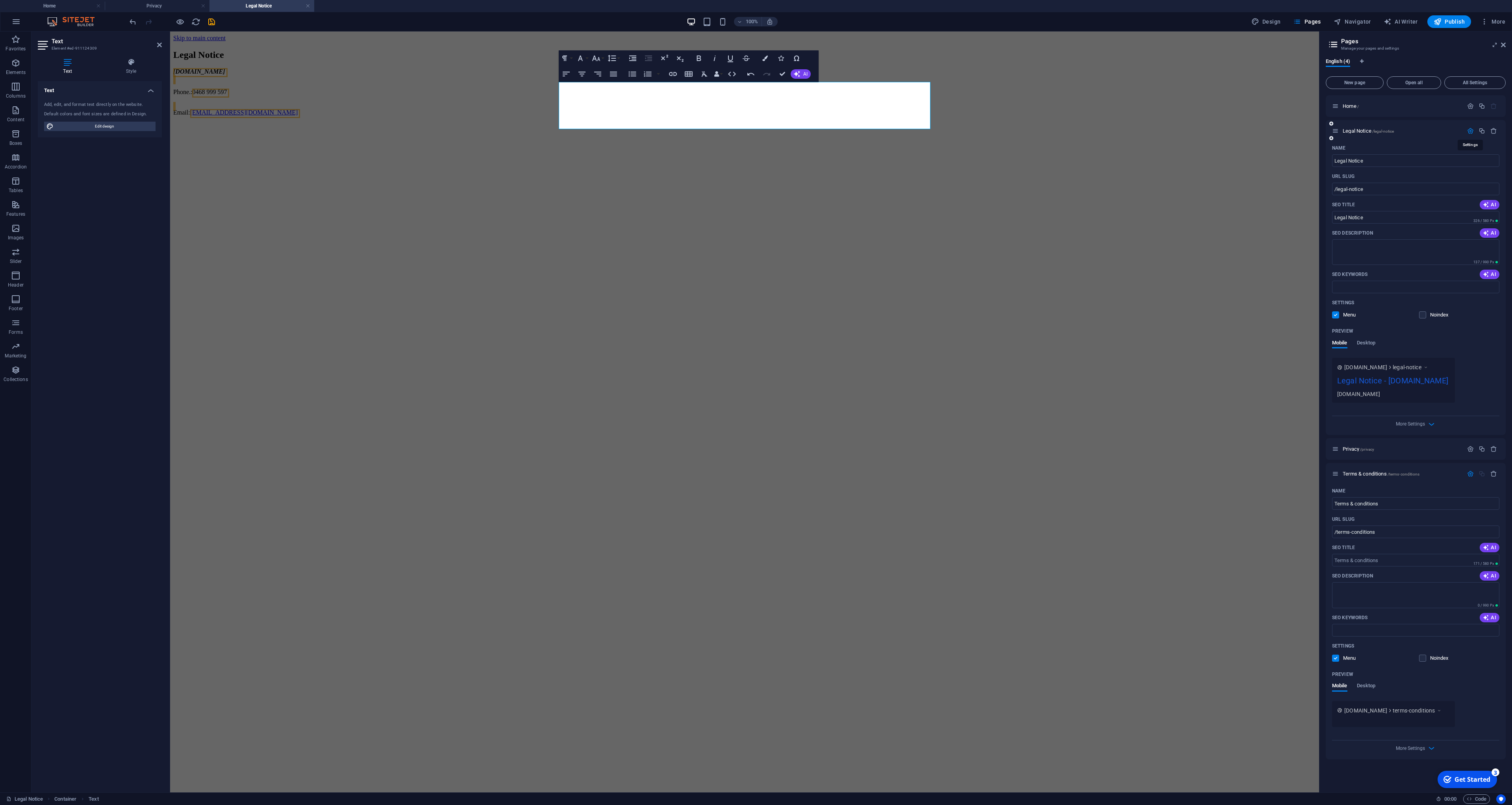
click at [1472, 131] on icon "button" at bounding box center [1470, 130] width 6 height 6
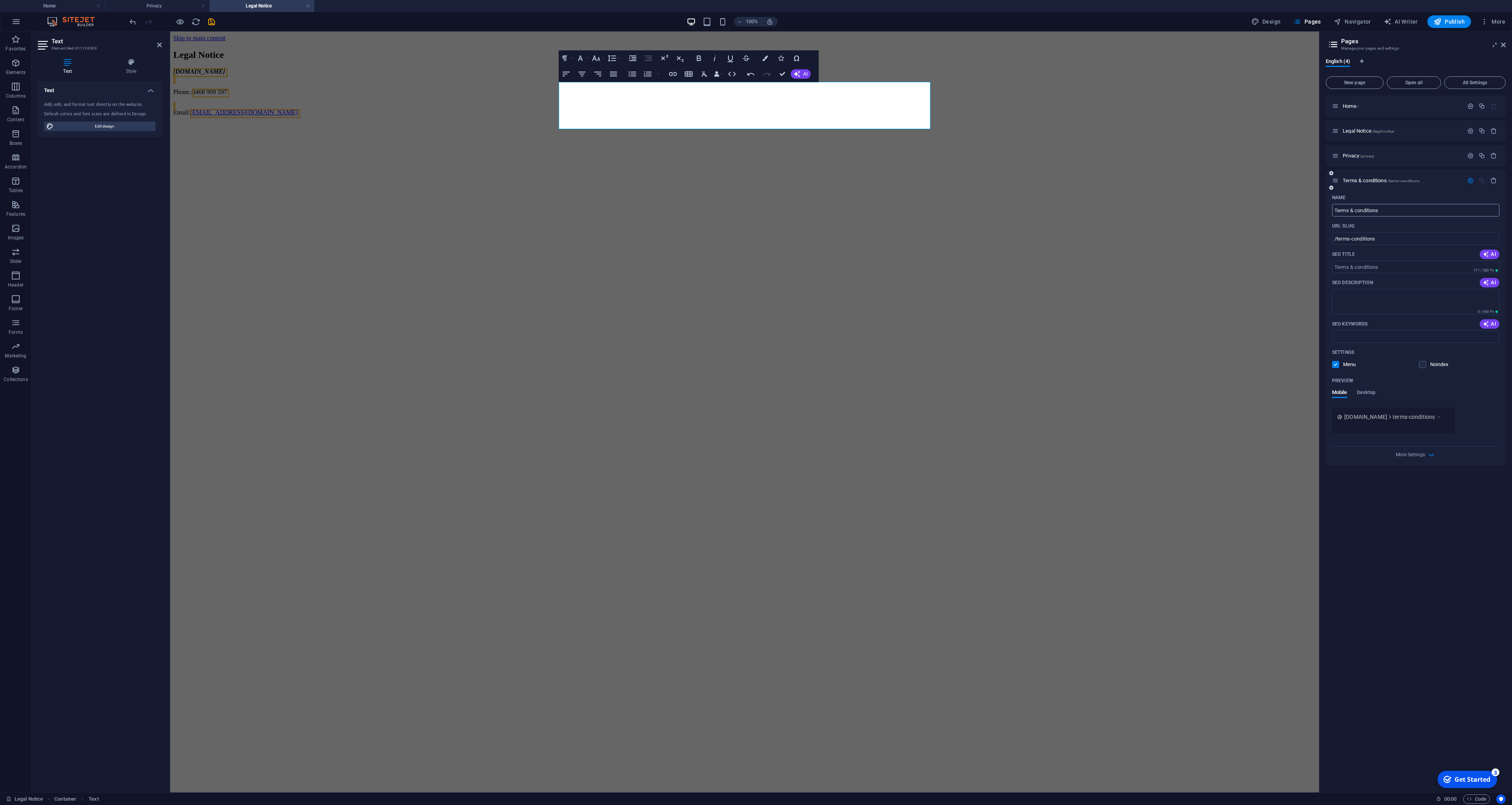
click at [1385, 212] on input "Terms & conditions" at bounding box center [1415, 209] width 167 height 12
click at [1403, 209] on input "Terms & conditions" at bounding box center [1415, 209] width 167 height 12
click at [1435, 456] on icon "button" at bounding box center [1431, 454] width 9 height 9
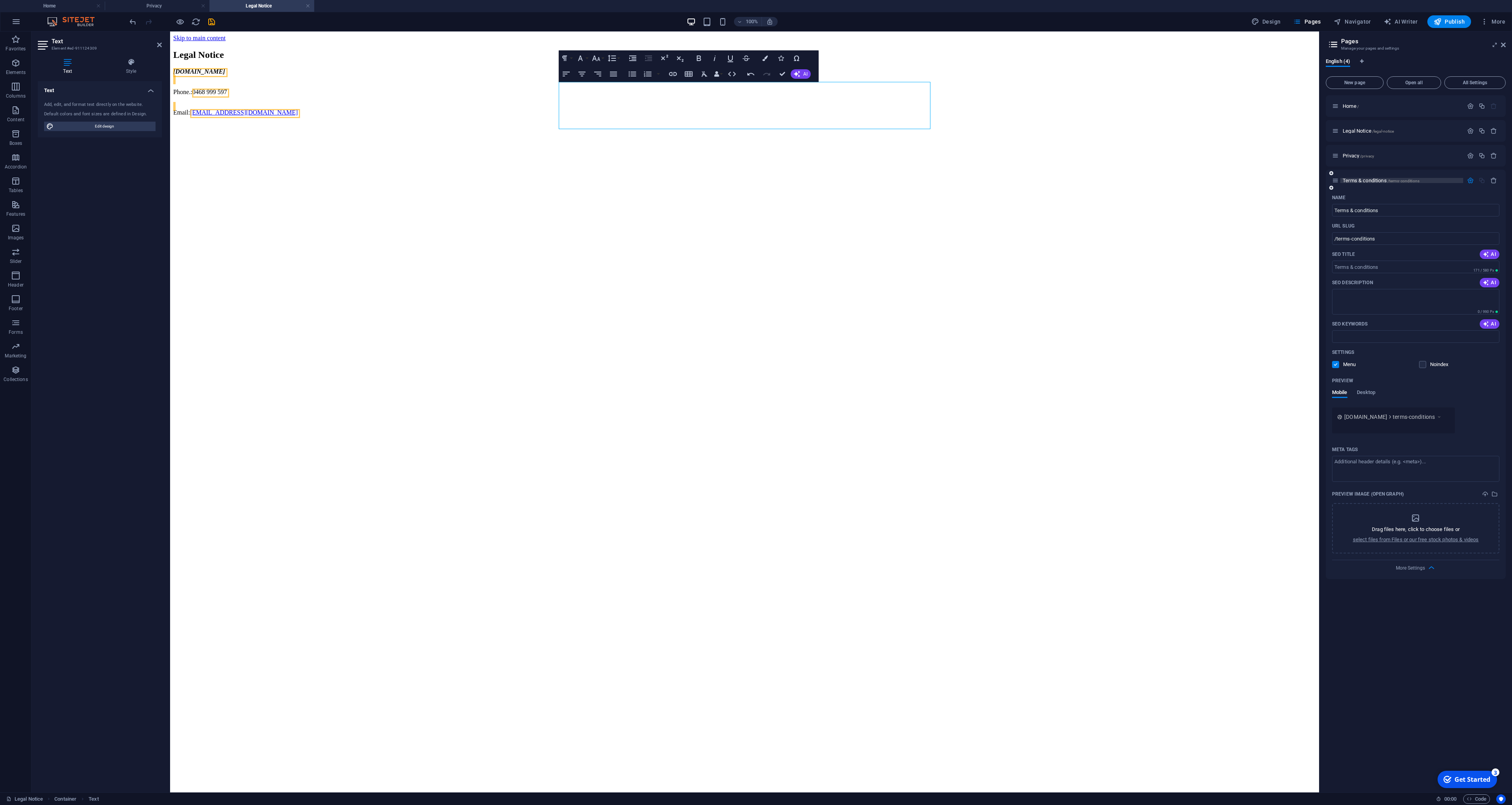
click at [1388, 181] on span "Terms & conditions /terms-conditions" at bounding box center [1381, 181] width 77 height 6
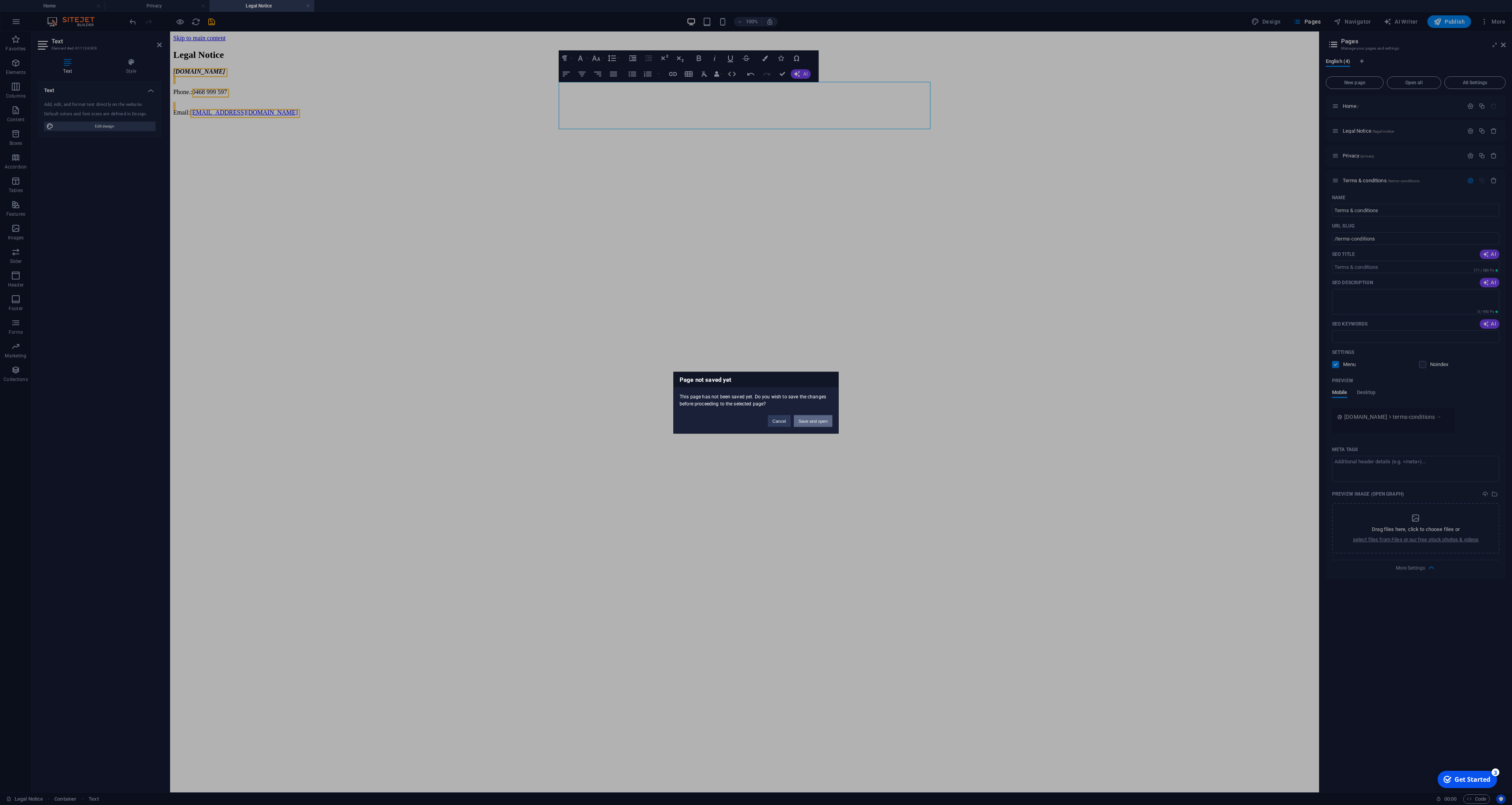
click at [812, 421] on button "Save and open" at bounding box center [813, 421] width 39 height 12
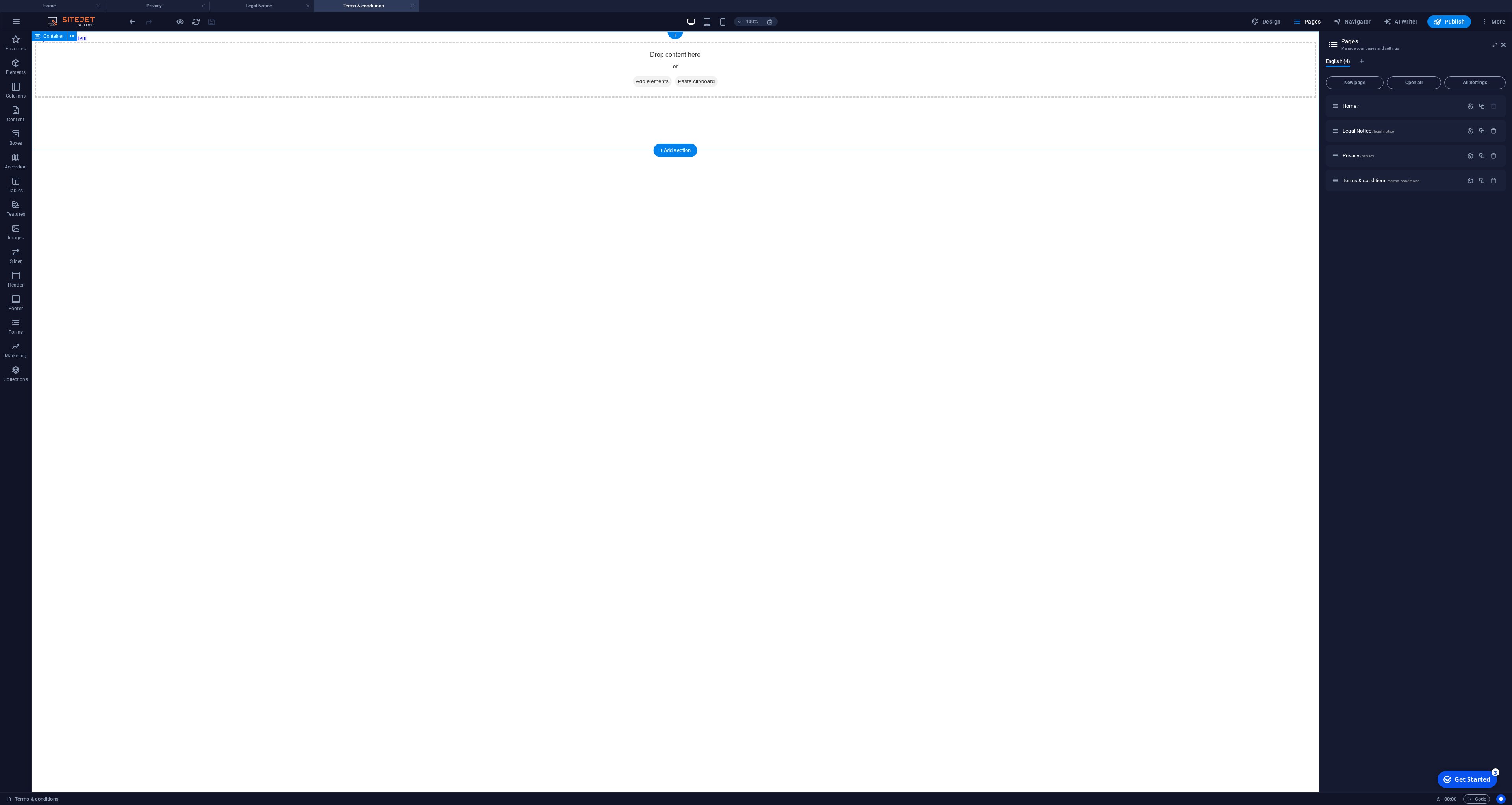
click at [663, 87] on span "Add elements" at bounding box center [652, 81] width 39 height 11
click at [706, 101] on html "Skip to main content Drop content here or Add elements Paste clipboard" at bounding box center [676, 66] width 1288 height 69
click at [636, 82] on icon at bounding box center [636, 82] width 0 height 0
click at [635, 87] on span "Add elements" at bounding box center [652, 81] width 39 height 11
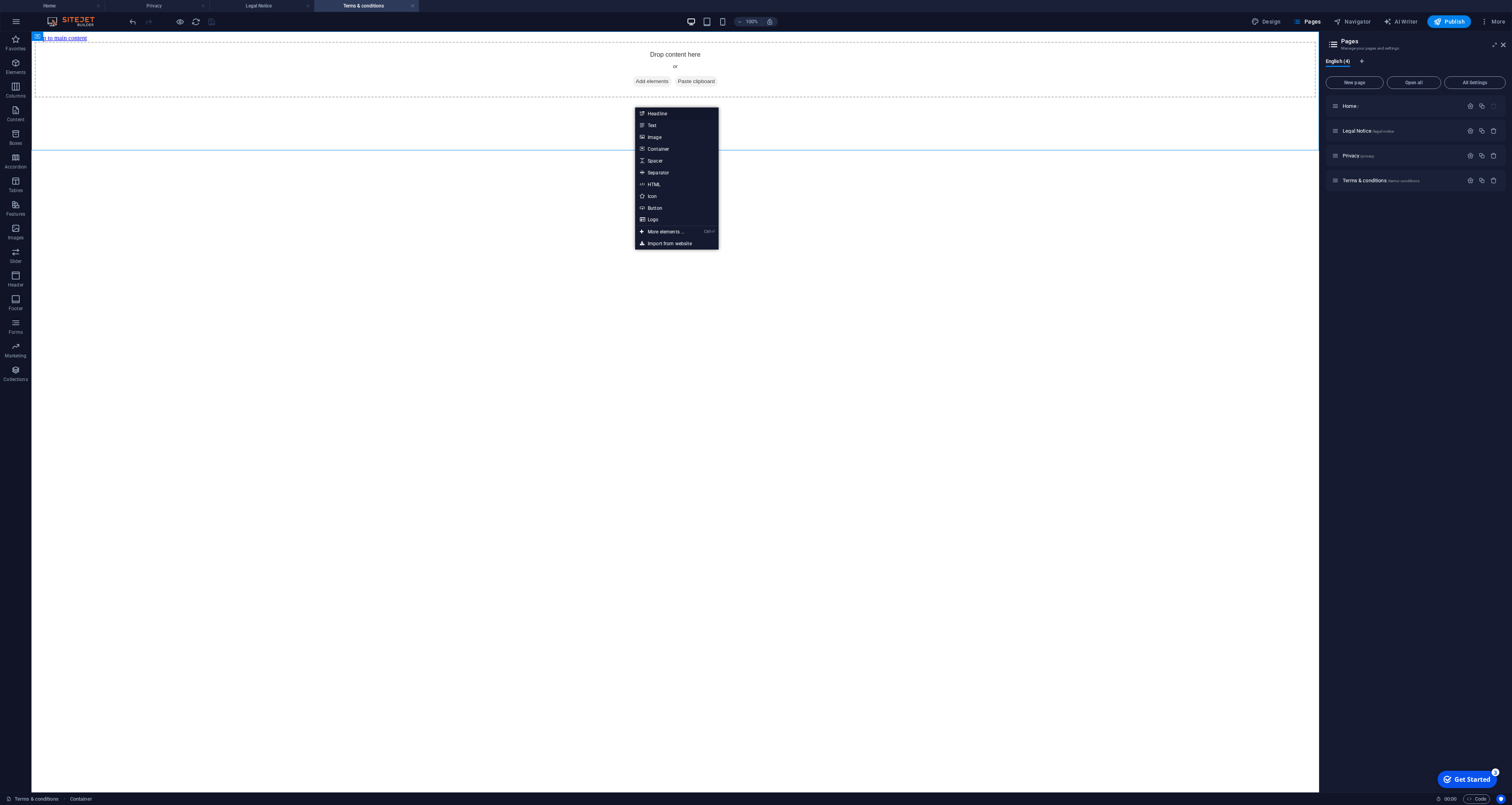
click at [651, 113] on link "Headline" at bounding box center [677, 113] width 83 height 12
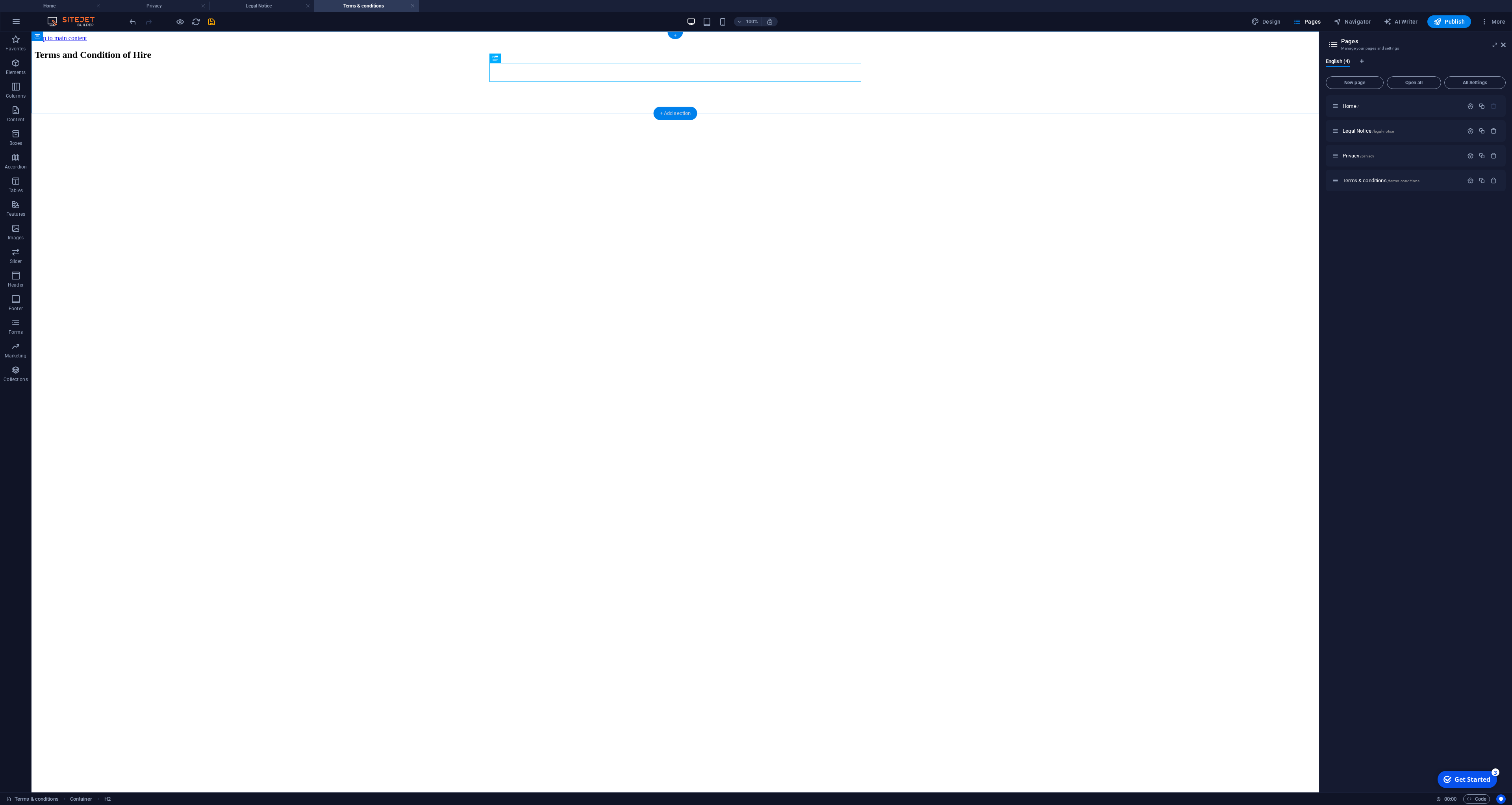
click at [661, 117] on div "+ Add section" at bounding box center [676, 113] width 43 height 13
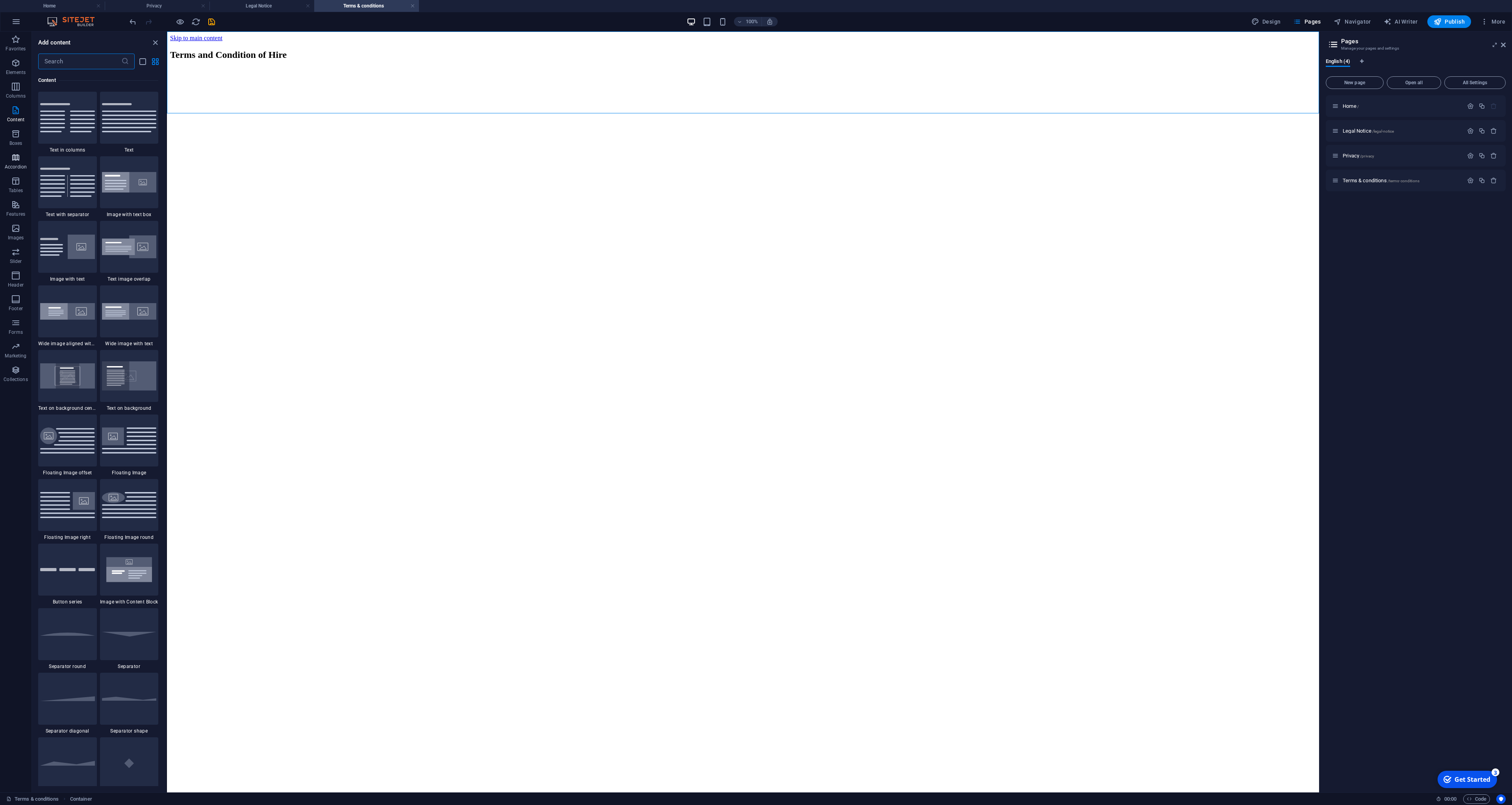
scroll to position [1384, 0]
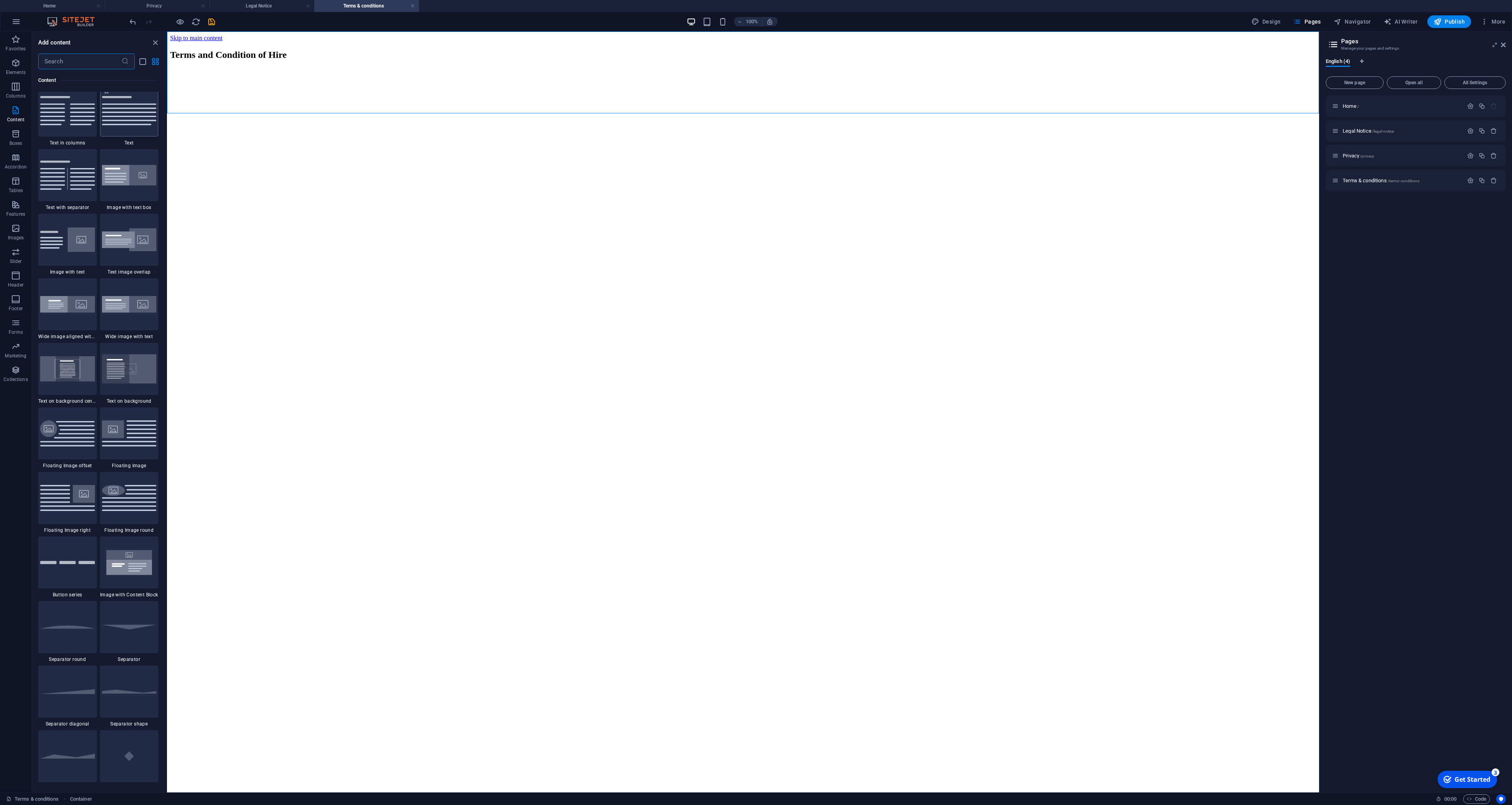
click at [133, 124] on img at bounding box center [129, 111] width 55 height 29
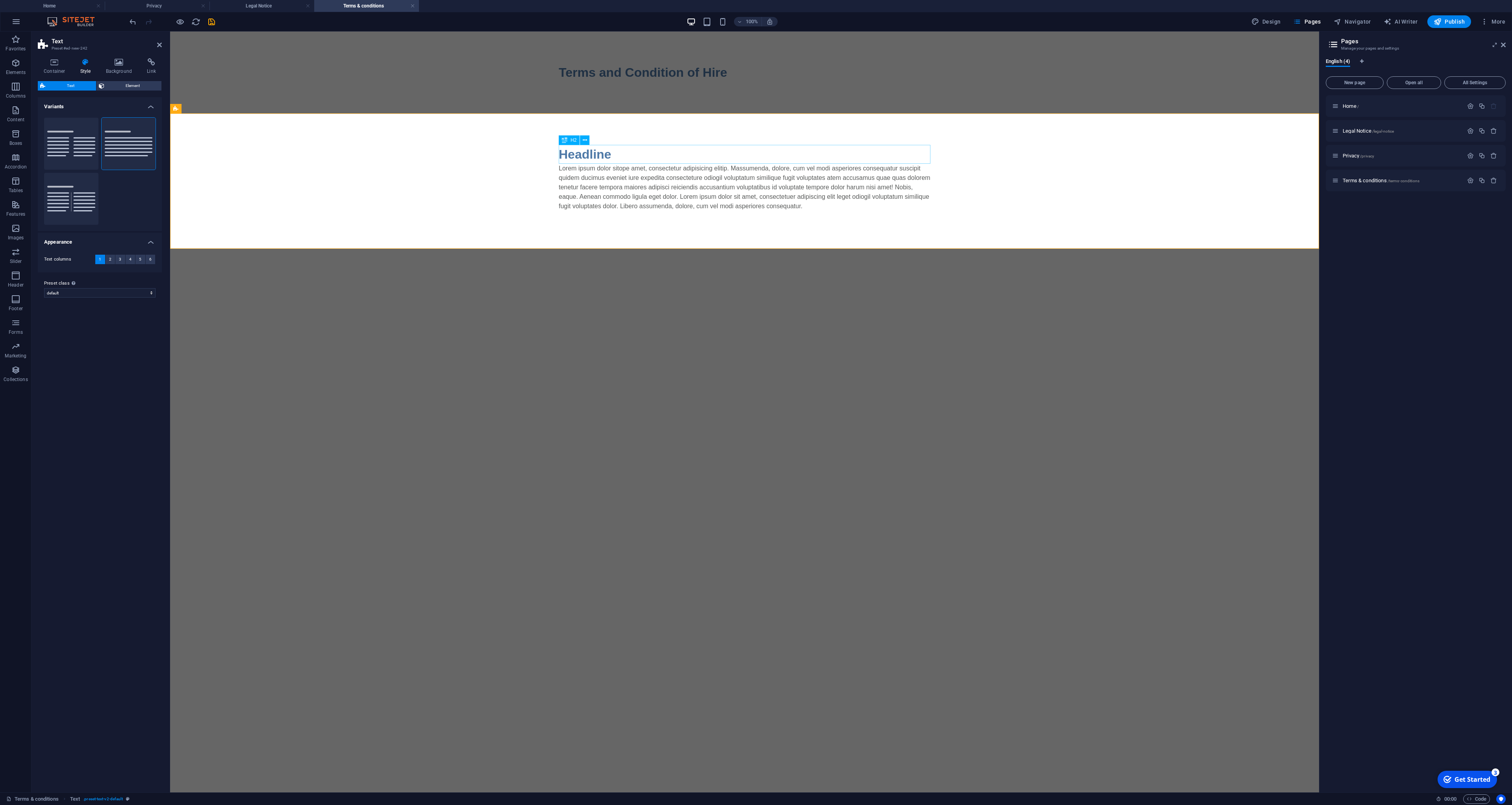
click at [575, 159] on div "Headline" at bounding box center [744, 154] width 372 height 19
click at [599, 185] on div "Lorem ipsum dolor sitope amet, consectetur adipisicing elitip. Massumenda, dolo…" at bounding box center [744, 187] width 372 height 47
click at [590, 178] on div "Lorem ipsum dolor sitope amet, consectetur adipisicing elitip. Massumenda, dolo…" at bounding box center [744, 187] width 372 height 47
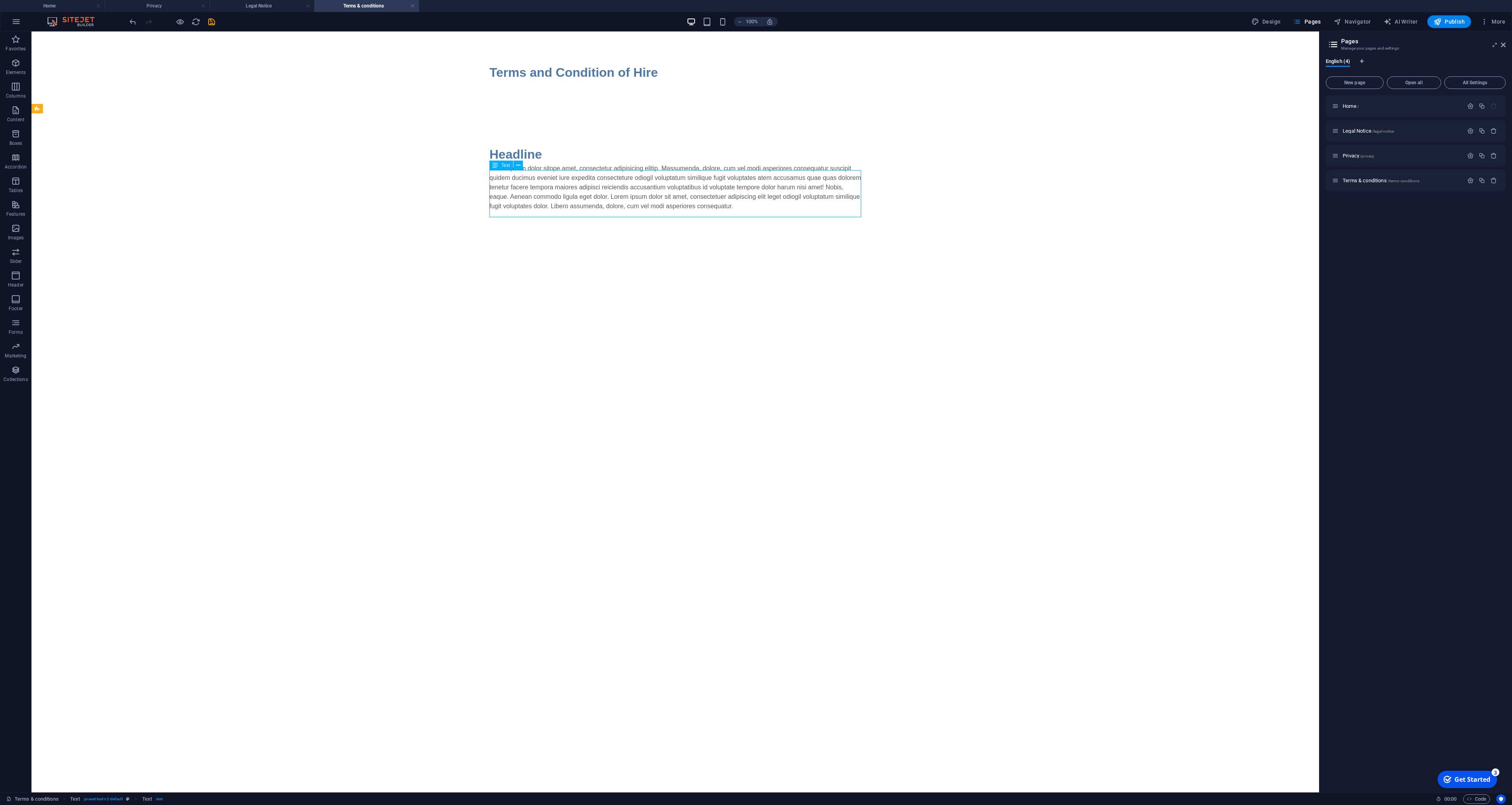
drag, startPoint x: 669, startPoint y: 211, endPoint x: 789, endPoint y: 208, distance: 120.0
click at [789, 208] on div "Lorem ipsum dolor sitope amet, consectetur adipisicing elitip. Massumenda, dolo…" at bounding box center [675, 187] width 372 height 47
click at [787, 208] on div "Lorem ipsum dolor sitope amet, consectetur adipisicing elitip. Massumenda, dolo…" at bounding box center [675, 187] width 372 height 47
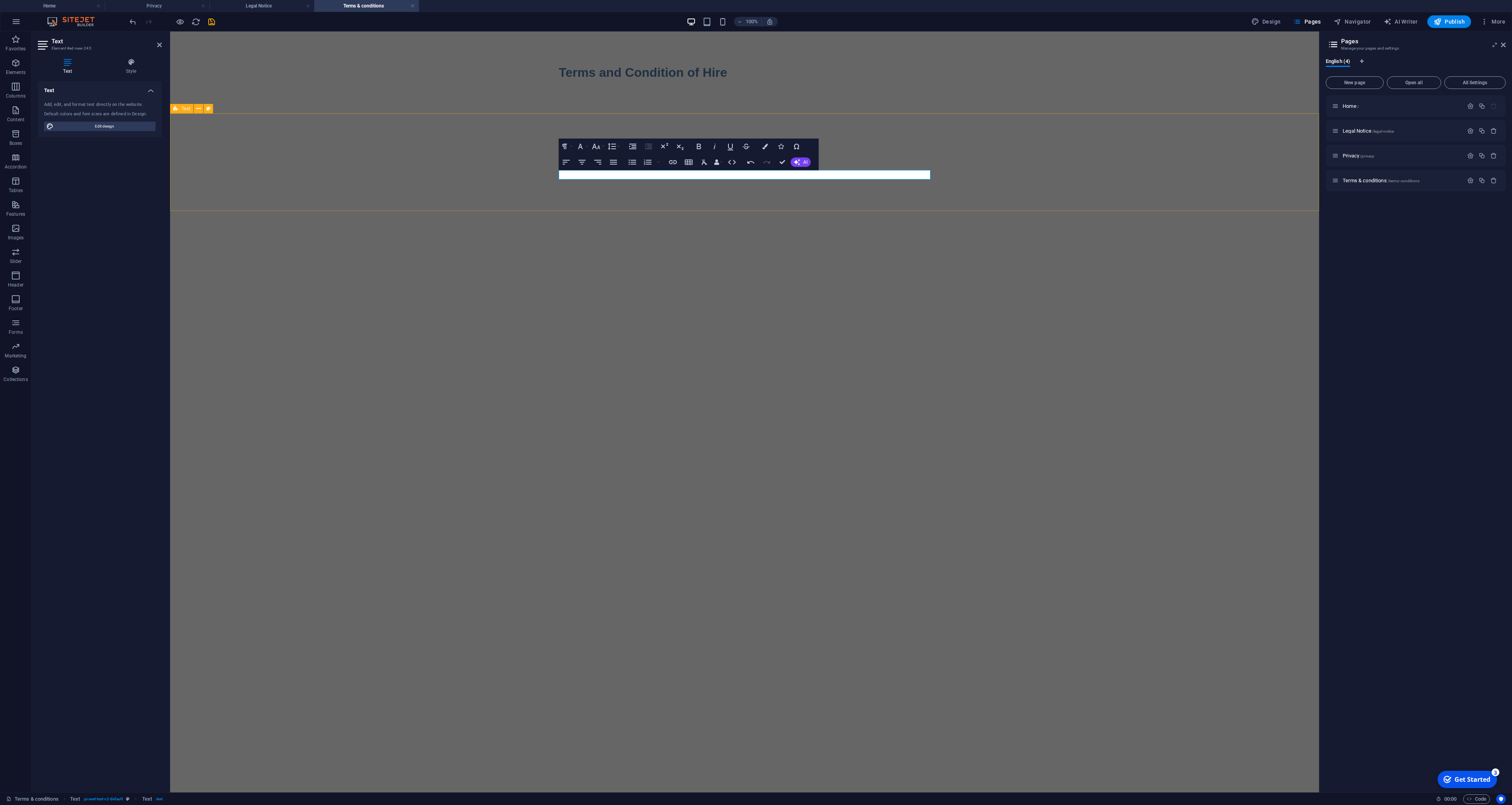
click at [816, 192] on div "Headline" at bounding box center [744, 159] width 1149 height 92
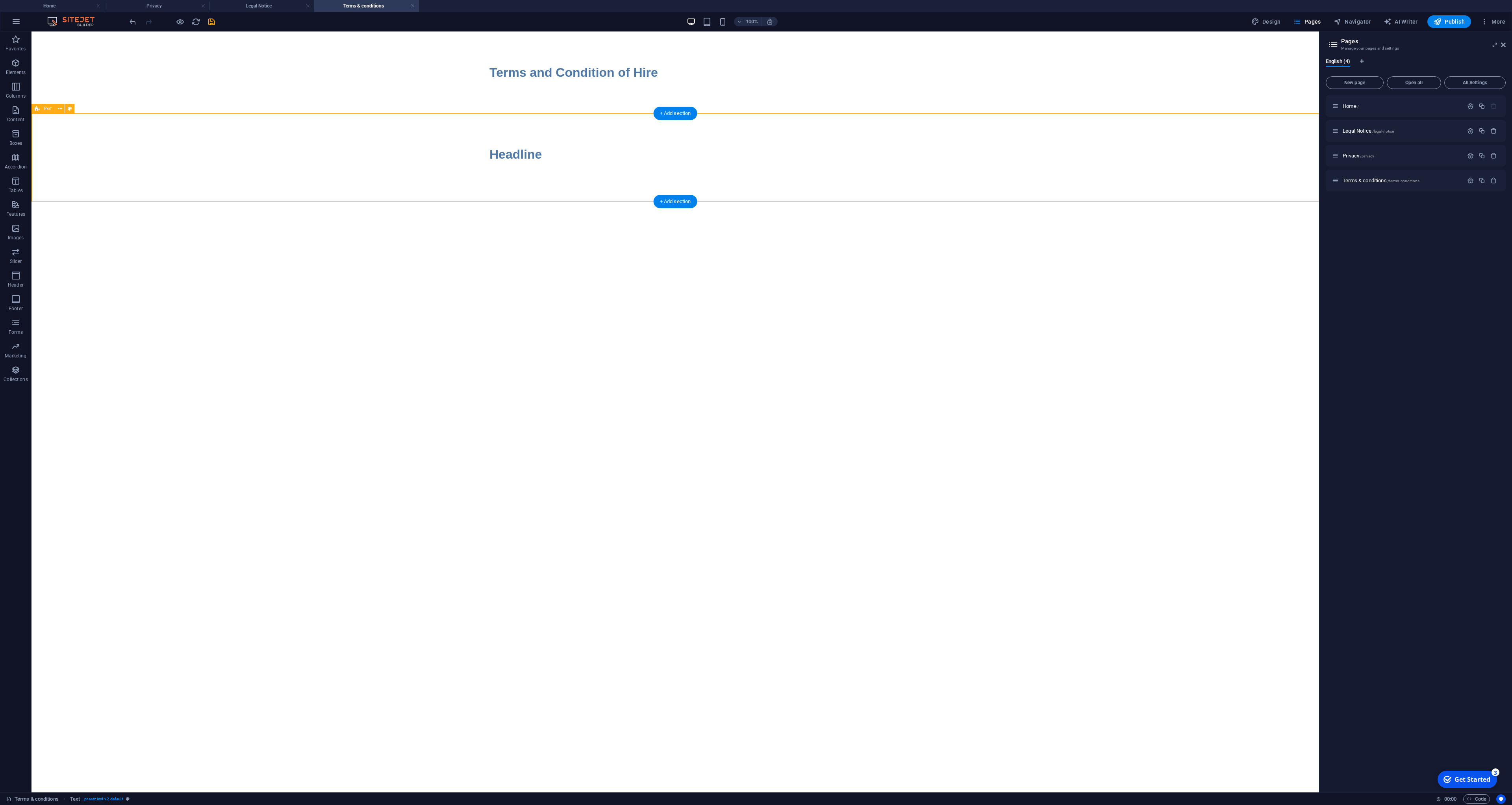
click at [567, 178] on div "Headline" at bounding box center [676, 154] width 1288 height 82
click at [568, 157] on div "Headline" at bounding box center [675, 154] width 372 height 19
click at [585, 179] on div "Headline" at bounding box center [676, 154] width 1288 height 82
click at [552, 79] on div "Terms and Condition of Hire" at bounding box center [675, 72] width 372 height 19
click at [534, 156] on div "Headline" at bounding box center [675, 154] width 372 height 19
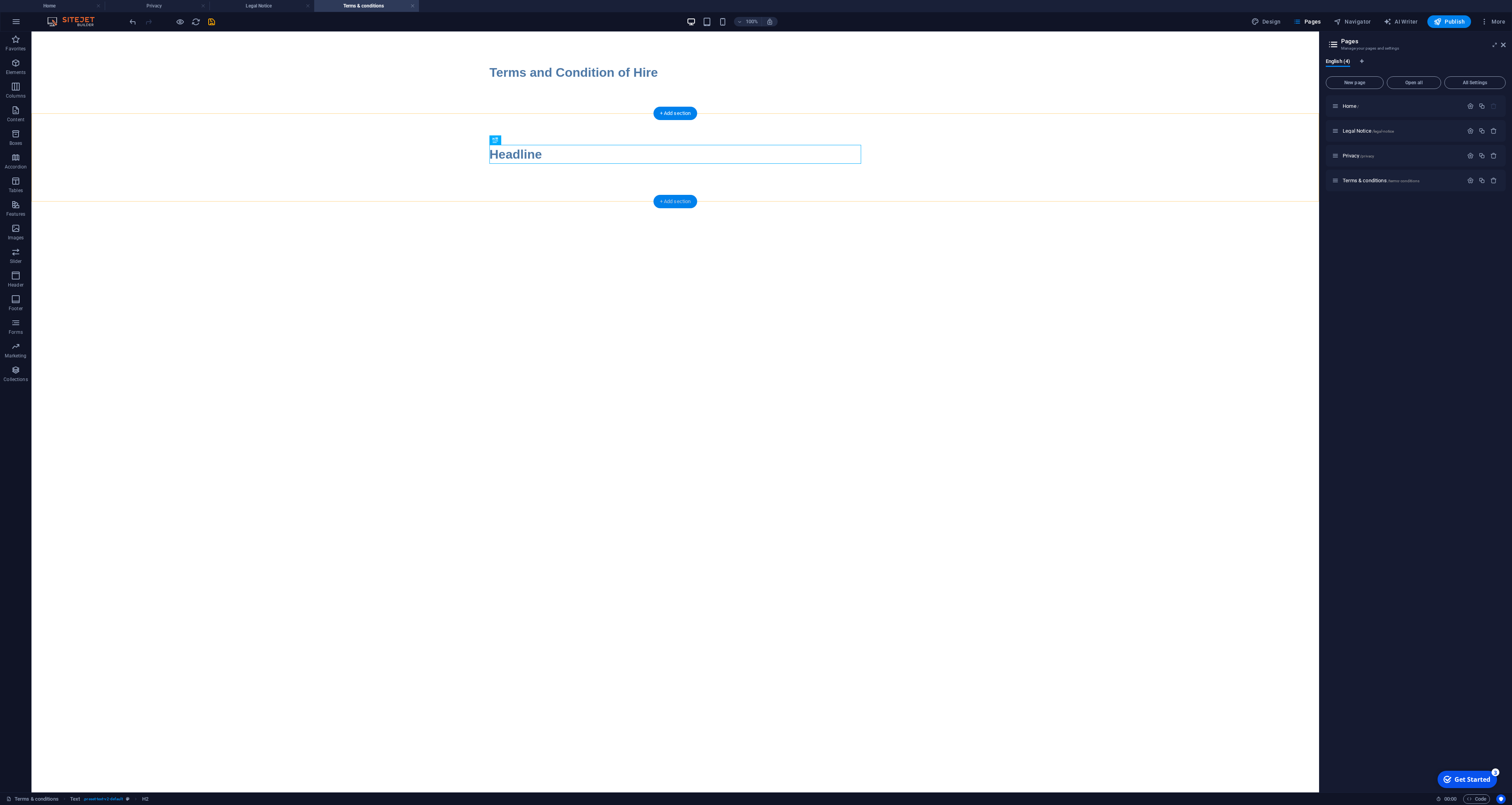
click at [679, 204] on div "+ Add section" at bounding box center [676, 201] width 43 height 13
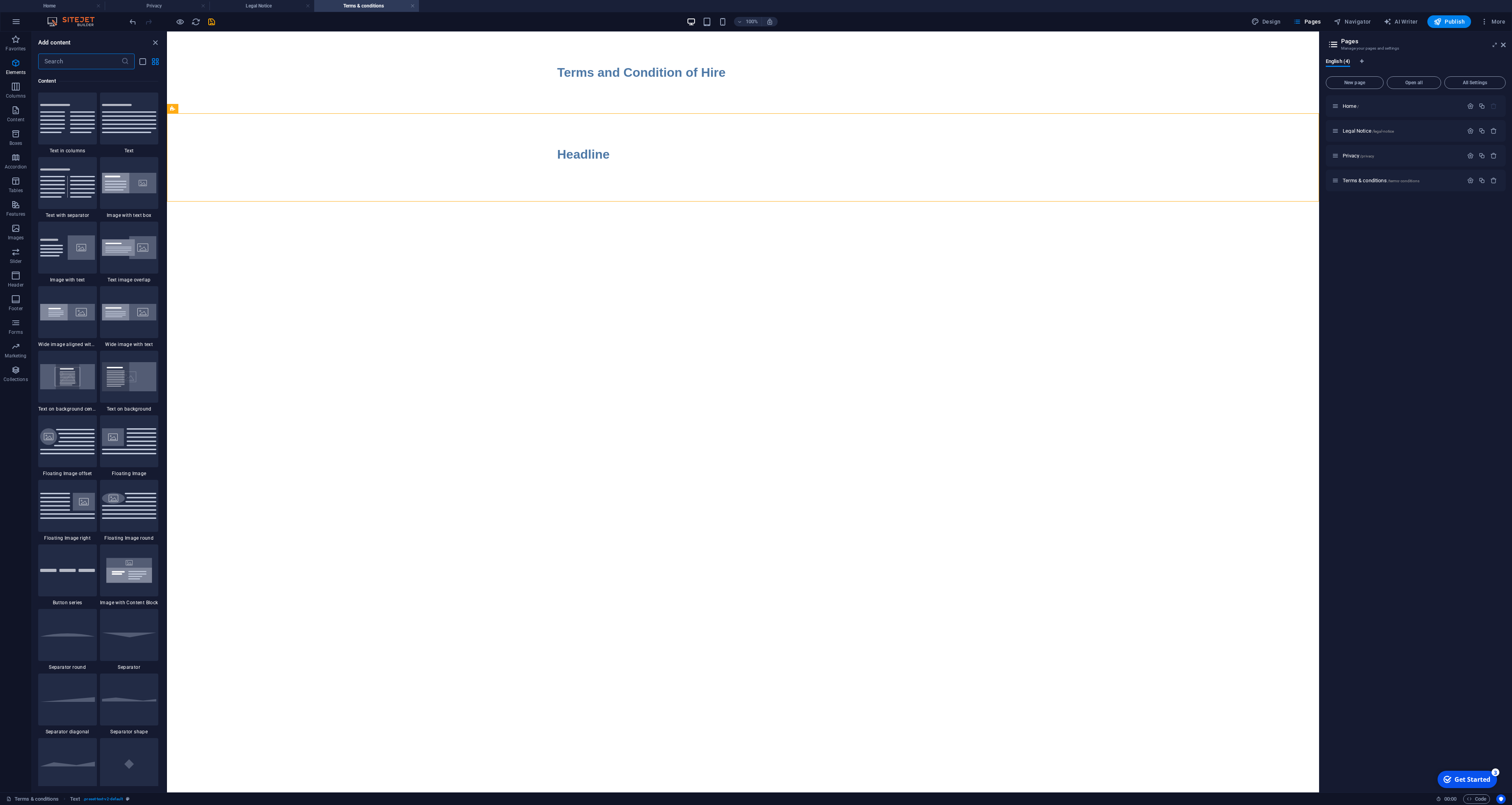
scroll to position [1377, 0]
click at [140, 132] on img at bounding box center [129, 118] width 55 height 29
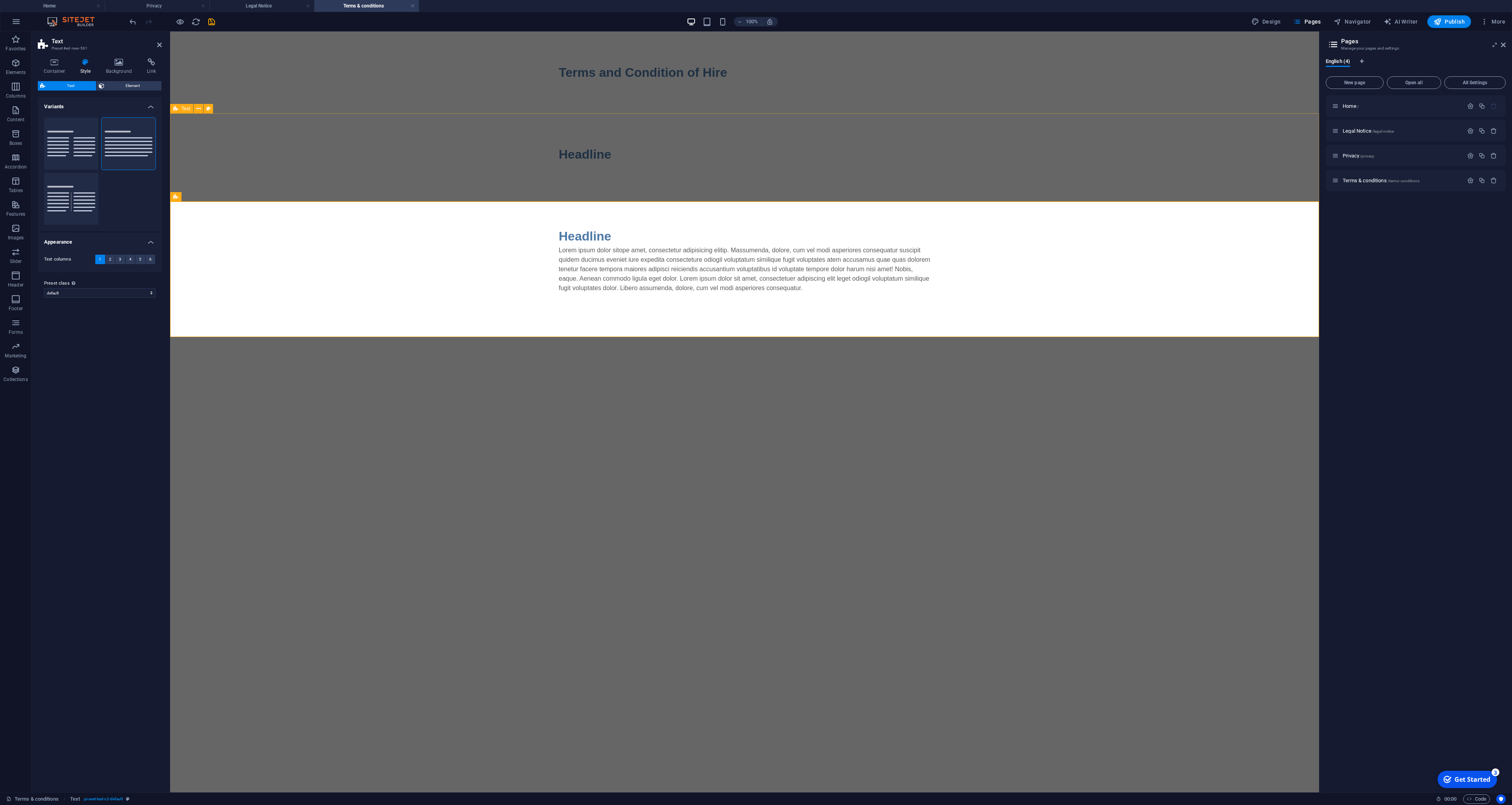
drag, startPoint x: 612, startPoint y: 180, endPoint x: 751, endPoint y: 185, distance: 139.1
click at [750, 181] on div "Headline" at bounding box center [744, 154] width 1149 height 82
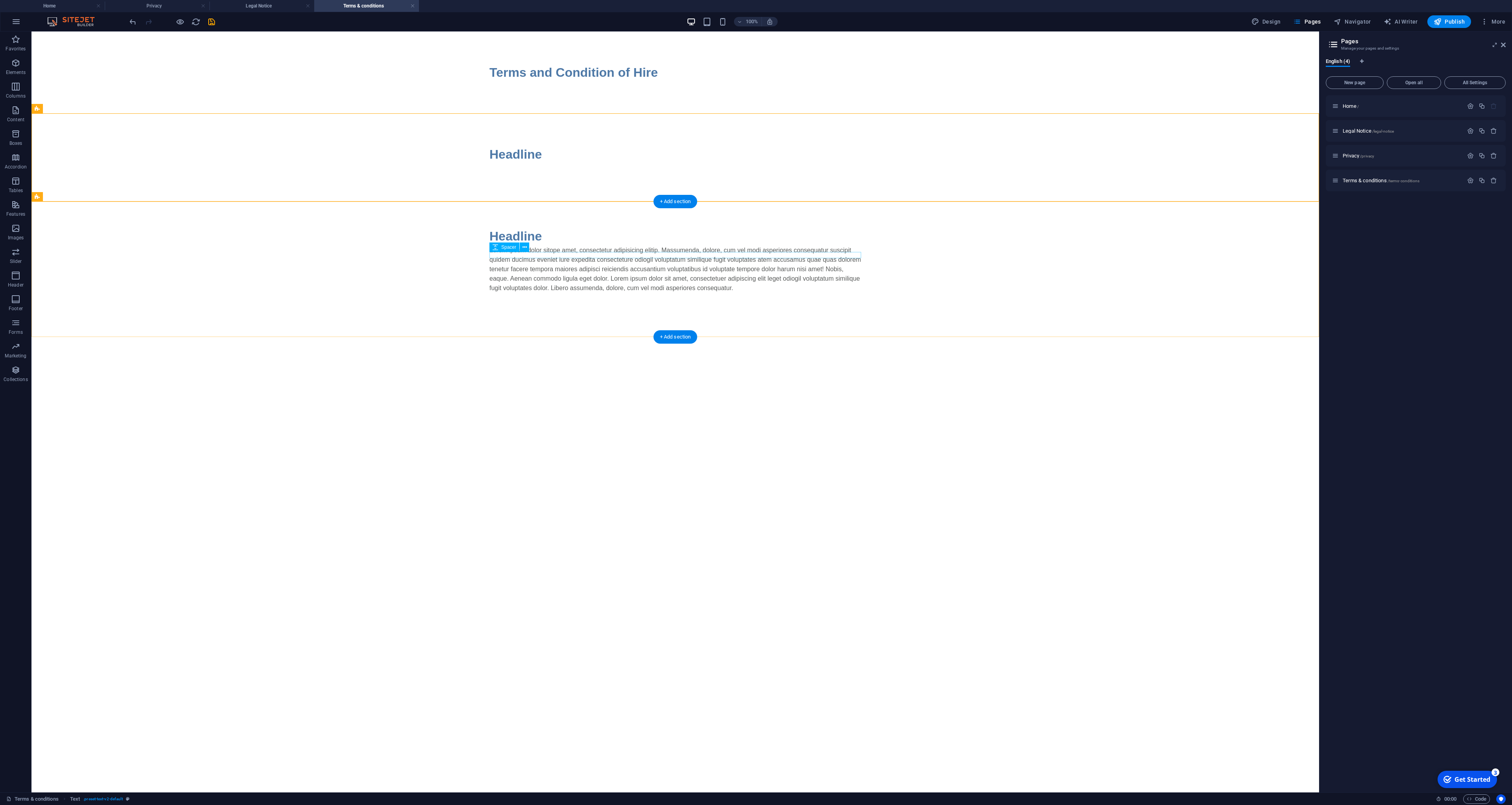
click at [593, 259] on div "Lorem ipsum dolor sitope amet, consectetur adipisicing elitip. Massumenda, dolo…" at bounding box center [675, 269] width 372 height 47
click at [1486, 24] on icon "button" at bounding box center [1484, 21] width 8 height 8
click at [1473, 138] on h6 "Files & Stock Photos" at bounding box center [1476, 137] width 47 height 9
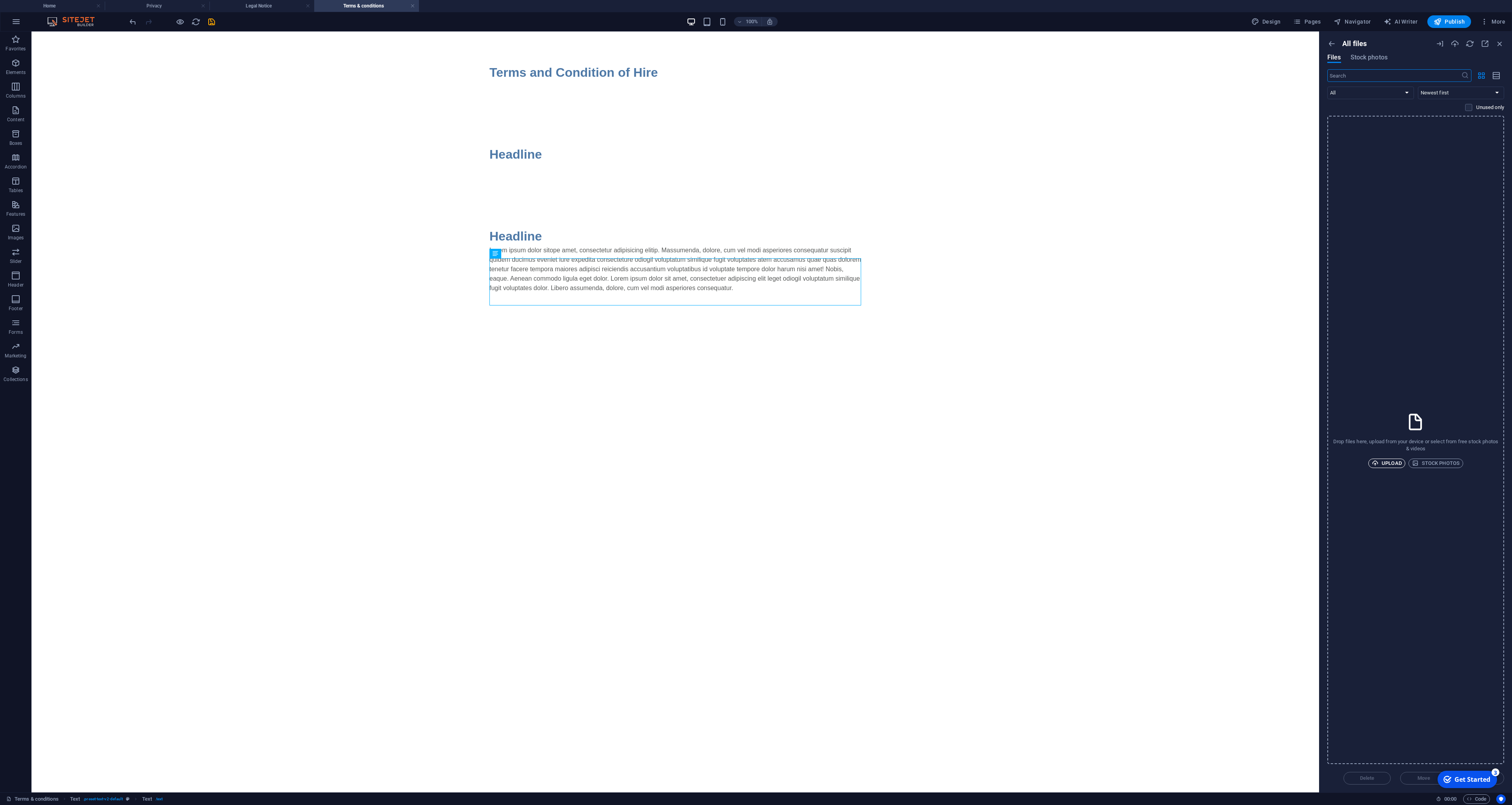
click at [1388, 464] on span "Upload" at bounding box center [1386, 464] width 30 height 9
click at [1491, 767] on icon "button" at bounding box center [1489, 765] width 9 height 9
click at [1370, 272] on div "Drop files here to upload them instantly PTSHireconditions-pAYeN2OJemVeXtHiBWDc…" at bounding box center [1415, 439] width 177 height 648
click at [1393, 155] on div at bounding box center [1371, 141] width 84 height 51
click at [1407, 124] on div "1" at bounding box center [1406, 123] width 10 height 10
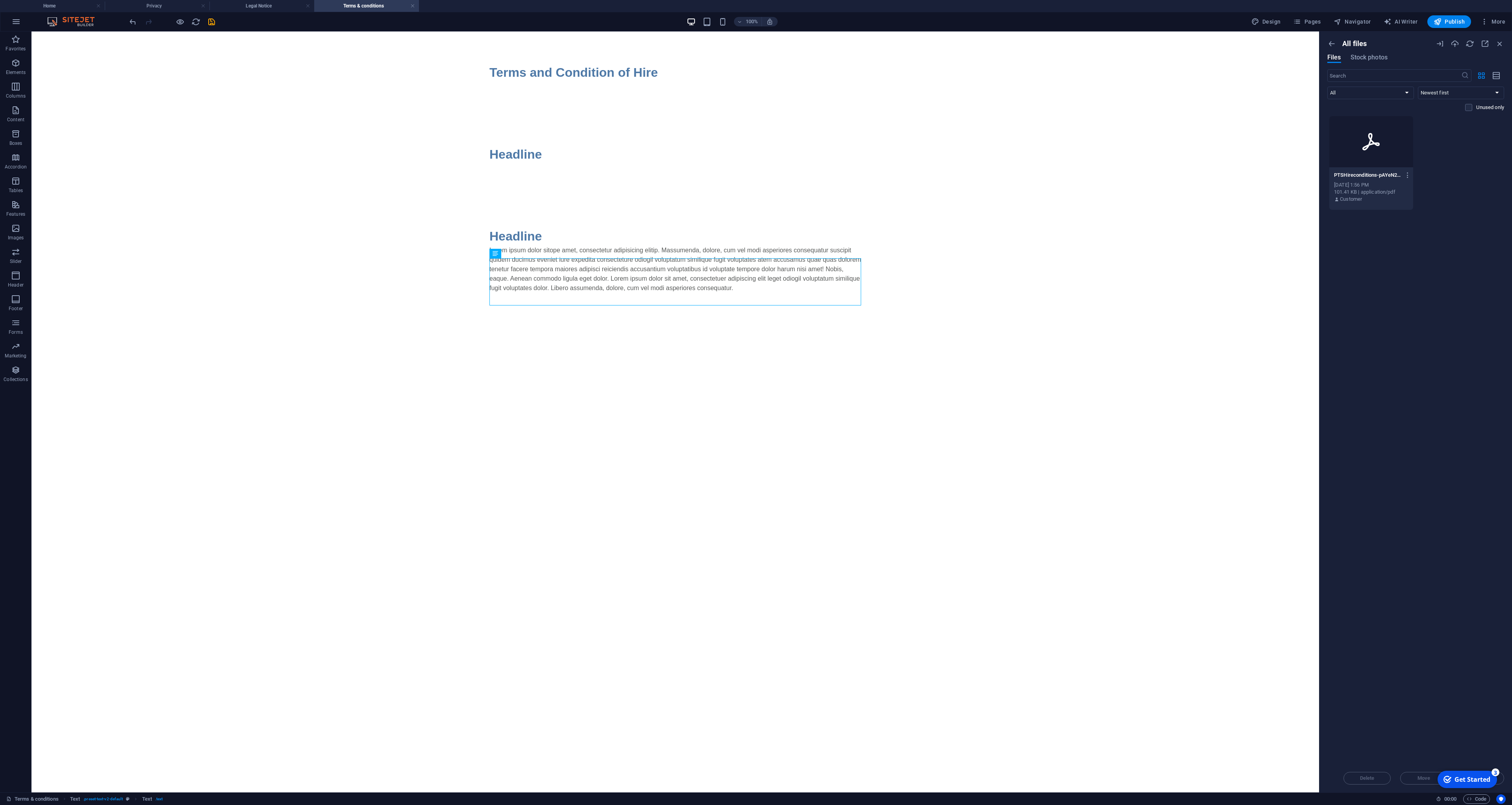
click at [1402, 127] on div at bounding box center [1371, 141] width 84 height 51
click at [1408, 175] on icon "button" at bounding box center [1408, 175] width 8 height 7
click at [1409, 194] on h6 "Preview" at bounding box center [1413, 195] width 34 height 9
click at [1408, 177] on icon "button" at bounding box center [1408, 175] width 8 height 7
click at [651, 278] on div at bounding box center [756, 402] width 1512 height 805
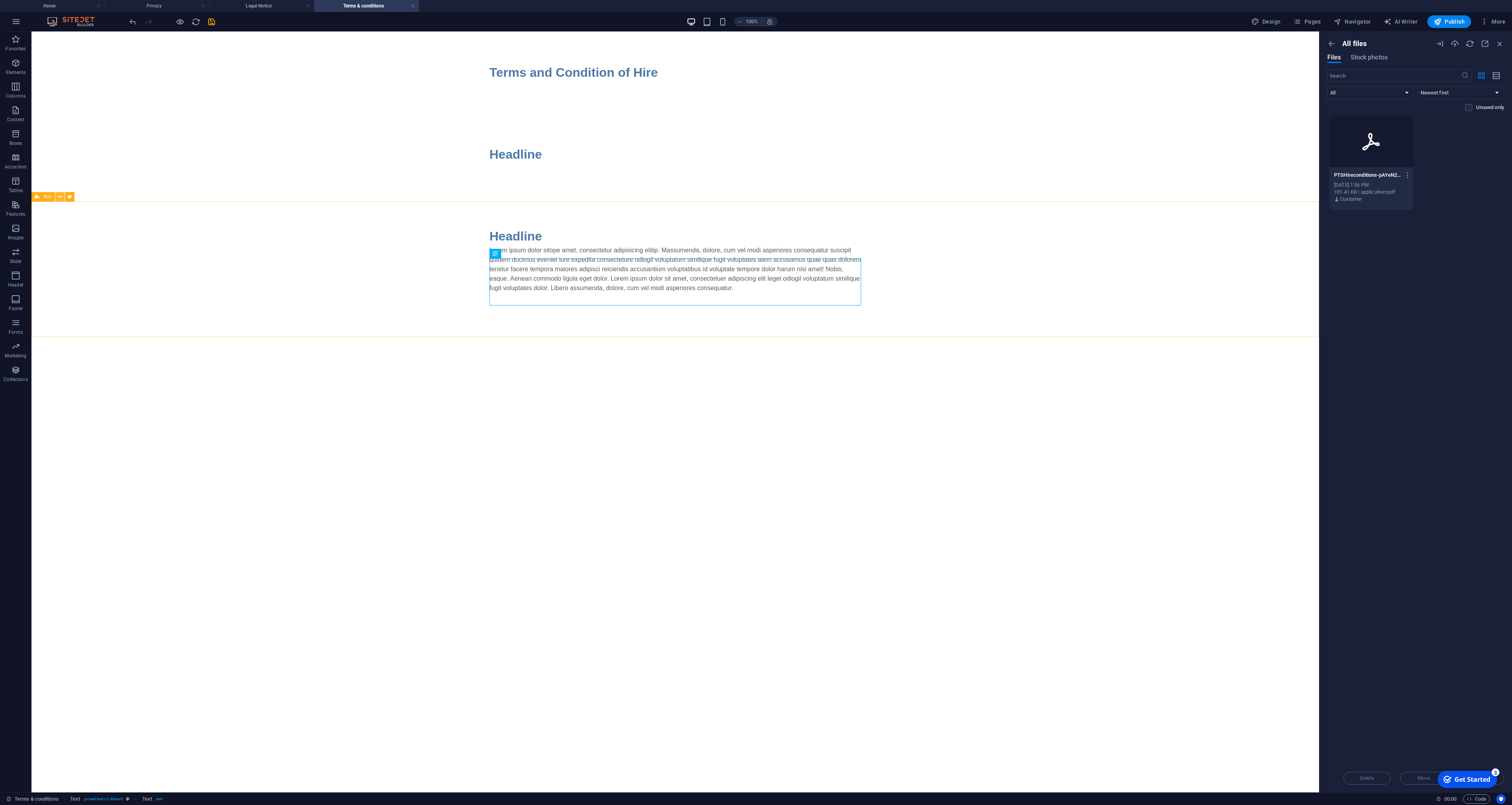
click at [60, 199] on icon at bounding box center [60, 197] width 4 height 8
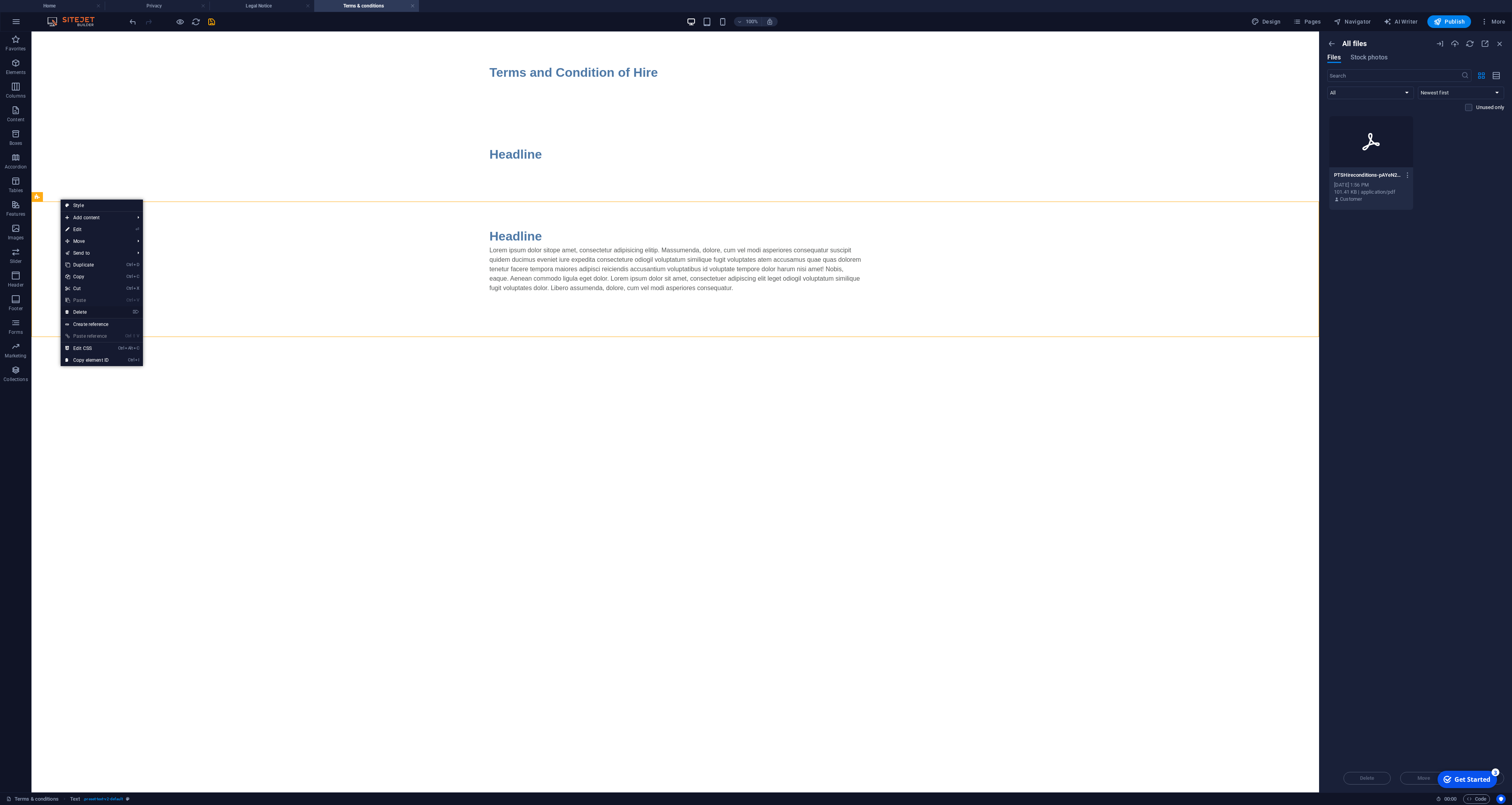
click at [92, 313] on link "⌦ Delete" at bounding box center [87, 312] width 53 height 12
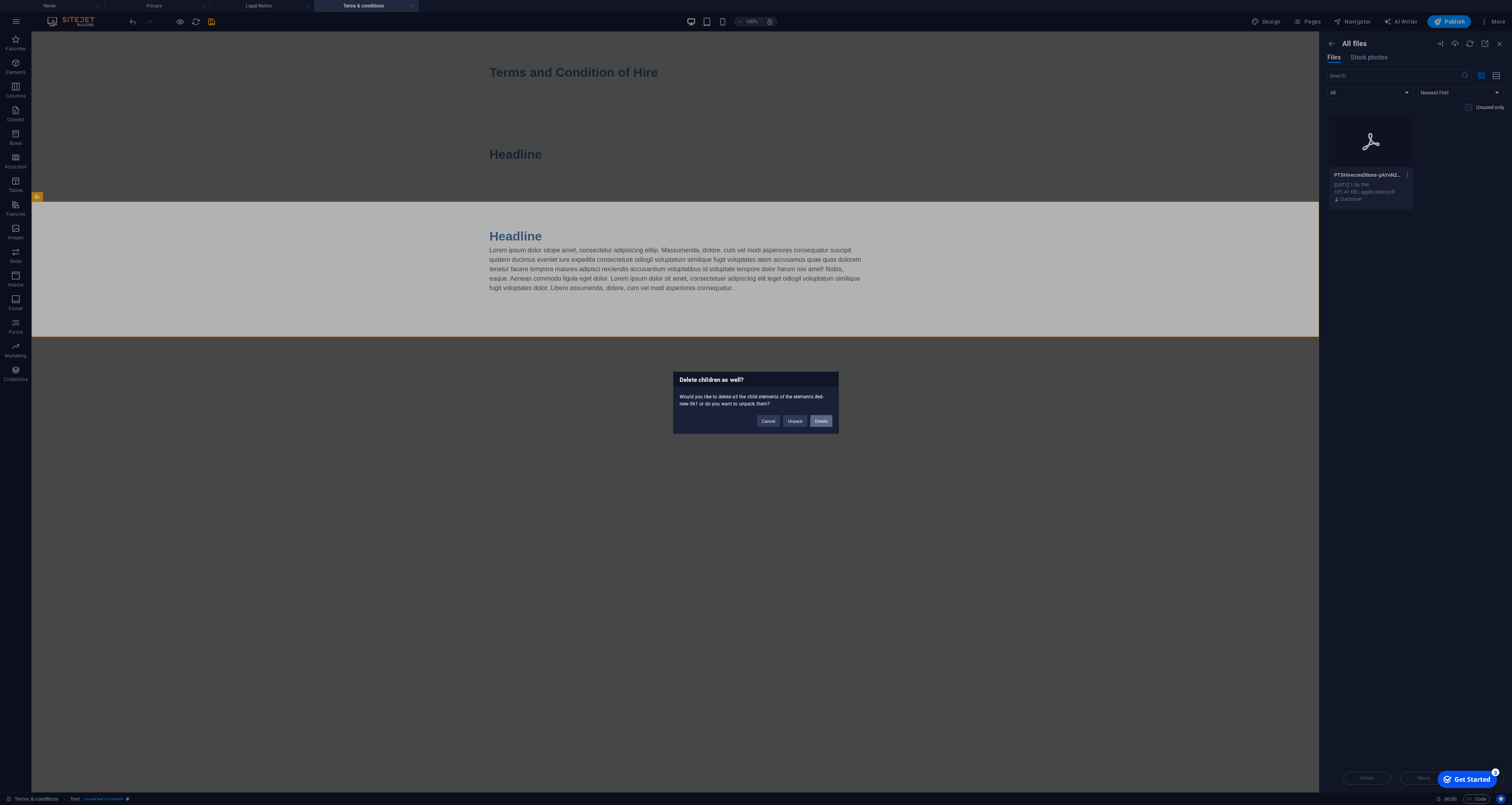
click at [826, 424] on button "Delete" at bounding box center [822, 421] width 22 height 12
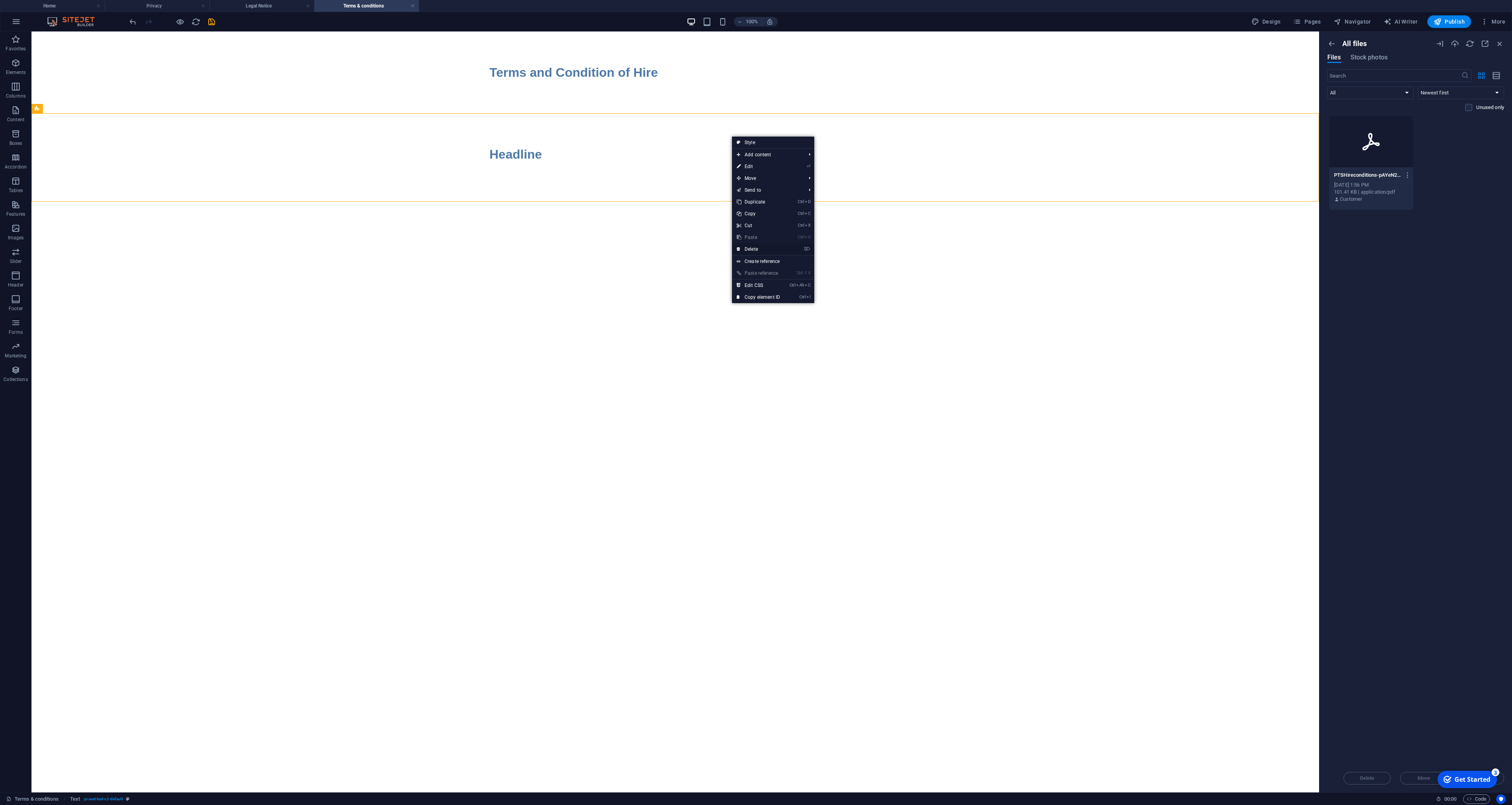
click at [755, 249] on link "⌦ Delete" at bounding box center [758, 249] width 53 height 12
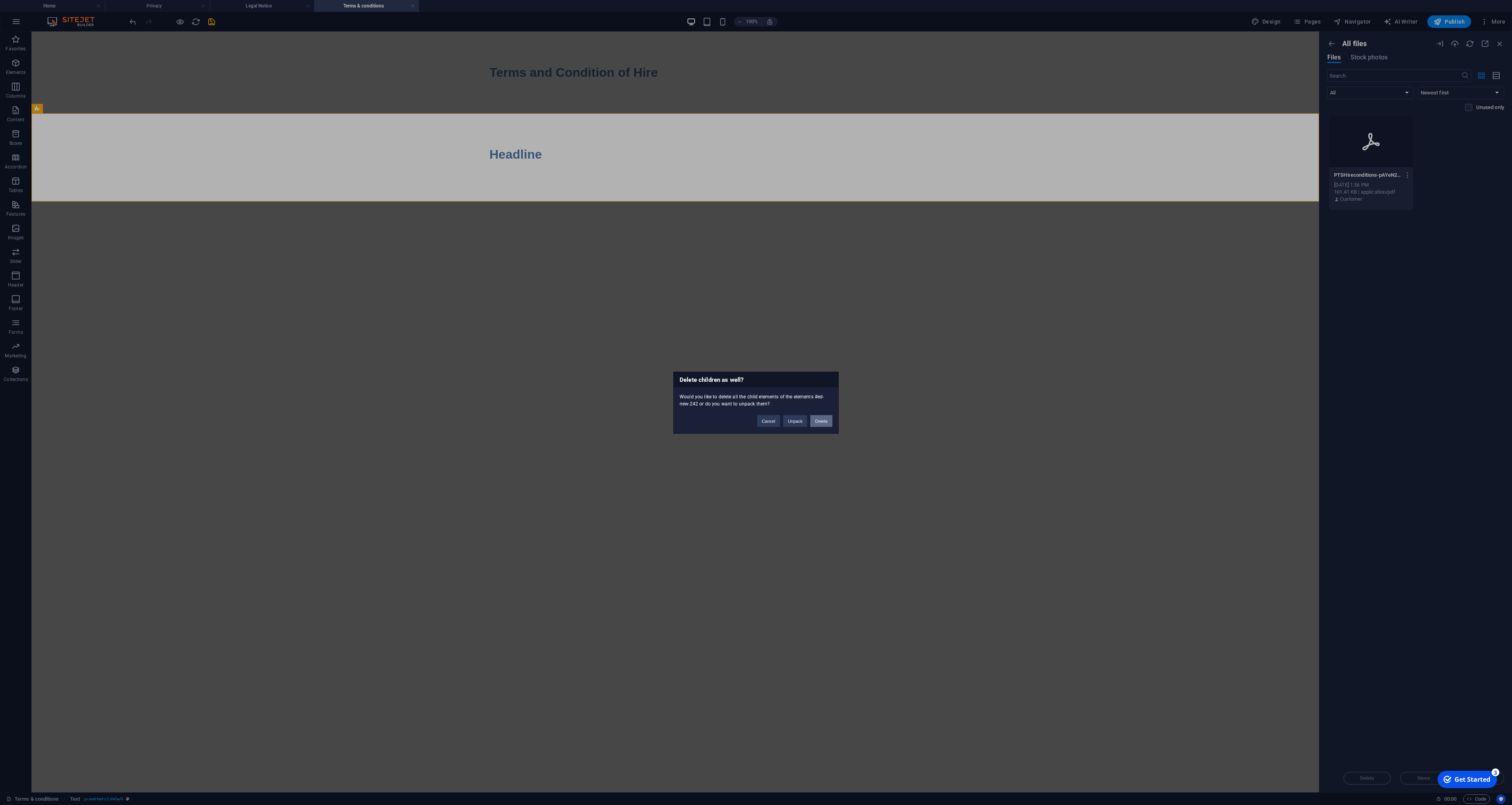
click at [826, 422] on button "Delete" at bounding box center [822, 421] width 22 height 12
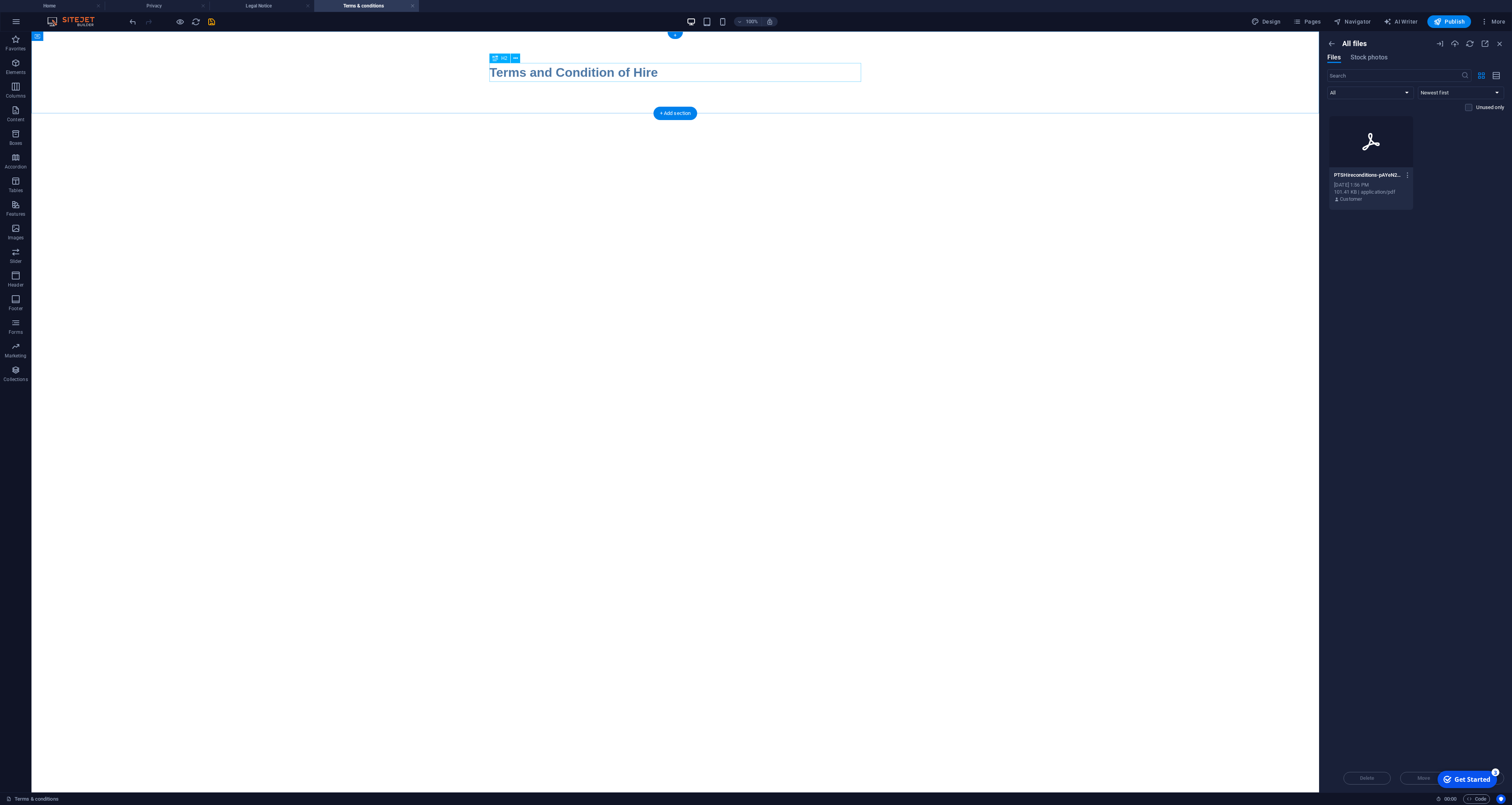
click at [652, 79] on div "Terms and Condition of Hire" at bounding box center [675, 72] width 372 height 19
click at [623, 113] on html "Skip to main content Terms and Condition of Hire" at bounding box center [676, 73] width 1288 height 82
click at [622, 113] on html "Skip to main content Terms and Condition of Hire" at bounding box center [676, 73] width 1288 height 82
click at [623, 80] on div "Terms and Condition of Hire" at bounding box center [675, 72] width 372 height 19
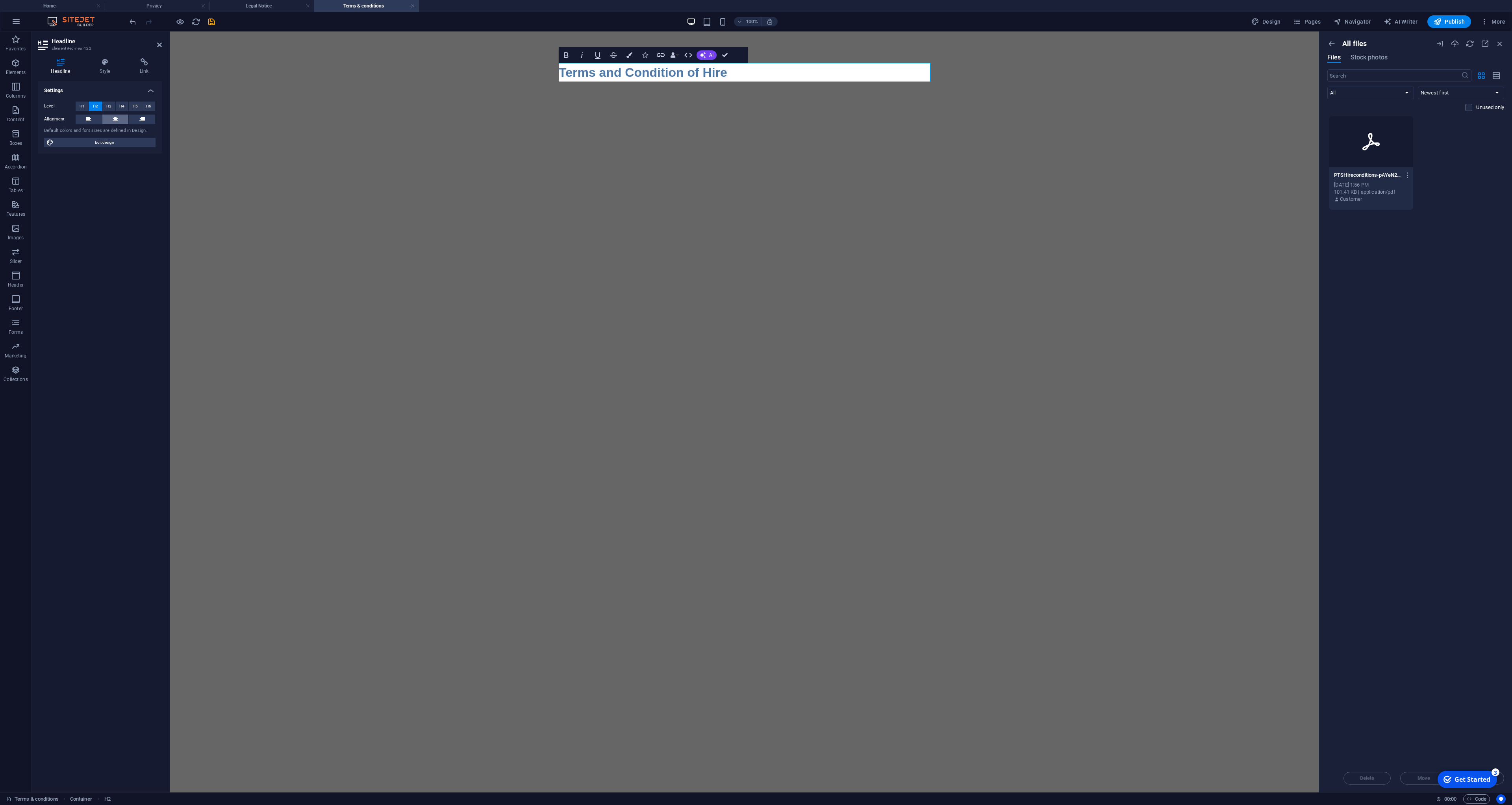
click at [117, 118] on icon at bounding box center [115, 119] width 5 height 9
click at [83, 109] on span "H1" at bounding box center [82, 106] width 5 height 9
click at [150, 107] on span "H6" at bounding box center [148, 106] width 5 height 9
click at [83, 112] on div "Level H1 H2 H3 H4 H5 H6 Alignment Default colors and font sizes are defined in …" at bounding box center [99, 124] width 124 height 59
click at [83, 104] on span "H1" at bounding box center [82, 106] width 5 height 9
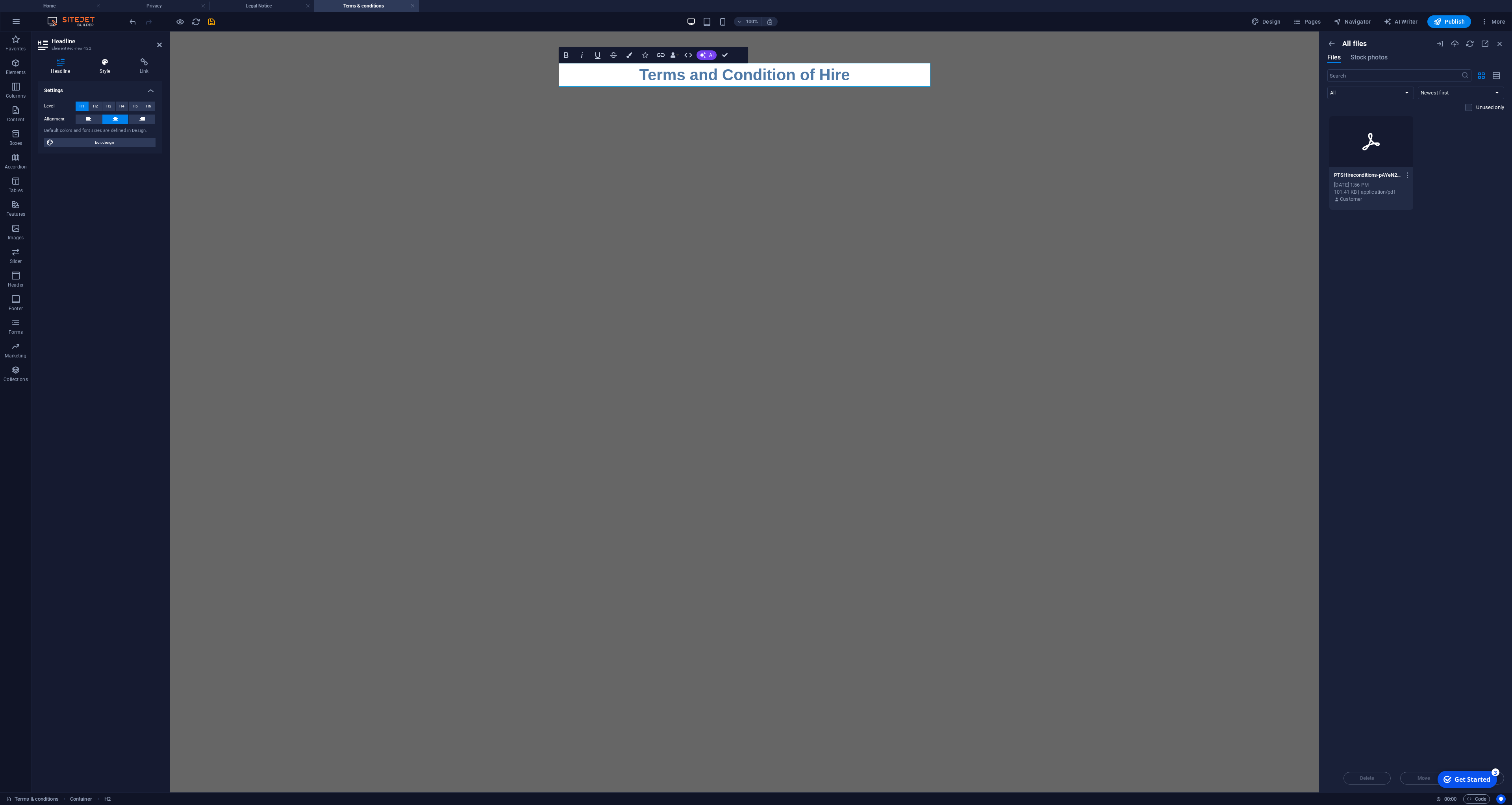
click at [107, 66] on icon at bounding box center [105, 62] width 37 height 8
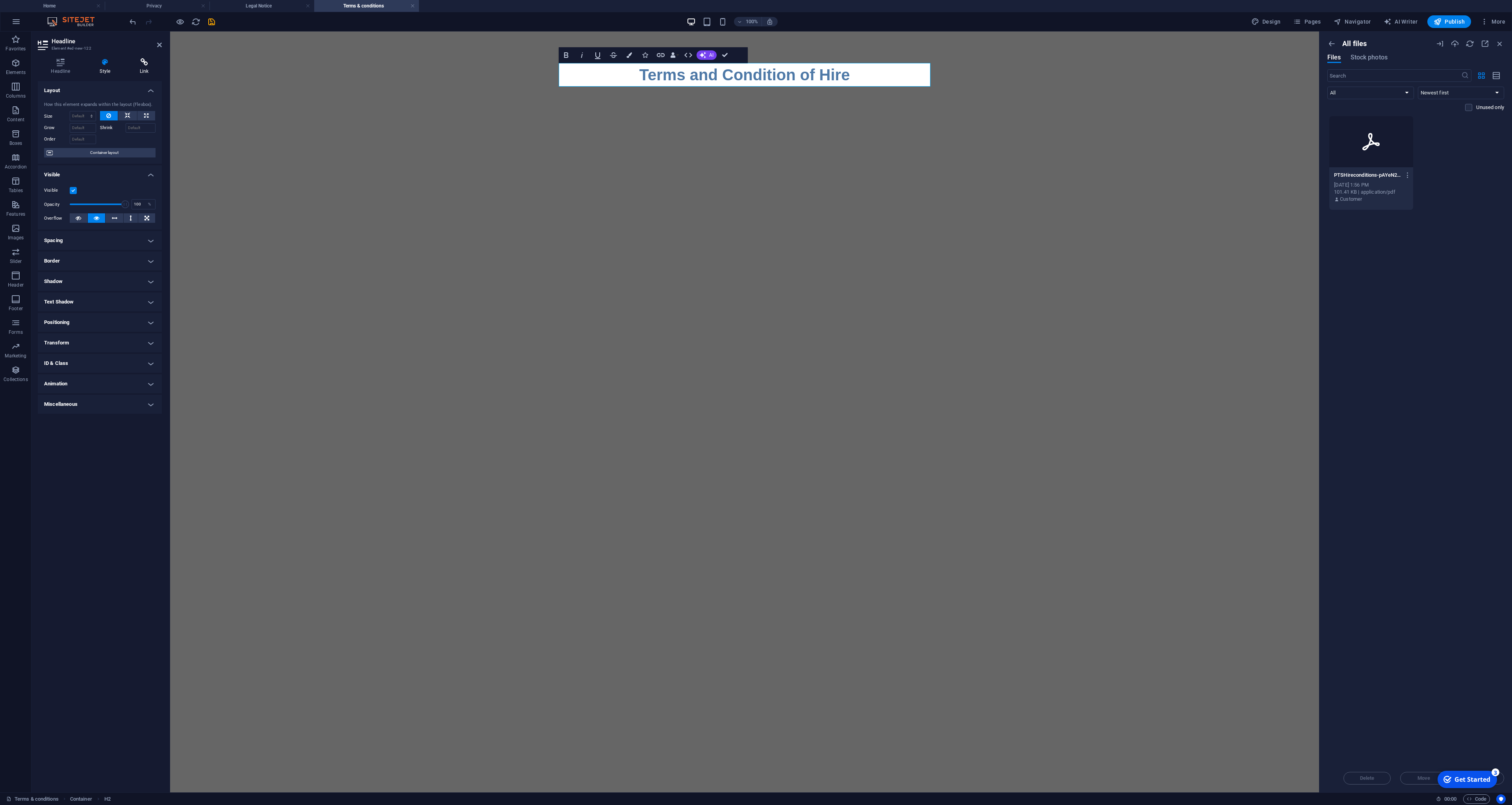
click at [148, 66] on h4 "Link" at bounding box center [144, 66] width 35 height 16
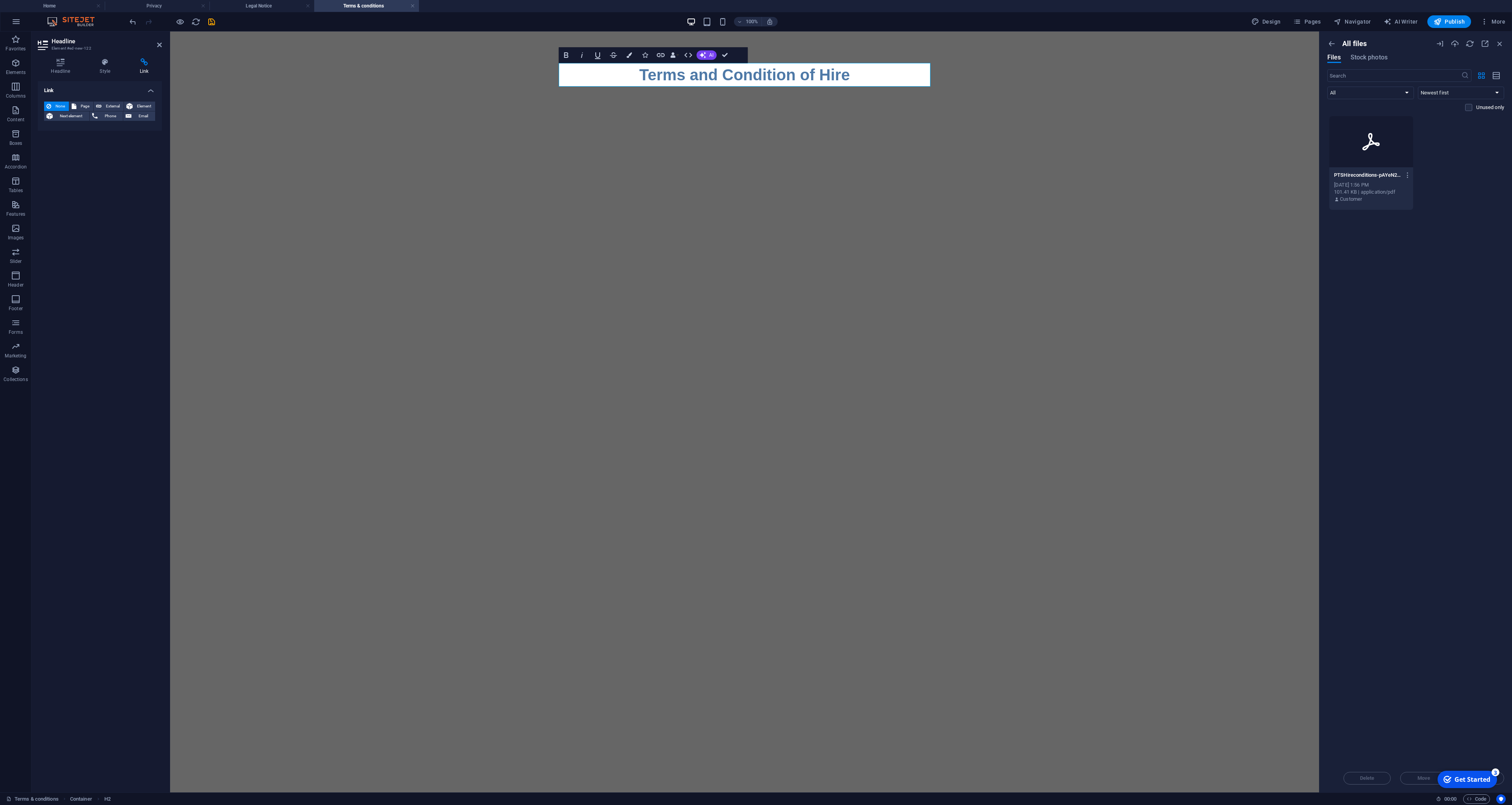
click at [90, 88] on h4 "Link" at bounding box center [99, 88] width 124 height 14
click at [61, 67] on h4 "Headline" at bounding box center [62, 66] width 49 height 16
click at [102, 142] on span "Edit design" at bounding box center [104, 143] width 97 height 9
select select "px"
select select "400"
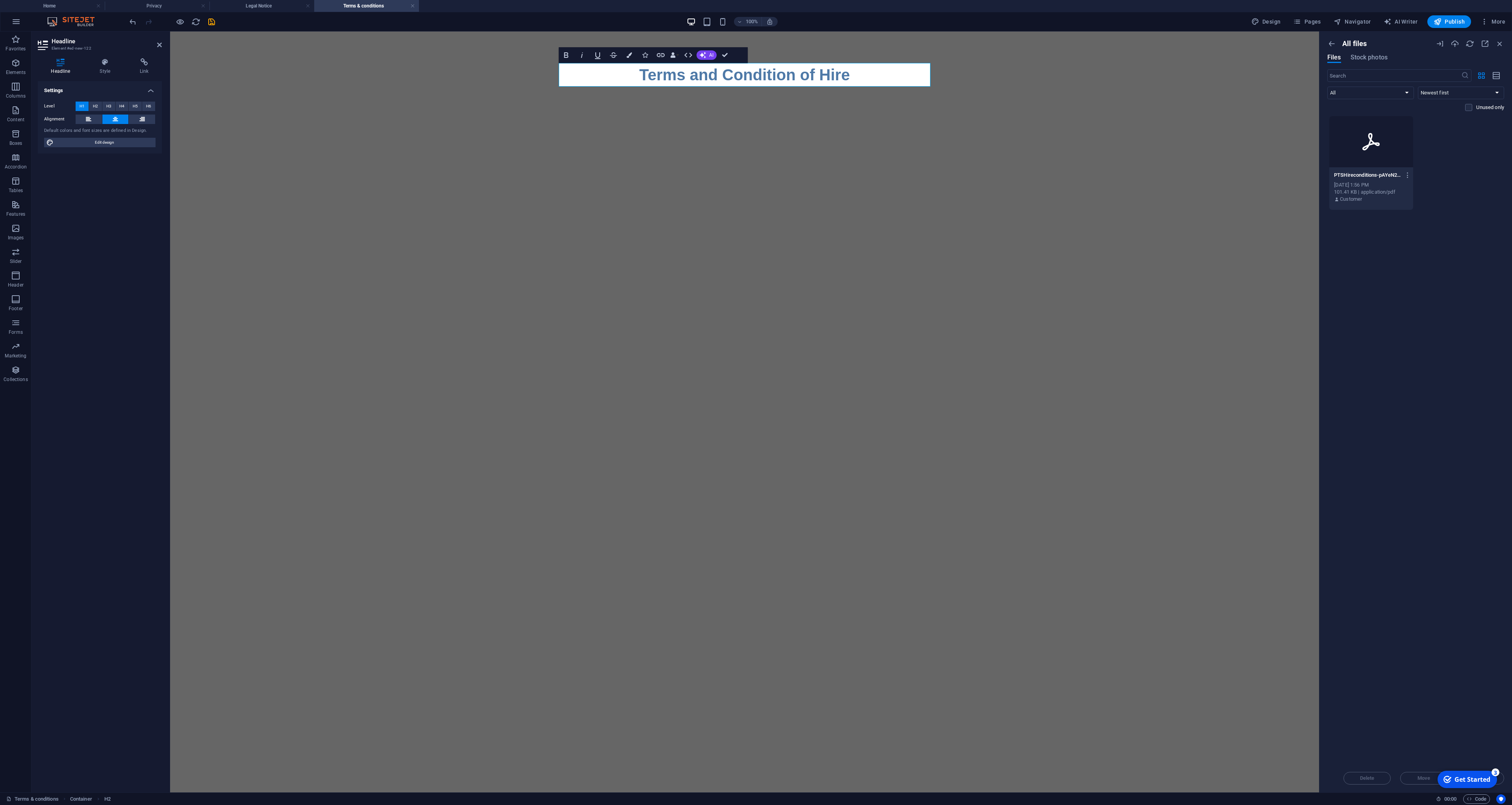
select select "px"
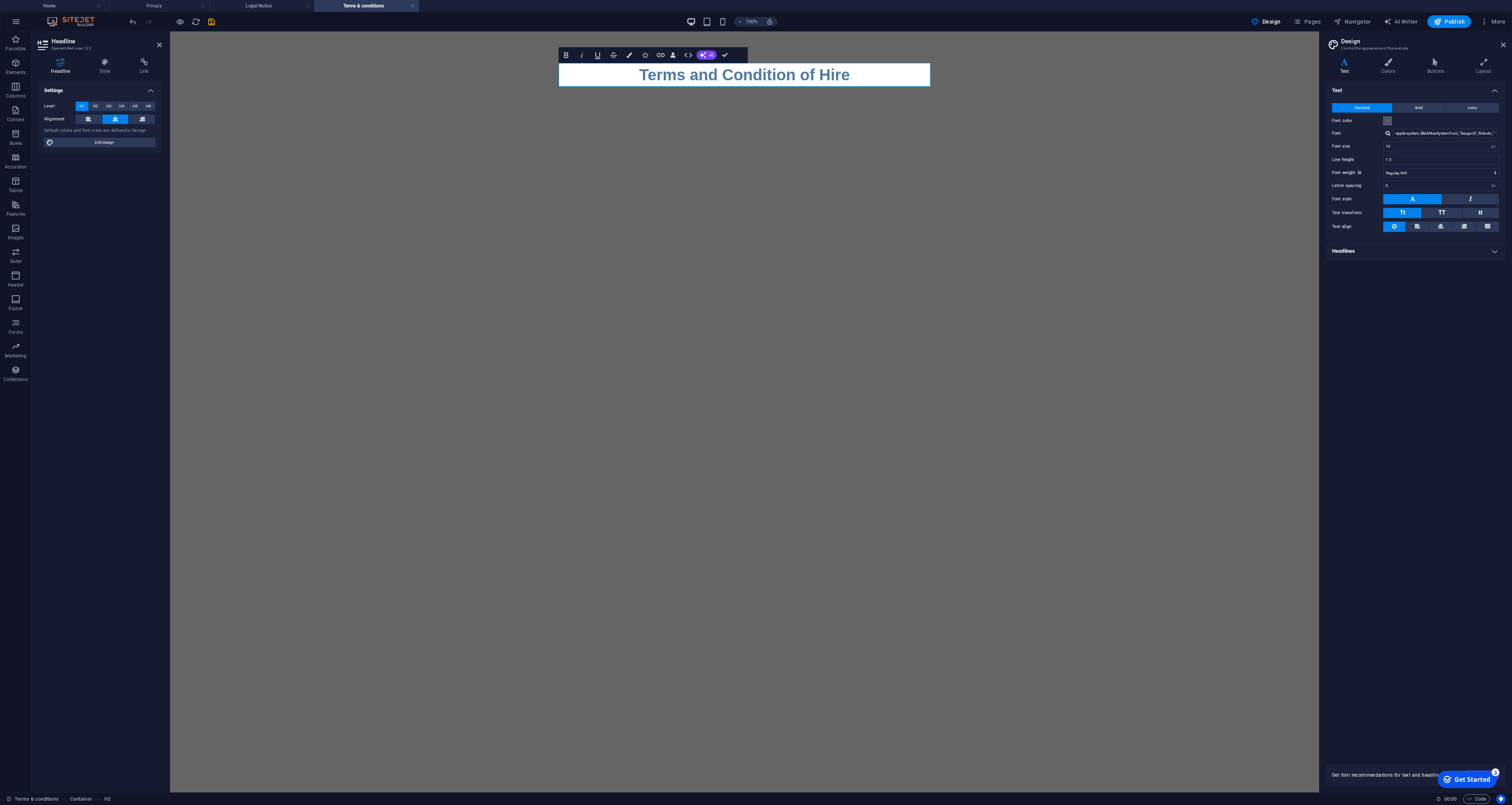
click at [1388, 124] on span at bounding box center [1388, 121] width 6 height 6
click at [1436, 191] on div at bounding box center [1461, 161] width 62 height 62
type input "#000000"
drag, startPoint x: 1433, startPoint y: 190, endPoint x: 1426, endPoint y: 196, distance: 9.2
click at [1426, 196] on div "#000000 Supported formats #0852ed rgb(8, 82, 237) rgba(8, 82, 237, 90%) hsv(221…" at bounding box center [1469, 231] width 87 height 212
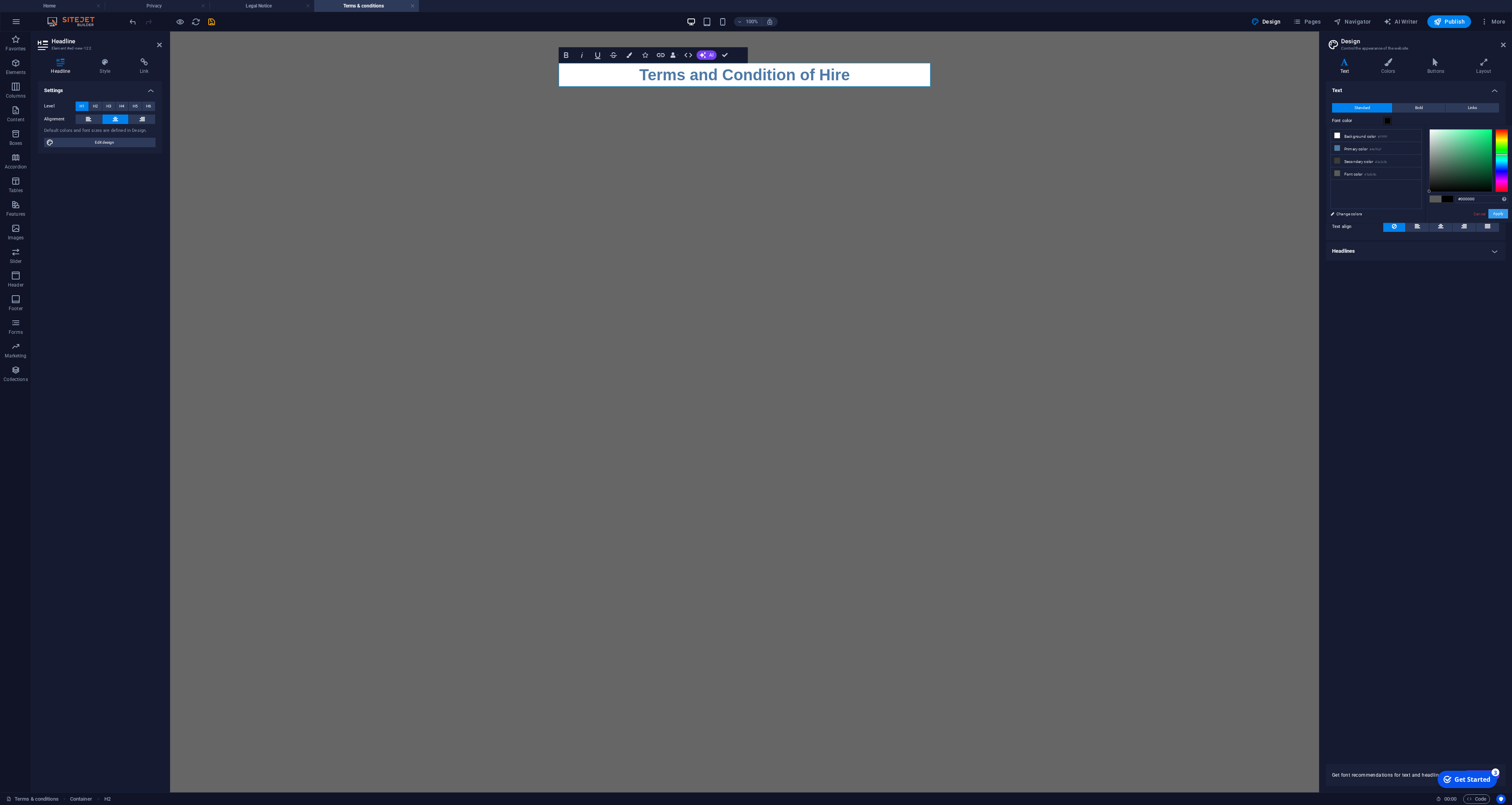
click at [1500, 215] on button "Apply" at bounding box center [1499, 214] width 20 height 9
click at [1386, 124] on span at bounding box center [1388, 121] width 6 height 6
click at [1498, 212] on button "Apply" at bounding box center [1499, 214] width 20 height 9
click at [1389, 67] on h4 "Colors" at bounding box center [1389, 66] width 46 height 16
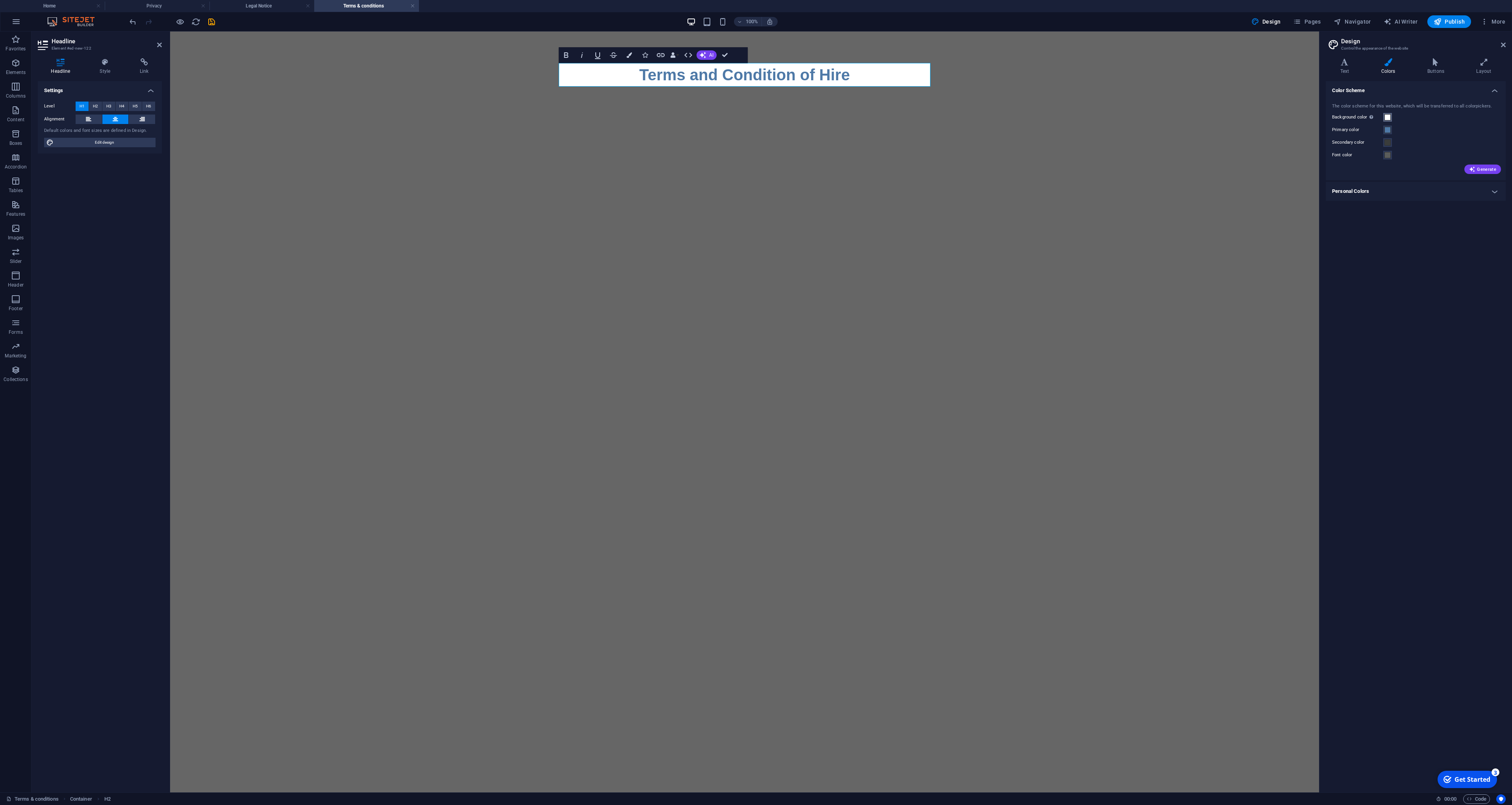
click at [1388, 117] on span at bounding box center [1388, 117] width 6 height 6
click at [1500, 139] on div at bounding box center [1501, 157] width 12 height 63
click at [1500, 139] on div at bounding box center [1501, 139] width 12 height 2
drag, startPoint x: 1433, startPoint y: 127, endPoint x: 1492, endPoint y: 137, distance: 59.8
click at [1492, 137] on div at bounding box center [1461, 157] width 62 height 62
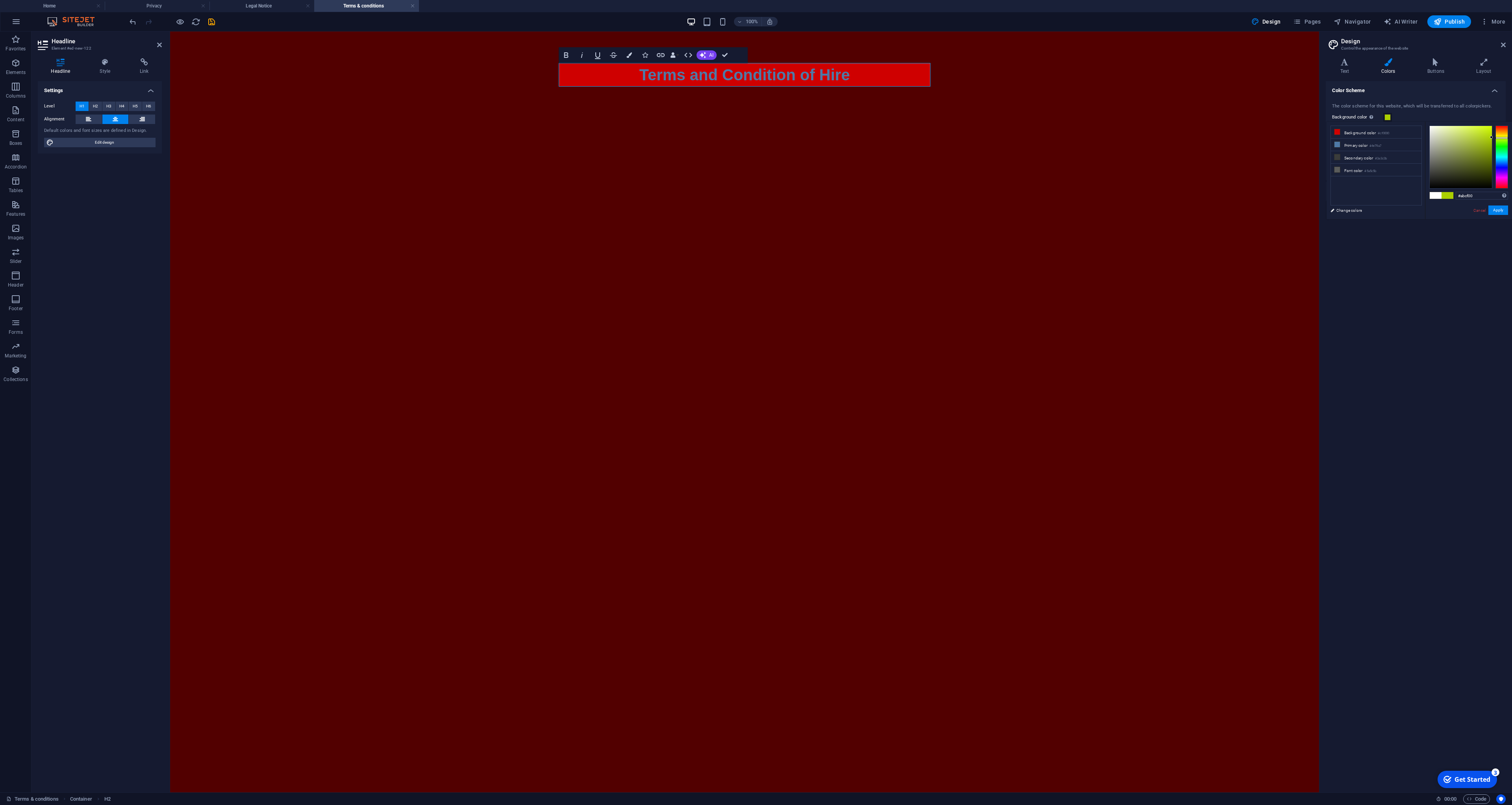
drag, startPoint x: 1501, startPoint y: 131, endPoint x: 1503, endPoint y: 138, distance: 7.3
click at [1503, 138] on div at bounding box center [1501, 157] width 12 height 63
click at [1483, 134] on div at bounding box center [1461, 157] width 62 height 62
type input "#c6ed0c"
click at [1489, 130] on div at bounding box center [1461, 157] width 62 height 62
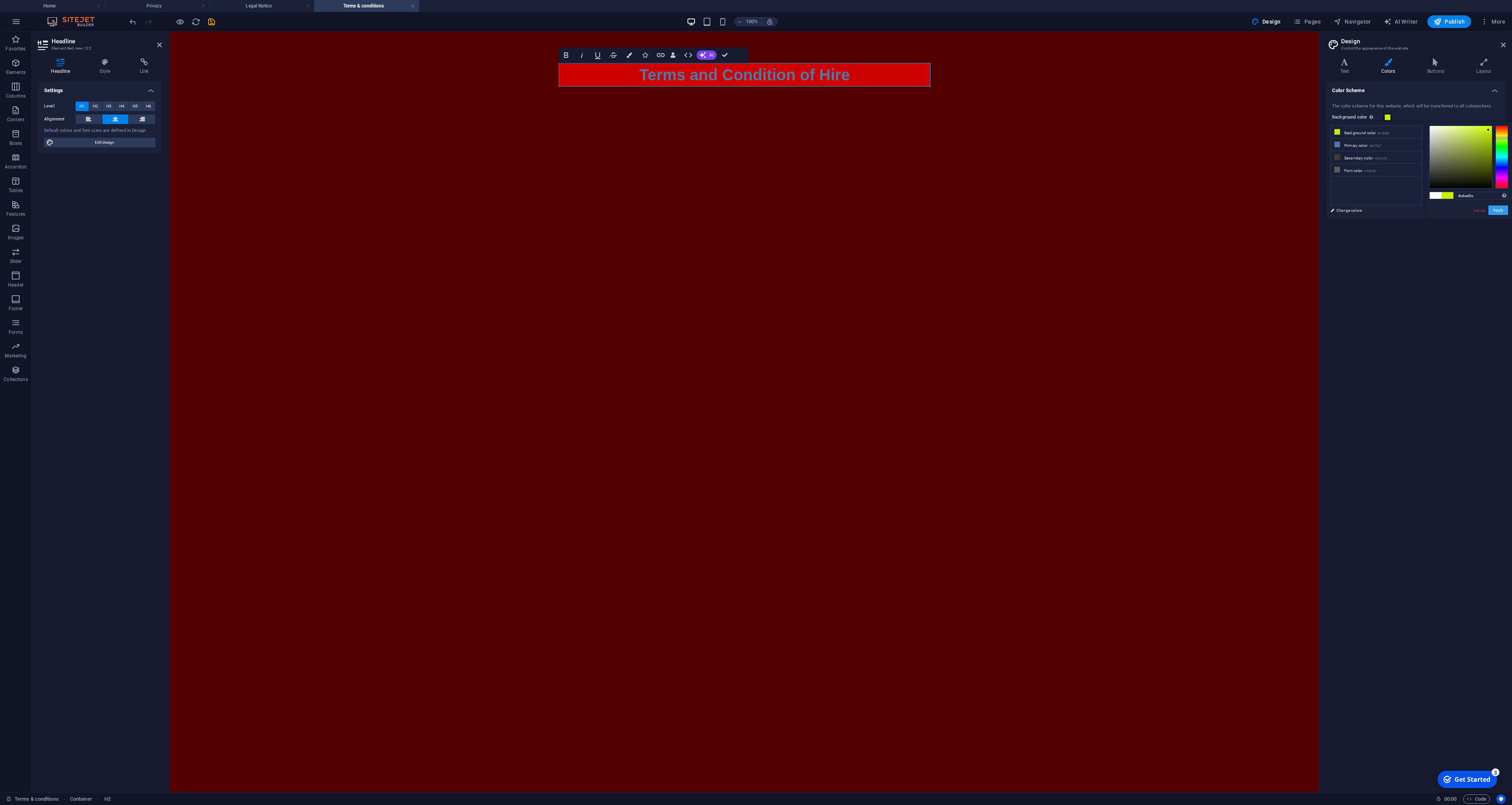
click at [1499, 212] on button "Apply" at bounding box center [1499, 210] width 20 height 9
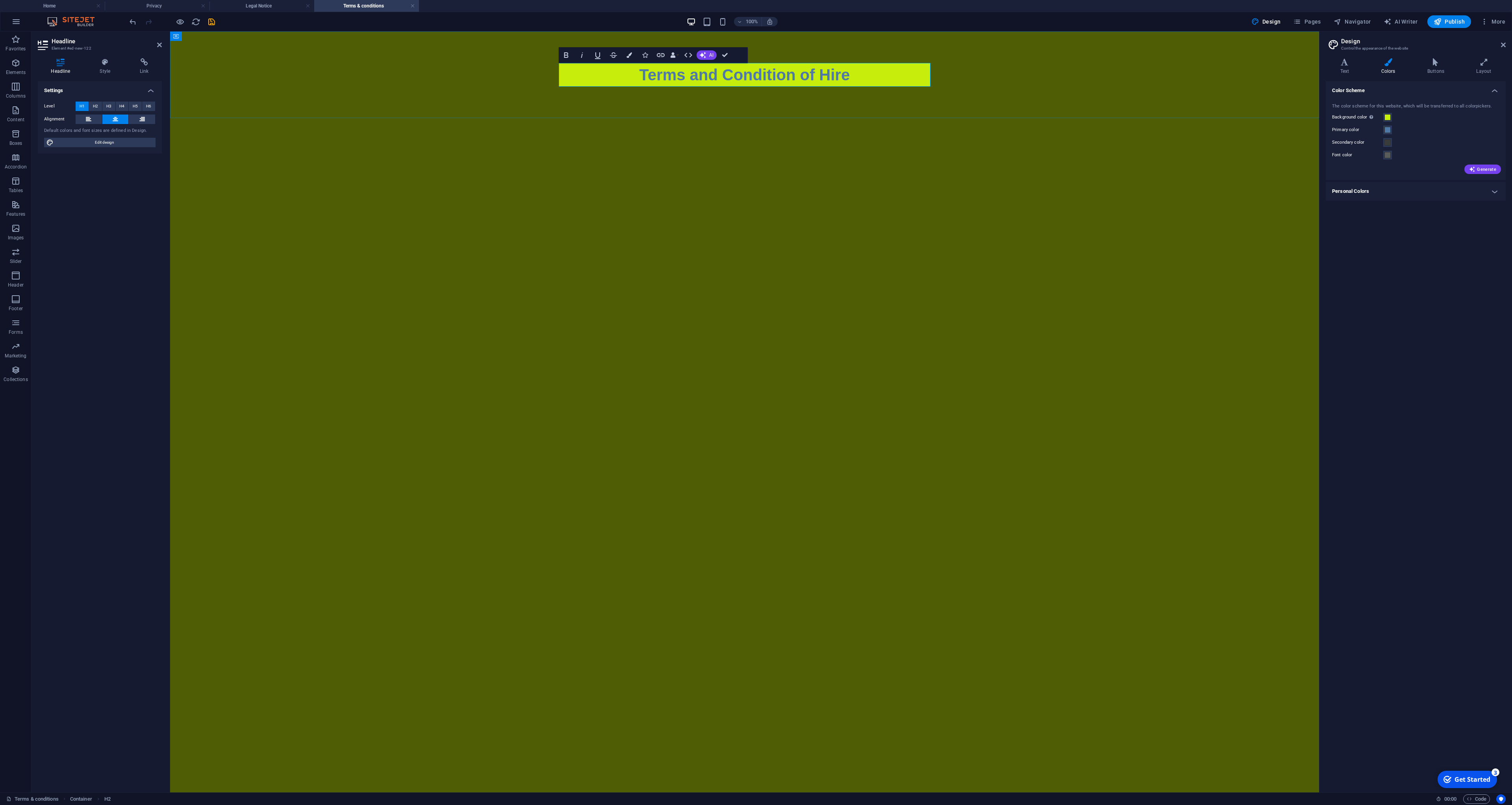
click at [905, 82] on h1 "Terms and Condition of Hire" at bounding box center [744, 75] width 372 height 23
click at [1321, 24] on span "Pages" at bounding box center [1307, 21] width 28 height 8
click at [1471, 181] on icon "button" at bounding box center [1470, 180] width 6 height 6
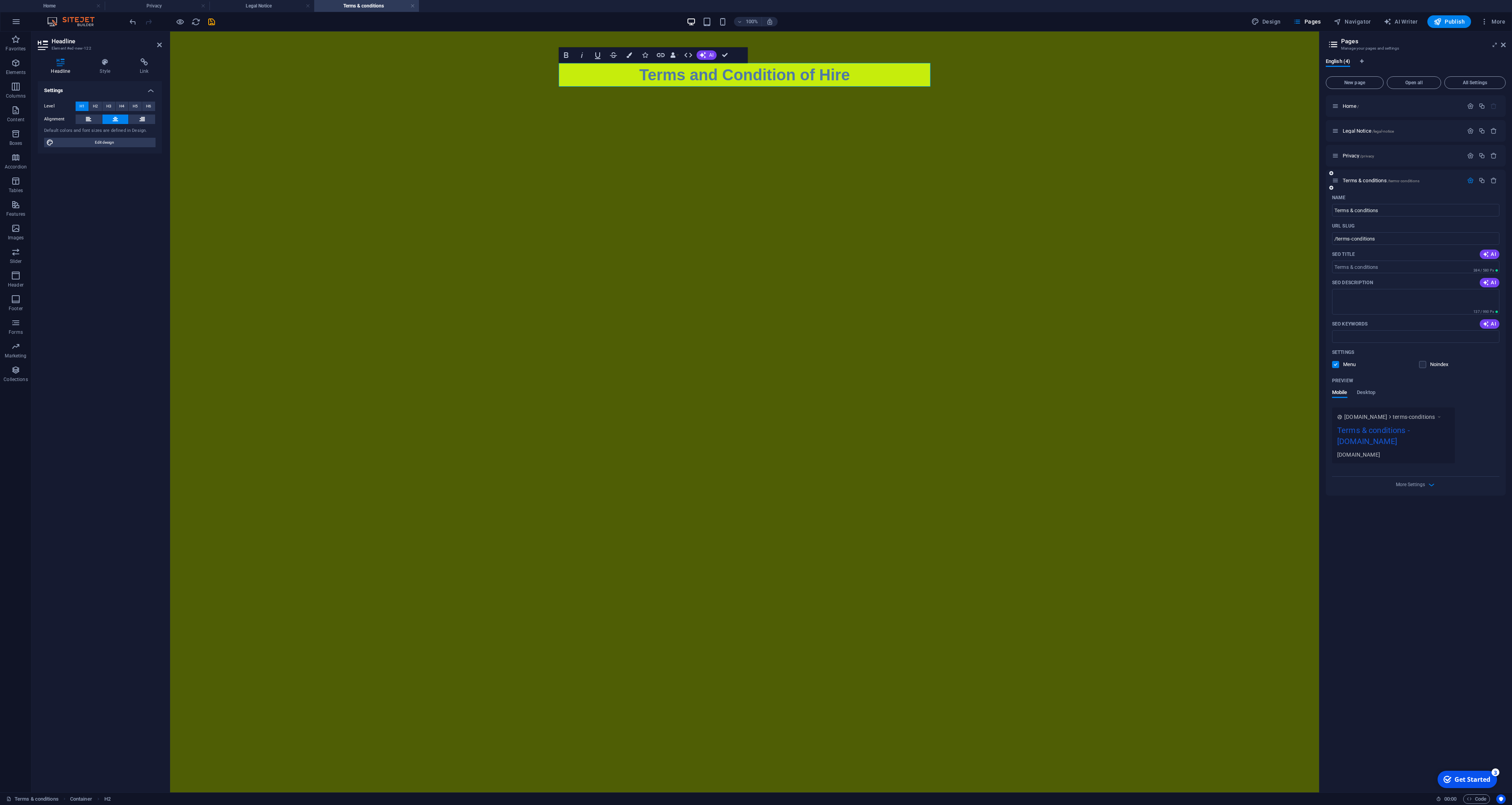
click at [1405, 489] on div "More Settings" at bounding box center [1415, 482] width 167 height 12
click at [1424, 483] on span "More Settings" at bounding box center [1410, 484] width 29 height 5
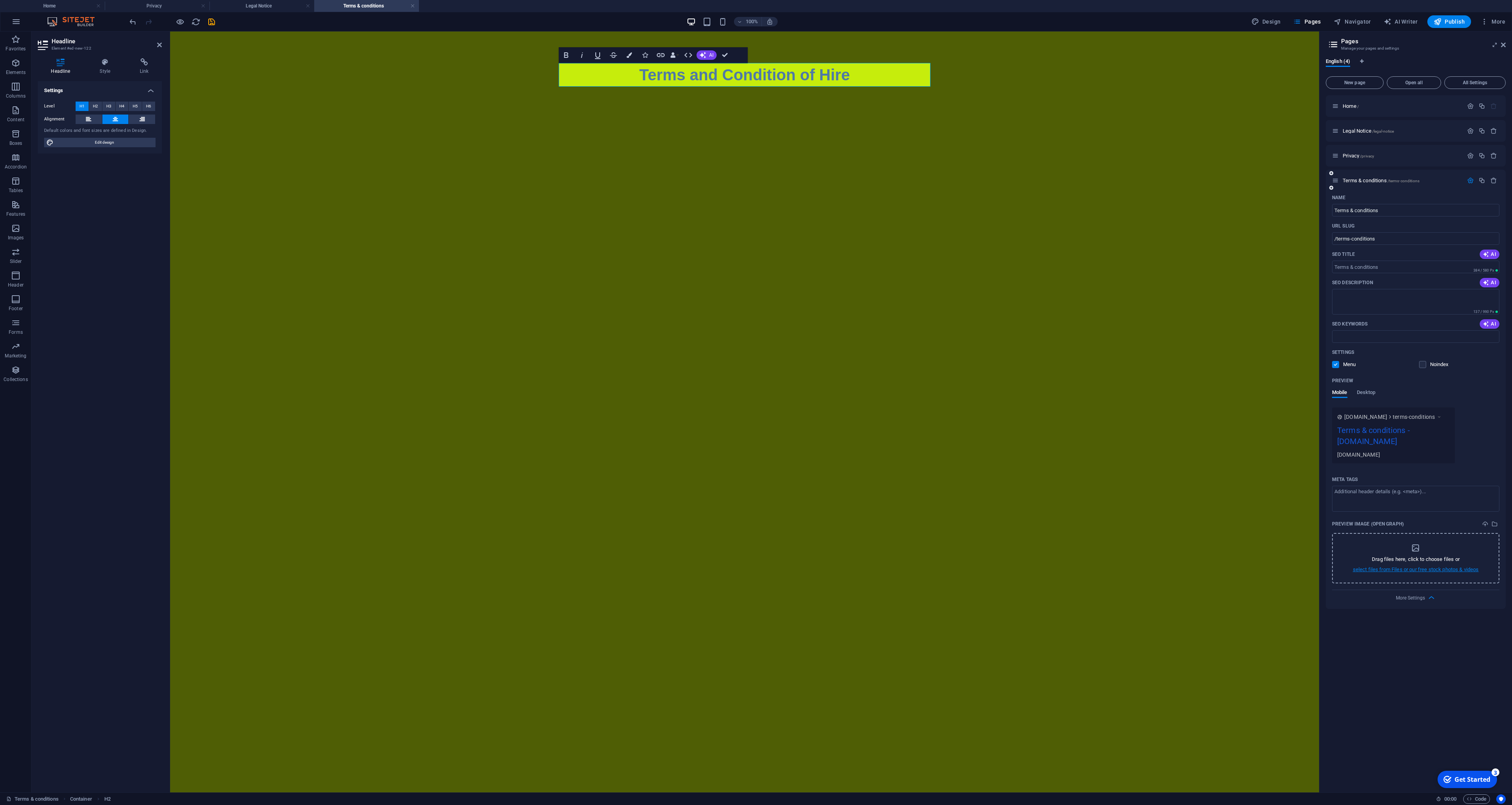
click at [1415, 570] on p "select files from Files or our free stock photos & videos" at bounding box center [1416, 570] width 126 height 7
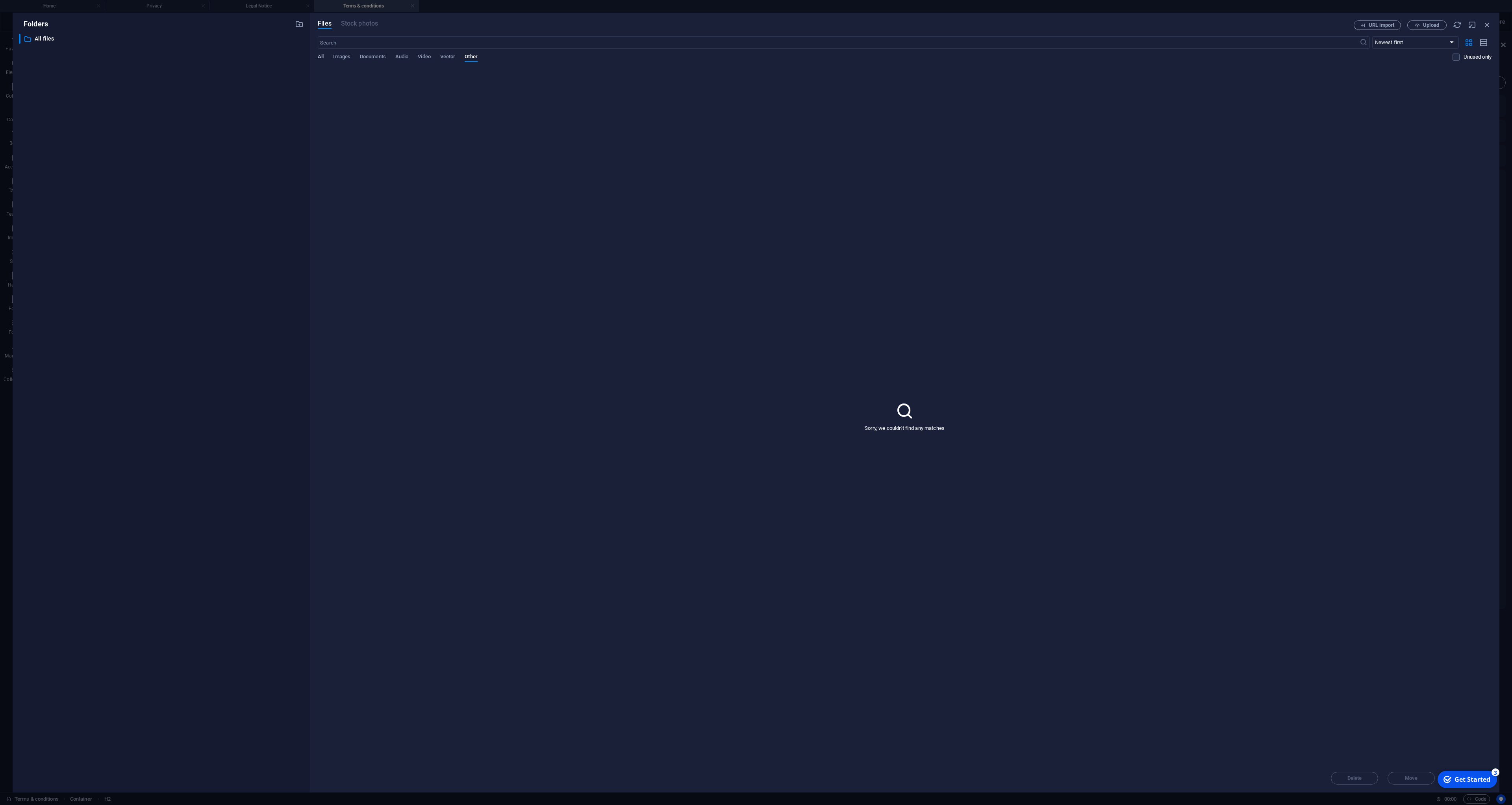
click at [320, 59] on span "All" at bounding box center [320, 58] width 6 height 11
click at [360, 111] on div at bounding box center [356, 94] width 73 height 51
click at [384, 128] on icon "button" at bounding box center [387, 128] width 8 height 7
click at [391, 165] on h6 "Get link" at bounding box center [391, 167] width 34 height 9
click at [349, 111] on div at bounding box center [356, 94] width 73 height 51
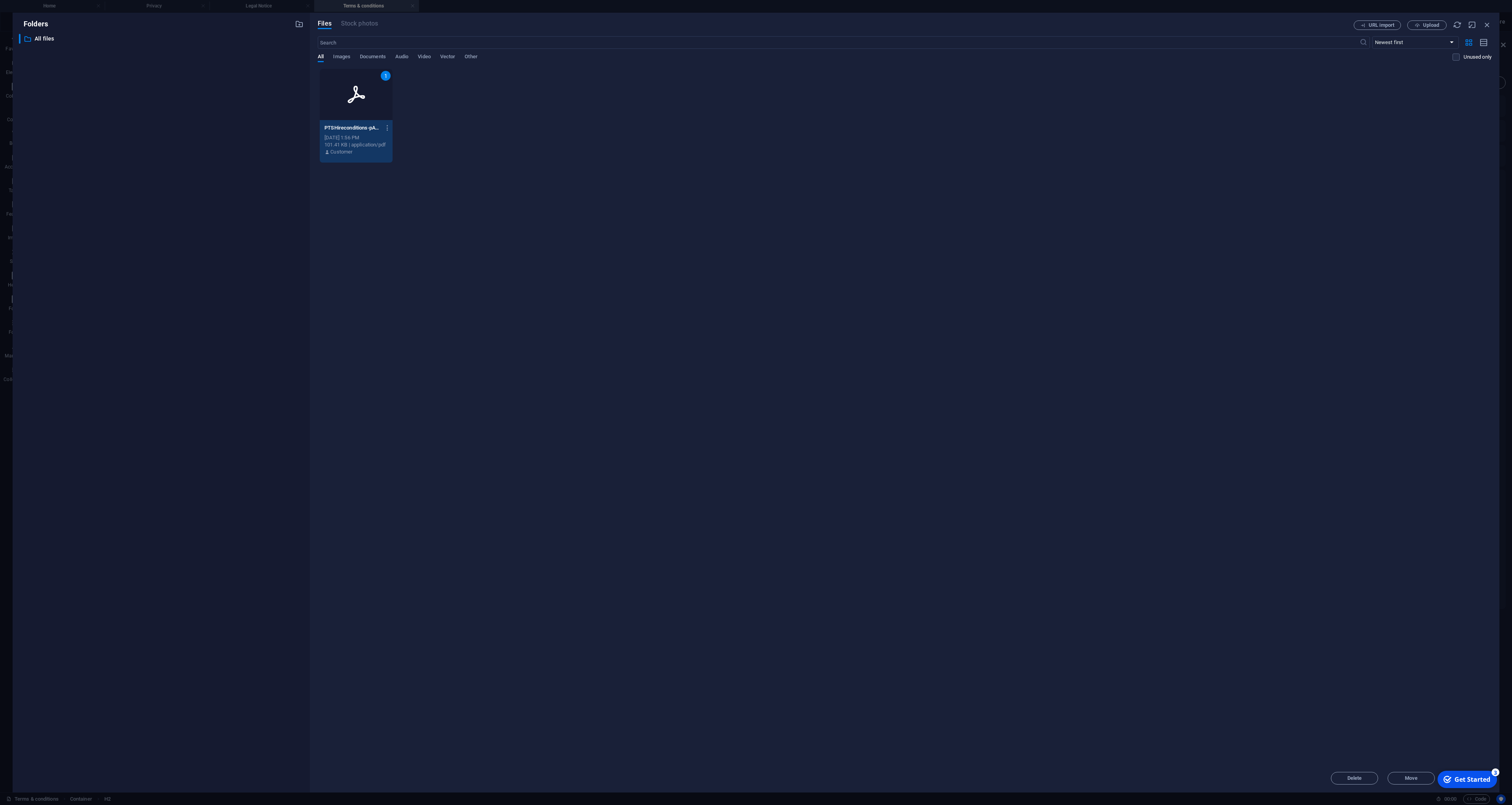
click at [349, 111] on div "1" at bounding box center [356, 94] width 73 height 51
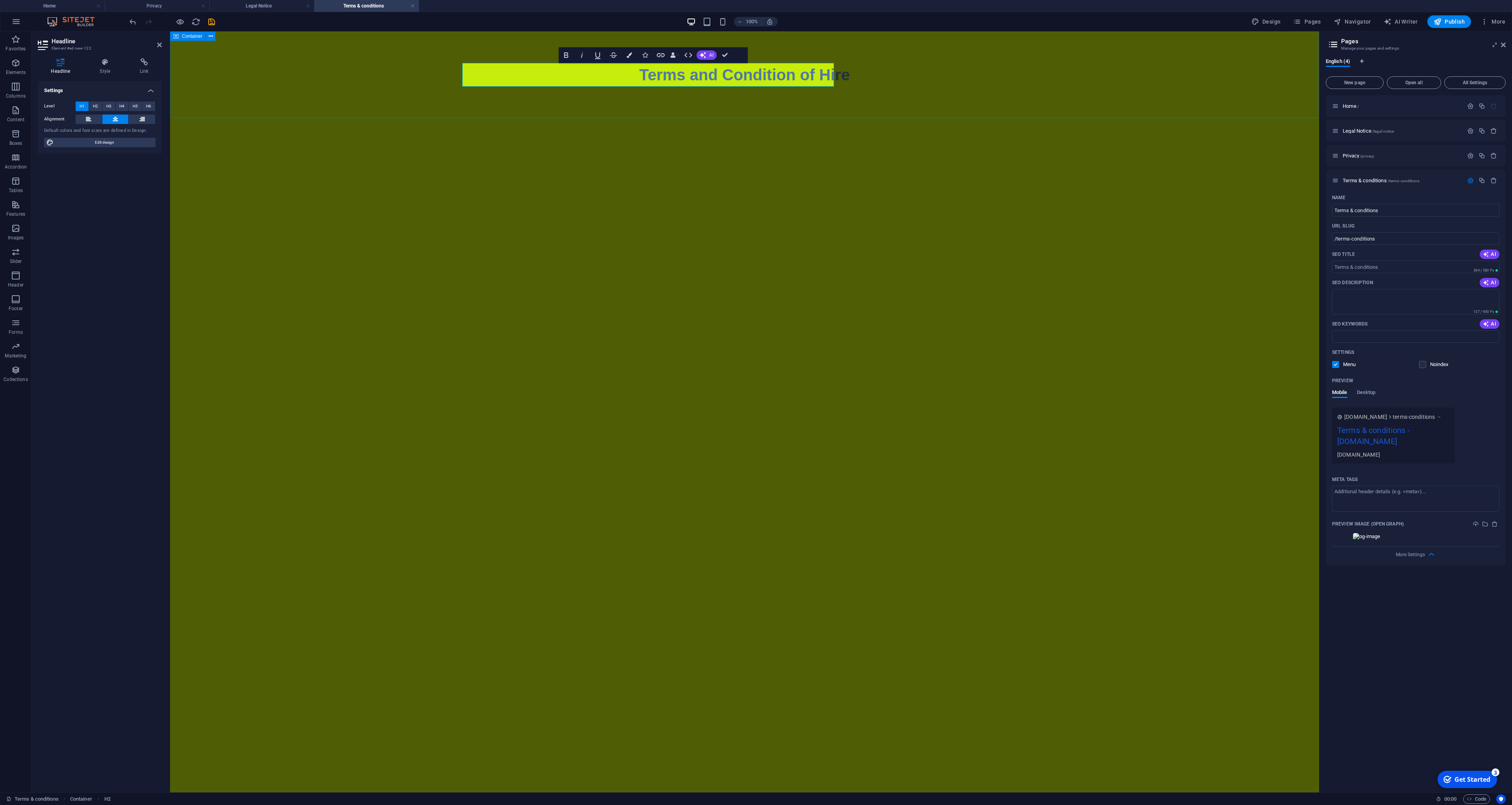
click at [349, 111] on div "Terms and Condition of Hire" at bounding box center [744, 75] width 1149 height 87
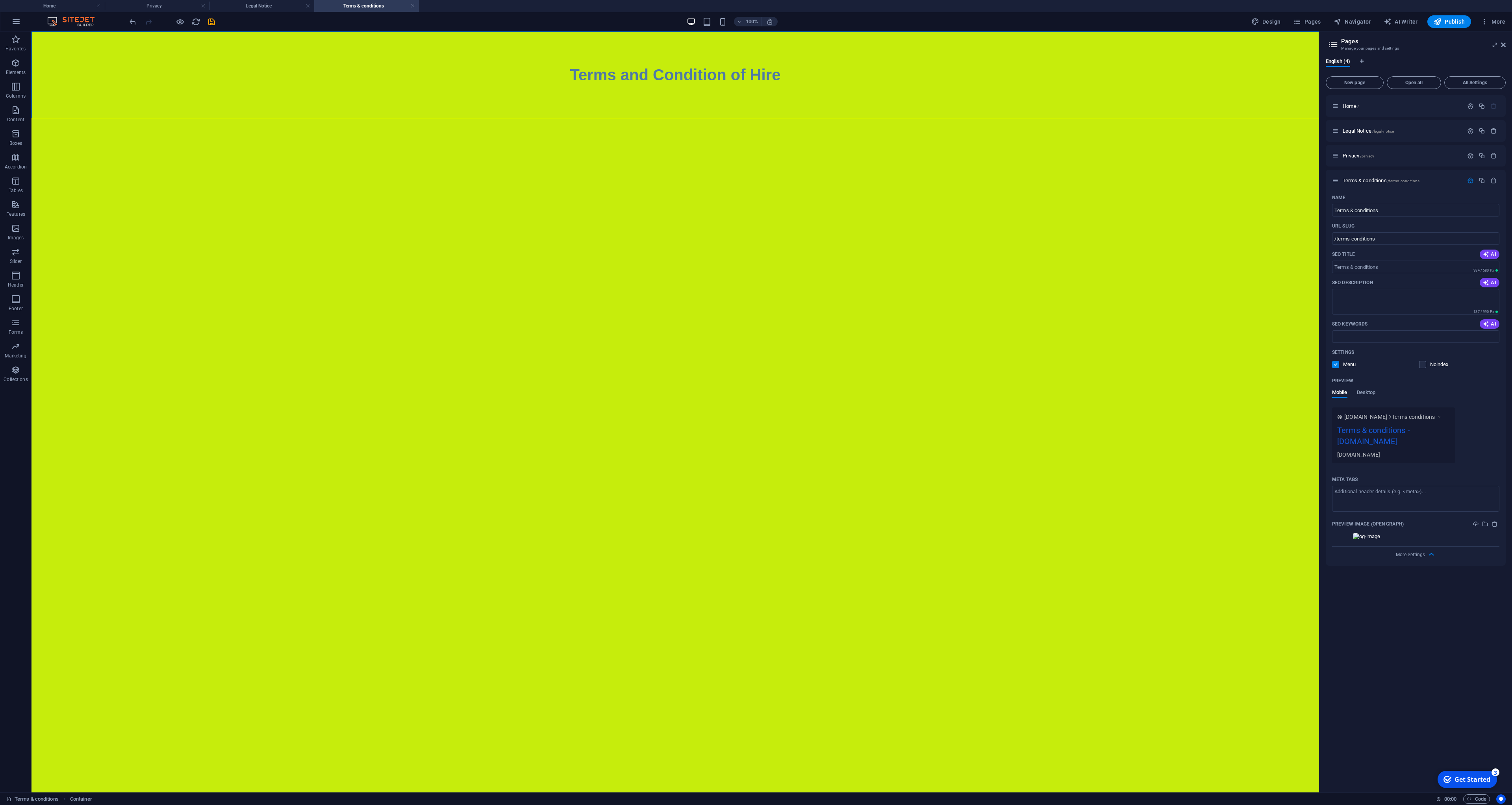
click at [1457, 28] on div "100% Design Pages Navigator AI Writer Publish More" at bounding box center [756, 22] width 1511 height 19
click at [1454, 20] on span "Publish" at bounding box center [1449, 21] width 31 height 8
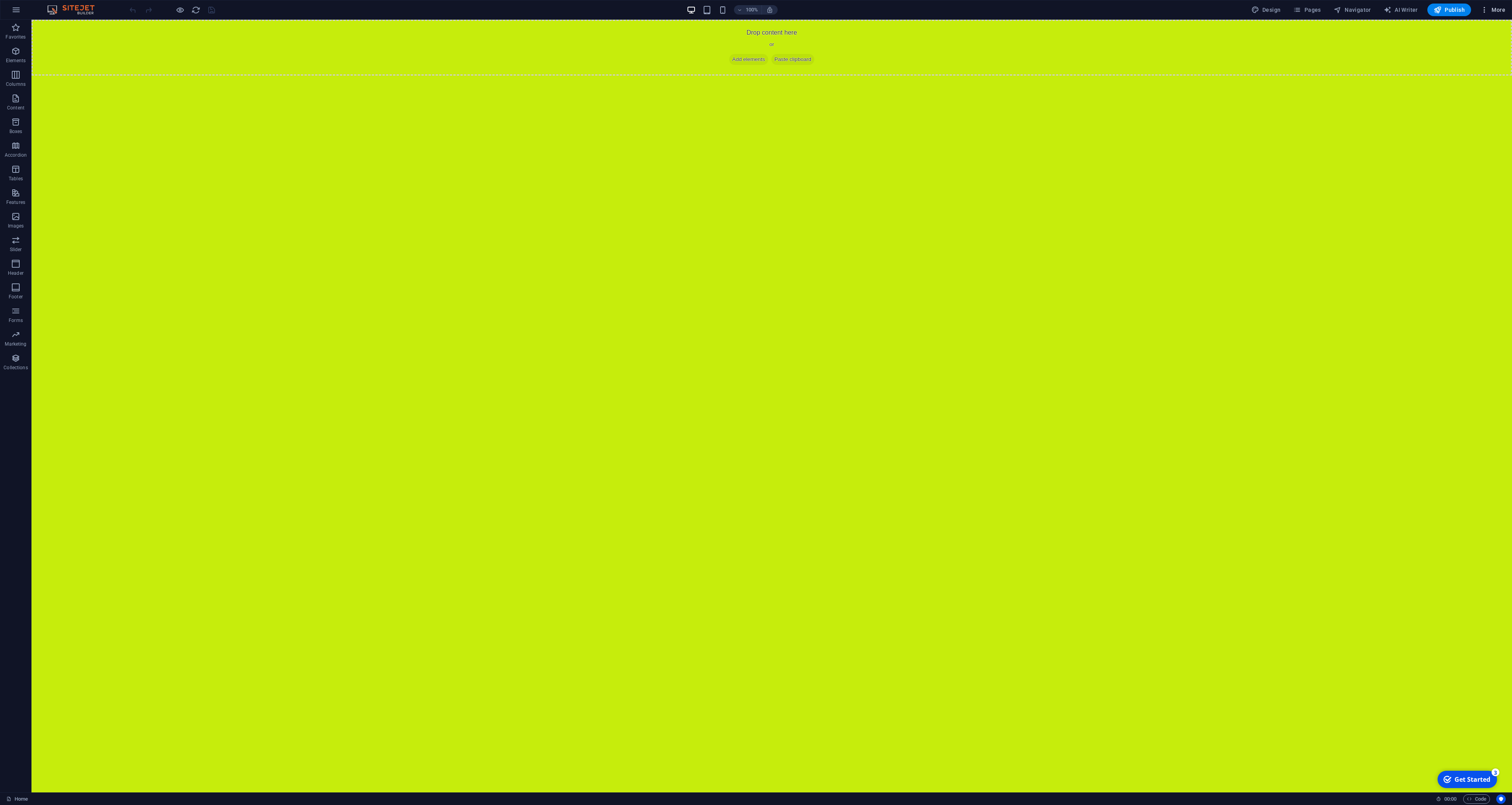
click at [1488, 12] on icon "button" at bounding box center [1484, 9] width 8 height 8
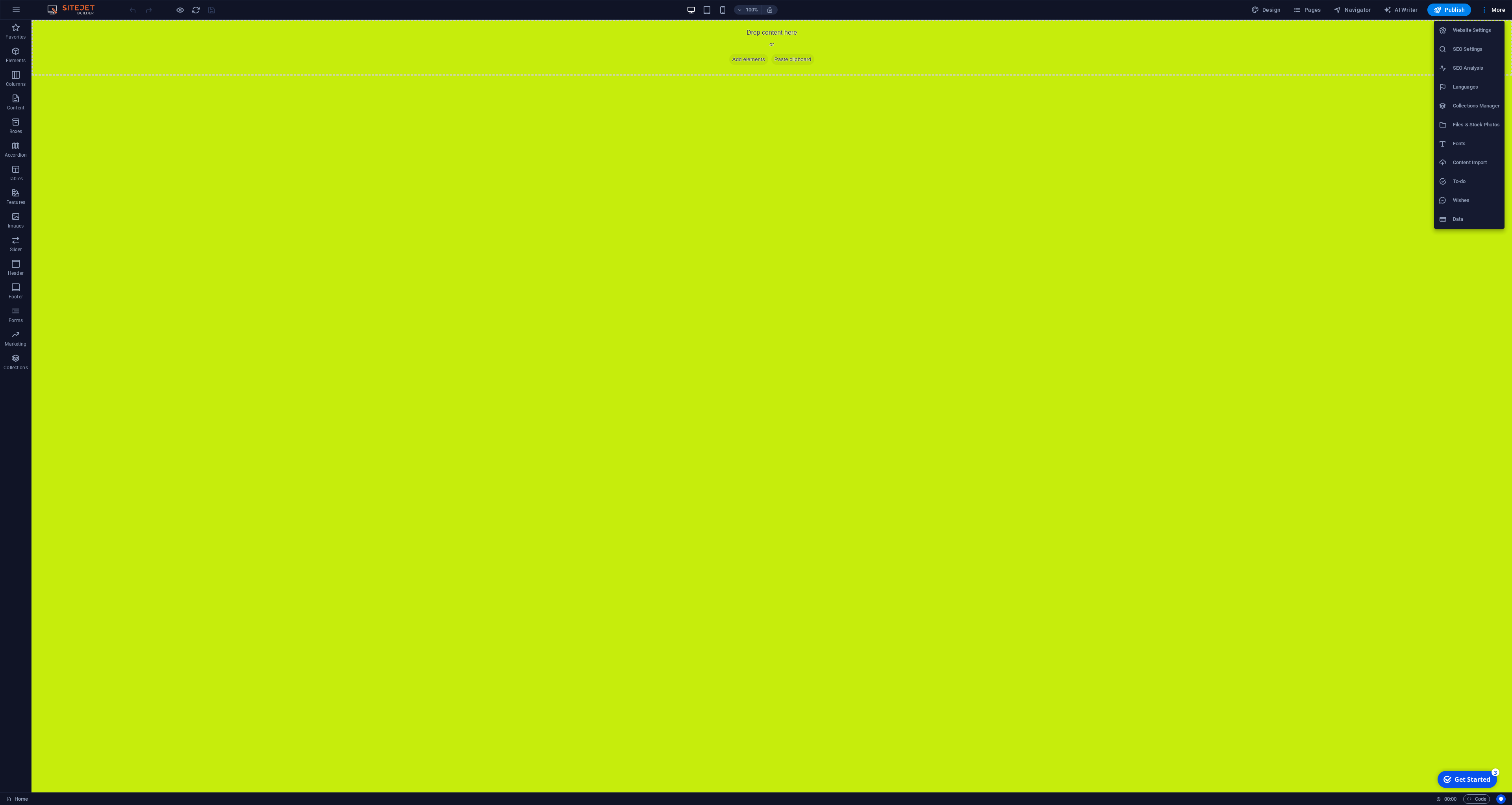
click at [1487, 12] on div at bounding box center [756, 402] width 1512 height 805
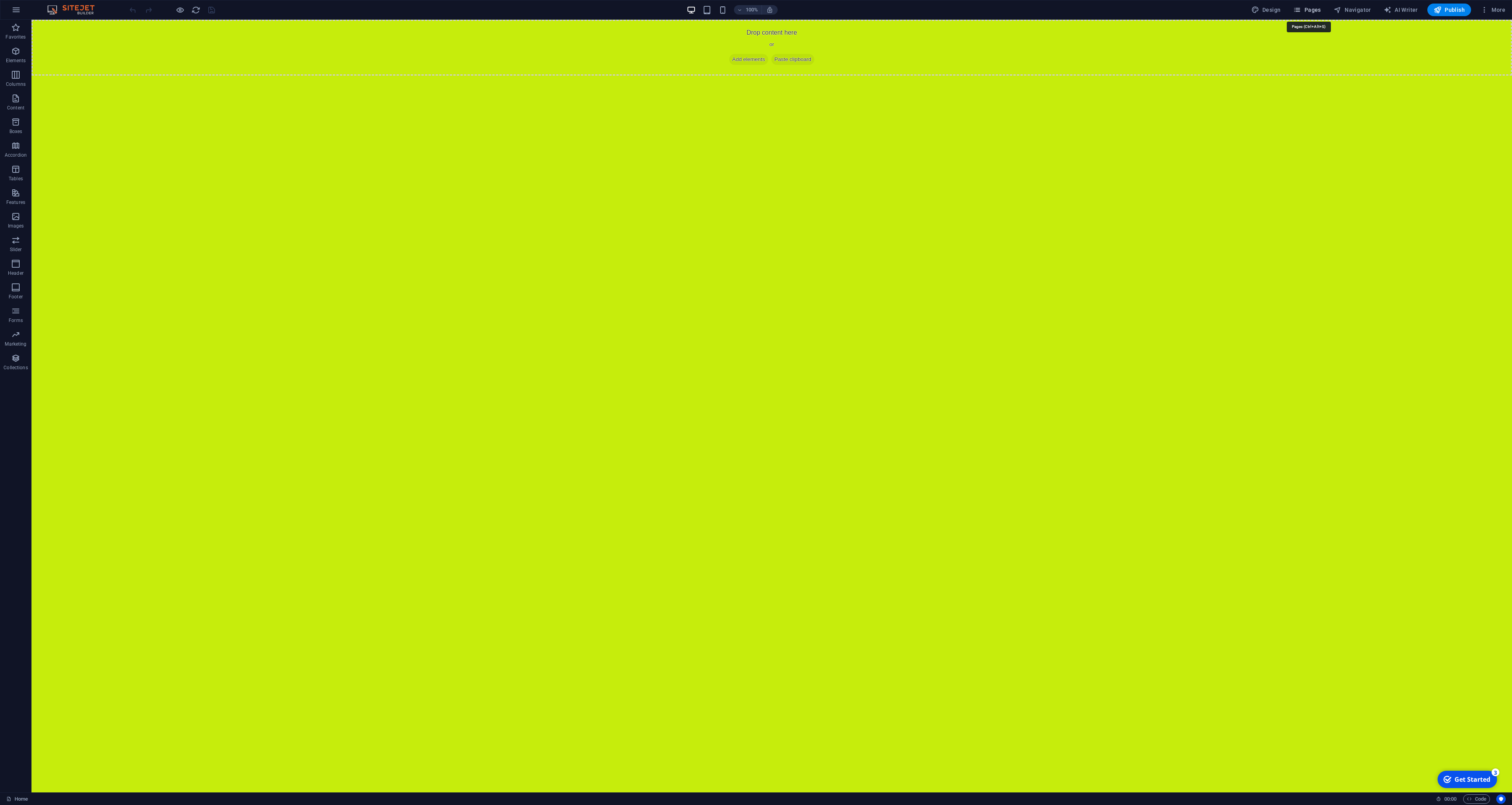
click at [1315, 11] on span "Pages" at bounding box center [1307, 9] width 28 height 8
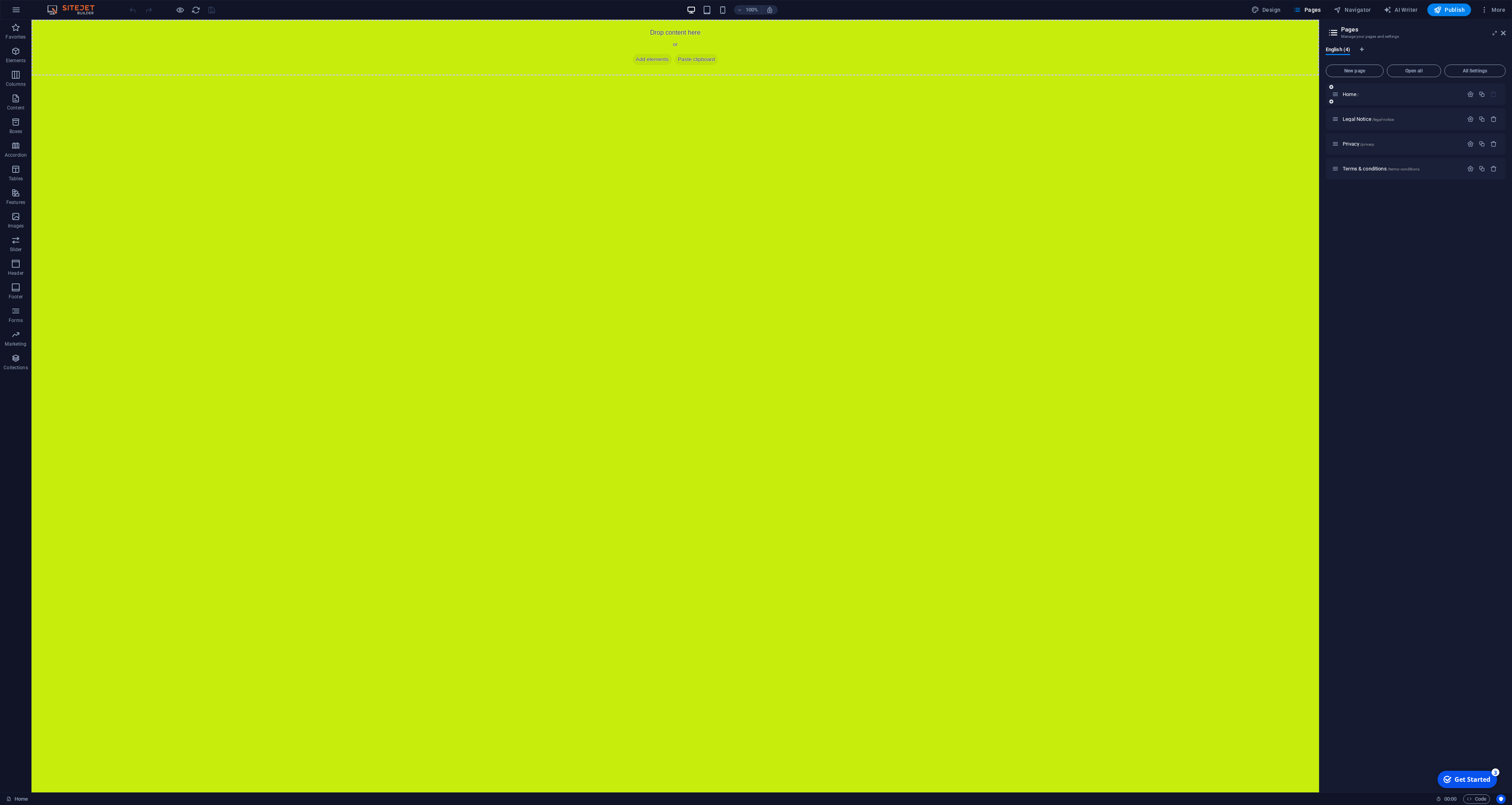
click at [1383, 100] on div "Home /" at bounding box center [1416, 94] width 180 height 22
click at [1353, 95] on span "Home /" at bounding box center [1351, 94] width 16 height 6
click at [1469, 96] on icon "button" at bounding box center [1470, 94] width 6 height 6
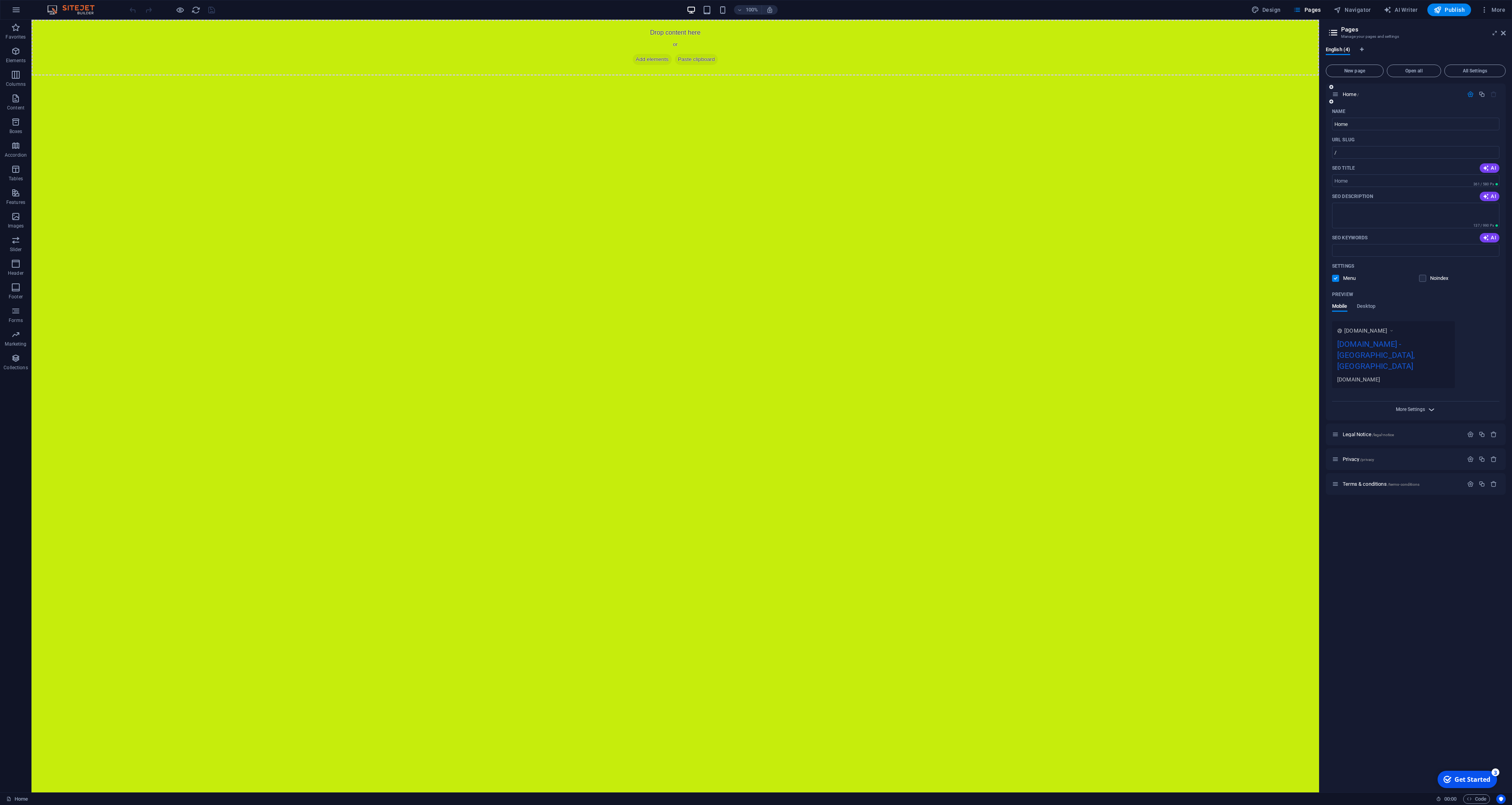
click at [1419, 407] on span "More Settings" at bounding box center [1410, 409] width 29 height 5
click at [1405, 515] on div "More Settings" at bounding box center [1415, 520] width 167 height 12
click at [1415, 520] on span "More Settings" at bounding box center [1410, 522] width 29 height 5
click at [1491, 12] on button "More" at bounding box center [1493, 9] width 31 height 12
click at [1480, 10] on div at bounding box center [756, 402] width 1512 height 805
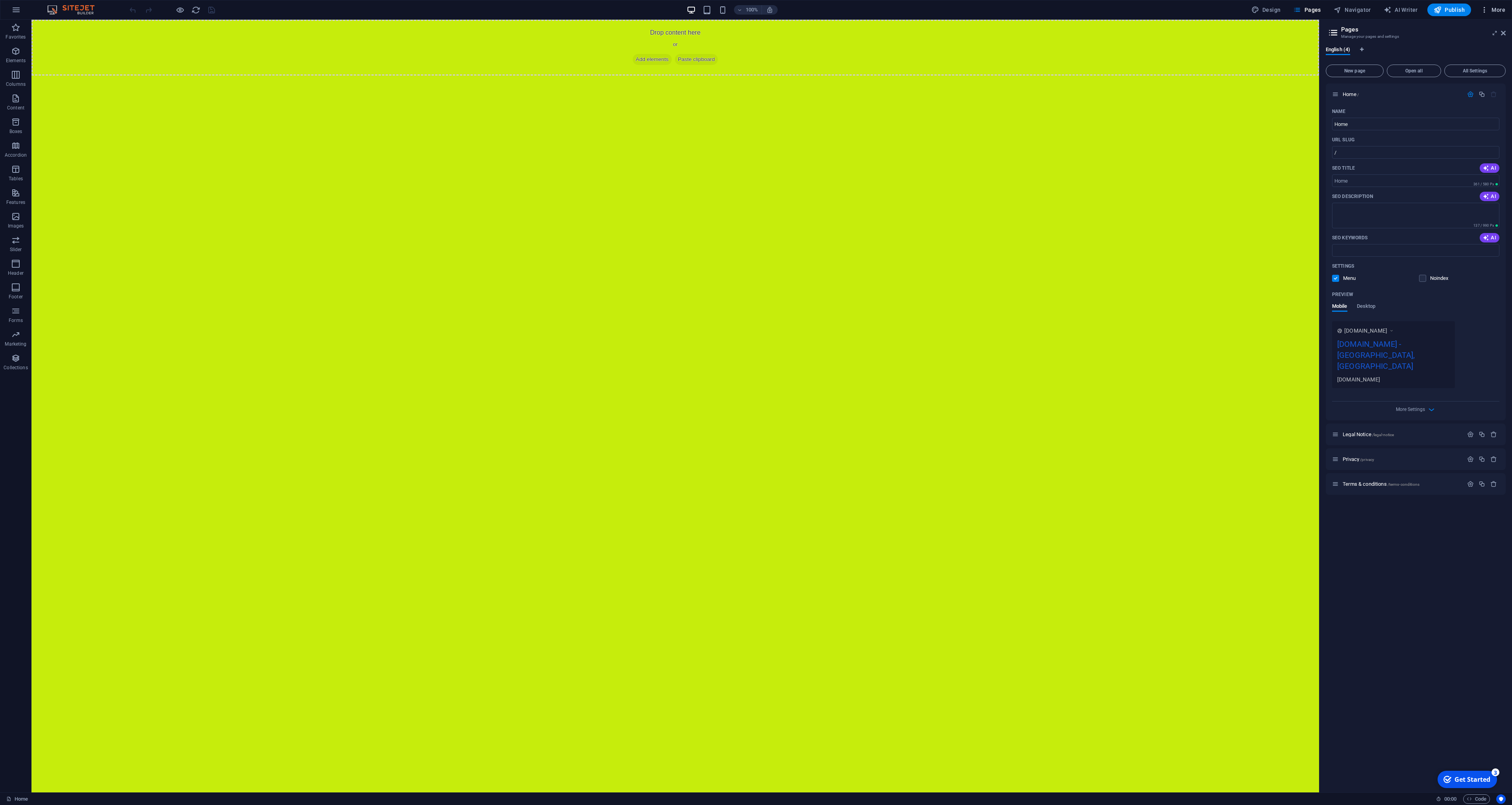
click at [1484, 11] on icon "button" at bounding box center [1484, 9] width 8 height 8
click at [1484, 12] on div at bounding box center [756, 402] width 1512 height 805
click at [1277, 10] on button "Design" at bounding box center [1266, 9] width 36 height 12
select select "px"
select select "400"
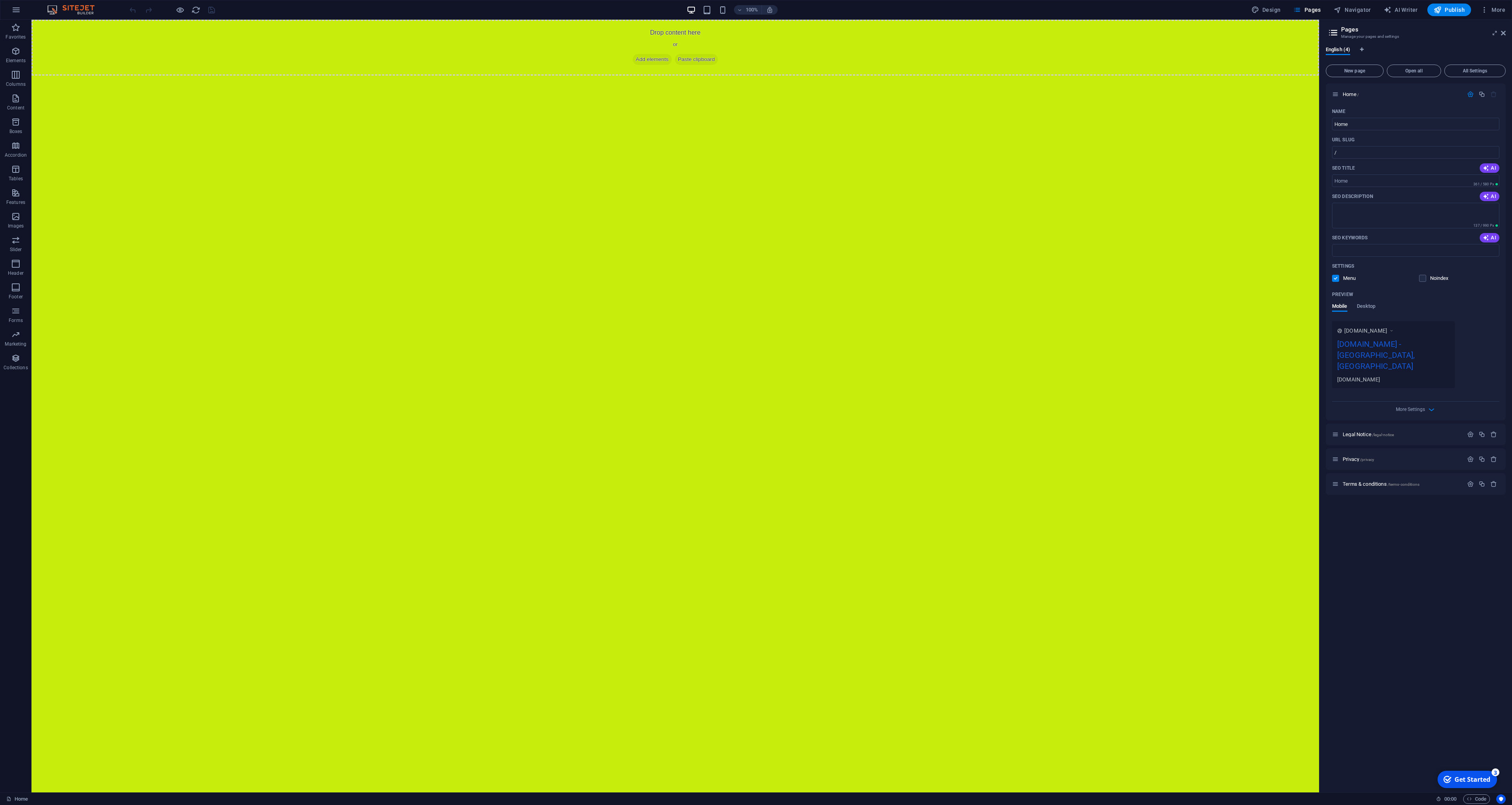
select select "px"
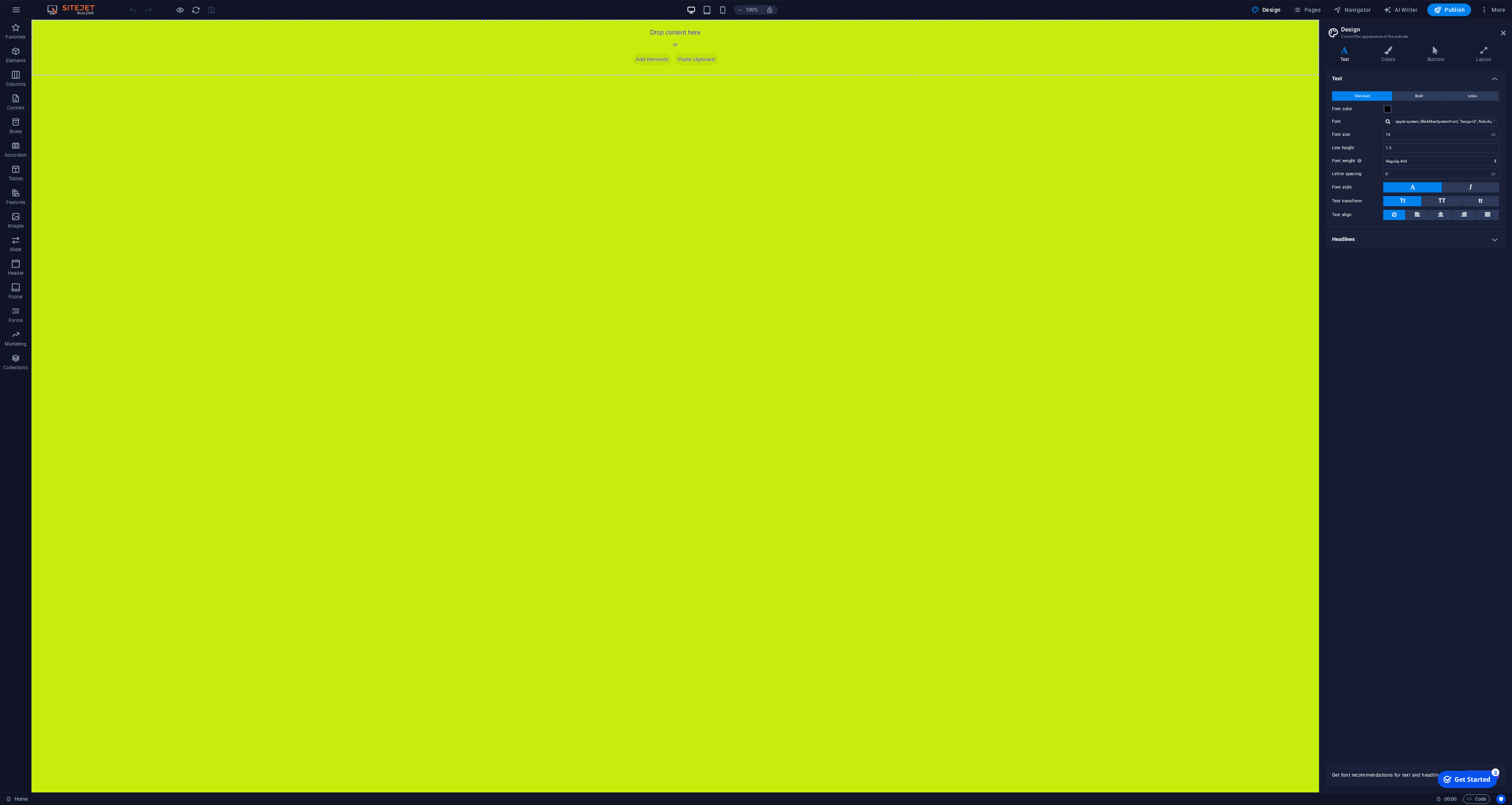
click at [69, 76] on html "Skip to main content Drop content here or Add elements Paste clipboard" at bounding box center [676, 48] width 1288 height 56
click at [17, 12] on icon "button" at bounding box center [16, 10] width 9 height 9
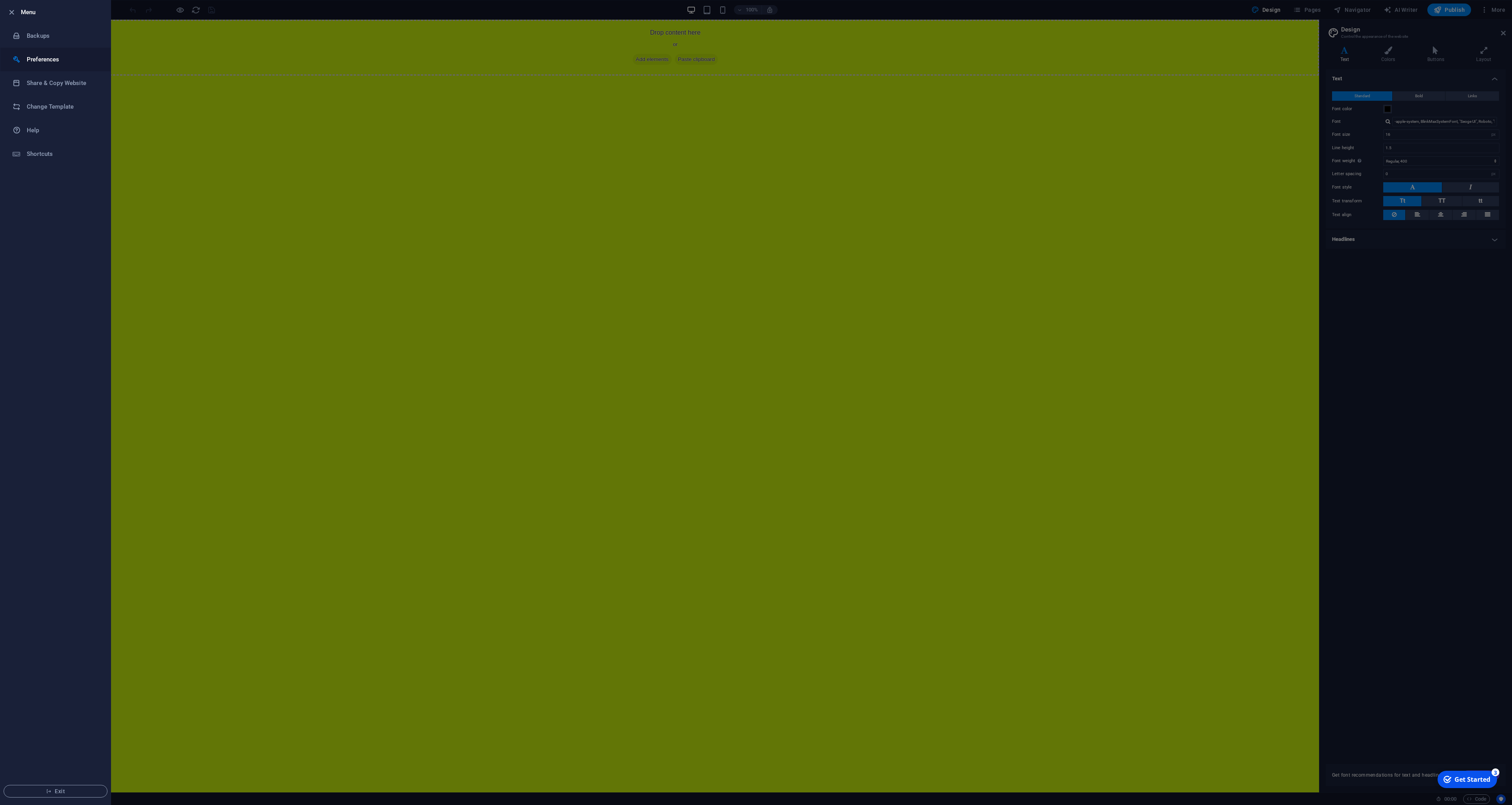
click at [59, 63] on h6 "Preferences" at bounding box center [63, 59] width 73 height 9
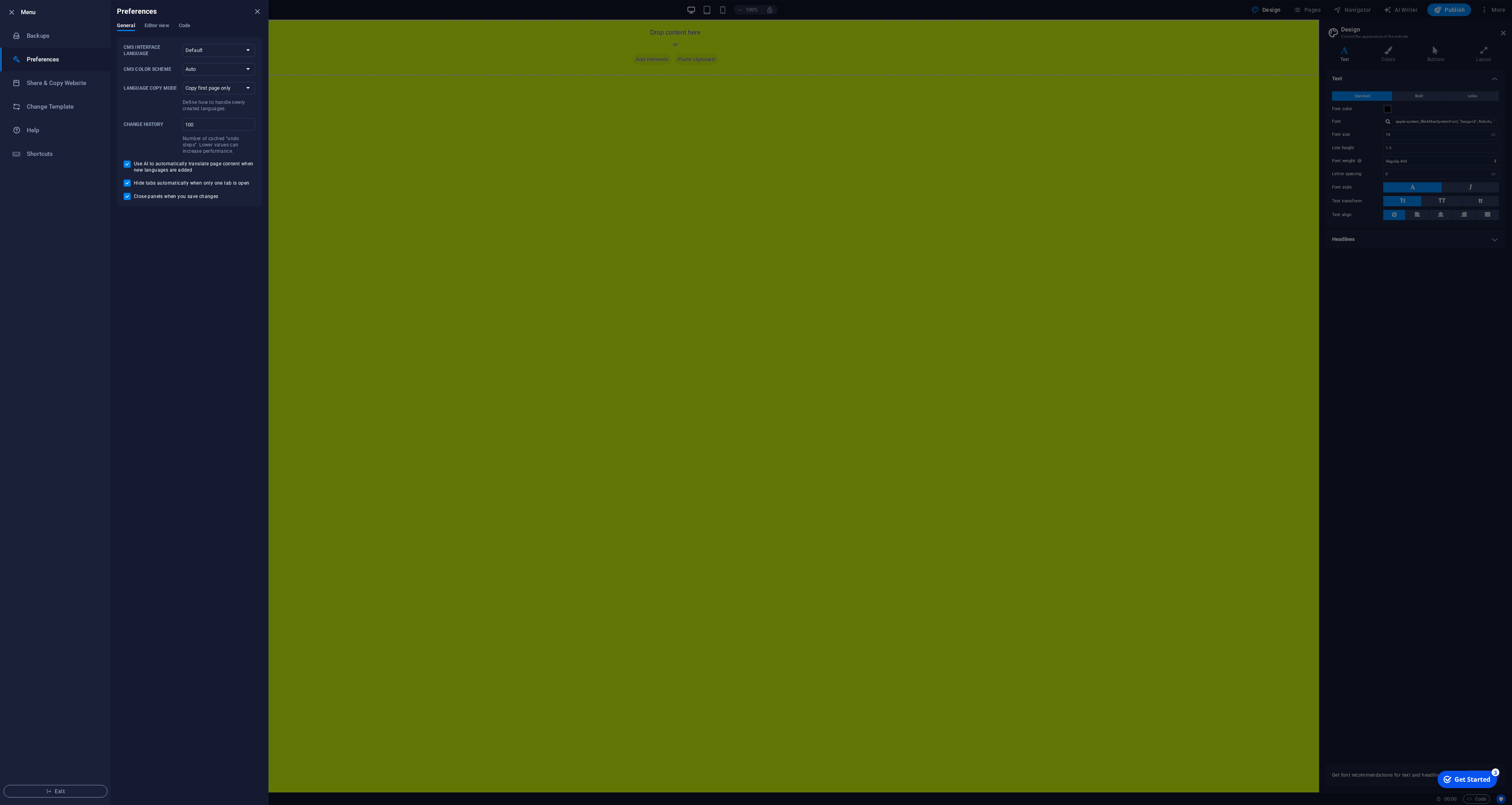
click at [9, 13] on icon "button" at bounding box center [11, 12] width 9 height 9
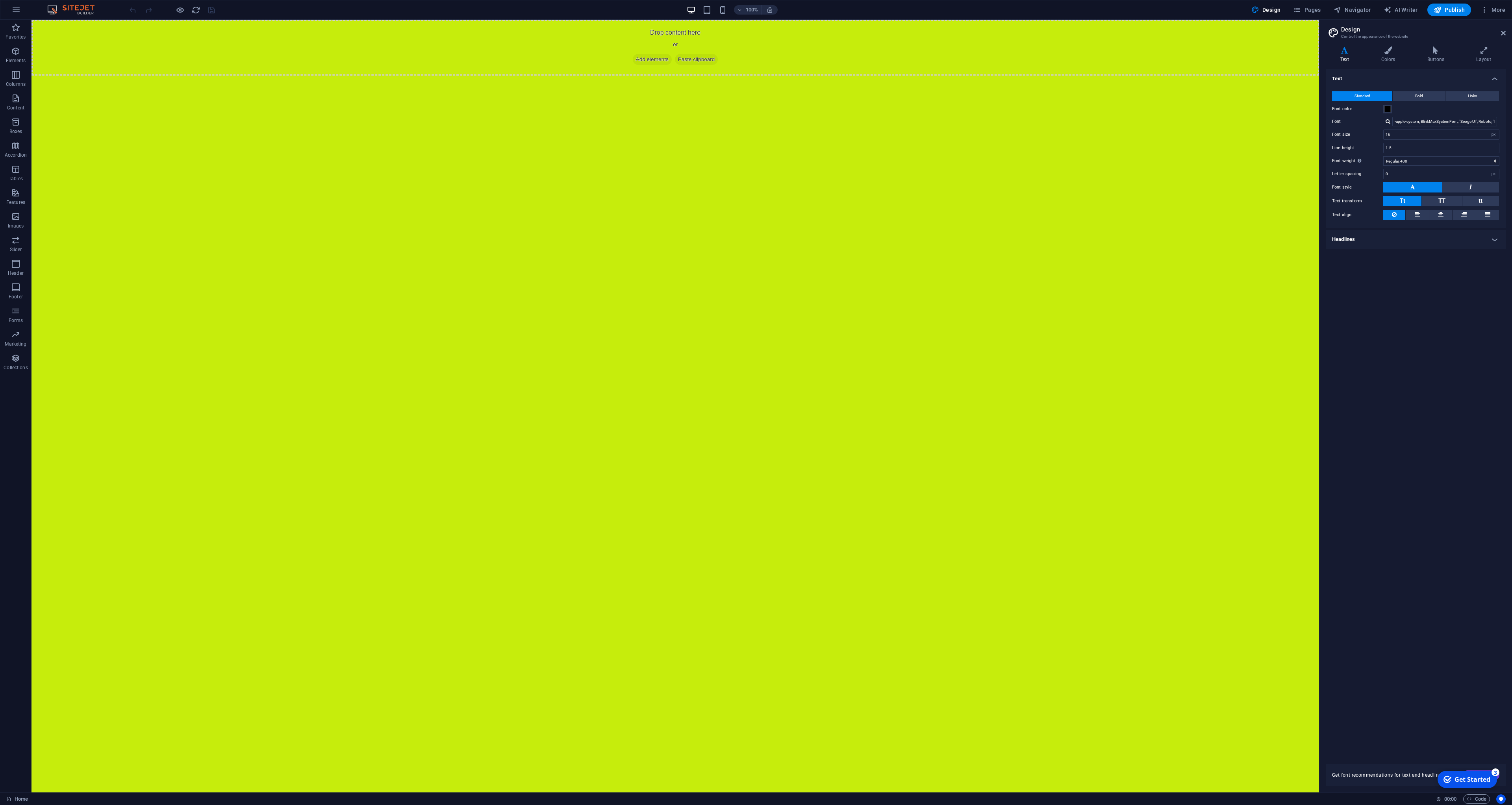
click at [144, 76] on html "Skip to main content Drop content here or Add elements Paste clipboard" at bounding box center [676, 48] width 1288 height 56
drag, startPoint x: 664, startPoint y: 302, endPoint x: 788, endPoint y: 369, distance: 140.9
click at [1400, 64] on div "Text Colors Buttons Layout Text Standard Bold Links Font color Font -apple-syst…" at bounding box center [1416, 416] width 180 height 739
click at [1392, 60] on h4 "Colors" at bounding box center [1389, 55] width 46 height 16
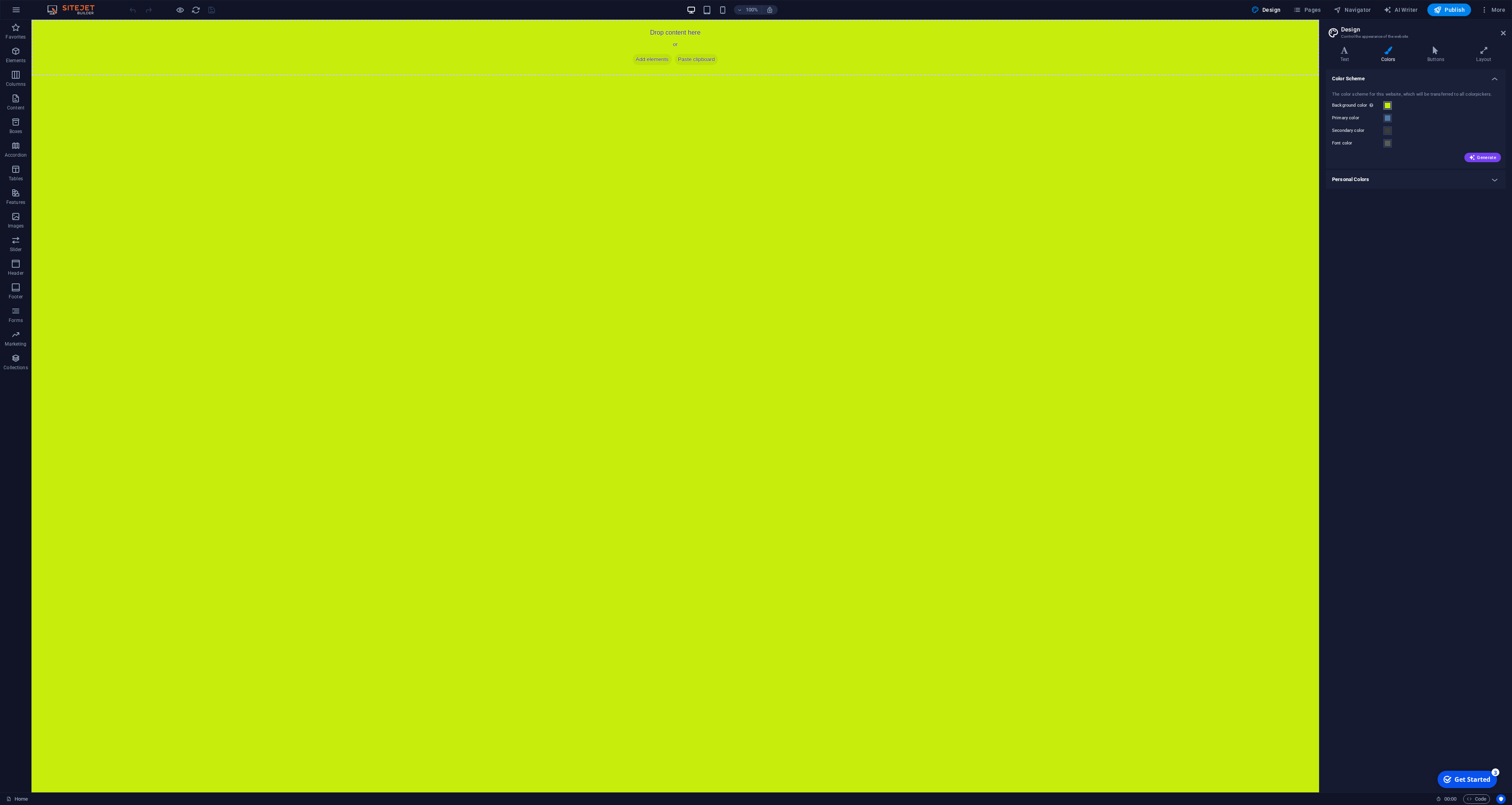
click at [1388, 105] on span at bounding box center [1388, 105] width 6 height 6
drag, startPoint x: 1494, startPoint y: 182, endPoint x: 1442, endPoint y: 184, distance: 52.0
click at [1456, 184] on input "#c6ed0c" at bounding box center [1481, 184] width 52 height 8
click at [1479, 185] on input "#c6ed0c" at bounding box center [1481, 184] width 52 height 8
type input "#ffff00"
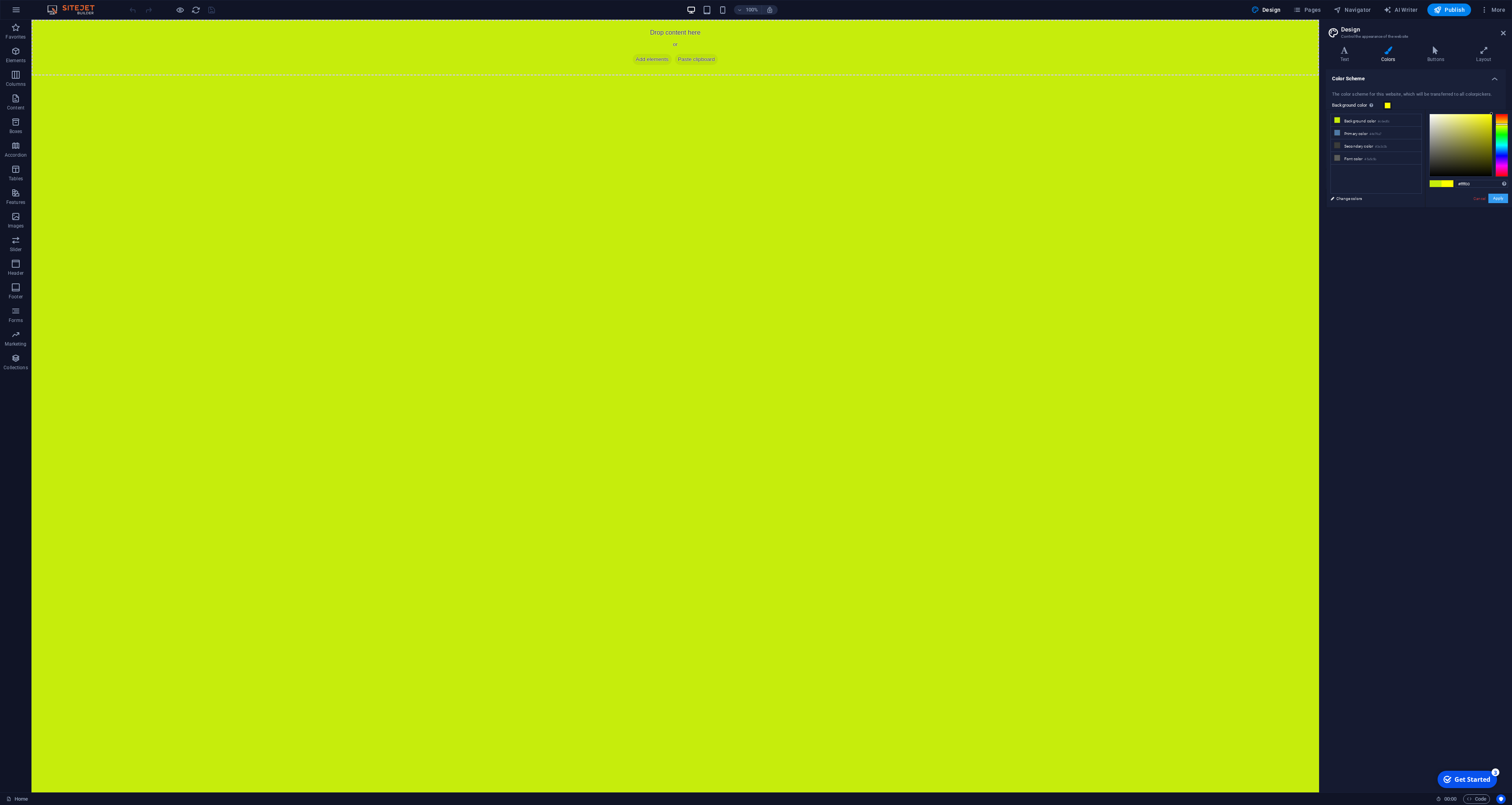
click at [1497, 197] on button "Apply" at bounding box center [1499, 198] width 20 height 9
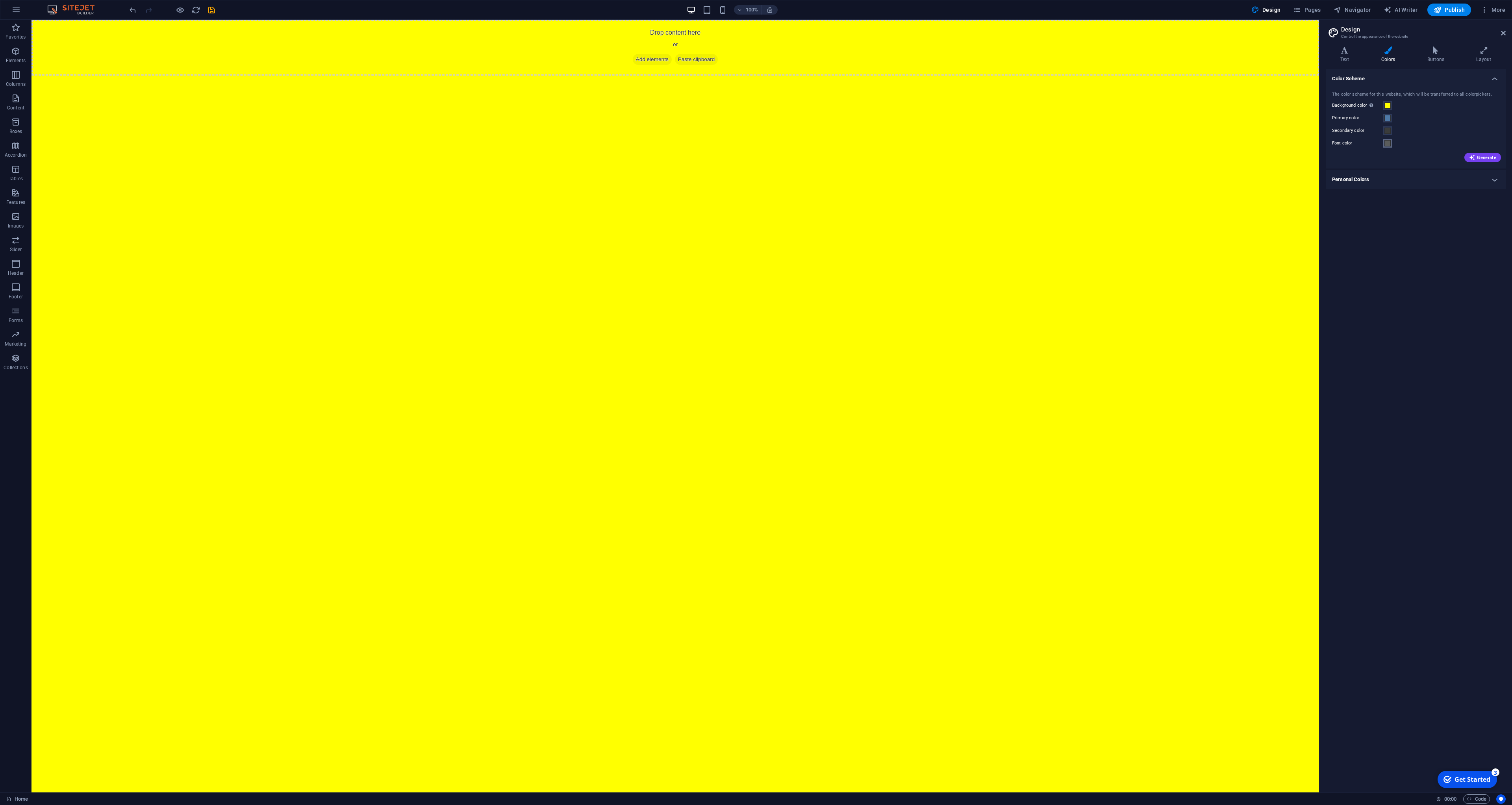
click at [1389, 146] on span at bounding box center [1388, 143] width 6 height 6
click at [1481, 222] on input "#5a5c5b" at bounding box center [1481, 221] width 52 height 8
type input "#000000"
click at [1493, 230] on div "#000000 Supported formats #0852ed rgb(8, 82, 237) rgba(8, 82, 237, 90%) hsv(221…" at bounding box center [1469, 253] width 87 height 212
click at [1390, 119] on span at bounding box center [1388, 118] width 6 height 6
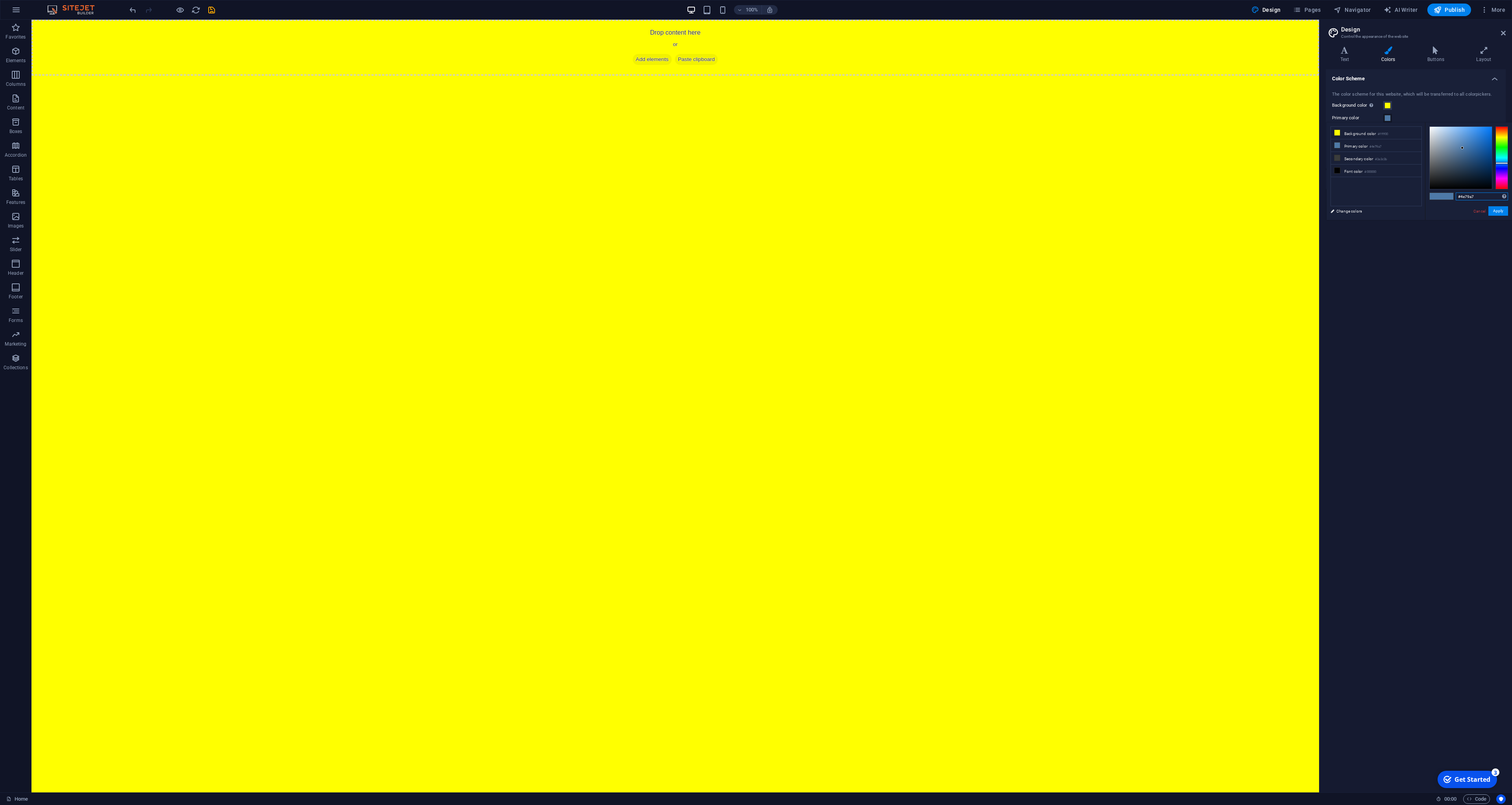
click at [1491, 193] on input "#4e79a7" at bounding box center [1481, 196] width 52 height 8
type input "#00ff00"
click at [1494, 209] on button "Apply" at bounding box center [1499, 211] width 20 height 9
click at [1387, 130] on span at bounding box center [1388, 130] width 6 height 6
click at [1480, 209] on input "#3a3c3b" at bounding box center [1481, 209] width 52 height 8
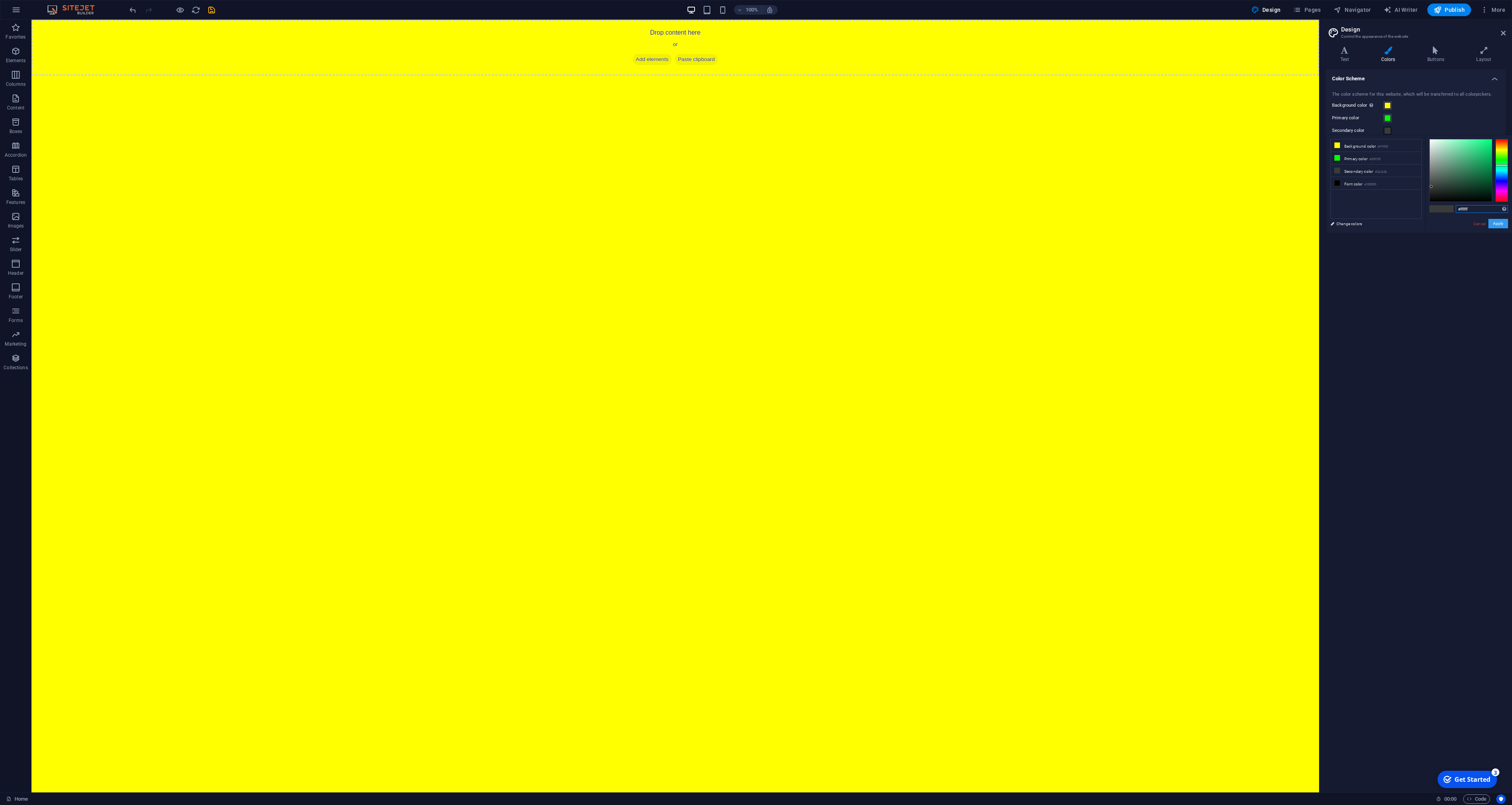
type input "#ffffff"
click at [1494, 225] on button "Apply" at bounding box center [1499, 224] width 20 height 9
click at [1318, 9] on span "Pages" at bounding box center [1307, 9] width 28 height 8
click at [1369, 165] on div "Terms & conditions /terms-conditions" at bounding box center [1397, 168] width 131 height 9
click at [1339, 170] on div "Terms & conditions /terms-conditions" at bounding box center [1397, 168] width 131 height 9
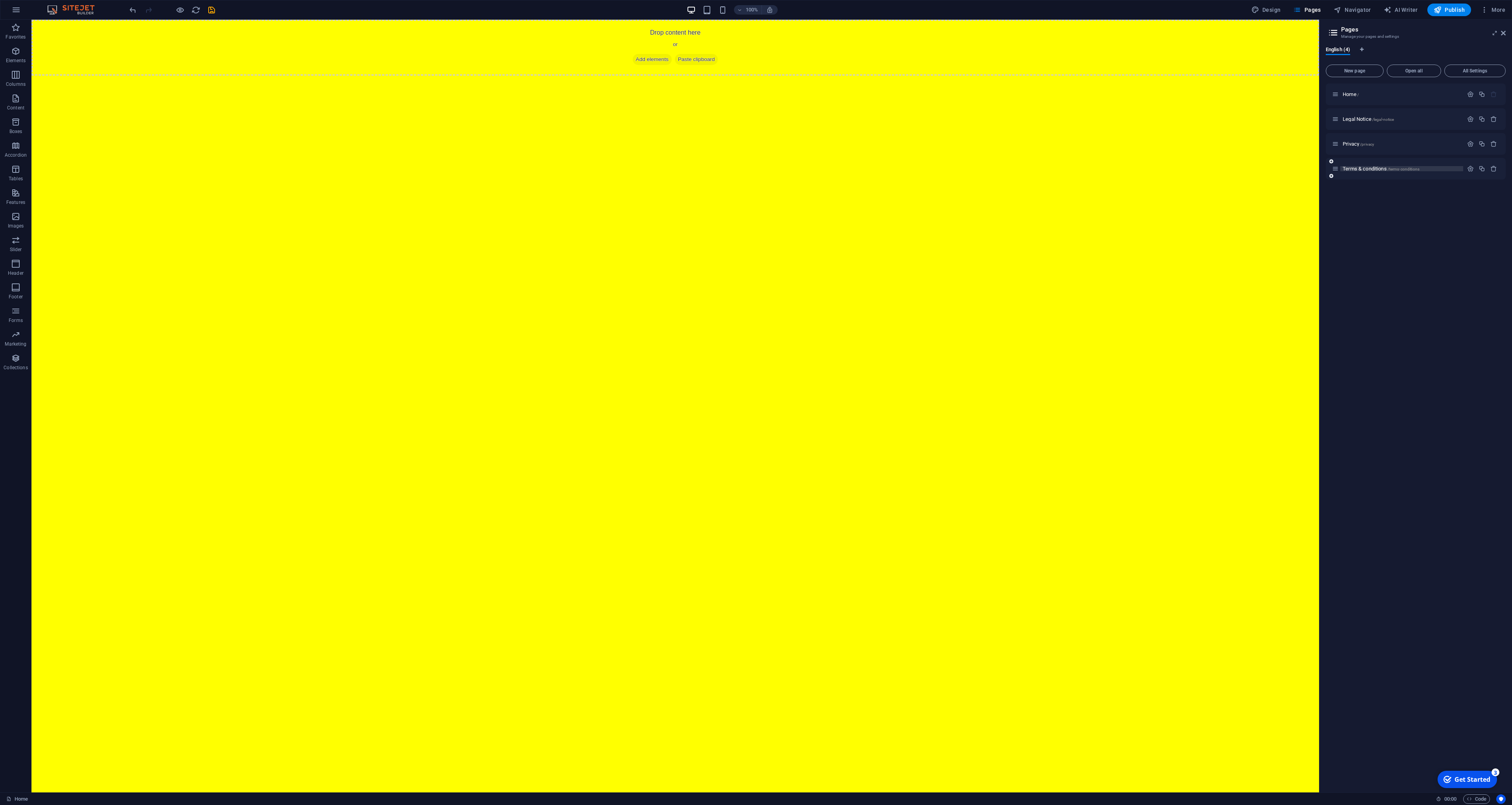
click at [1350, 167] on span "Terms & conditions /terms-conditions" at bounding box center [1381, 168] width 77 height 6
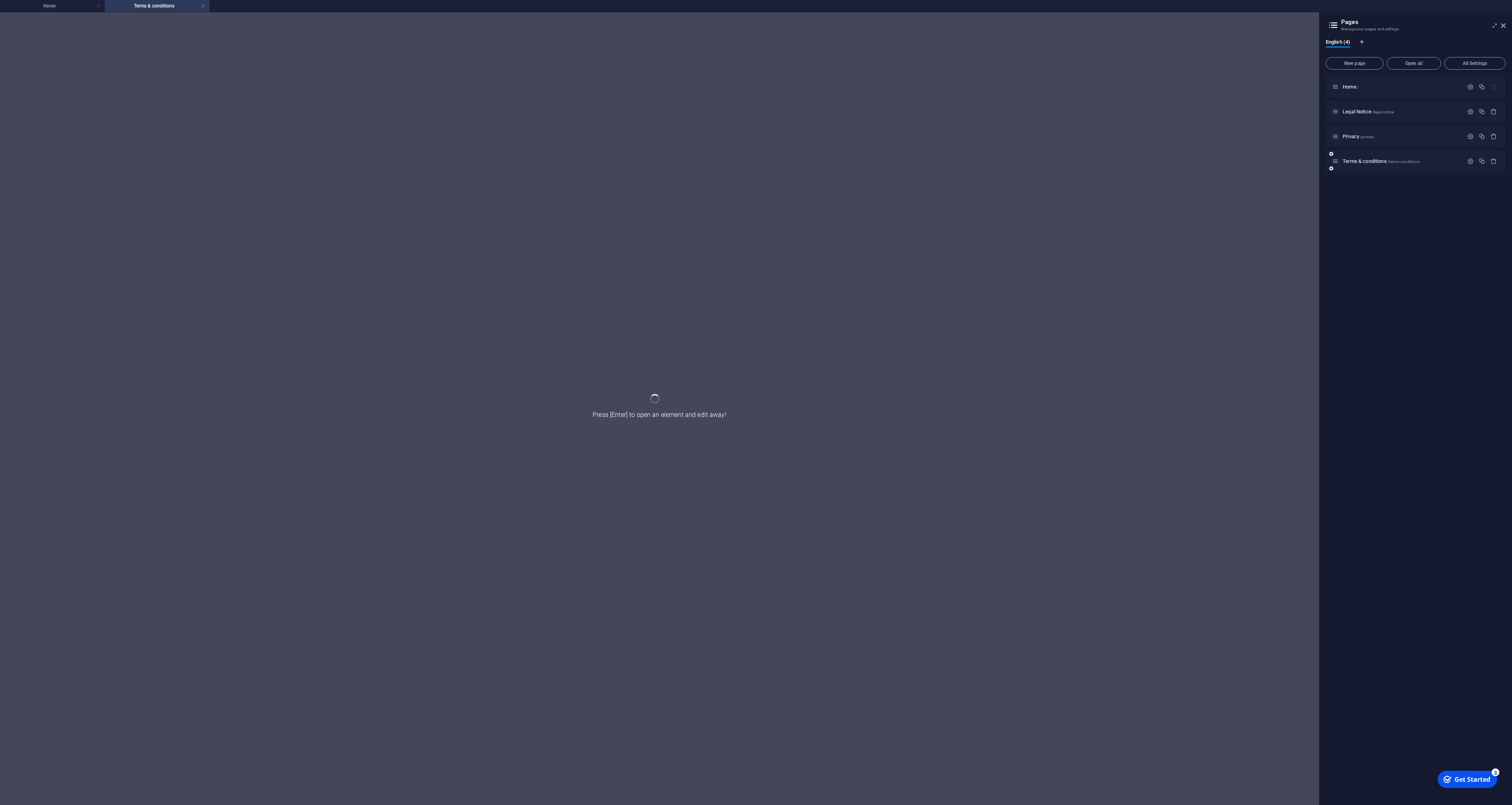
click at [1350, 167] on div "Terms & conditions /terms-conditions" at bounding box center [1416, 161] width 180 height 22
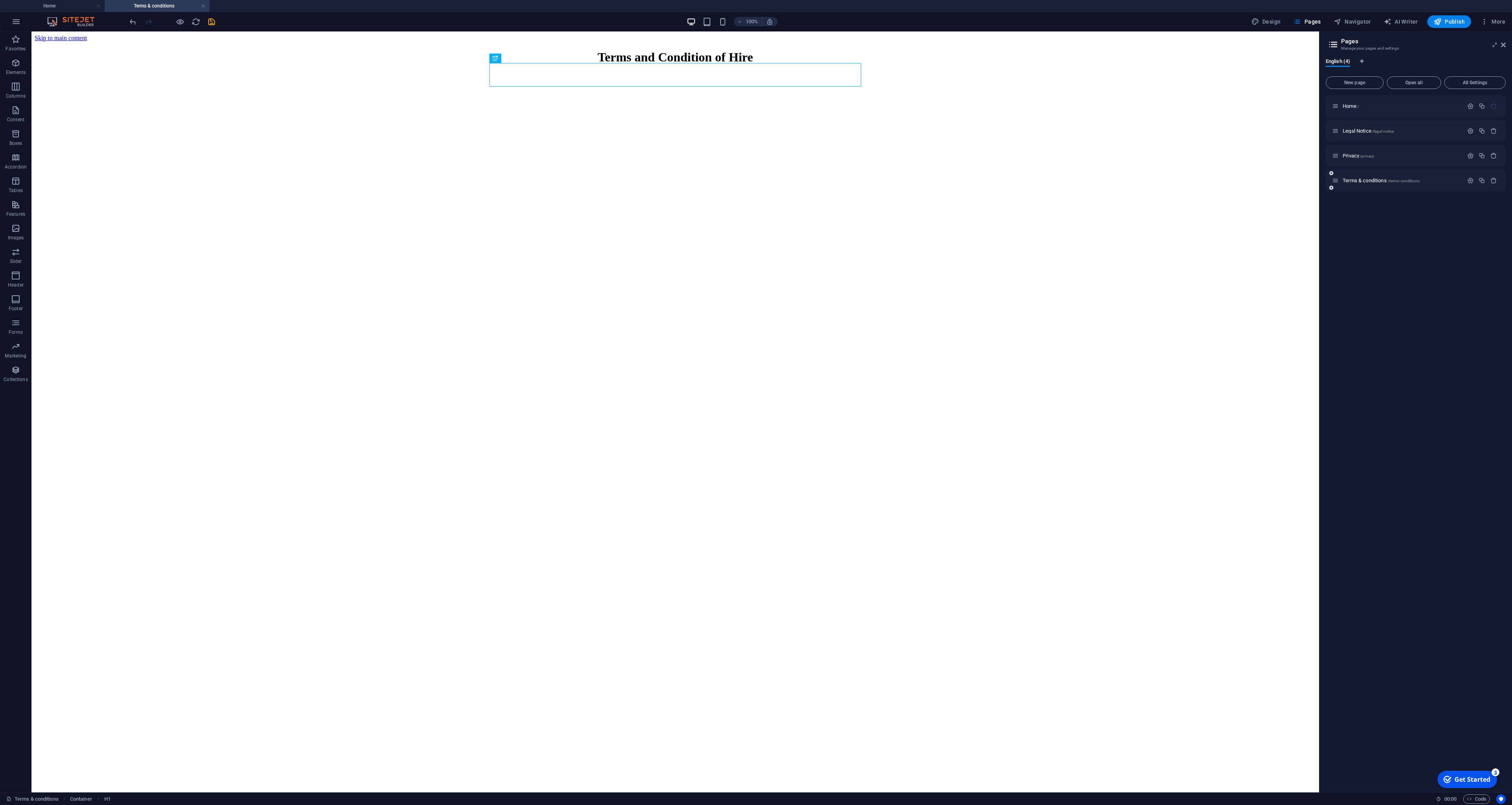
click at [1351, 185] on div "Terms & conditions /terms-conditions" at bounding box center [1397, 180] width 131 height 9
click at [1271, 23] on span "Design" at bounding box center [1266, 21] width 29 height 8
click at [1385, 119] on span at bounding box center [1388, 117] width 6 height 6
click at [1502, 210] on button "Apply" at bounding box center [1499, 210] width 20 height 9
click at [1319, 26] on button "Pages" at bounding box center [1307, 21] width 34 height 12
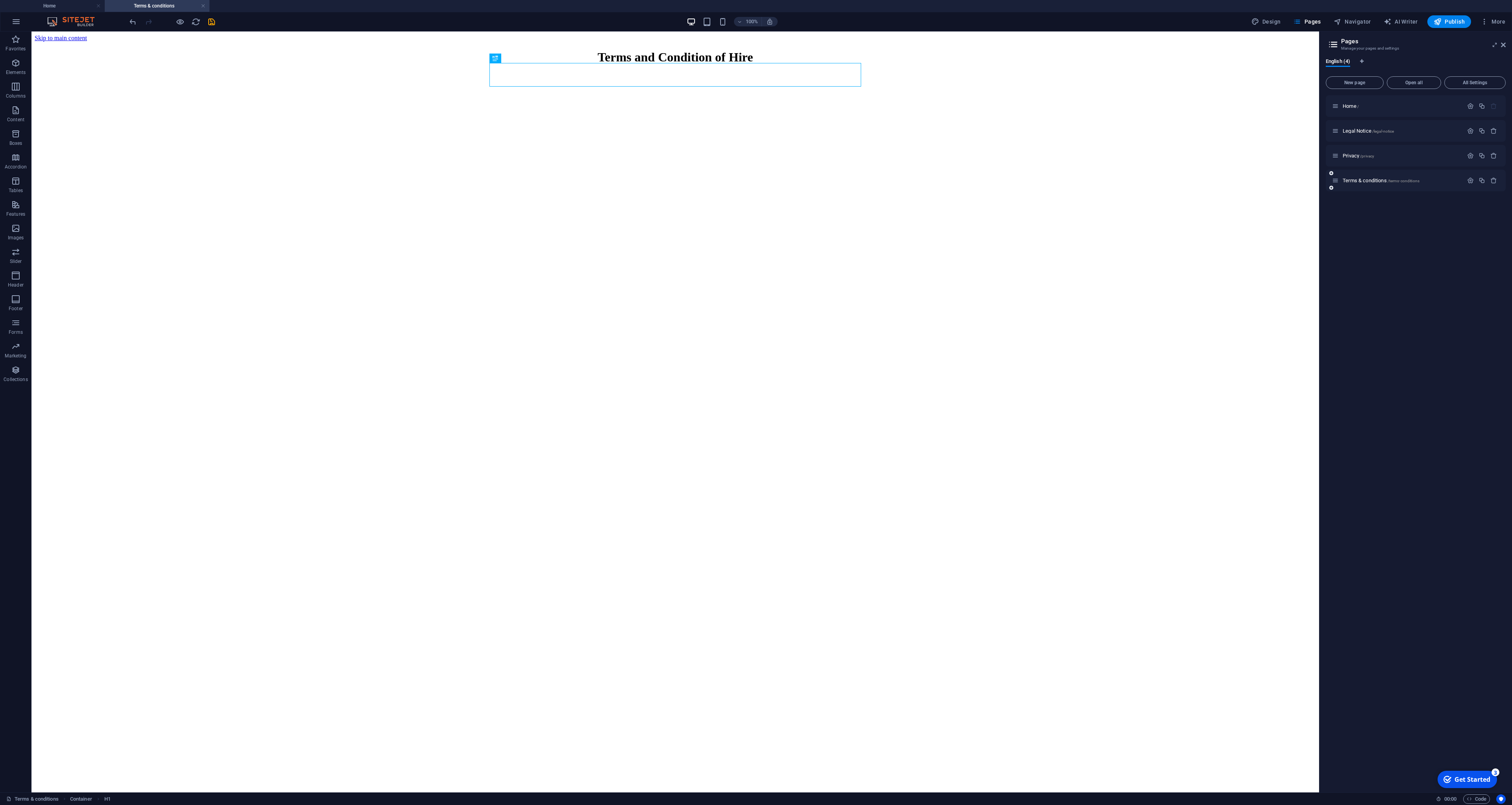
click at [1373, 176] on div "Terms & conditions /terms-conditions" at bounding box center [1397, 180] width 131 height 9
click at [1432, 184] on div "Terms & conditions /terms-conditions" at bounding box center [1397, 180] width 131 height 9
click at [1332, 189] on icon at bounding box center [1331, 188] width 4 height 5
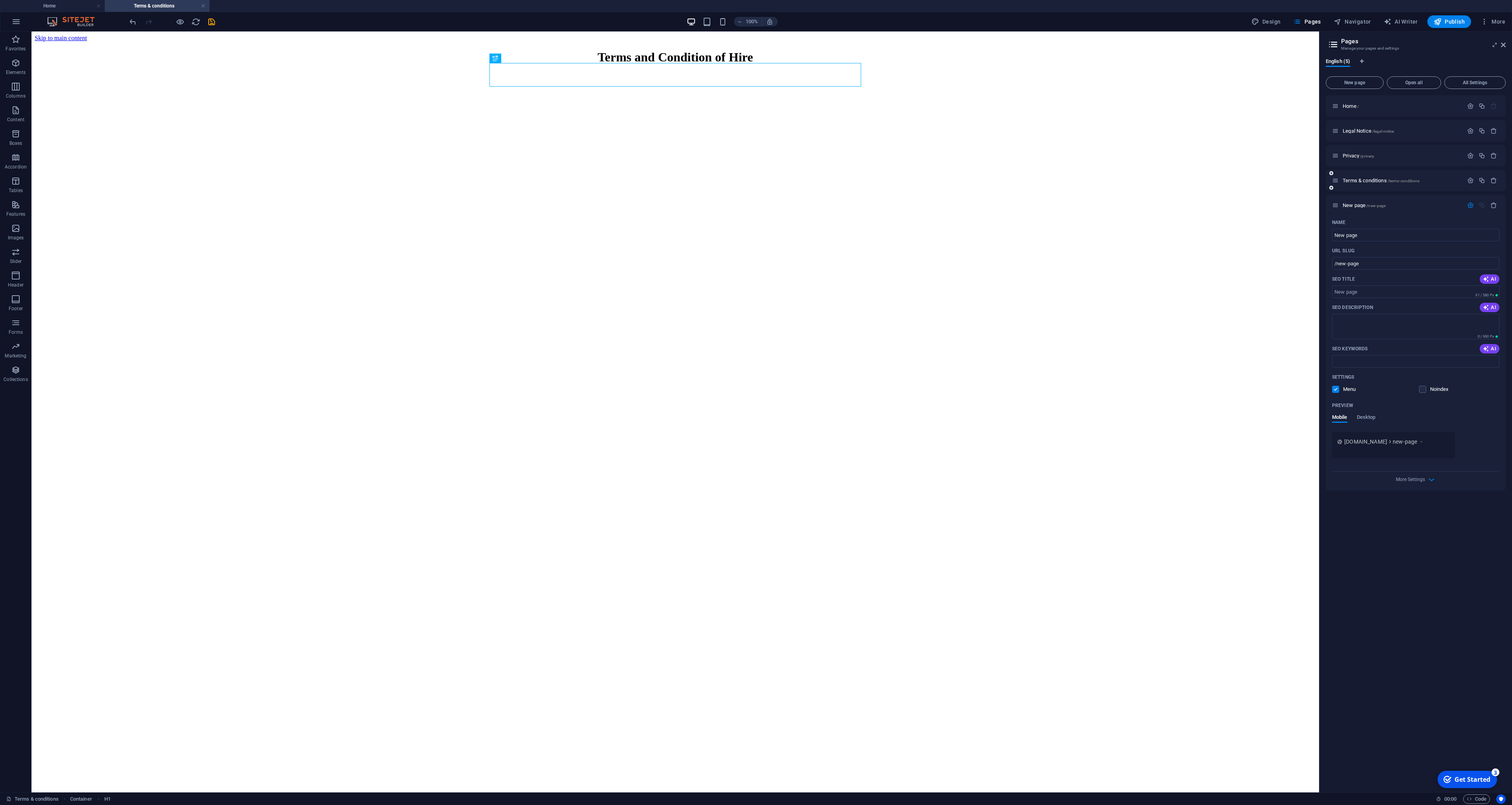
click at [1363, 185] on div "Terms & conditions /terms-conditions" at bounding box center [1397, 180] width 131 height 9
click at [1496, 205] on icon "button" at bounding box center [1493, 205] width 6 height 6
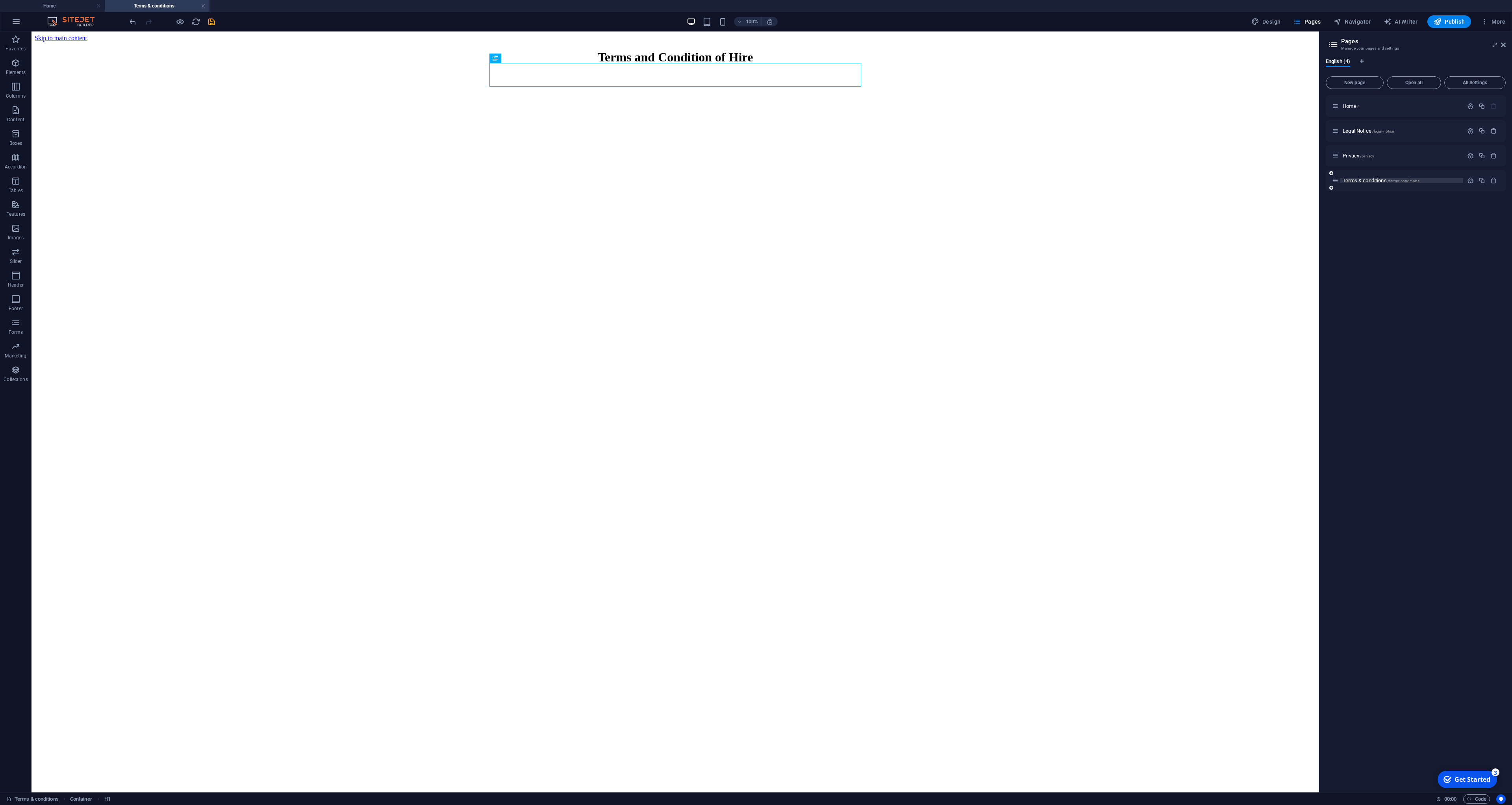
click at [1358, 179] on span "Terms & conditions /terms-conditions" at bounding box center [1381, 181] width 77 height 6
click at [1351, 182] on span "Terms & conditions /terms-conditions" at bounding box center [1381, 181] width 77 height 6
click at [1335, 181] on icon at bounding box center [1335, 180] width 6 height 6
click at [1469, 180] on icon "button" at bounding box center [1470, 180] width 6 height 6
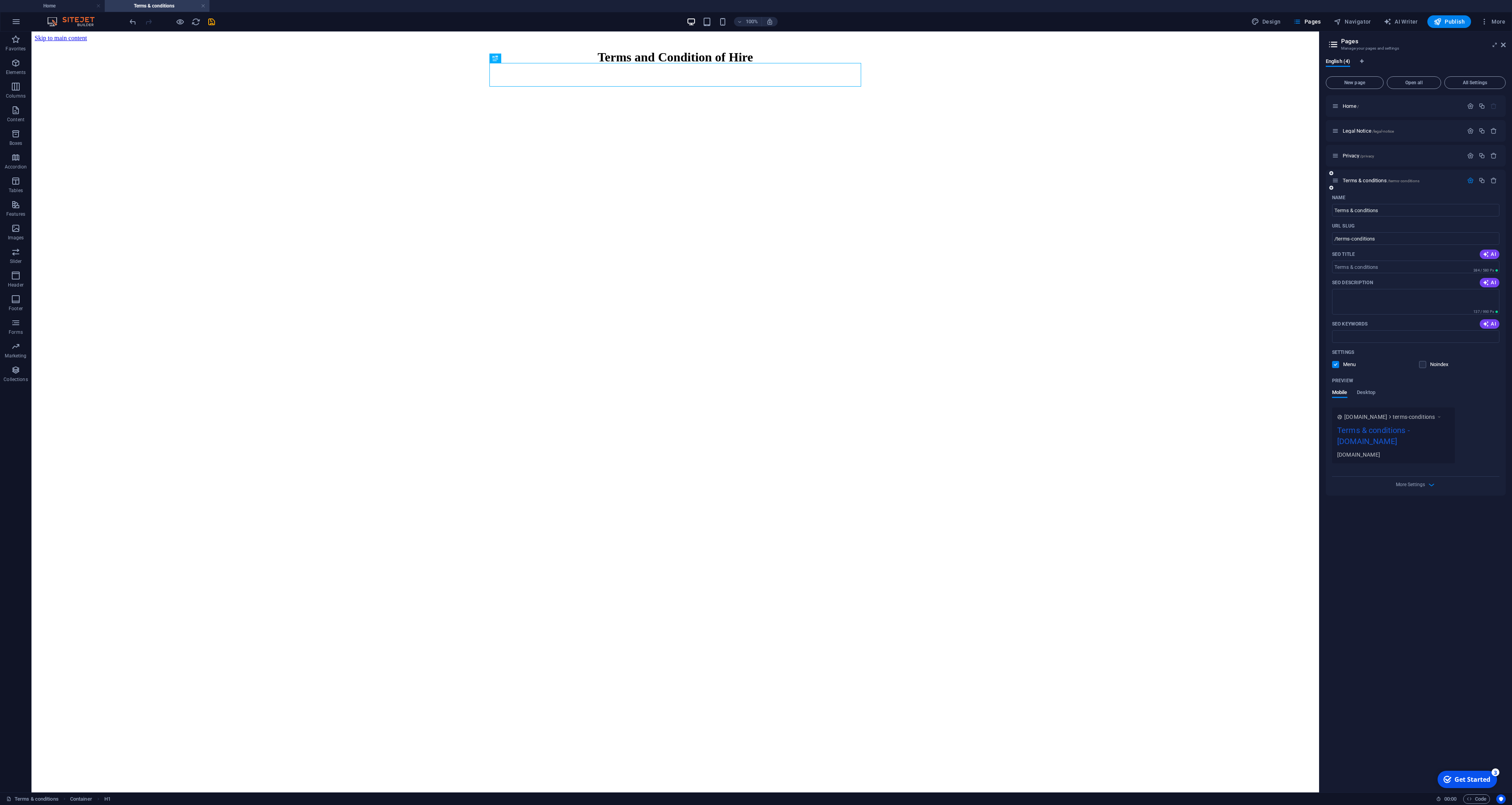
click at [1413, 480] on div "More Settings" at bounding box center [1415, 482] width 167 height 12
click at [1410, 487] on span "More Settings" at bounding box center [1410, 484] width 29 height 5
click at [211, 23] on icon "save" at bounding box center [211, 22] width 9 height 9
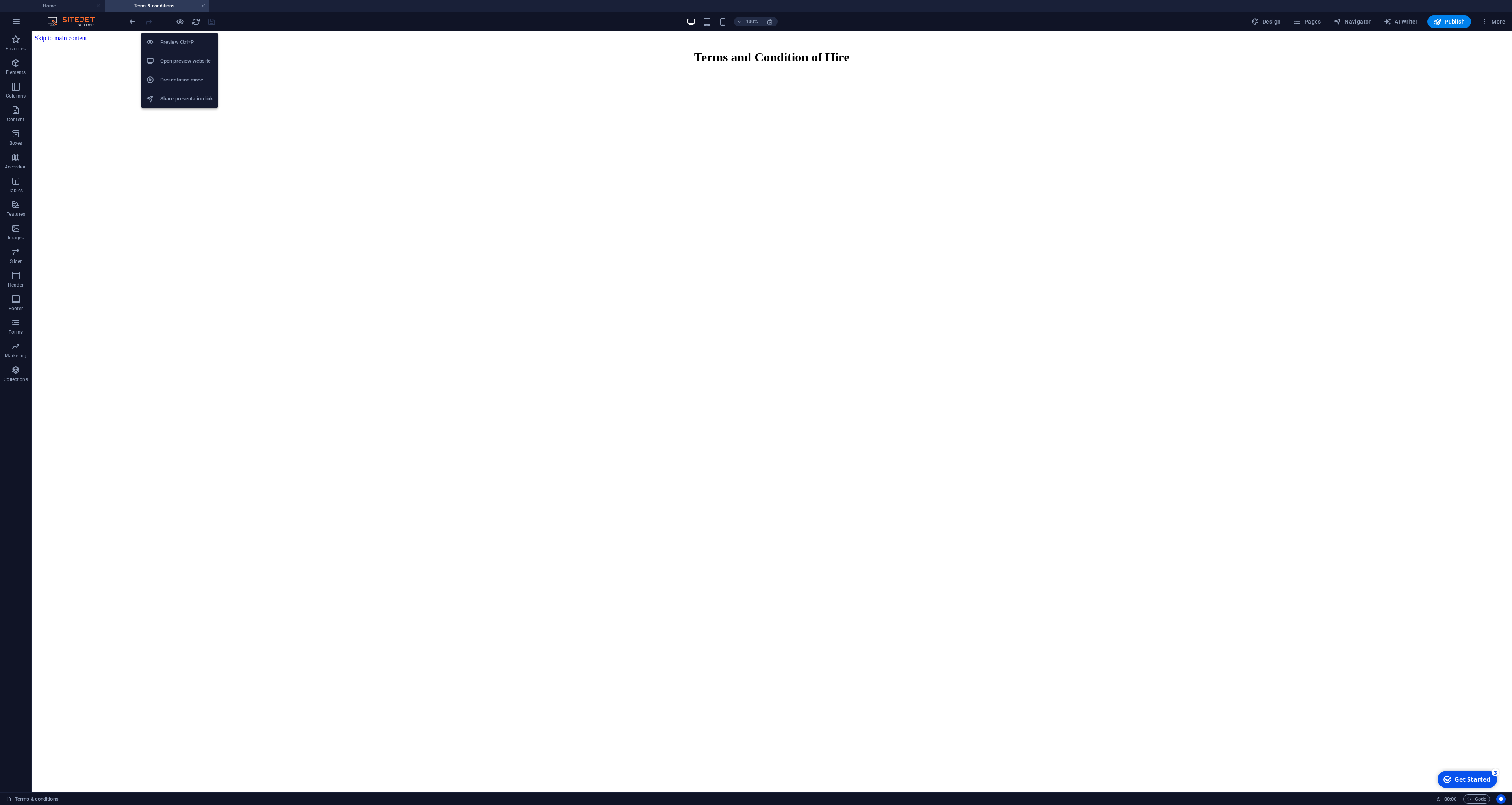
click at [171, 64] on h6 "Open preview website" at bounding box center [187, 61] width 53 height 9
click at [73, 38] on icon at bounding box center [72, 36] width 4 height 8
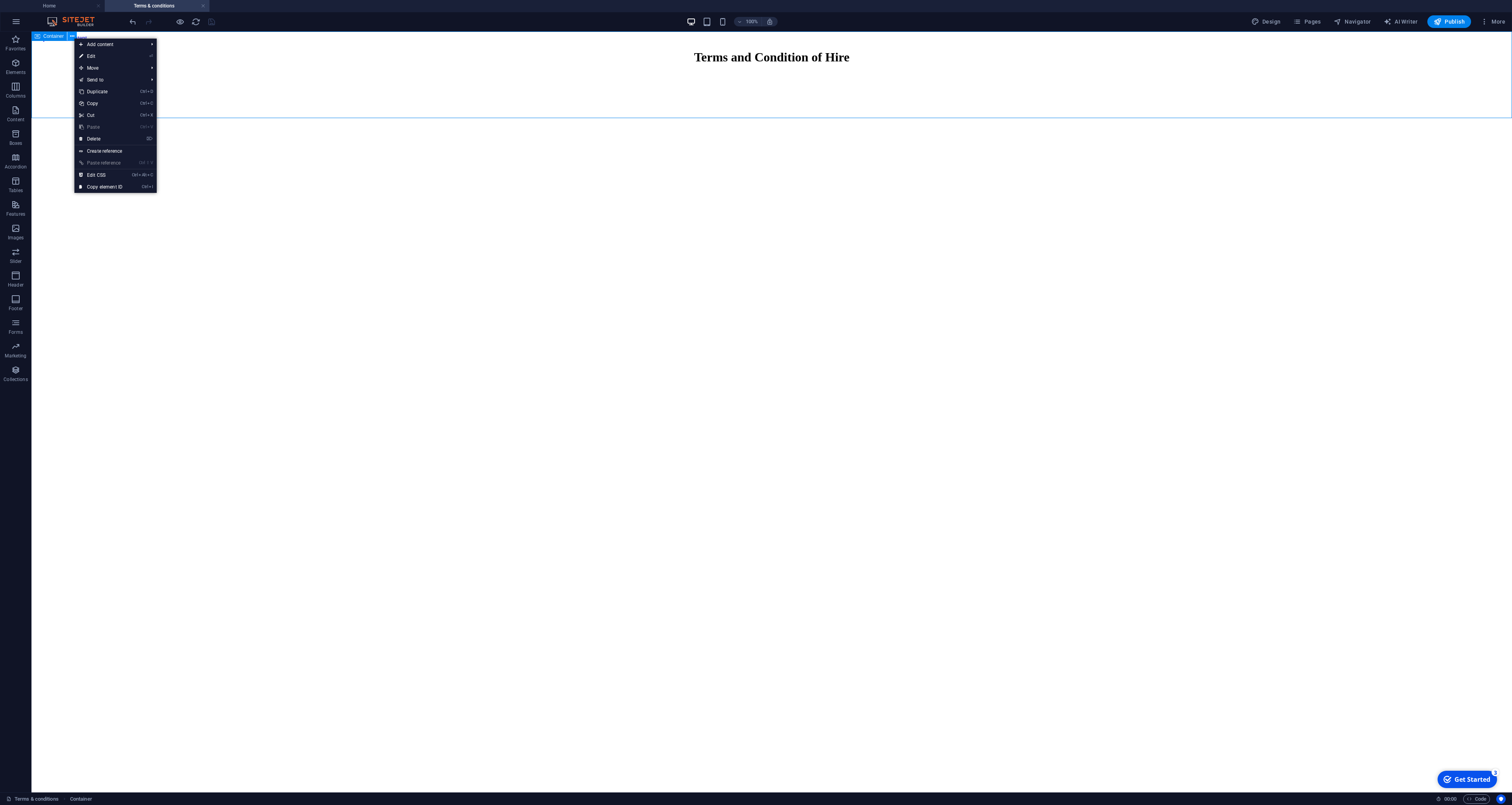
click at [73, 38] on icon at bounding box center [72, 36] width 4 height 8
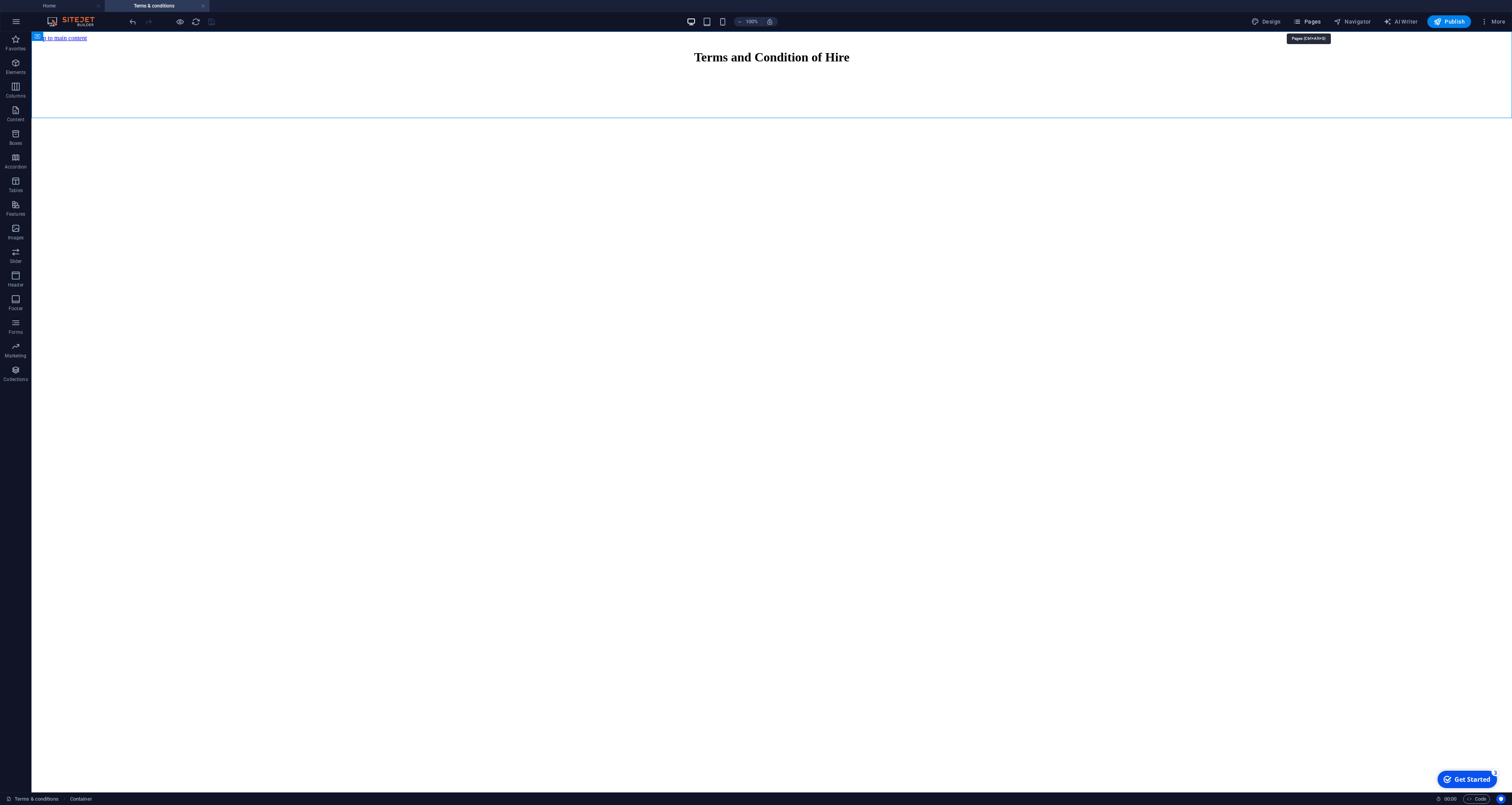
click at [1299, 24] on icon "button" at bounding box center [1297, 21] width 8 height 8
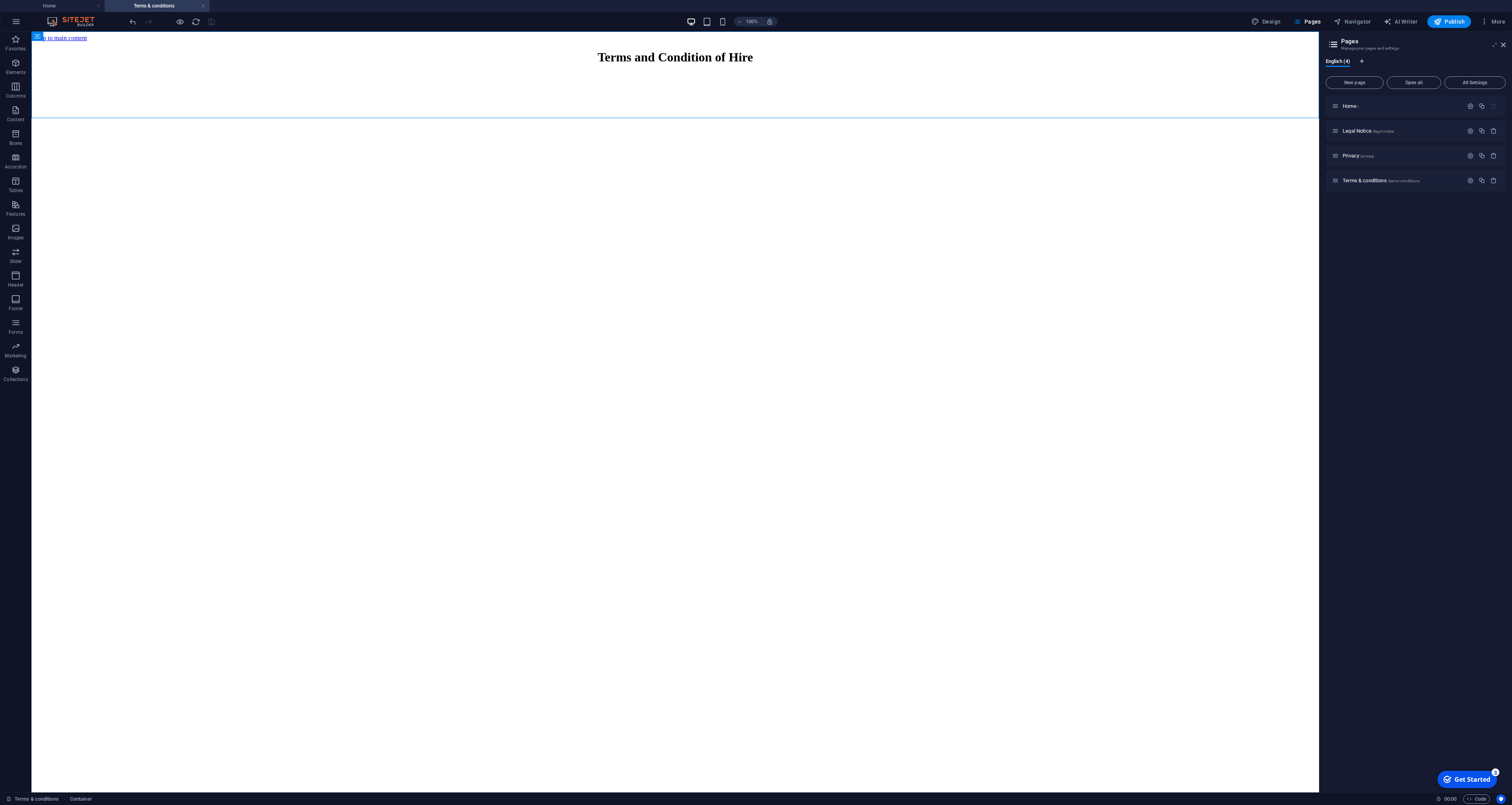
click at [1494, 46] on icon at bounding box center [1494, 45] width 0 height 6
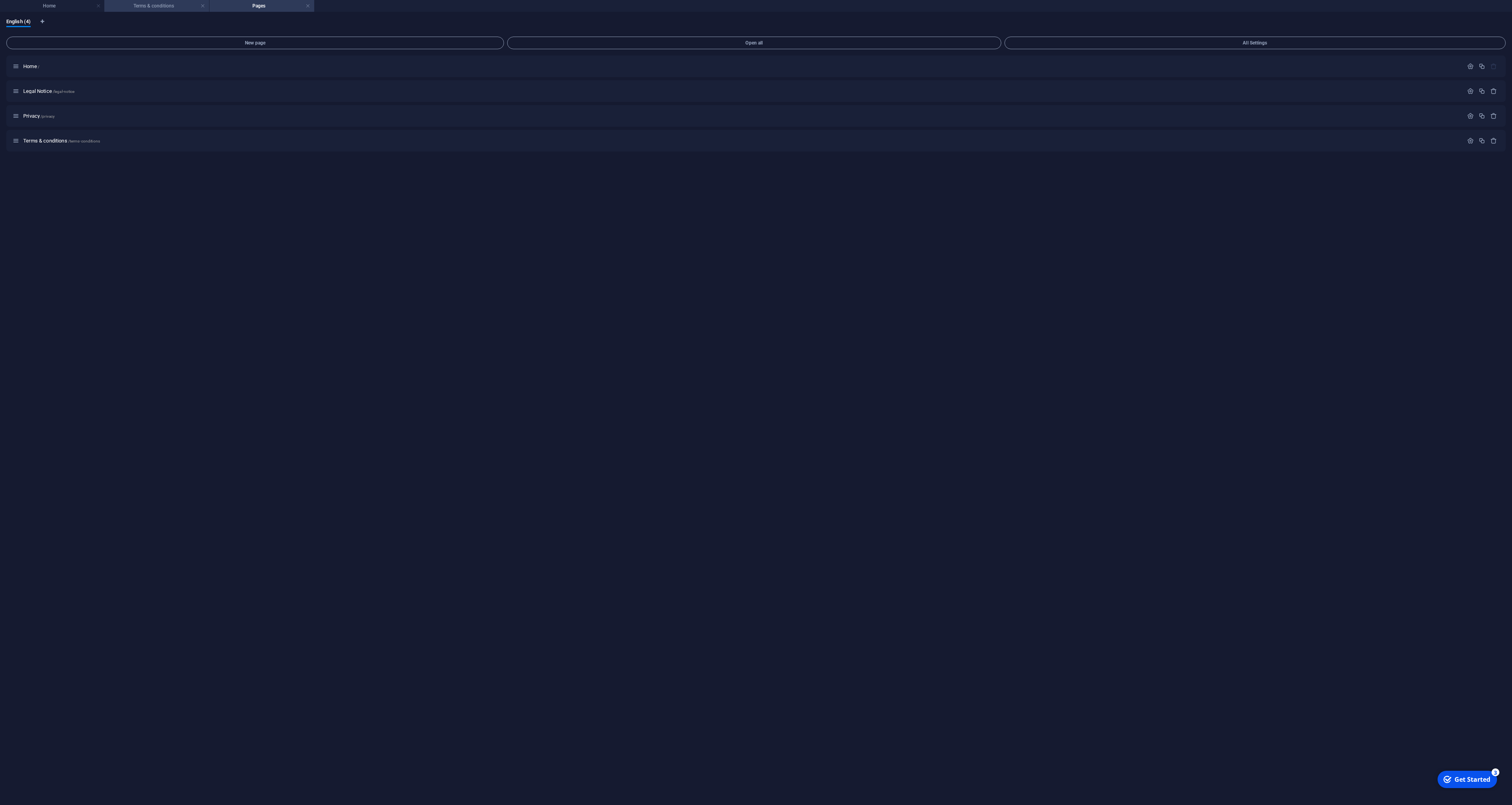
click at [164, 9] on h4 "Terms & conditions" at bounding box center [157, 6] width 104 height 9
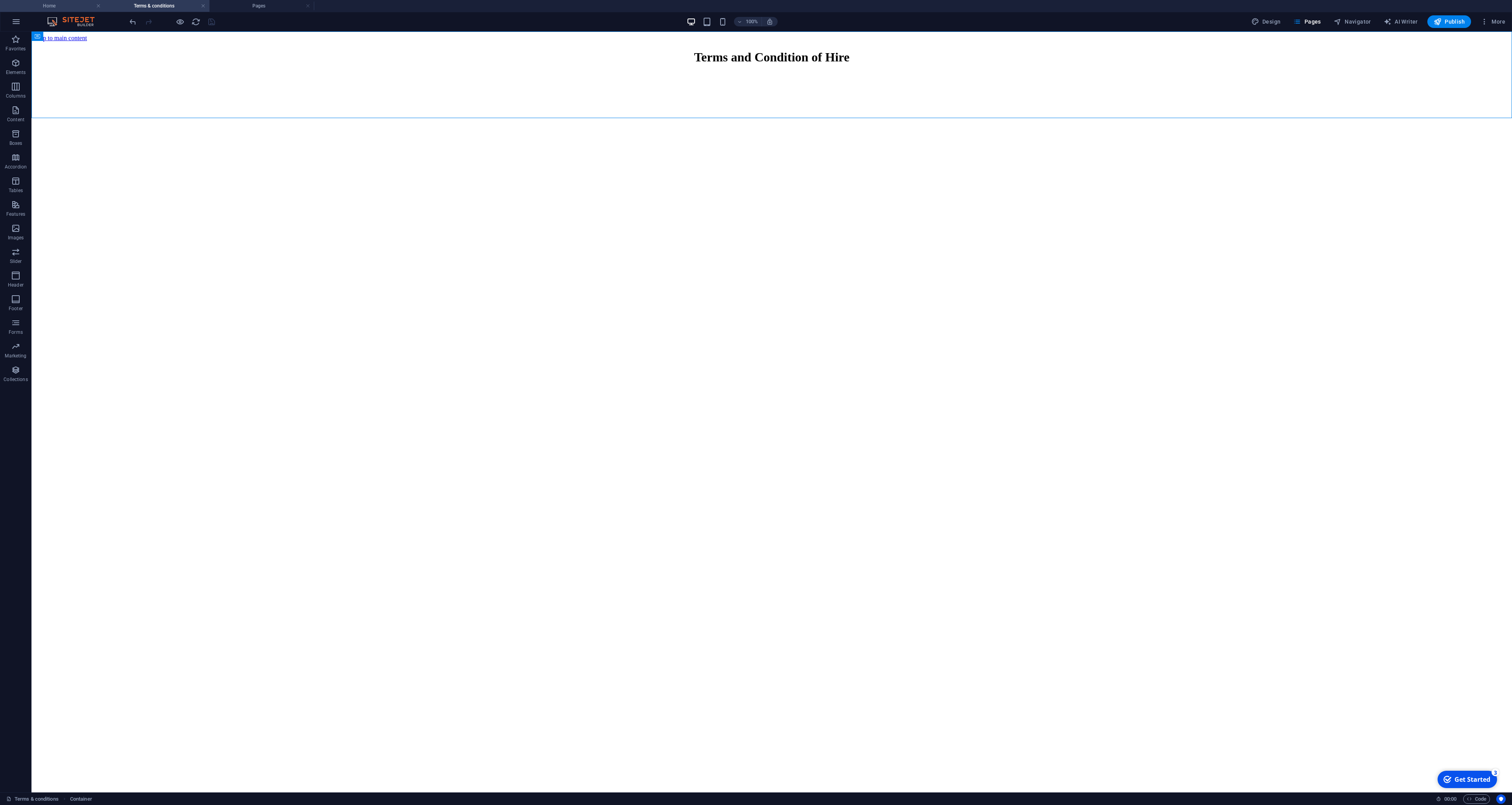
click at [66, 11] on li "Home" at bounding box center [52, 6] width 104 height 12
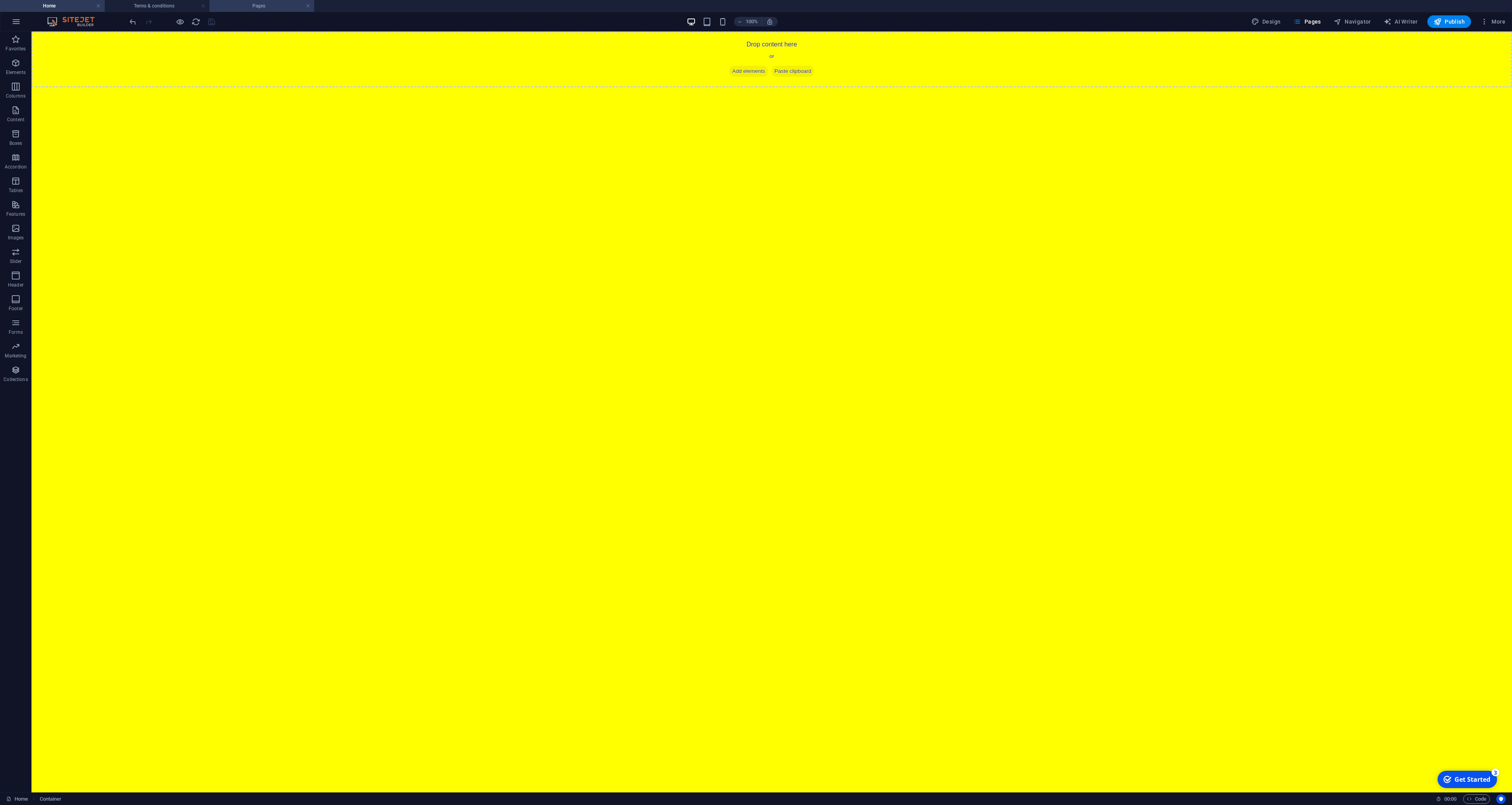
click at [249, 8] on h4 "Pages" at bounding box center [262, 6] width 104 height 9
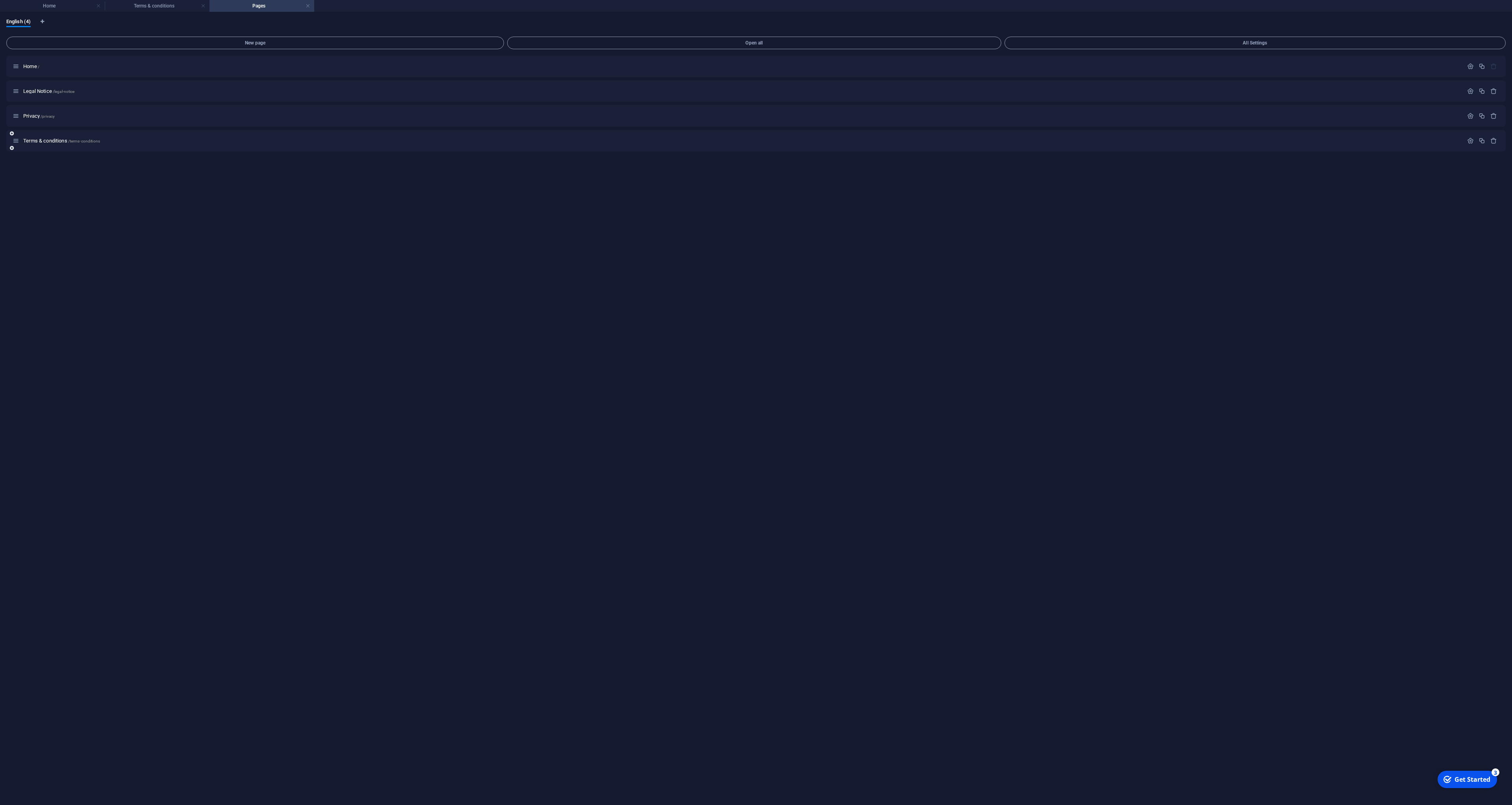
click at [18, 144] on div "Terms & conditions /terms-conditions" at bounding box center [737, 140] width 1450 height 9
click at [81, 146] on div "Terms & conditions /terms-conditions" at bounding box center [756, 140] width 1500 height 22
drag, startPoint x: 108, startPoint y: 138, endPoint x: 83, endPoint y: 178, distance: 47.2
click at [110, 144] on div "Terms & conditions /terms-conditions" at bounding box center [737, 140] width 1450 height 9
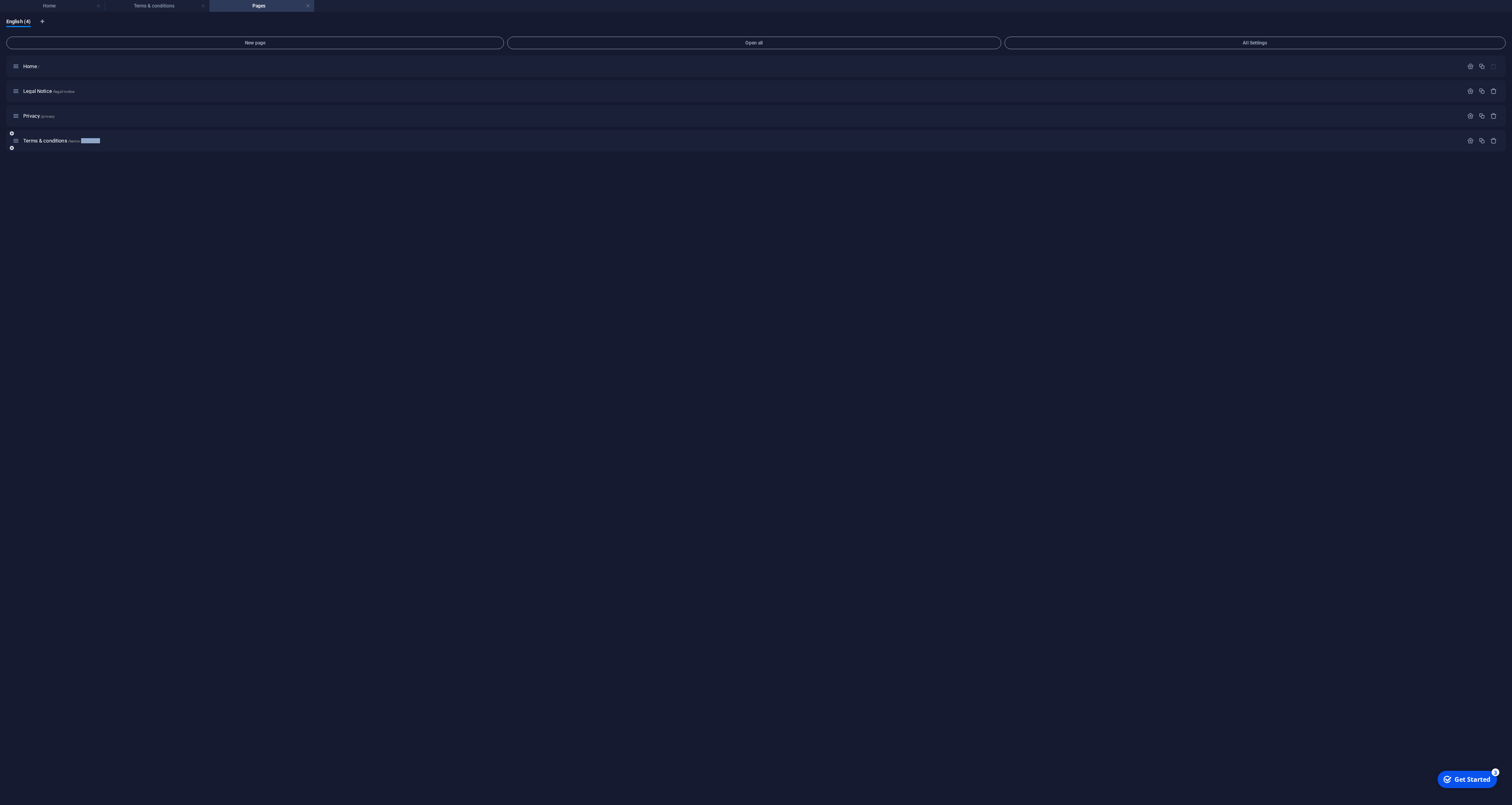
click at [110, 144] on div "Terms & conditions /terms-conditions" at bounding box center [737, 140] width 1450 height 9
click at [42, 23] on icon "Language Tabs" at bounding box center [42, 22] width 4 height 5
select select "41"
click at [339, 344] on div "Home / Legal Notice /legal-notice Privacy /privacy Terms & conditions /terms-co…" at bounding box center [660, 427] width 1307 height 743
click at [1507, 26] on aside "Website settings Manage your website settings General Data SEO / Meta Languages…" at bounding box center [1415, 408] width 193 height 793
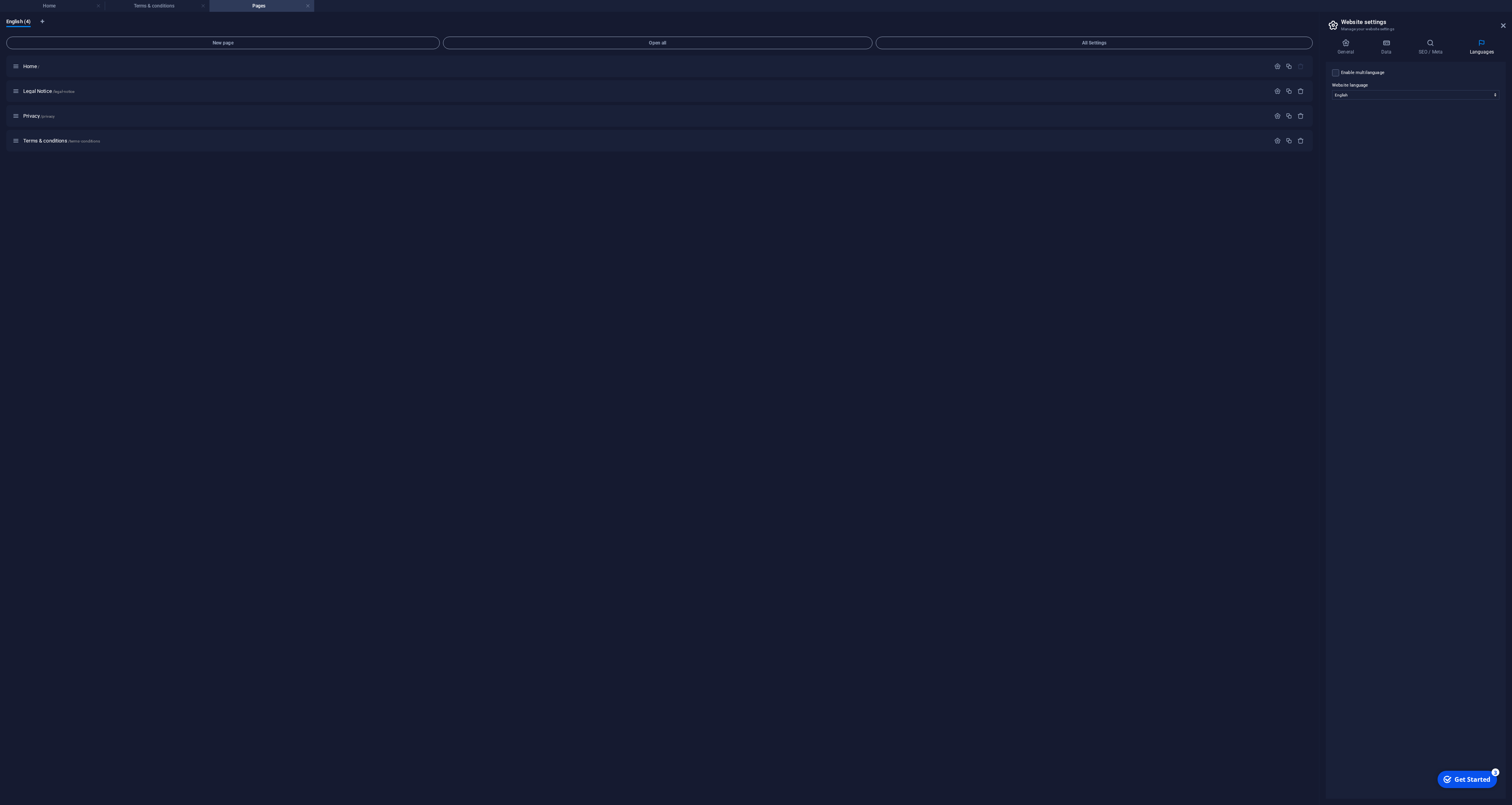
click at [1507, 26] on aside "Website settings Manage your website settings General Data SEO / Meta Languages…" at bounding box center [1415, 408] width 193 height 793
click at [1503, 25] on icon at bounding box center [1503, 25] width 5 height 6
click at [1504, 25] on div "English (4)" at bounding box center [756, 26] width 1500 height 15
click at [156, 13] on div "Home Terms & conditions Pages Favorites Elements Columns Content Boxes Accordio…" at bounding box center [756, 408] width 1512 height 793
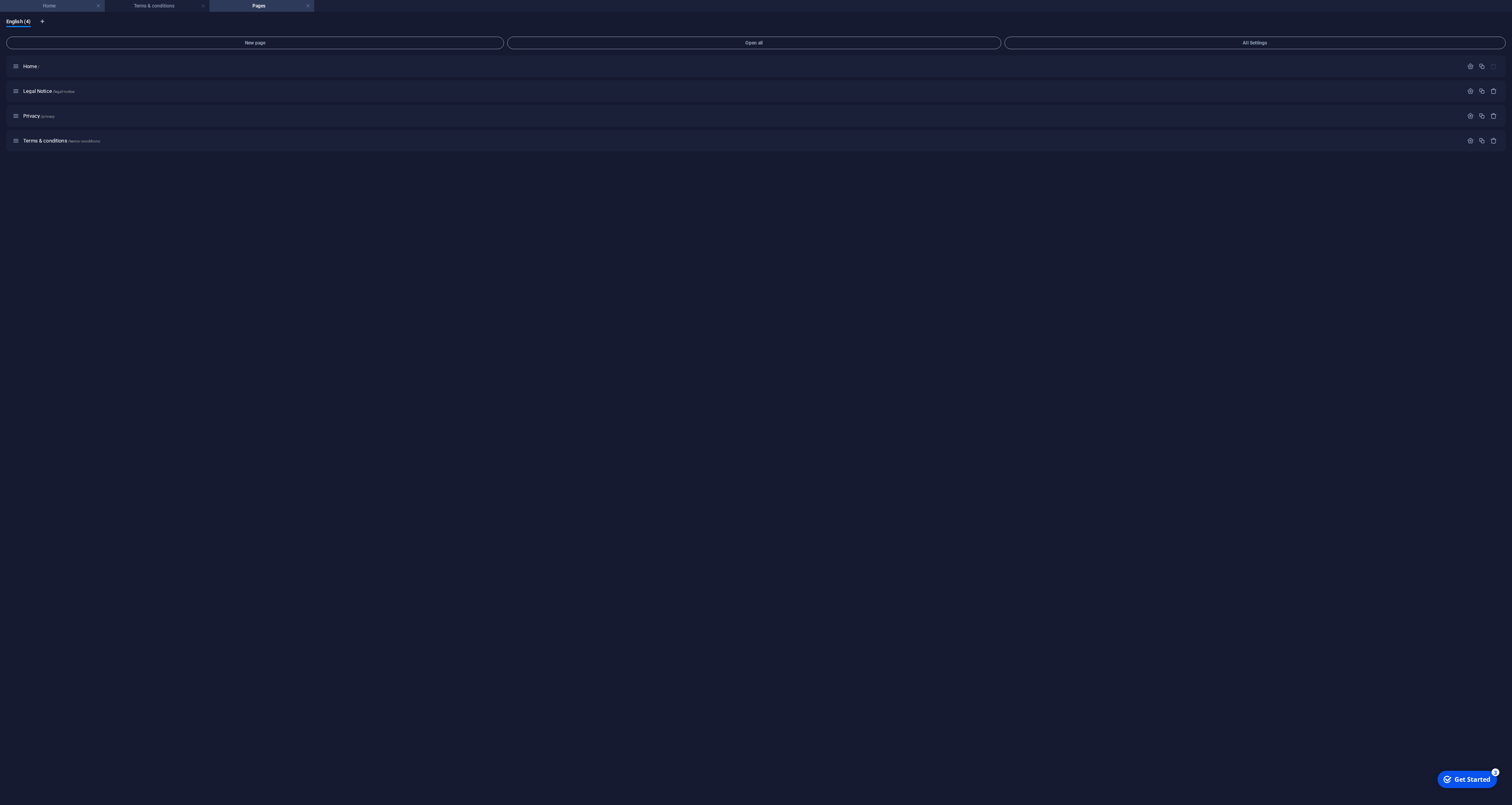
click at [66, 11] on li "Home" at bounding box center [52, 6] width 104 height 12
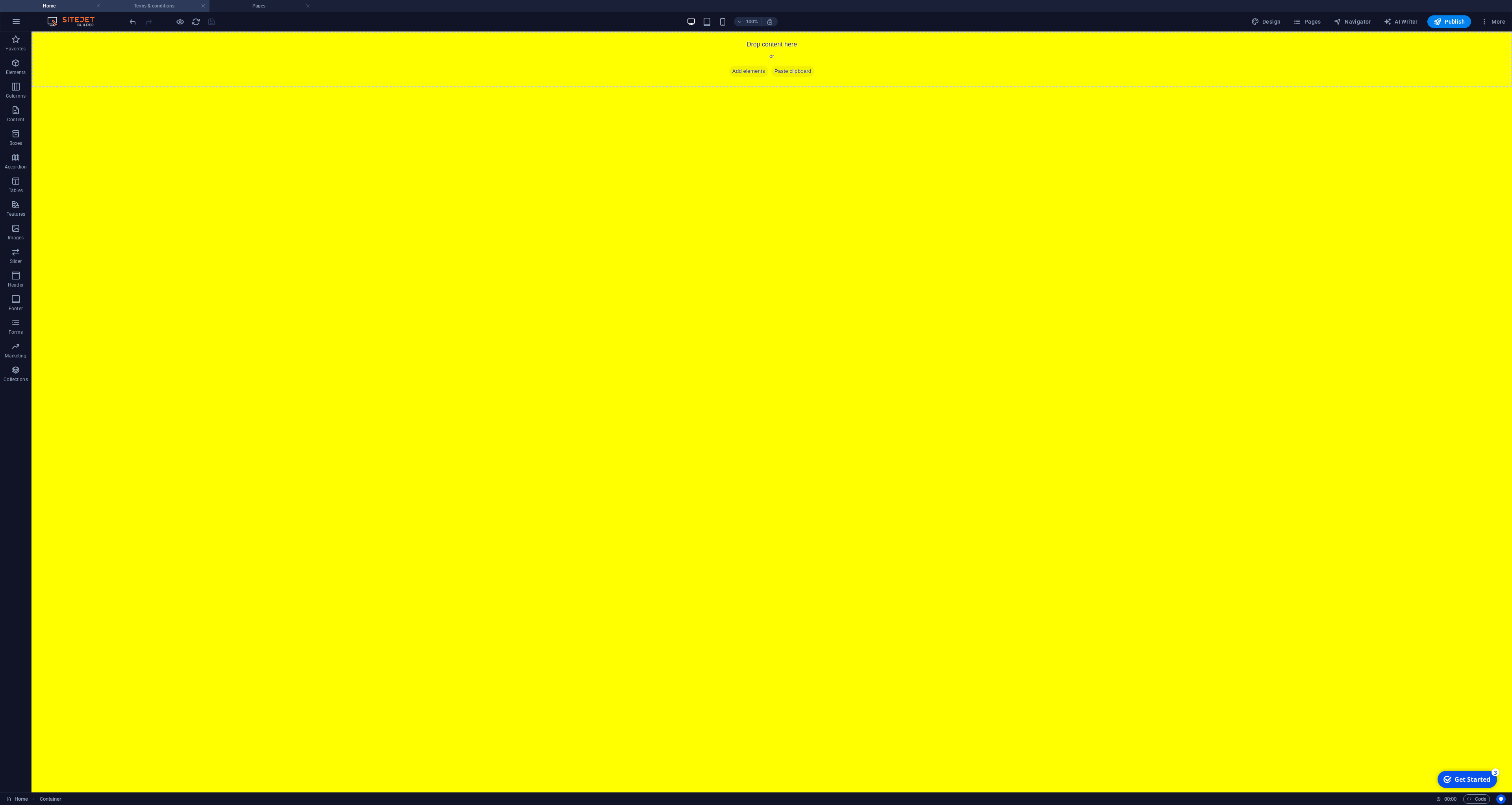
click at [126, 10] on li "Terms & conditions" at bounding box center [157, 6] width 104 height 12
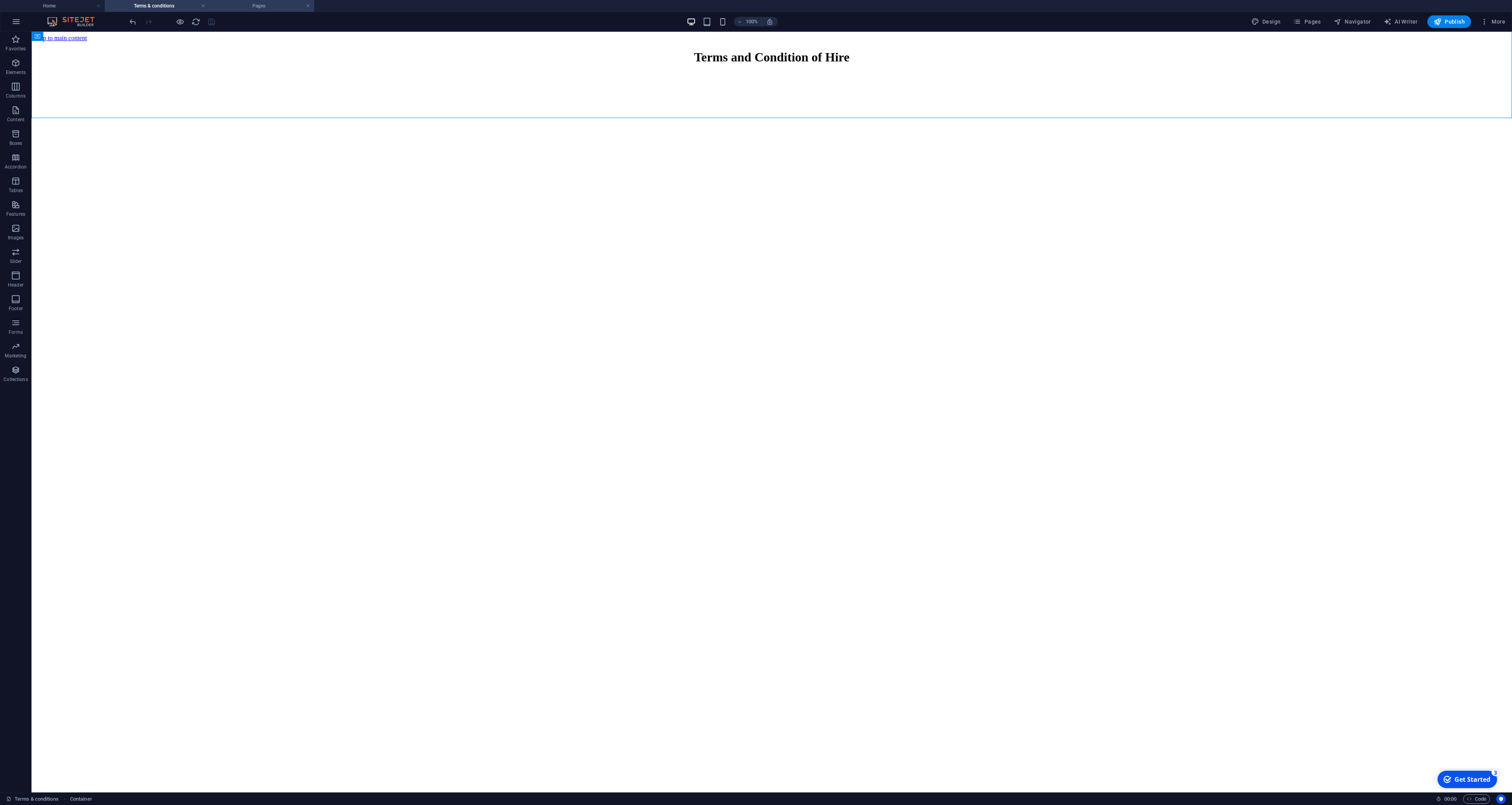
click at [227, 11] on li "Pages" at bounding box center [262, 6] width 104 height 12
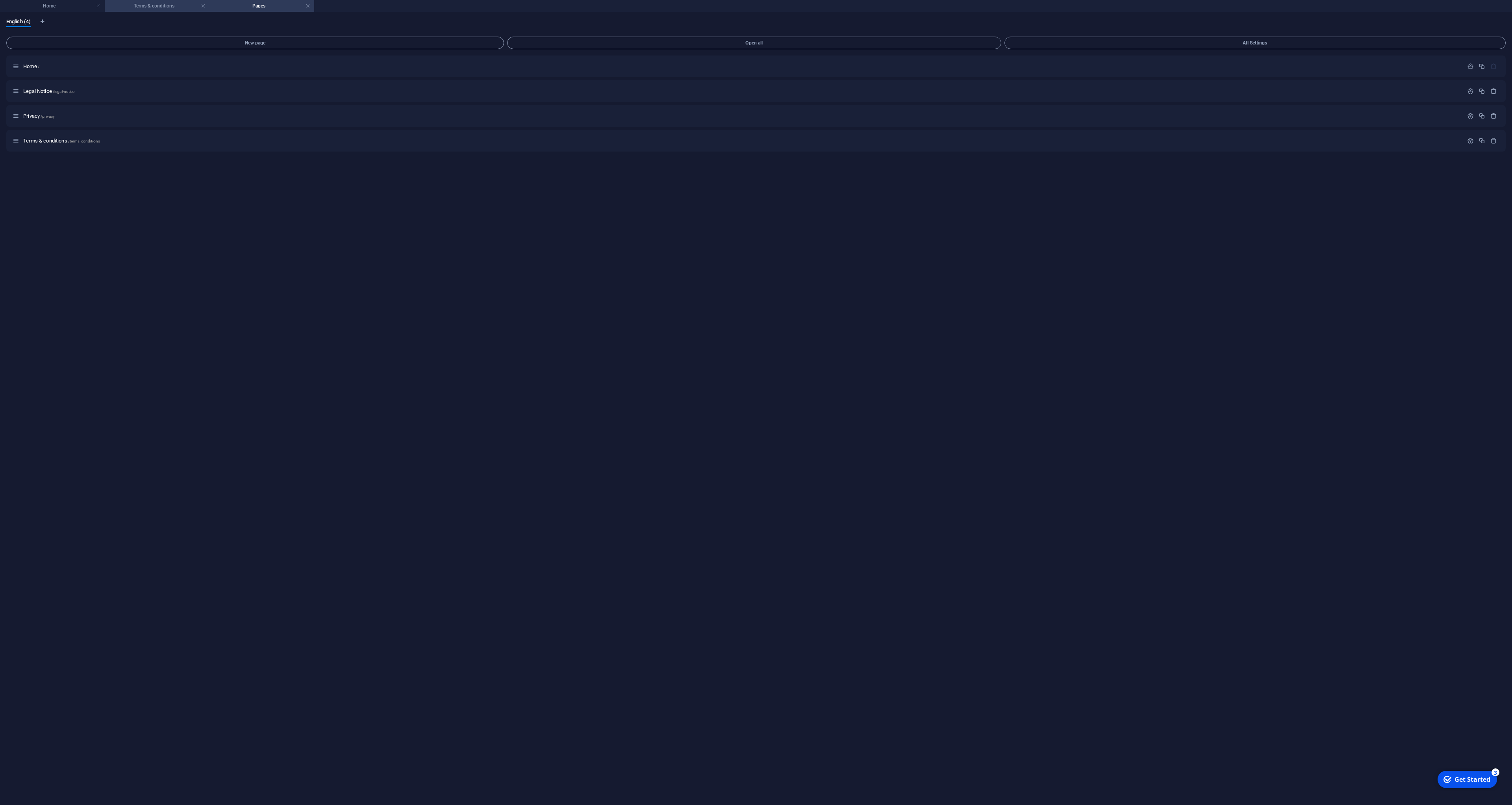
click at [163, 9] on h4 "Terms & conditions" at bounding box center [157, 6] width 104 height 9
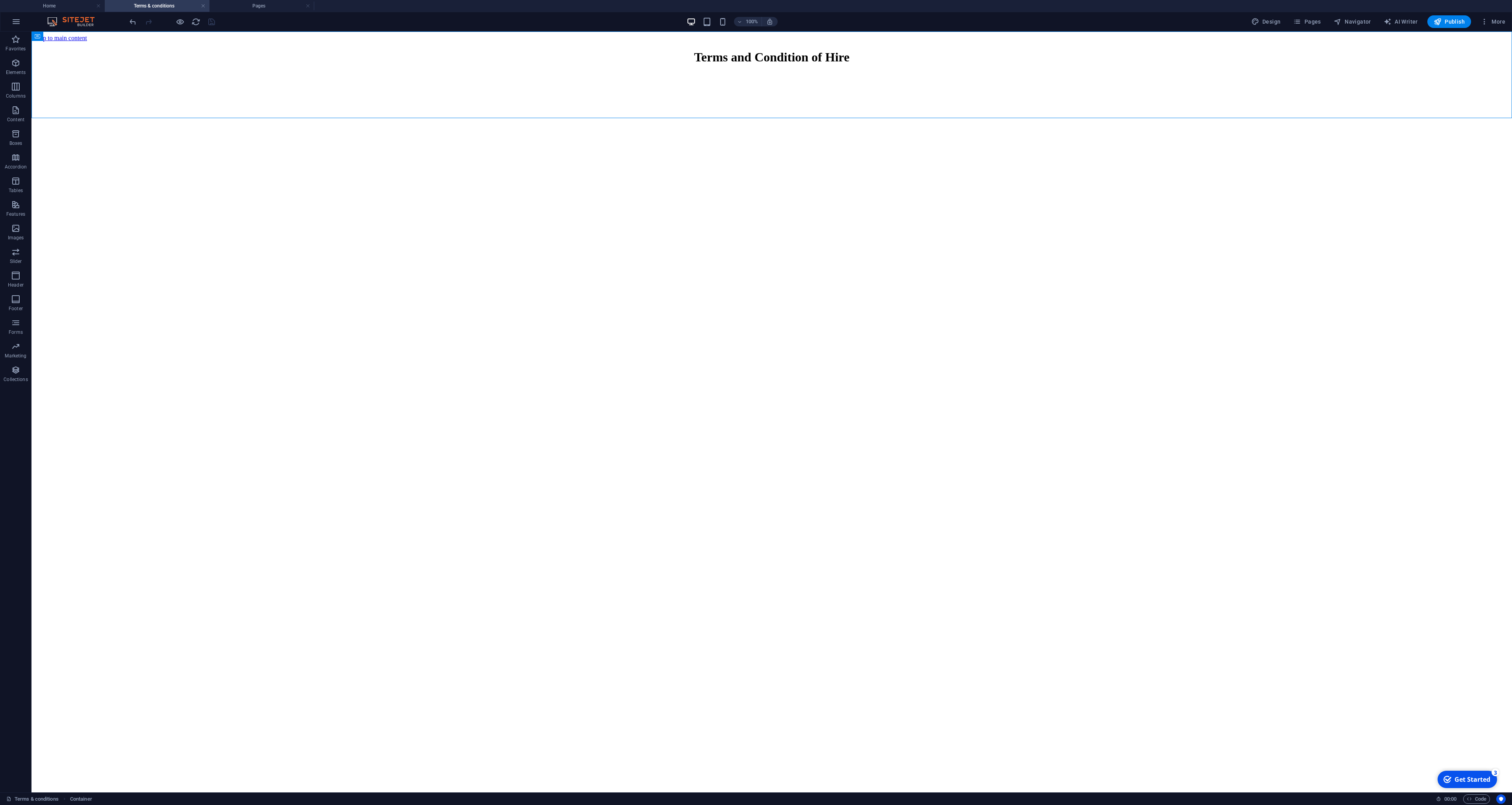
click at [72, 12] on div "100% Design Pages Navigator AI Writer Publish More" at bounding box center [756, 22] width 1511 height 19
click at [72, 11] on li "Home" at bounding box center [52, 6] width 104 height 12
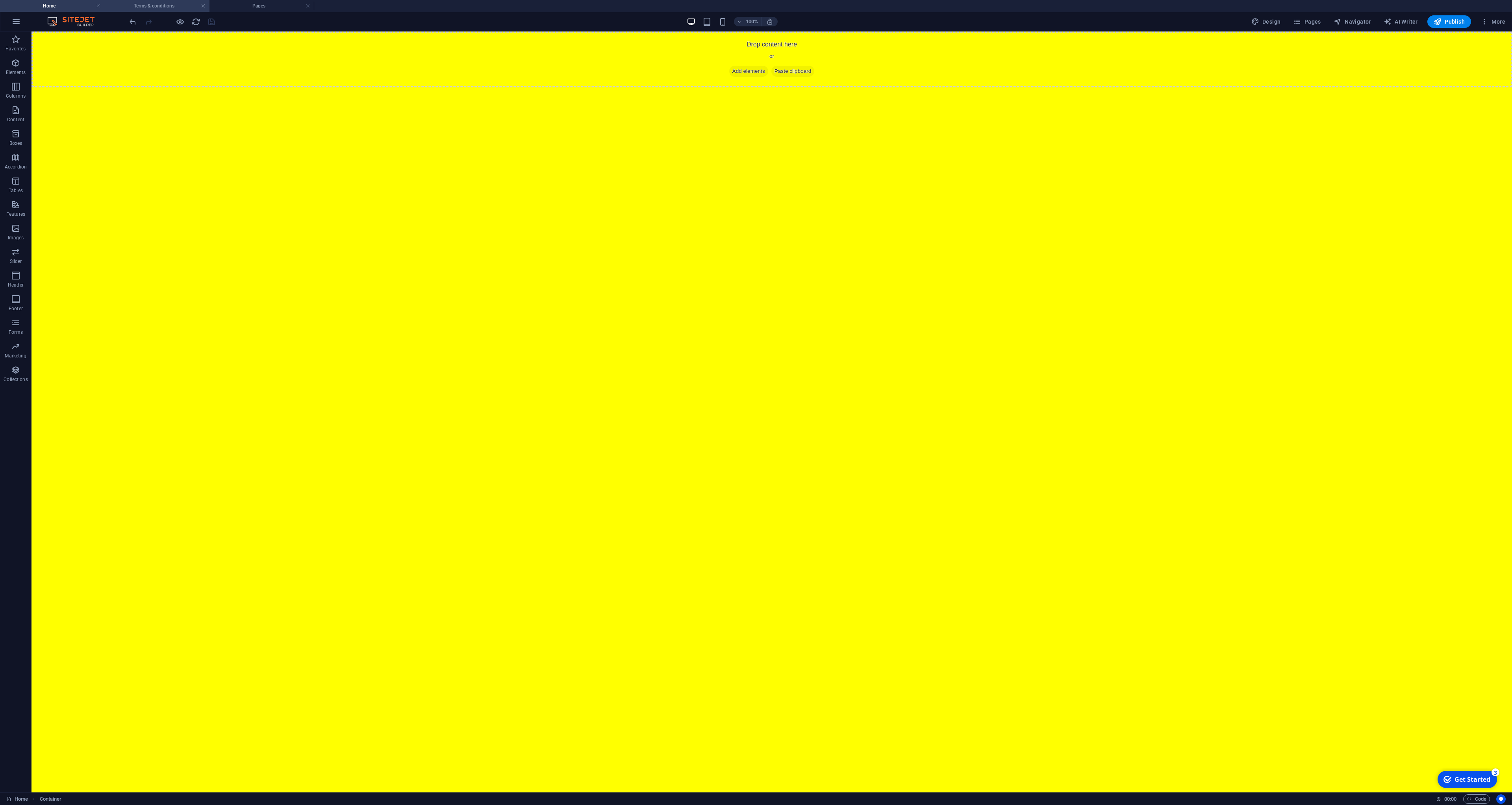
click at [169, 9] on h4 "Terms & conditions" at bounding box center [157, 6] width 104 height 9
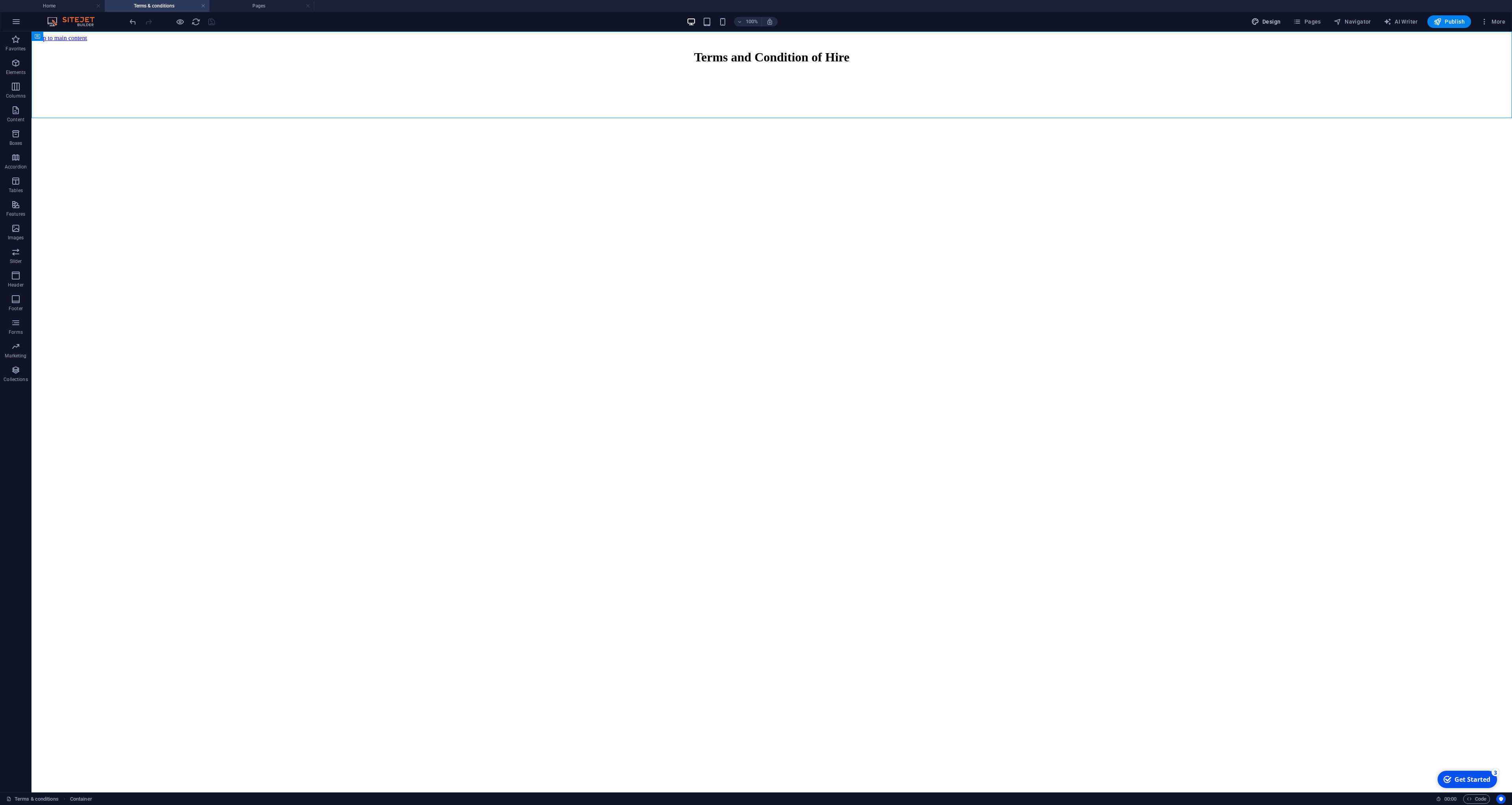
click at [1266, 22] on span "Design" at bounding box center [1266, 21] width 29 height 8
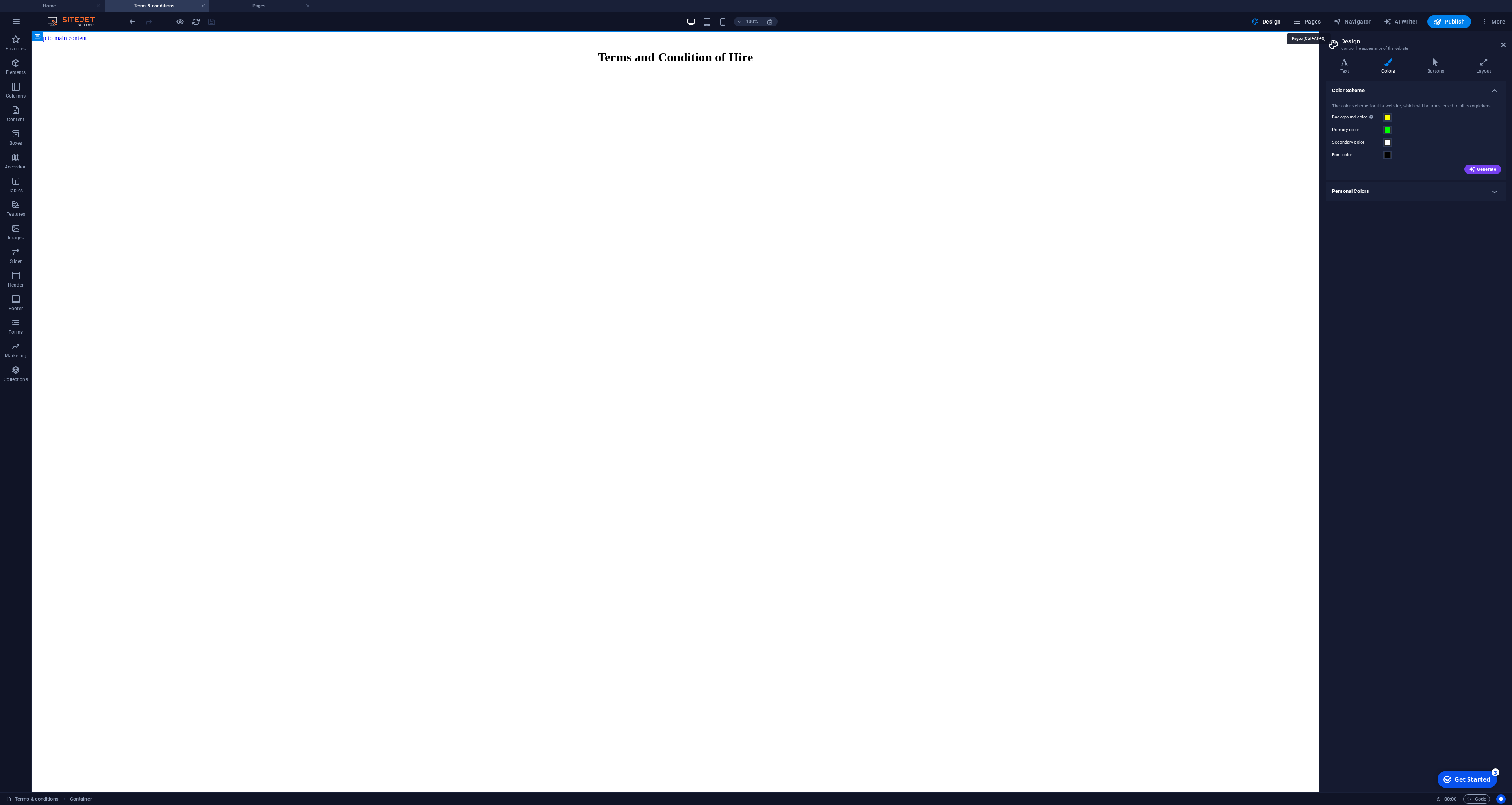
click at [1317, 23] on span "Pages" at bounding box center [1307, 21] width 28 height 8
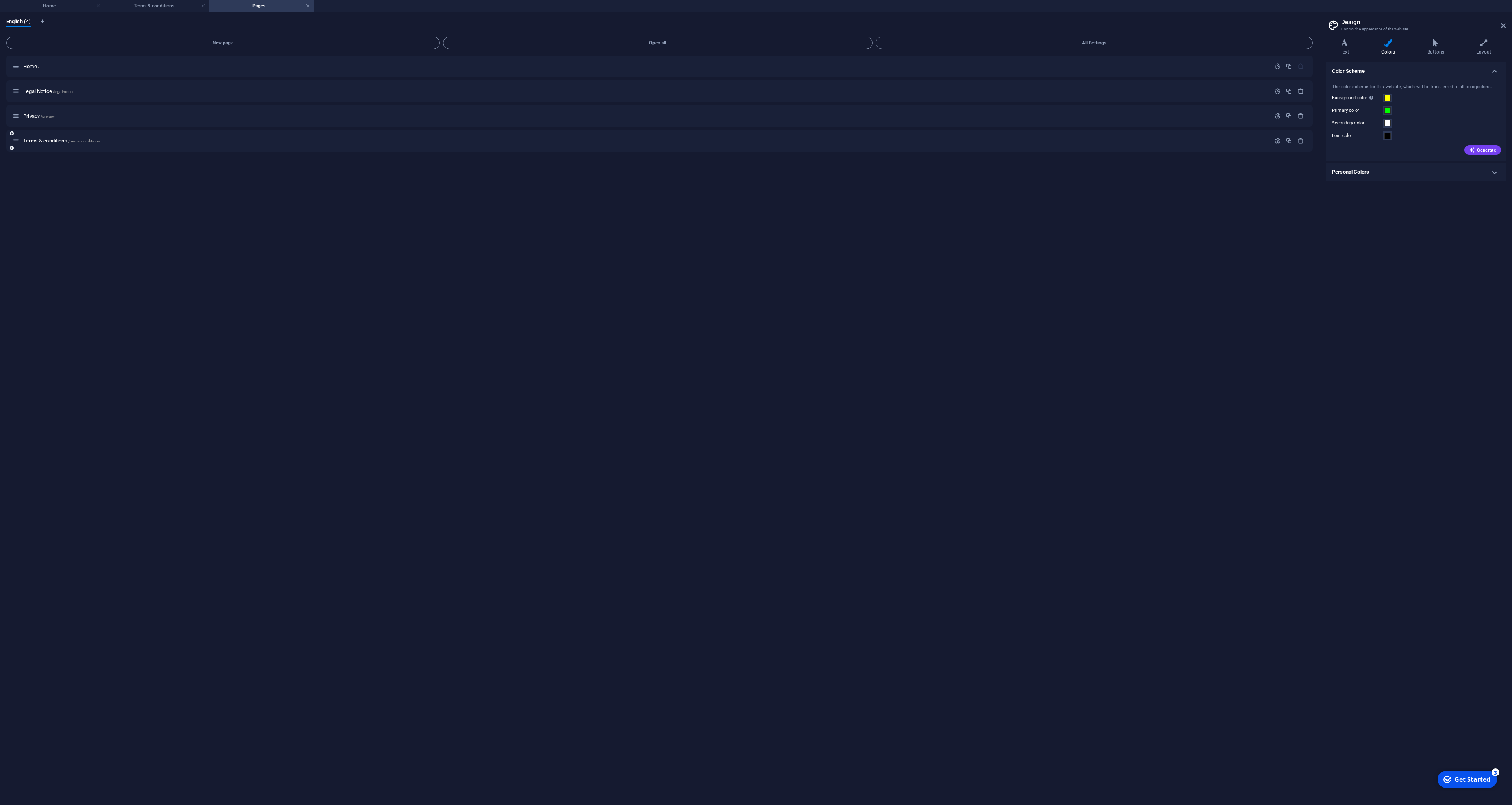
click at [986, 132] on div "Terms & conditions /terms-conditions" at bounding box center [660, 140] width 1307 height 22
click at [1278, 147] on div "Terms & conditions /terms-conditions" at bounding box center [660, 140] width 1307 height 22
click at [1278, 143] on icon "button" at bounding box center [1277, 140] width 6 height 6
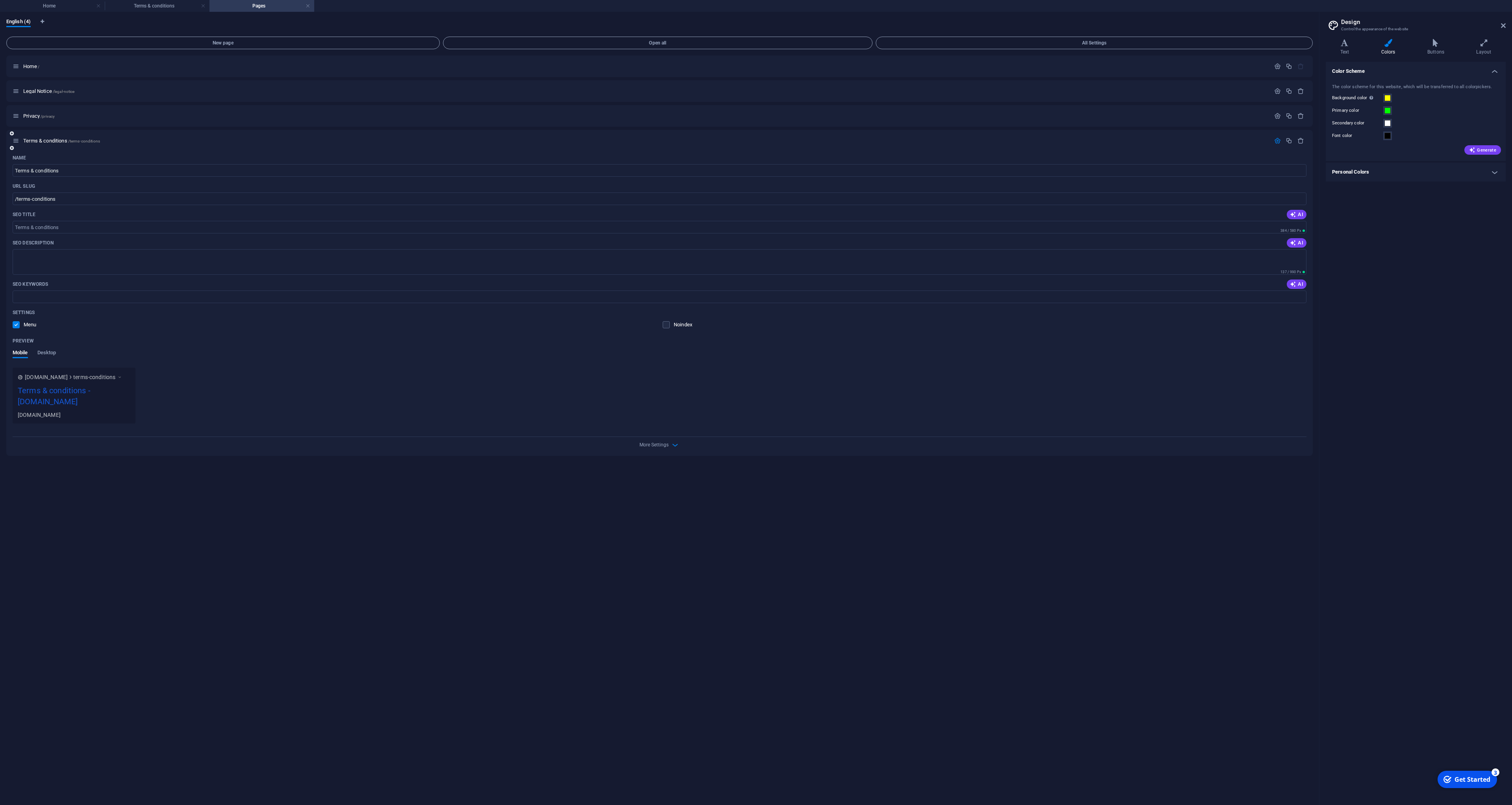
click at [642, 449] on div "More Settings" at bounding box center [659, 443] width 1294 height 12
click at [650, 448] on span "More Settings" at bounding box center [654, 444] width 29 height 5
click at [1440, 49] on h4 "Buttons" at bounding box center [1437, 47] width 49 height 16
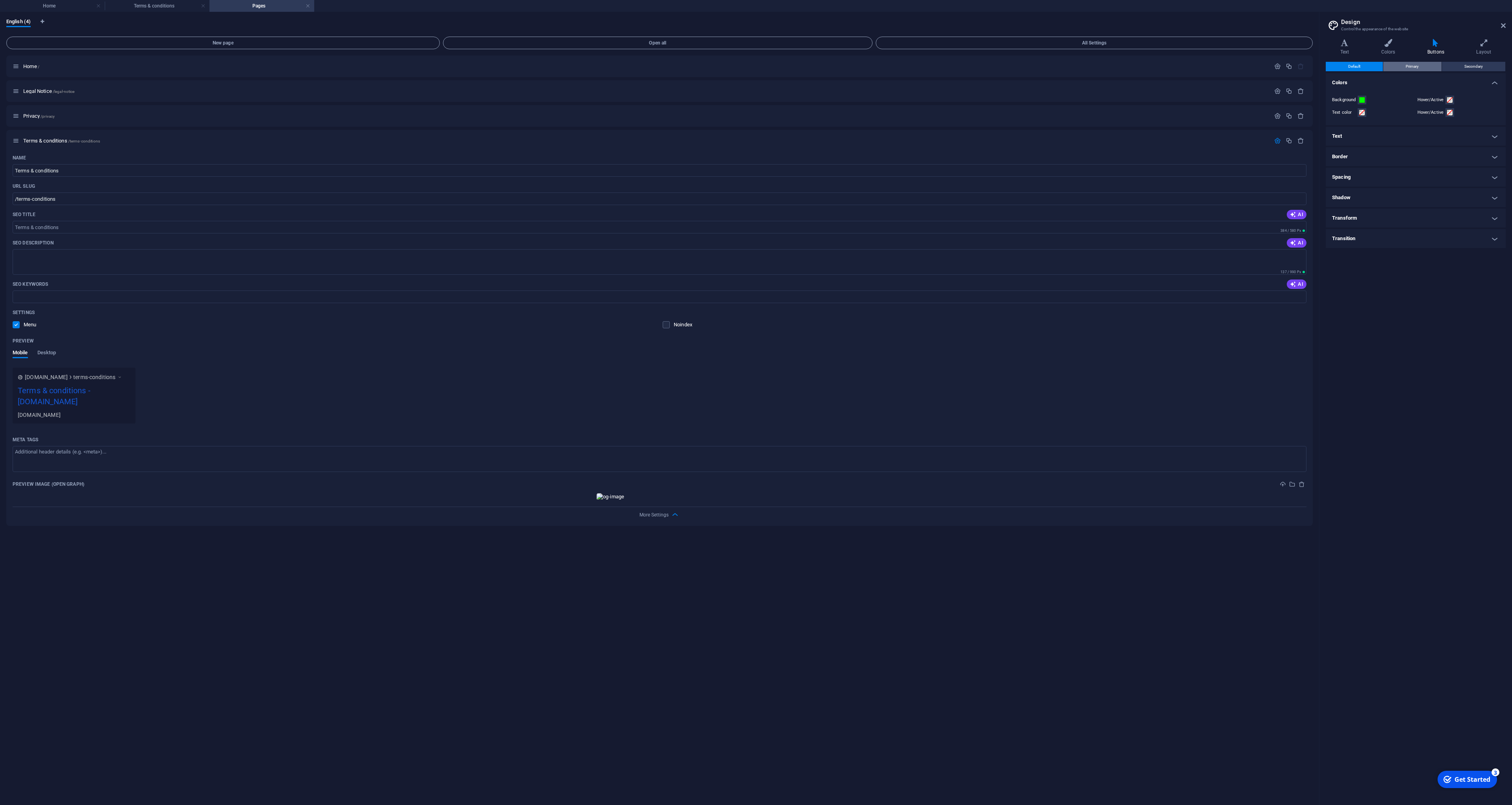
click at [1429, 69] on button "Primary" at bounding box center [1412, 66] width 58 height 9
click at [1460, 62] on div "Text Colors Buttons Layout Text Standard Bold Links Font color Font -apple-syst…" at bounding box center [1416, 418] width 180 height 760
click at [1459, 69] on button "Secondary" at bounding box center [1474, 66] width 63 height 9
click at [1431, 72] on div "Default Primary Secondary Colors Background Hover/Active Text color Hover/Activ…" at bounding box center [1416, 430] width 180 height 737
click at [1393, 50] on h4 "Colors" at bounding box center [1389, 47] width 46 height 16
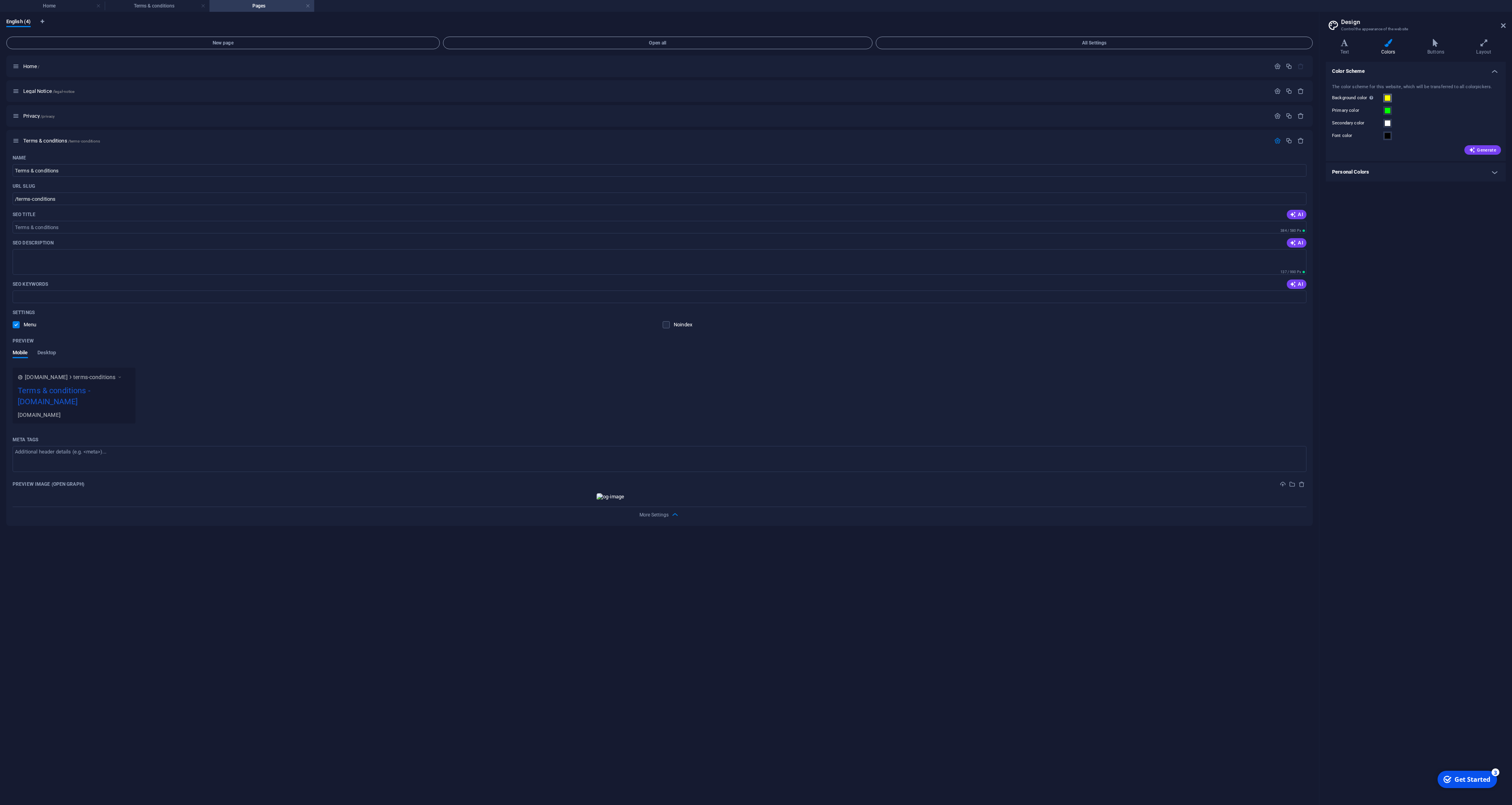
click at [1390, 100] on span at bounding box center [1388, 98] width 6 height 6
click at [1392, 117] on li "Background color #ffff00" at bounding box center [1376, 113] width 90 height 12
click at [1501, 190] on button "Apply" at bounding box center [1499, 191] width 20 height 9
click at [1483, 150] on span "Generate" at bounding box center [1483, 150] width 27 height 6
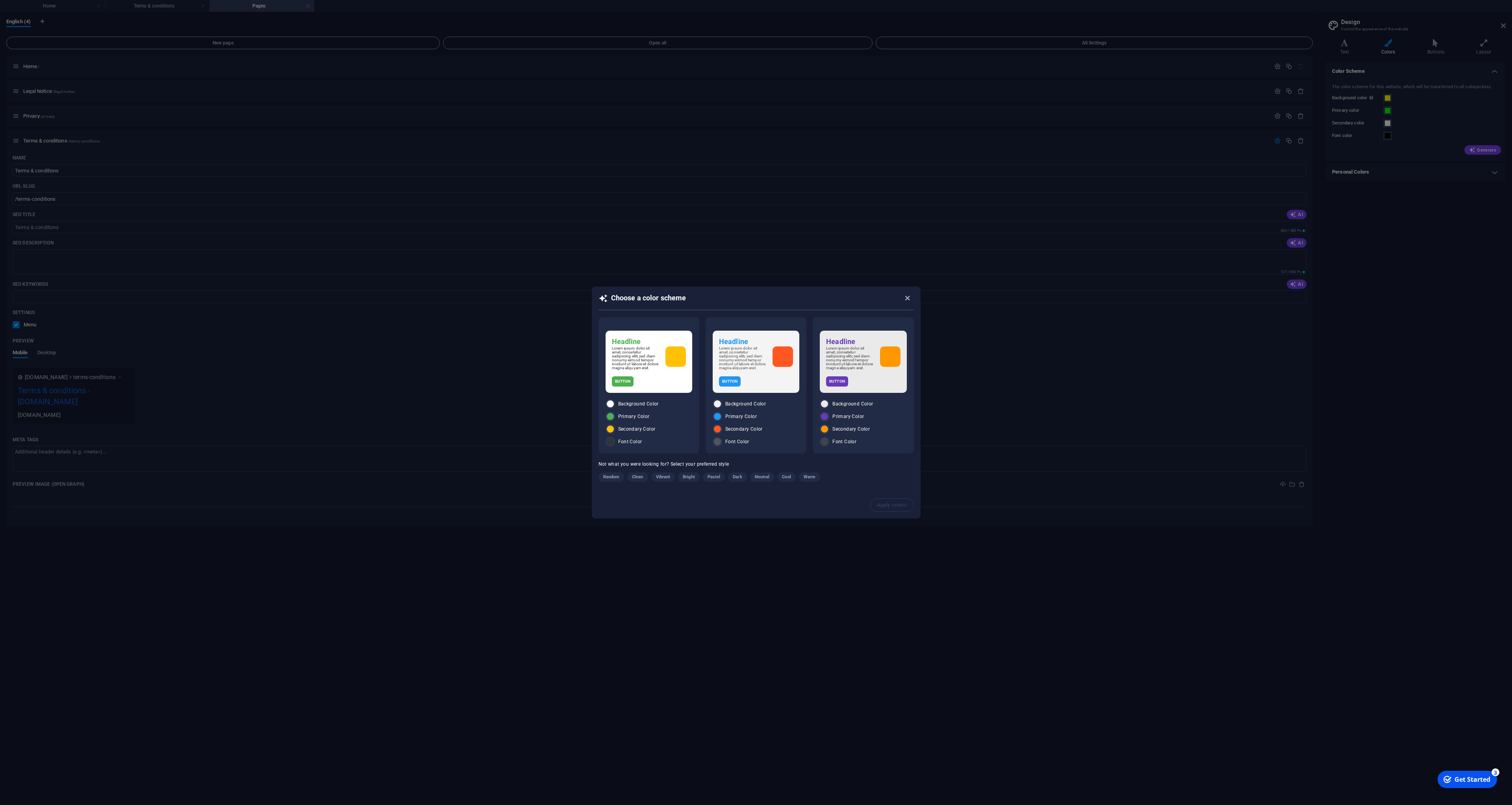
click at [906, 298] on icon "button" at bounding box center [907, 297] width 9 height 9
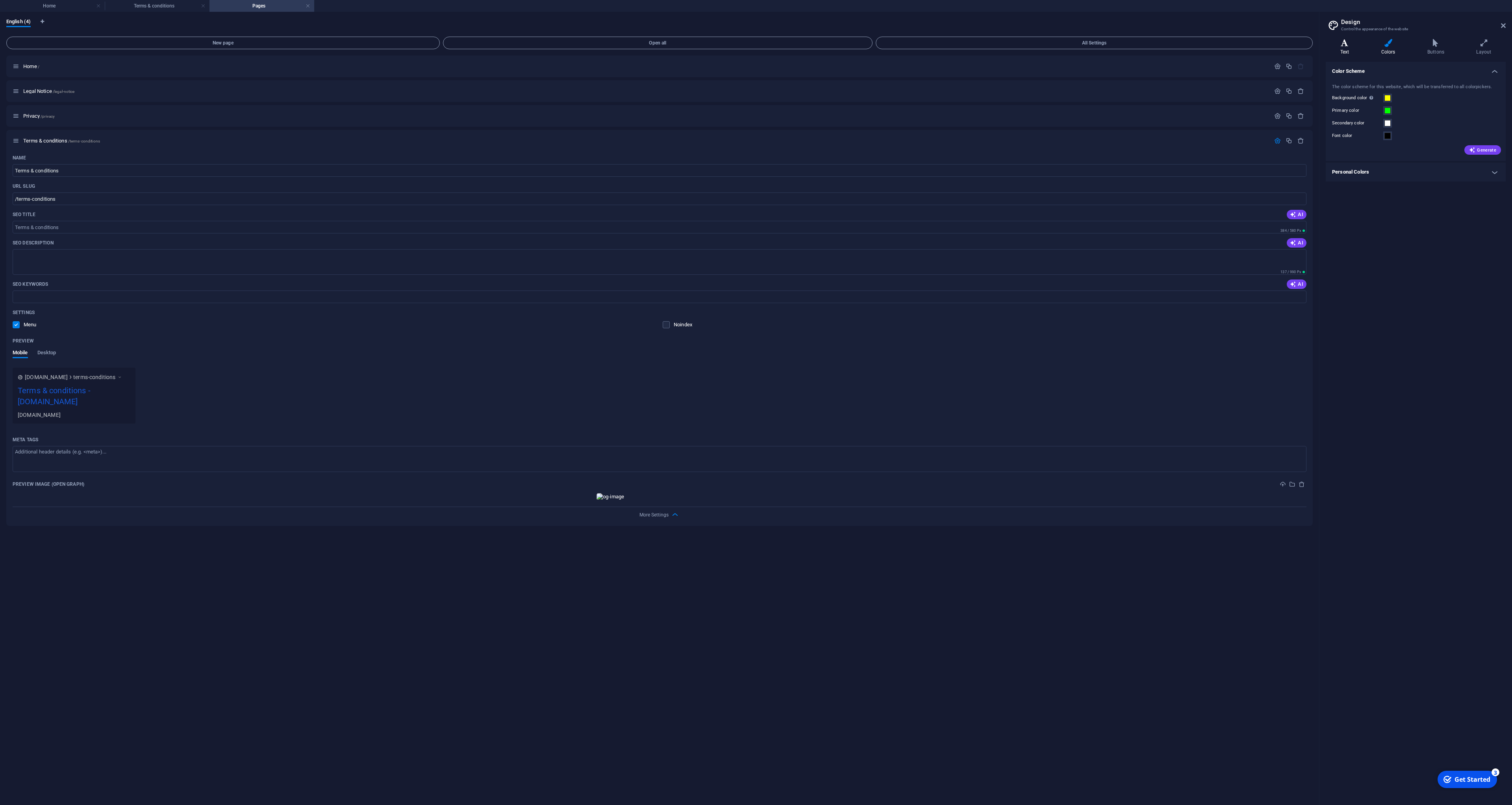
click at [1347, 49] on h4 "Text" at bounding box center [1346, 47] width 41 height 16
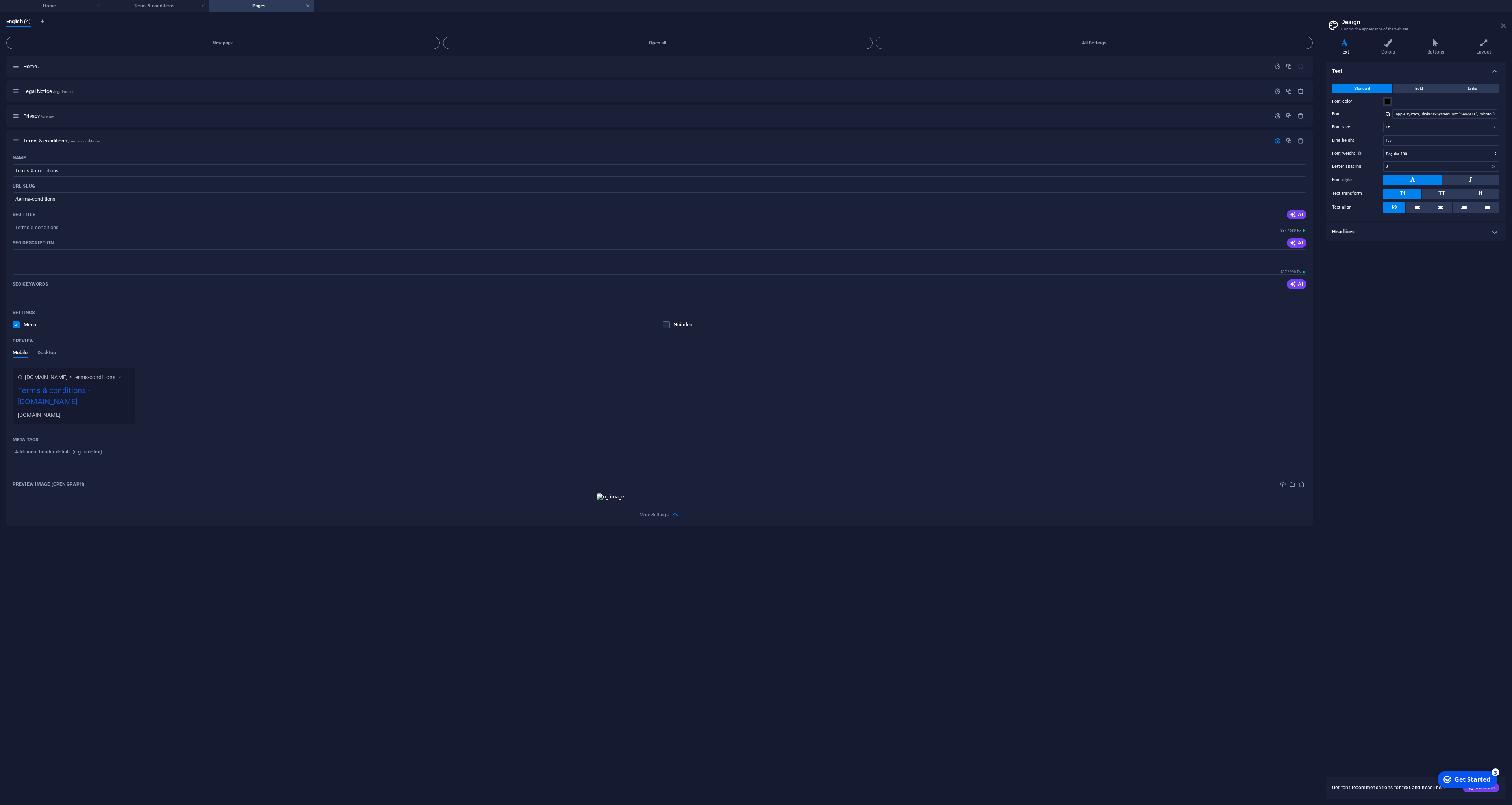
click at [1504, 28] on icon at bounding box center [1503, 25] width 5 height 6
